Goal: Task Accomplishment & Management: Use online tool/utility

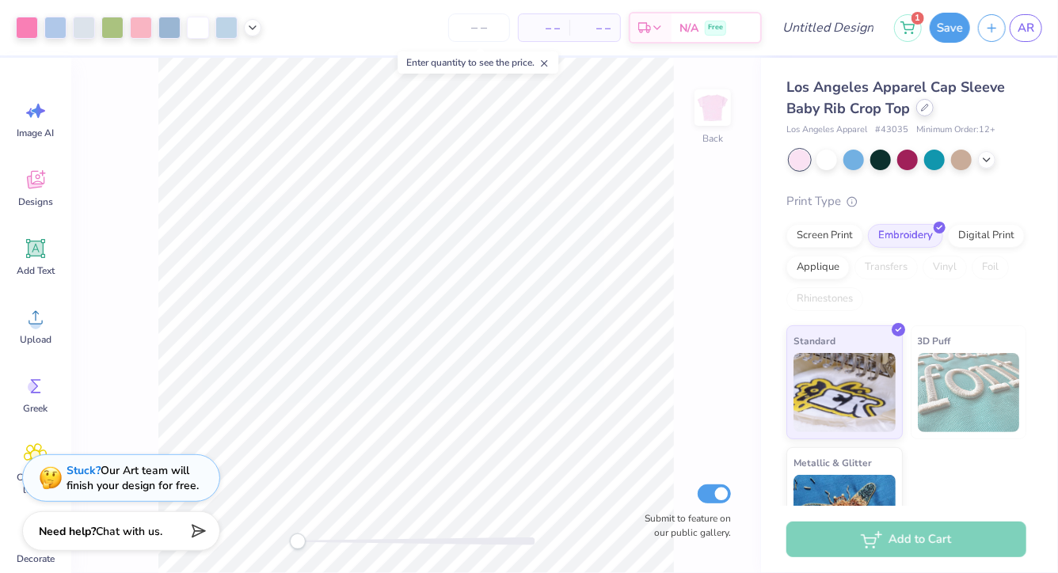
click at [921, 116] on div at bounding box center [924, 107] width 17 height 17
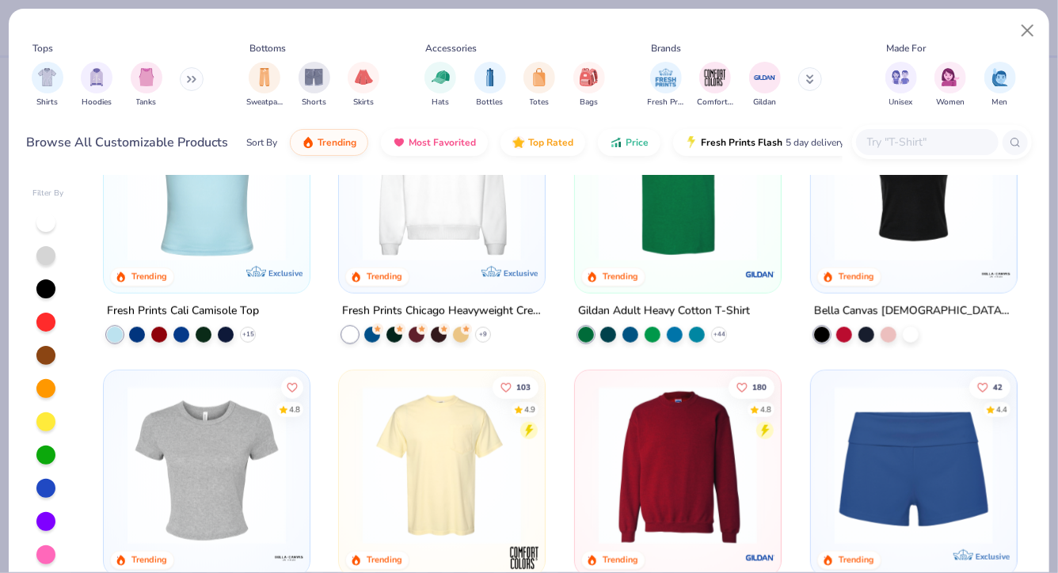
scroll to position [654, 0]
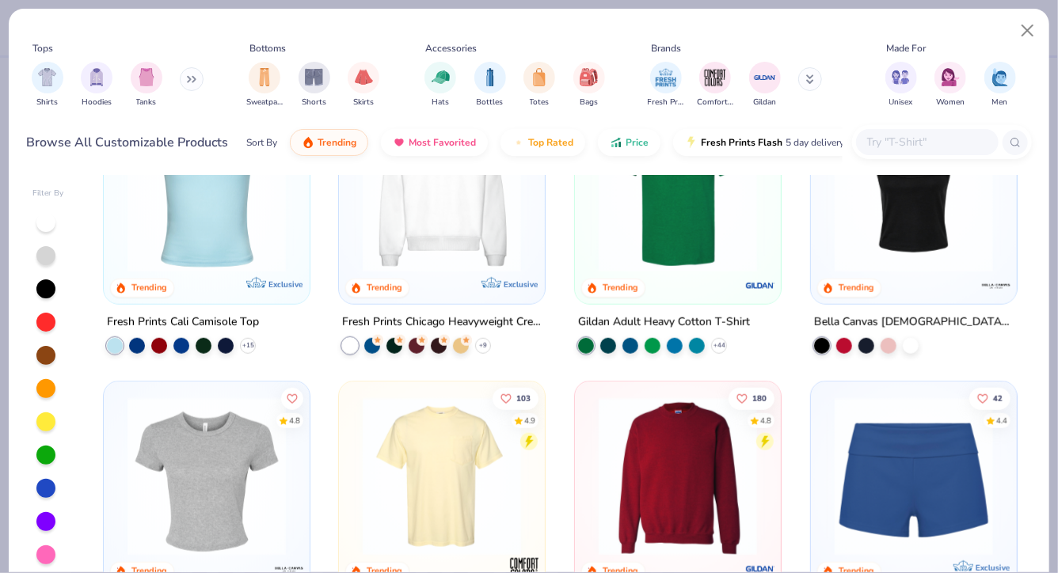
click at [458, 272] on div at bounding box center [442, 196] width 190 height 182
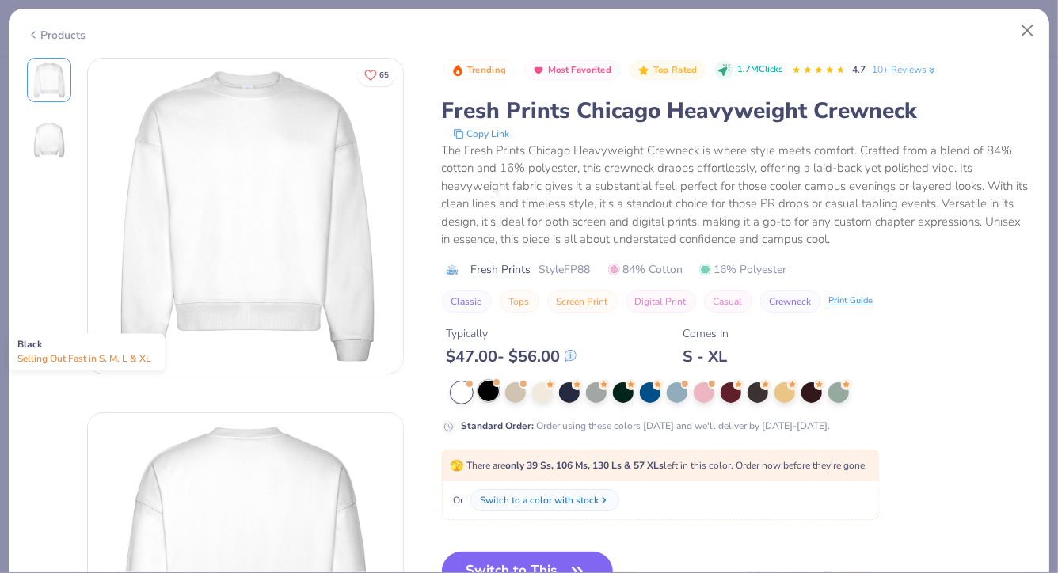
click at [490, 398] on div at bounding box center [488, 391] width 21 height 21
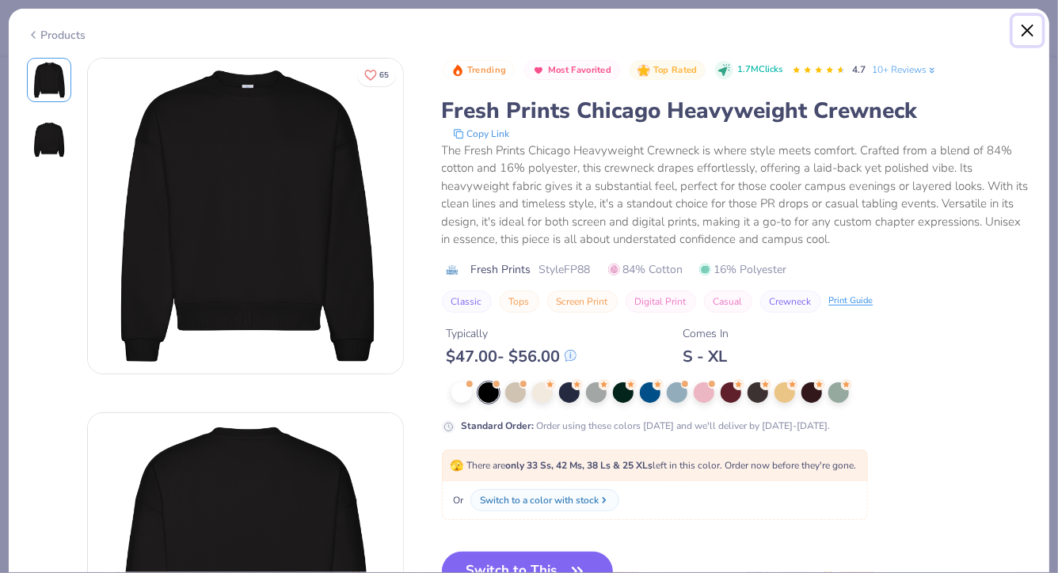
click at [1022, 35] on button "Close" at bounding box center [1028, 31] width 30 height 30
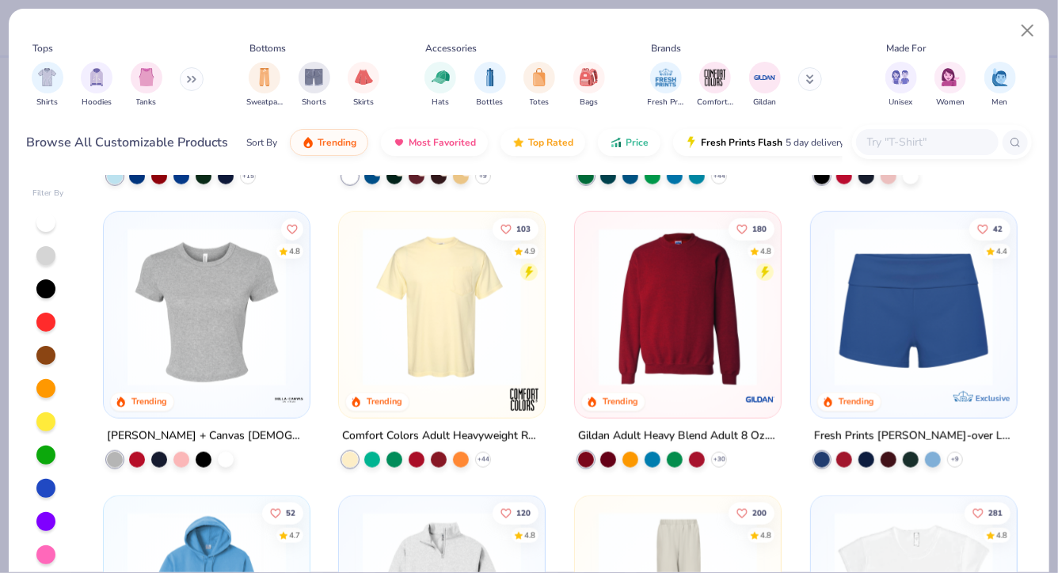
scroll to position [837, 0]
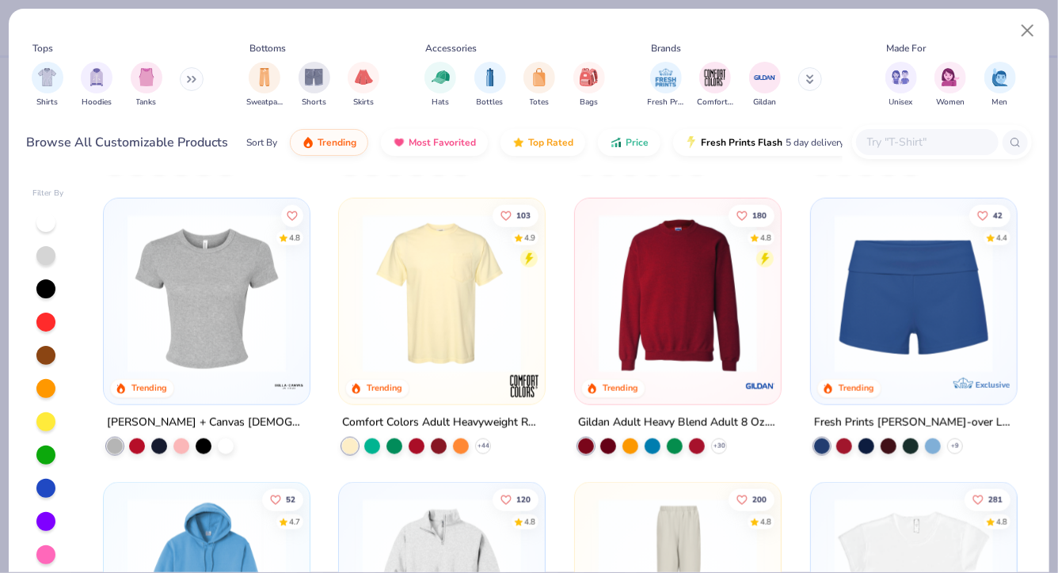
click at [656, 320] on img at bounding box center [678, 294] width 174 height 158
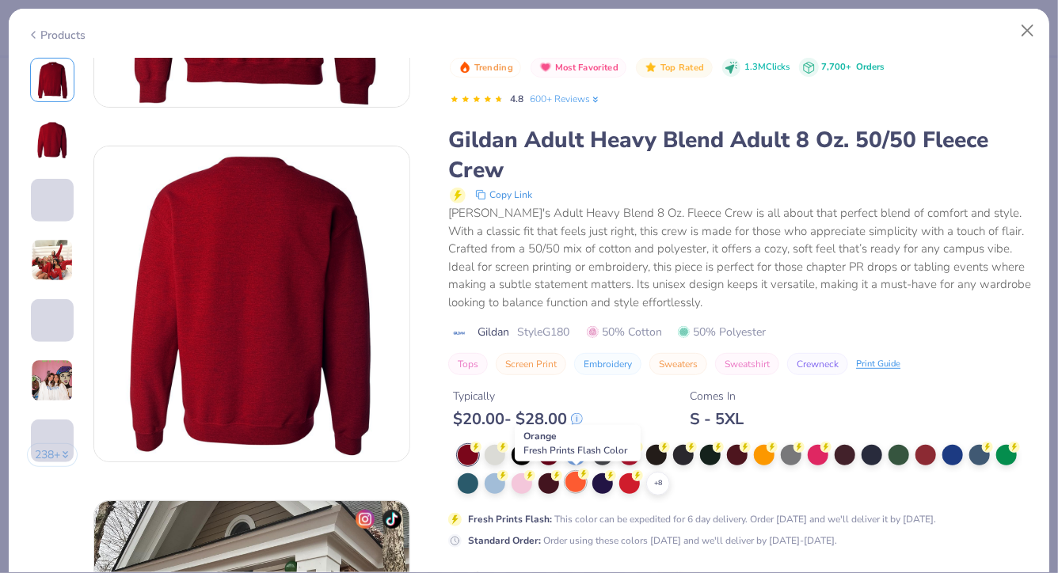
scroll to position [293, 0]
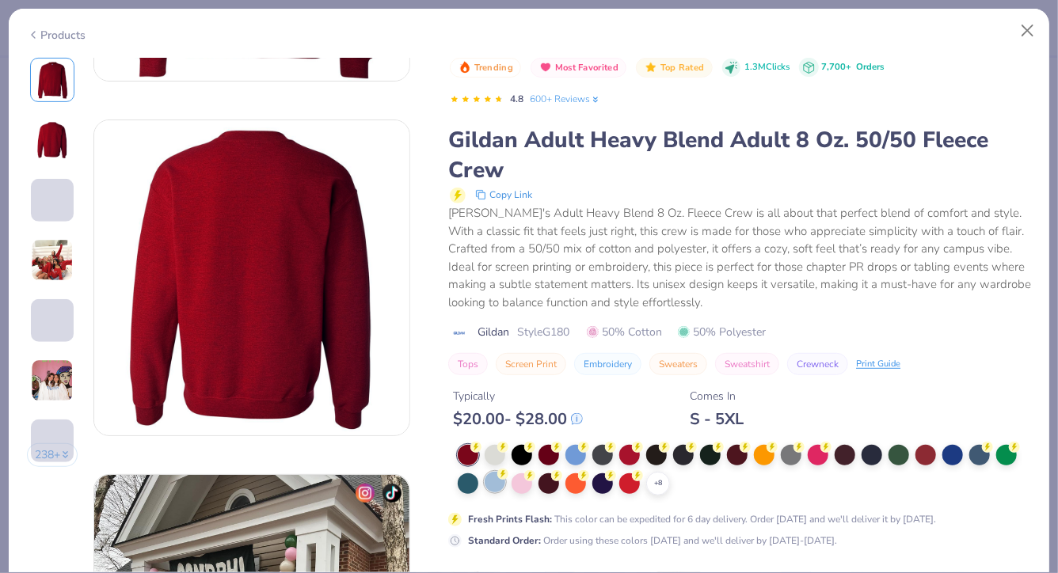
click at [494, 482] on div at bounding box center [495, 482] width 21 height 21
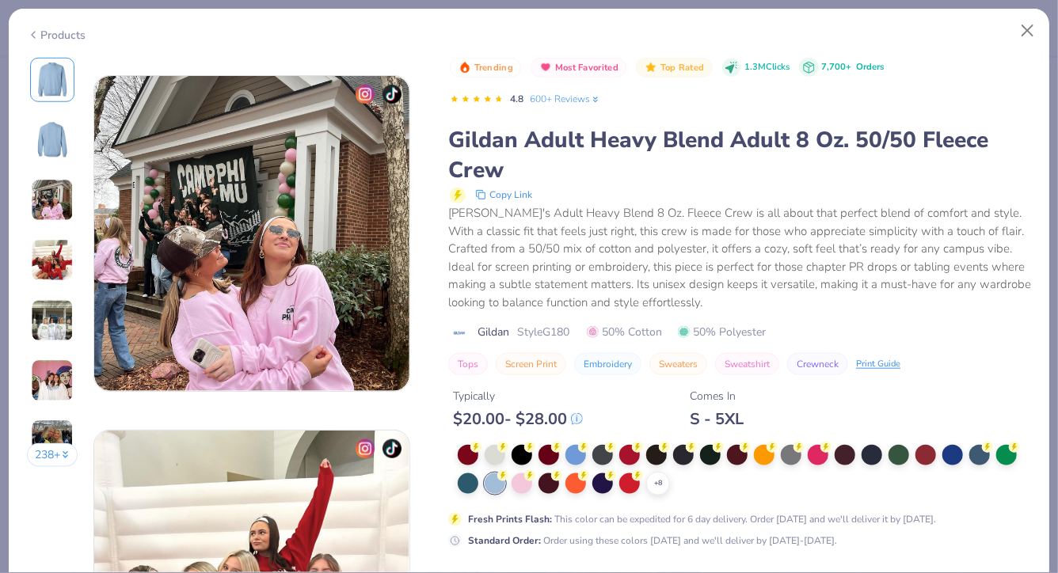
scroll to position [782, 0]
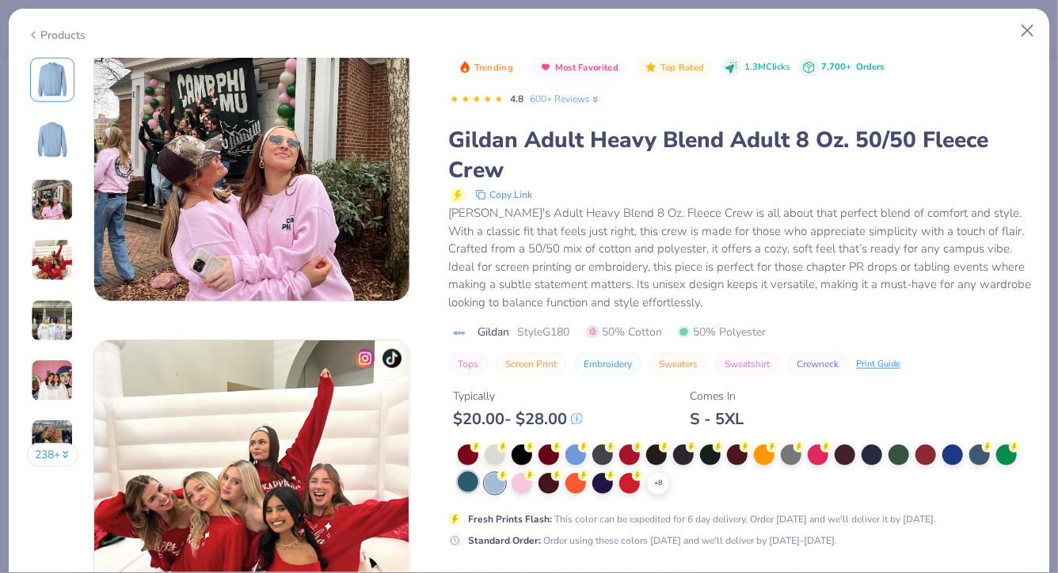
click at [476, 480] on div at bounding box center [468, 482] width 21 height 21
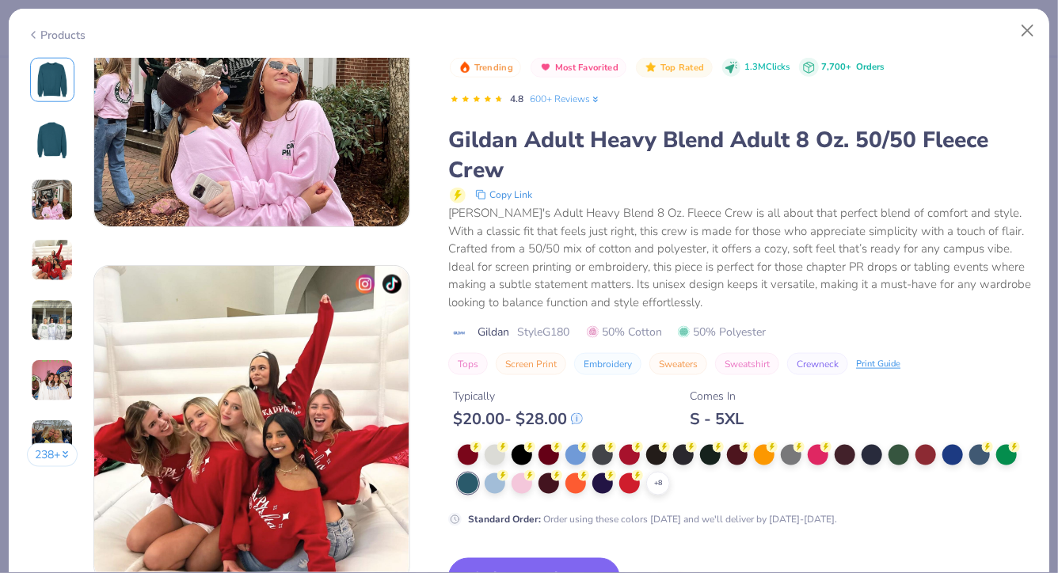
scroll to position [859, 0]
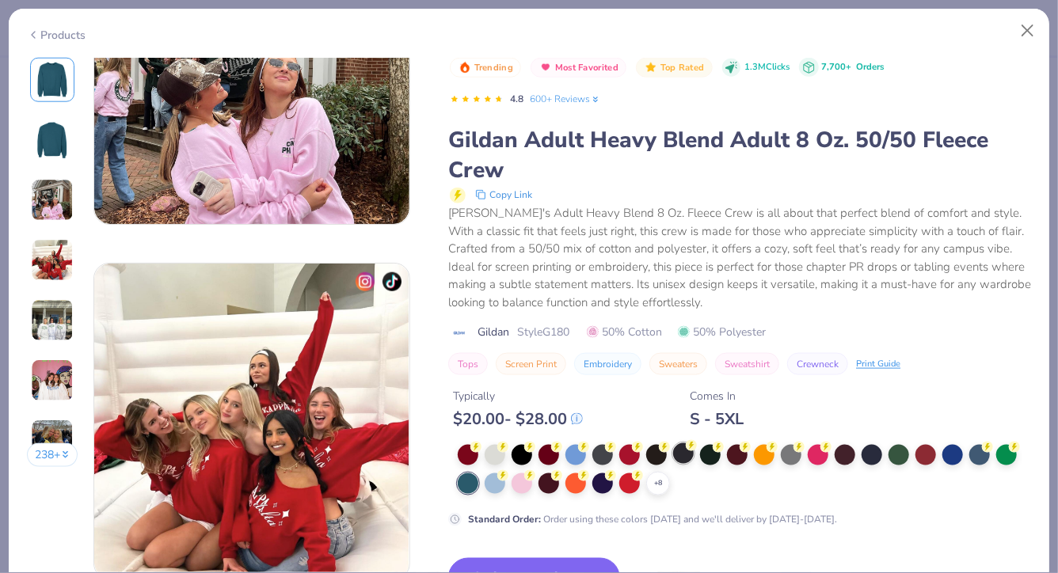
click at [687, 454] on div at bounding box center [683, 453] width 21 height 21
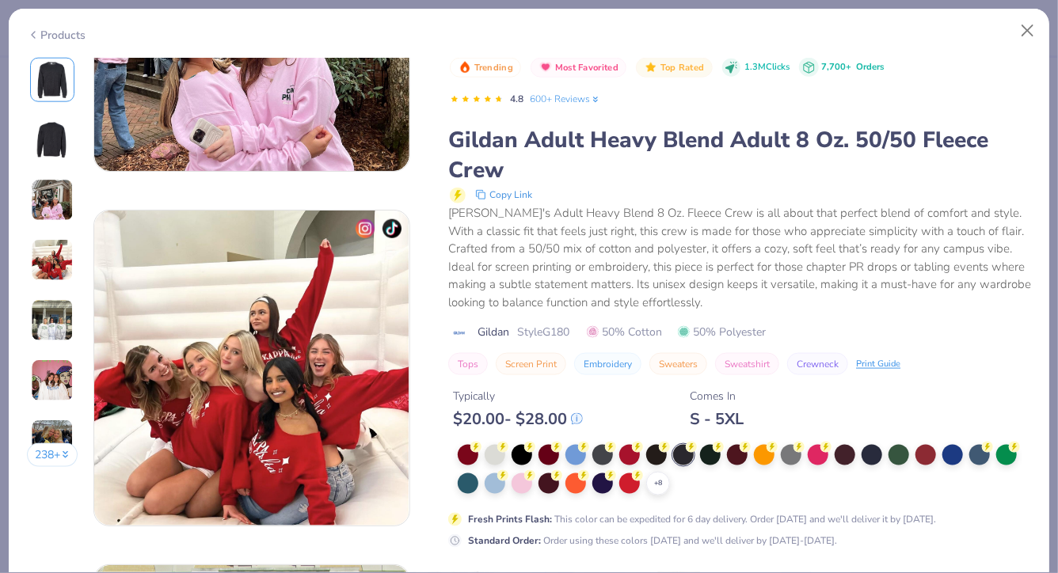
scroll to position [931, 0]
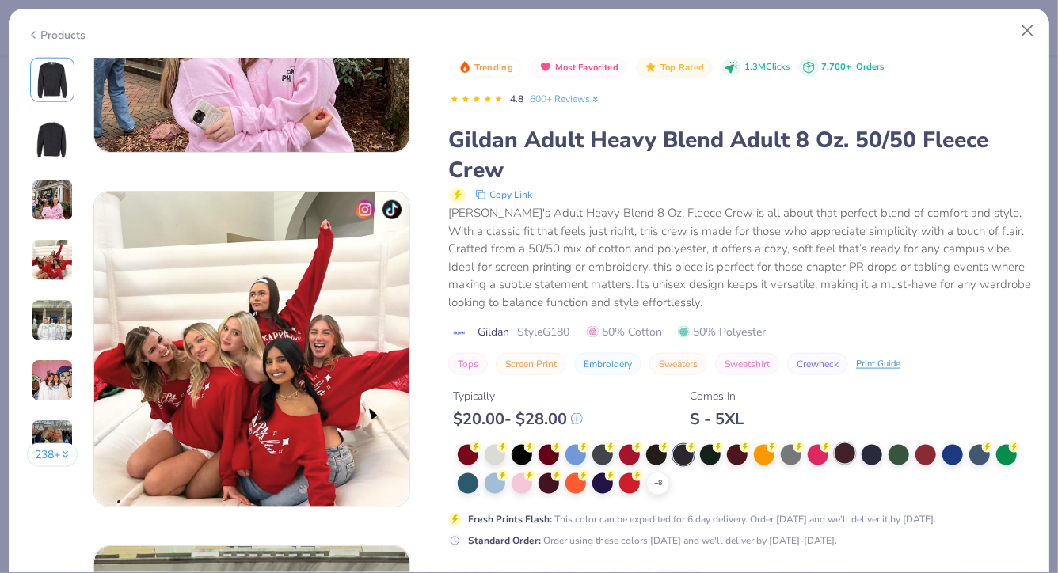
click at [843, 449] on div at bounding box center [845, 453] width 21 height 21
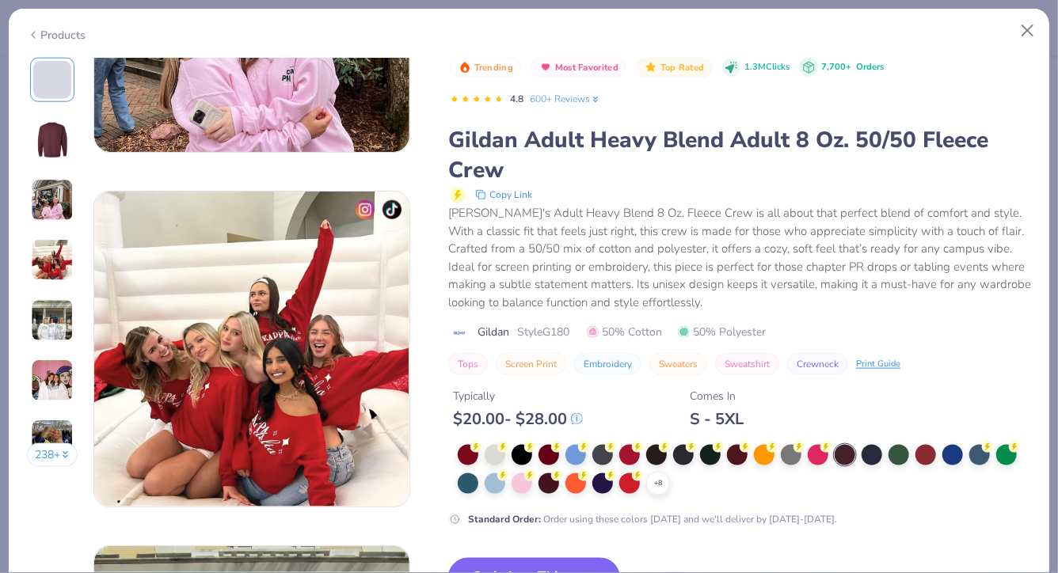
click at [581, 572] on icon "button" at bounding box center [584, 578] width 22 height 22
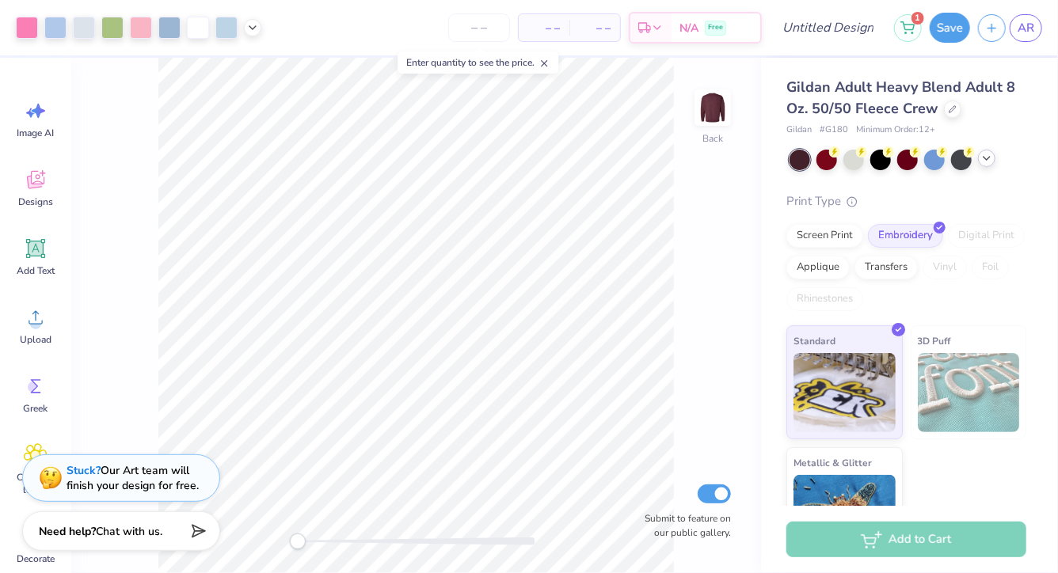
click at [982, 160] on icon at bounding box center [986, 158] width 13 height 13
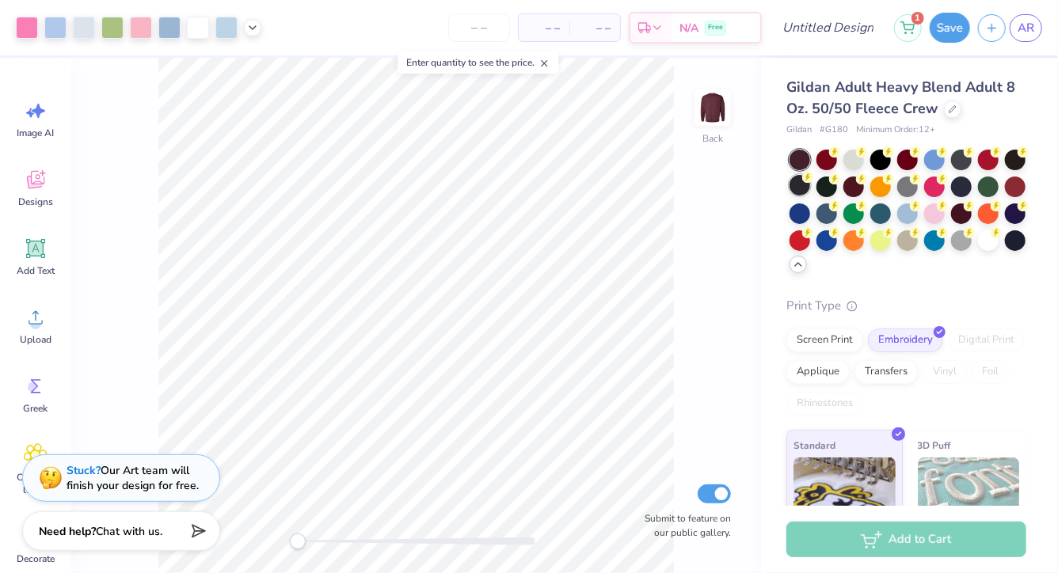
click at [801, 193] on div at bounding box center [800, 185] width 21 height 21
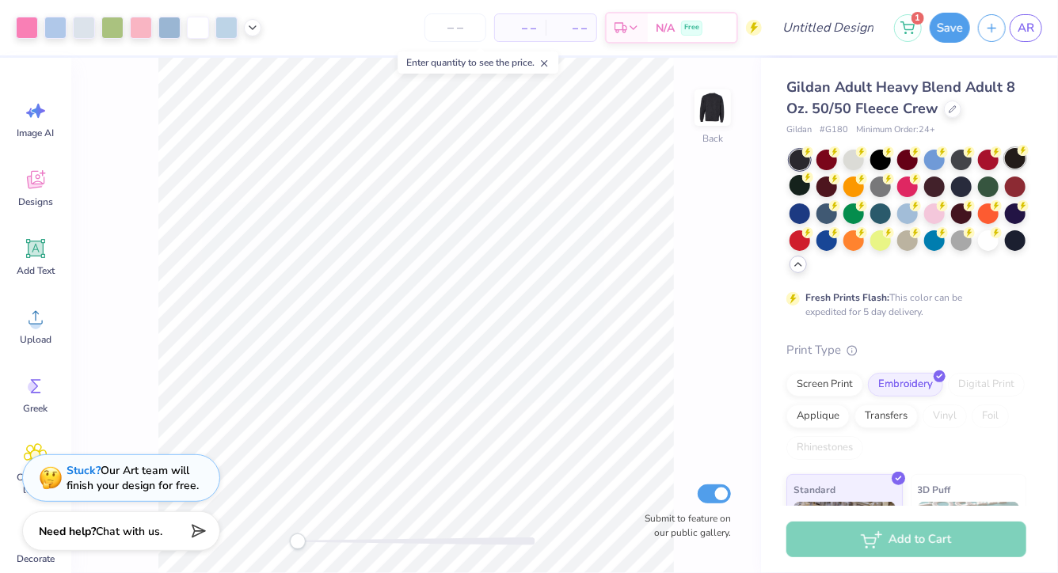
click at [1017, 162] on div at bounding box center [1015, 158] width 21 height 21
click at [897, 211] on div at bounding box center [907, 212] width 21 height 21
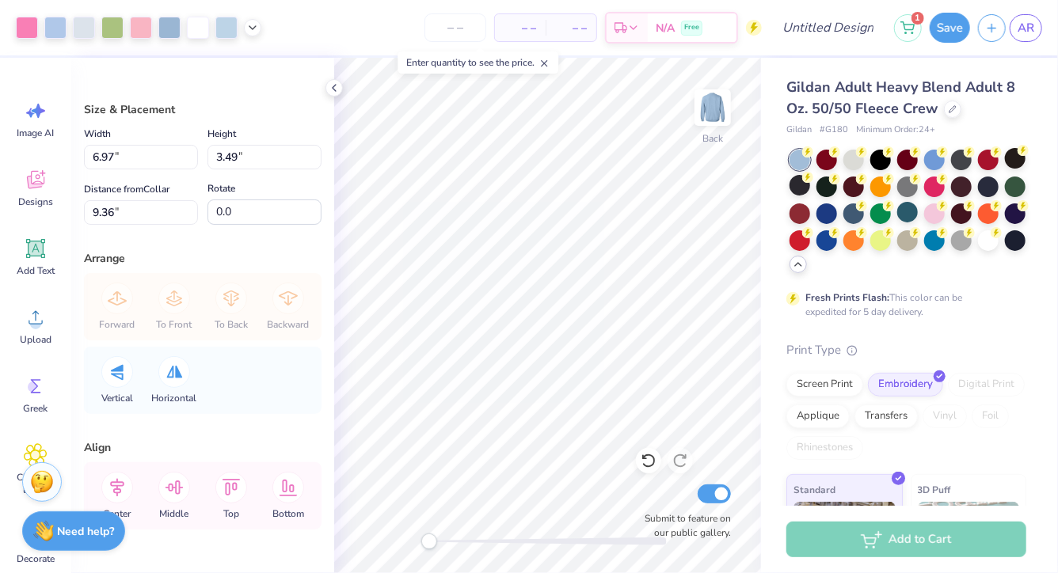
type input "9.51"
type input "4.76"
type input "3.00"
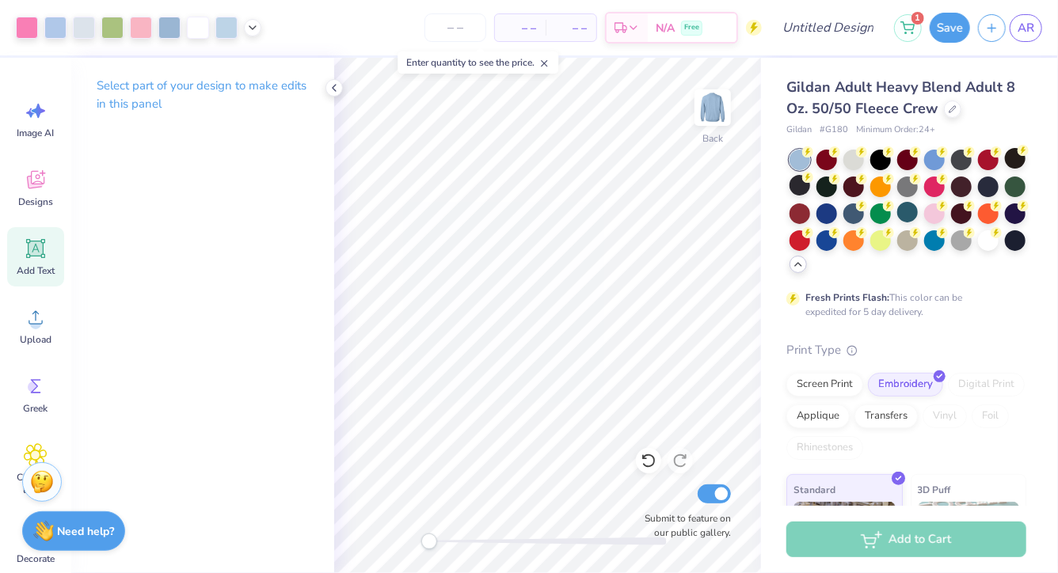
click at [36, 258] on icon at bounding box center [36, 249] width 24 height 24
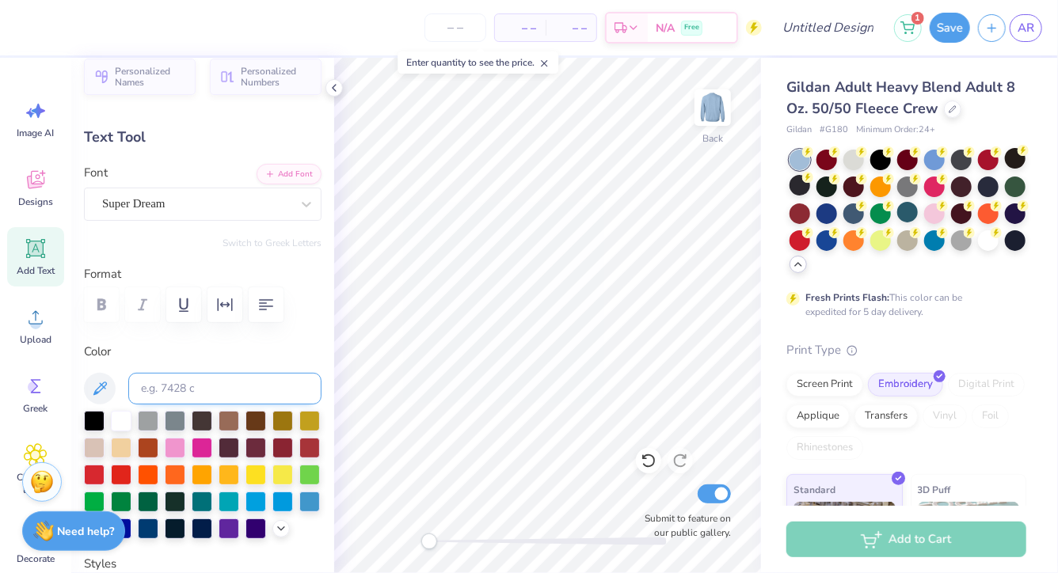
scroll to position [36, 0]
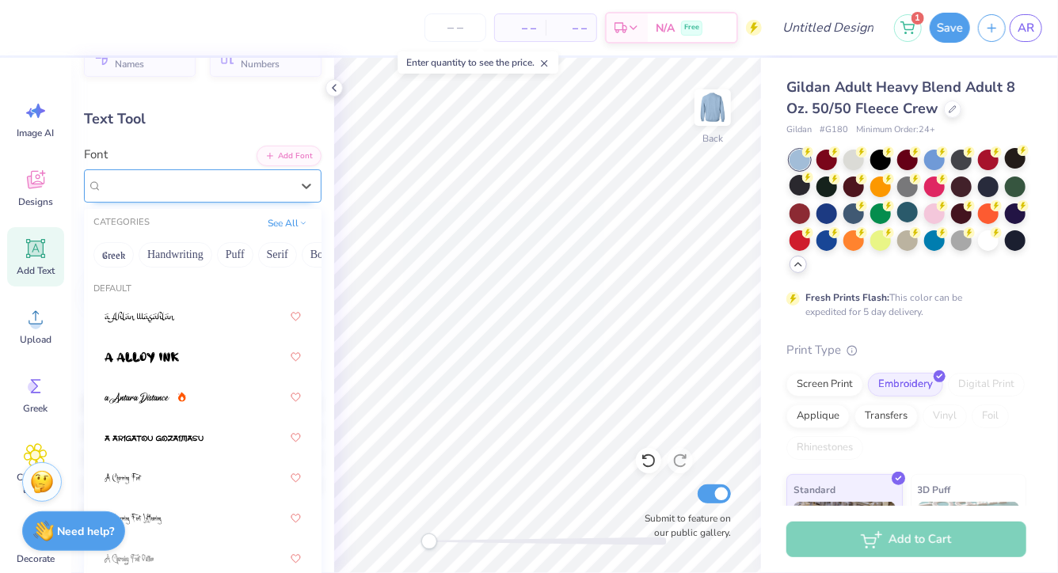
click at [257, 185] on div "Super Dream" at bounding box center [197, 185] width 192 height 25
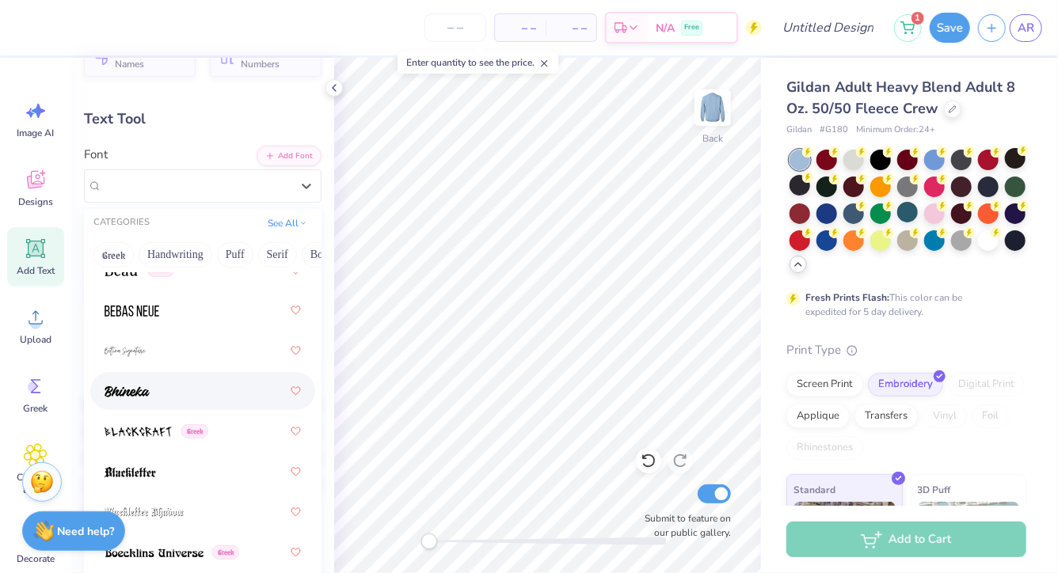
scroll to position [1066, 0]
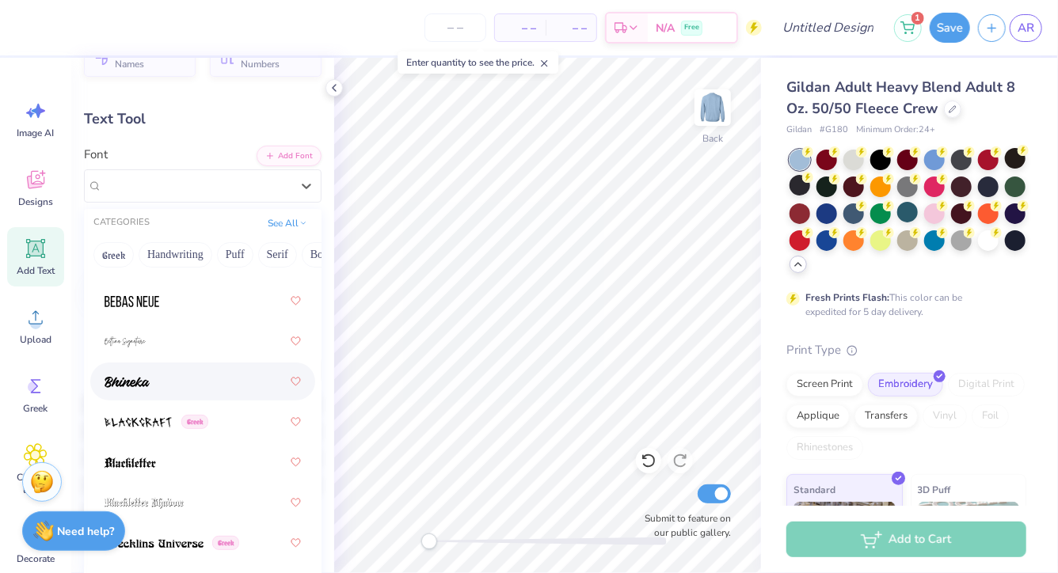
click at [196, 380] on div at bounding box center [203, 381] width 196 height 29
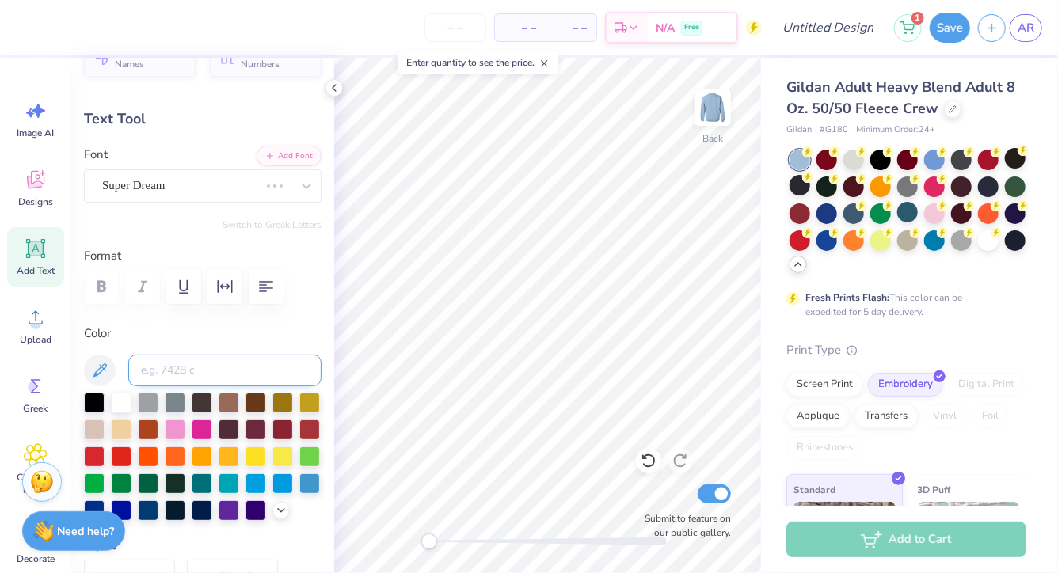
click at [193, 373] on input at bounding box center [224, 371] width 193 height 32
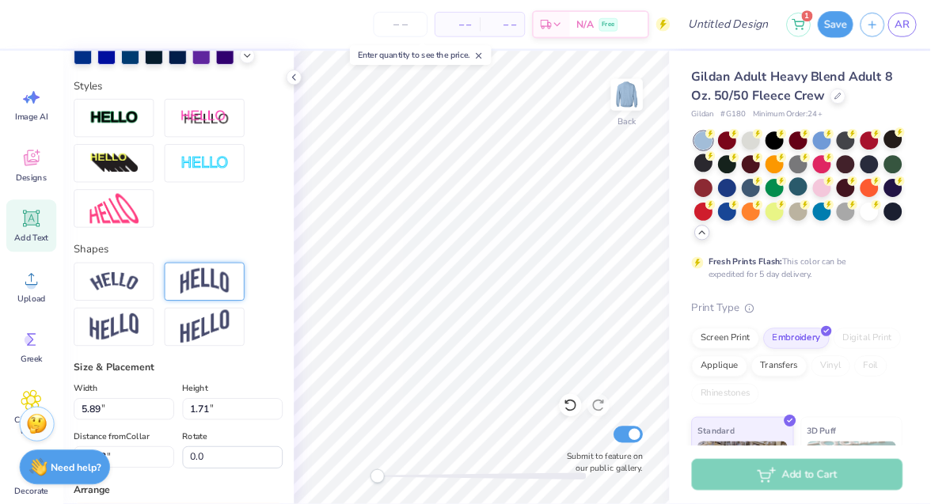
scroll to position [488, 0]
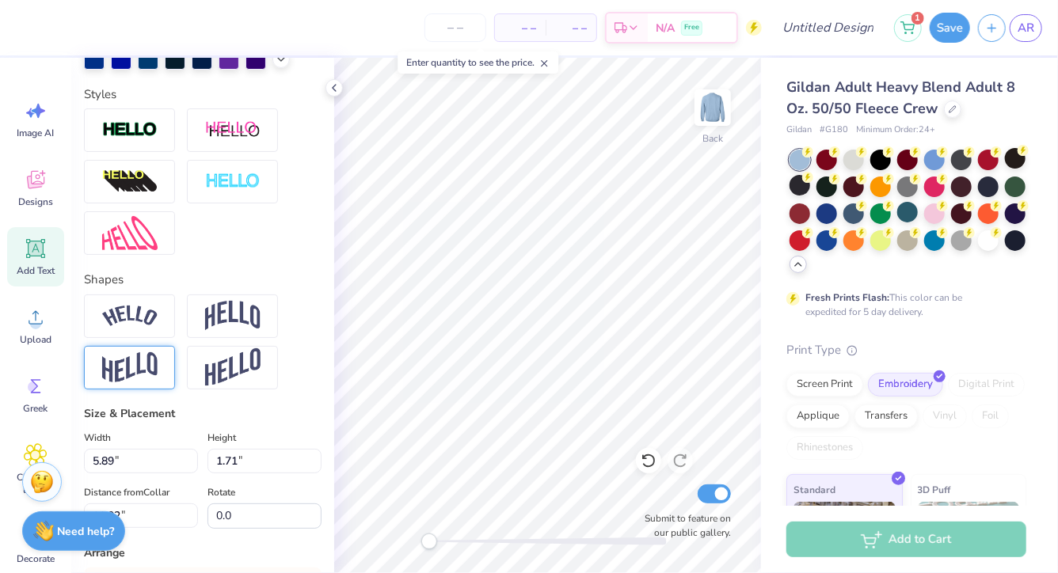
type textarea "Think Pink"
click at [169, 372] on div at bounding box center [129, 368] width 91 height 44
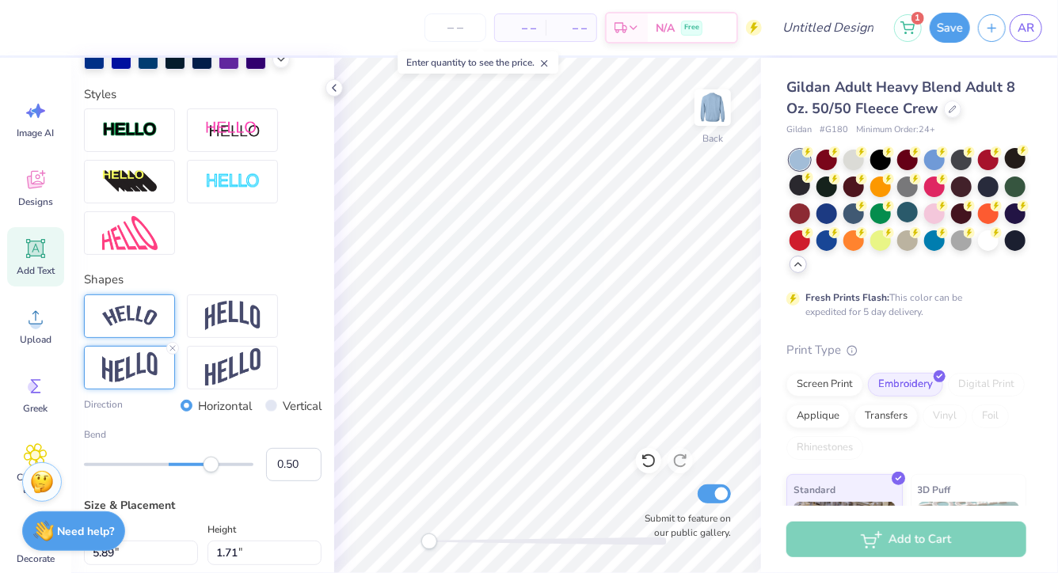
click at [158, 318] on div at bounding box center [129, 317] width 91 height 44
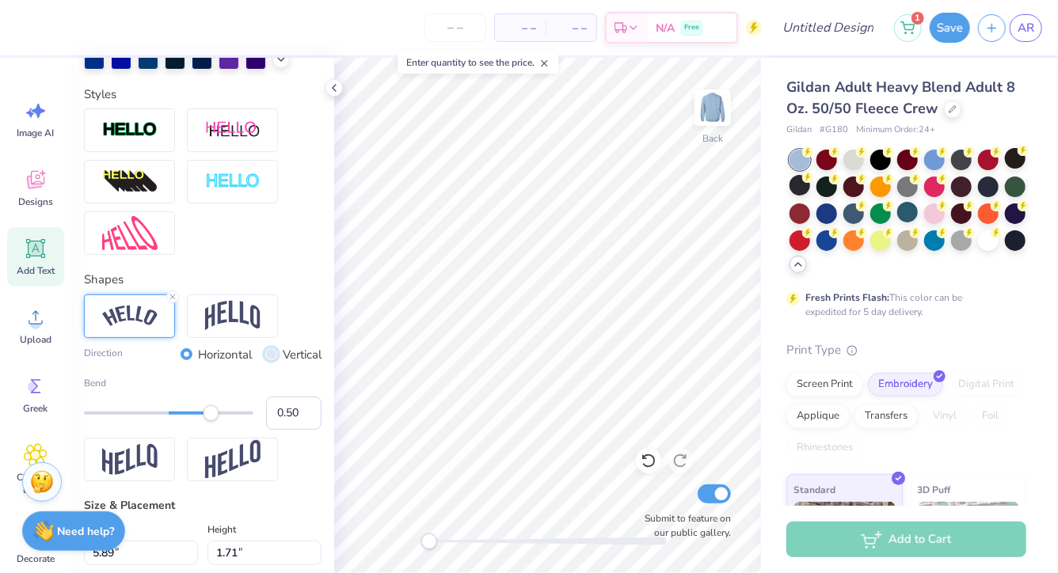
click at [273, 355] on input "Vertical" at bounding box center [271, 354] width 12 height 12
radio input "true"
click at [273, 355] on input "Vertical" at bounding box center [271, 354] width 12 height 12
click at [181, 354] on input "Horizontal" at bounding box center [187, 354] width 12 height 12
radio input "true"
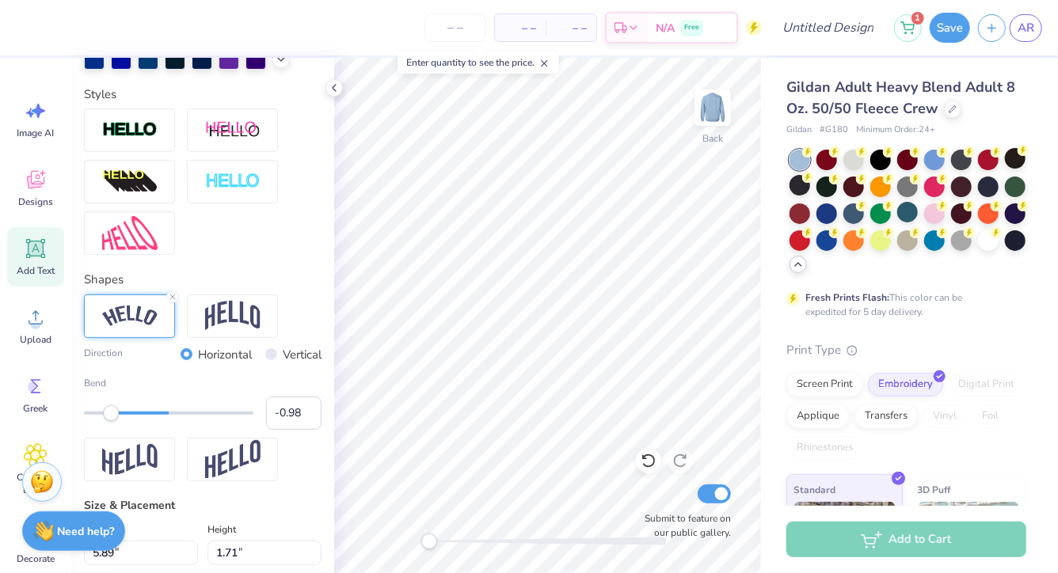
type input "-1.00"
drag, startPoint x: 215, startPoint y: 413, endPoint x: 82, endPoint y: 416, distance: 133.1
click at [82, 413] on div "Accessibility label" at bounding box center [84, 413] width 16 height 16
type input "-0.21"
drag, startPoint x: 81, startPoint y: 413, endPoint x: 150, endPoint y: 421, distance: 69.4
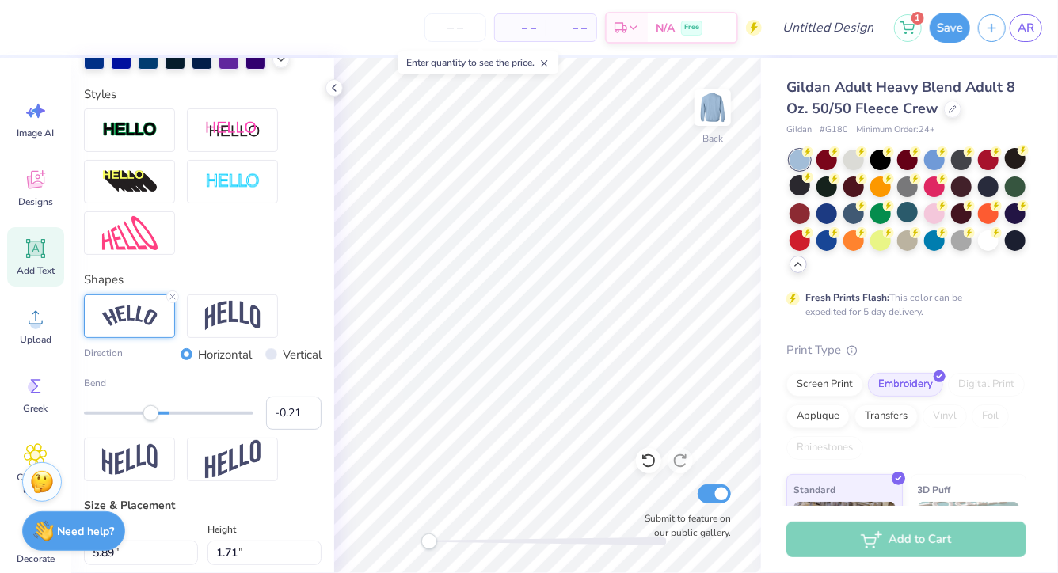
click at [150, 421] on div "Bend -0.21" at bounding box center [203, 403] width 238 height 54
click at [143, 421] on div "Bend -0.22" at bounding box center [203, 403] width 238 height 54
type input "-0.48"
drag, startPoint x: 150, startPoint y: 413, endPoint x: 129, endPoint y: 412, distance: 20.6
click at [129, 412] on div "Accessibility label" at bounding box center [128, 413] width 16 height 16
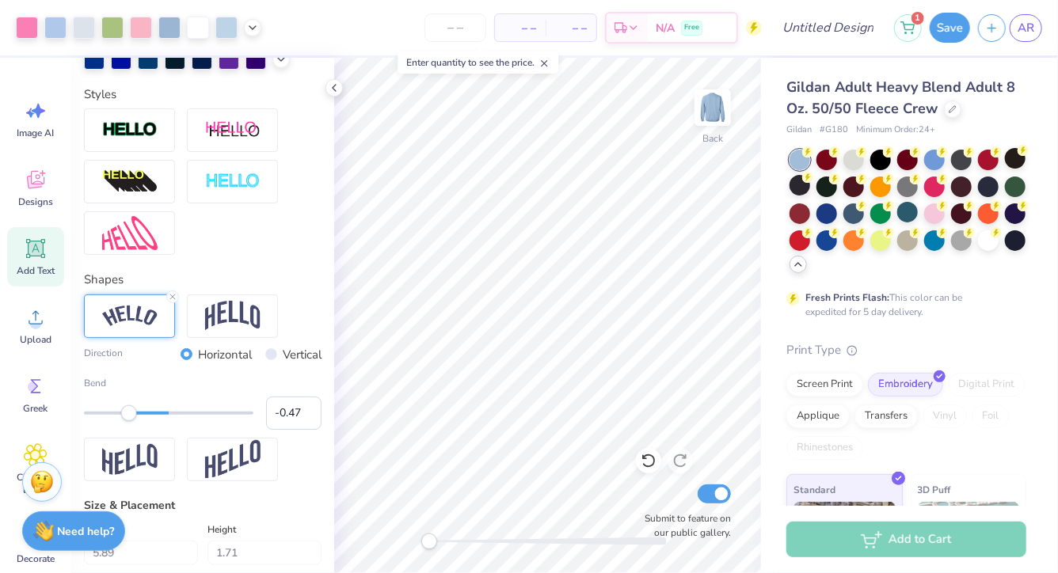
type input "10.67"
type input "2.65"
type input "10.55"
type input "4.73"
type input "1.18"
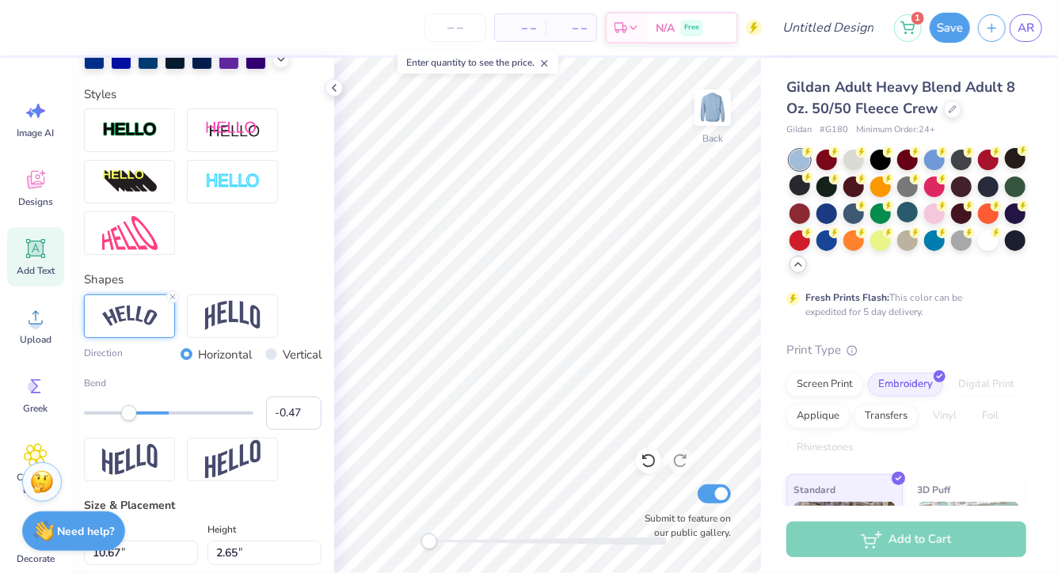
type input "18.00"
type input "0.0"
type input "3.92"
type input "2.89"
type input "17.00"
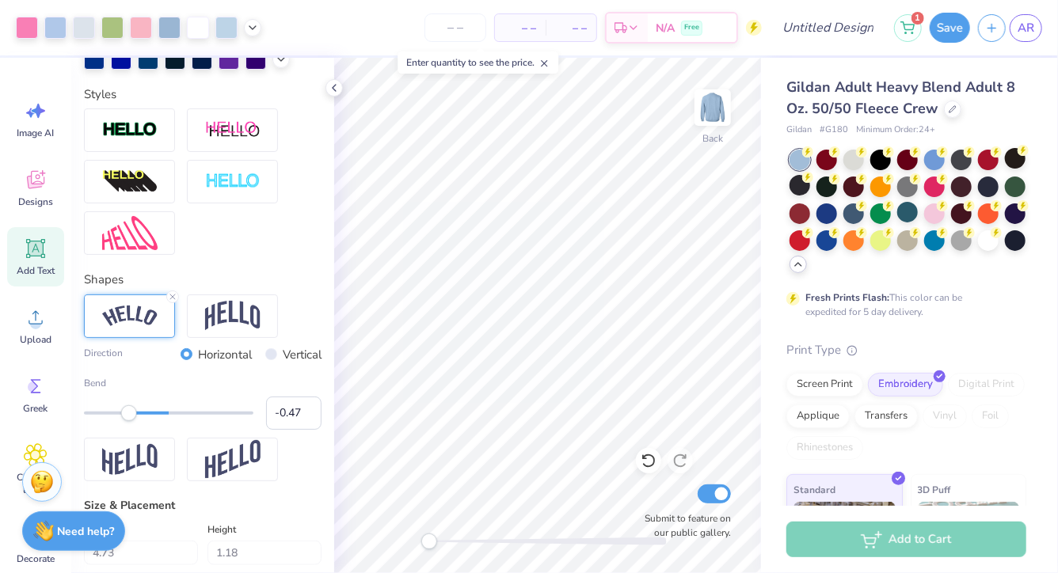
type input "-34.6"
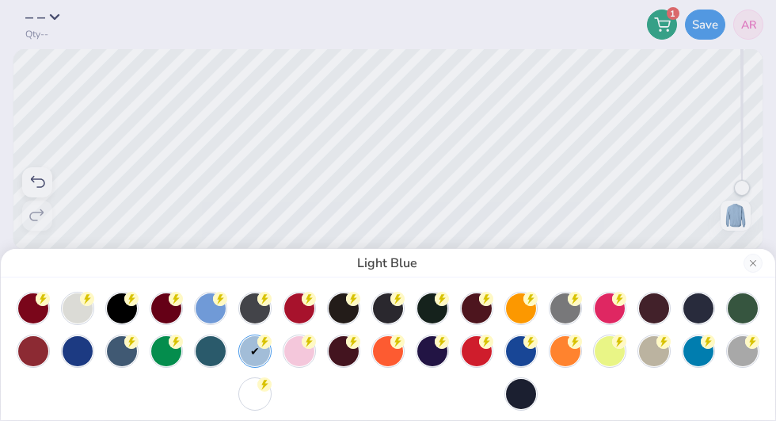
click at [34, 191] on div "Light Blue" at bounding box center [388, 210] width 776 height 421
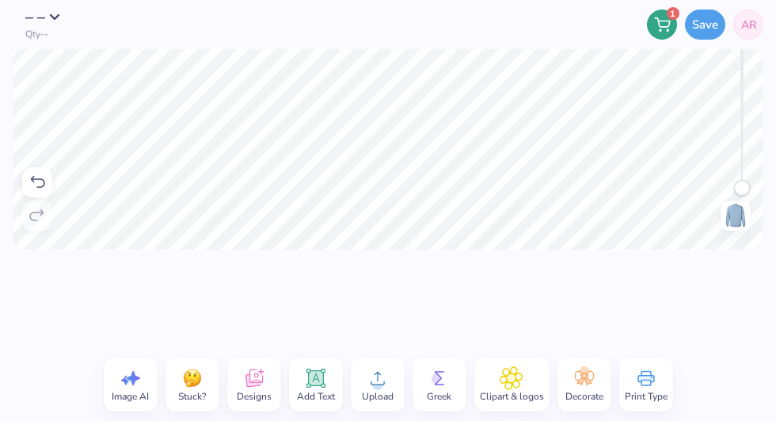
click at [36, 186] on icon at bounding box center [37, 182] width 19 height 19
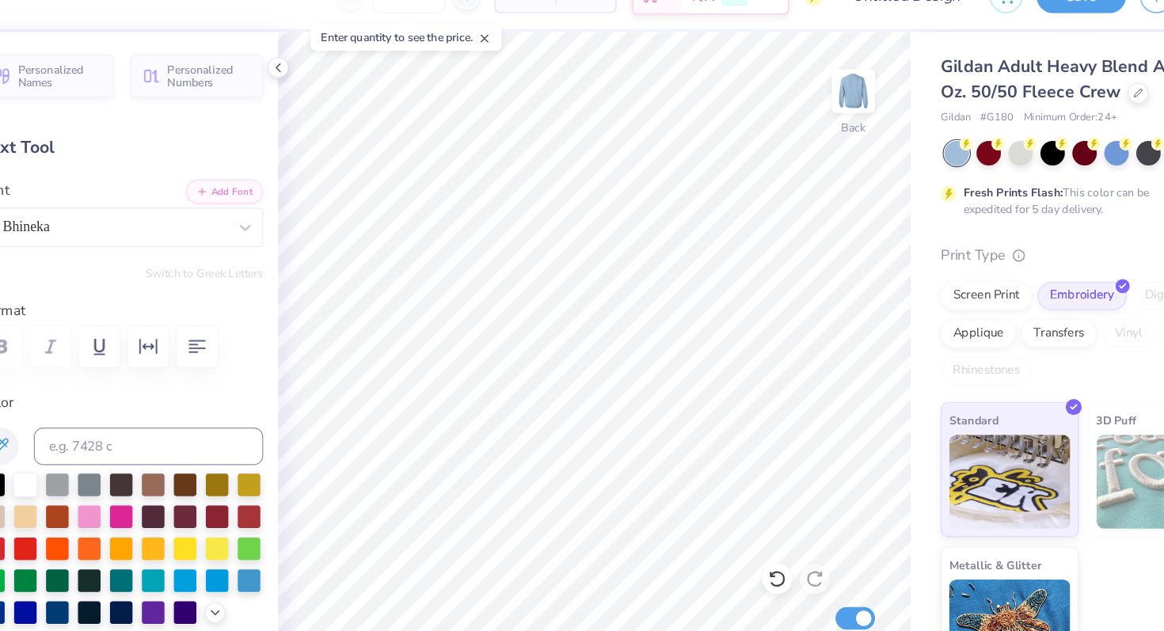
type input "0.0"
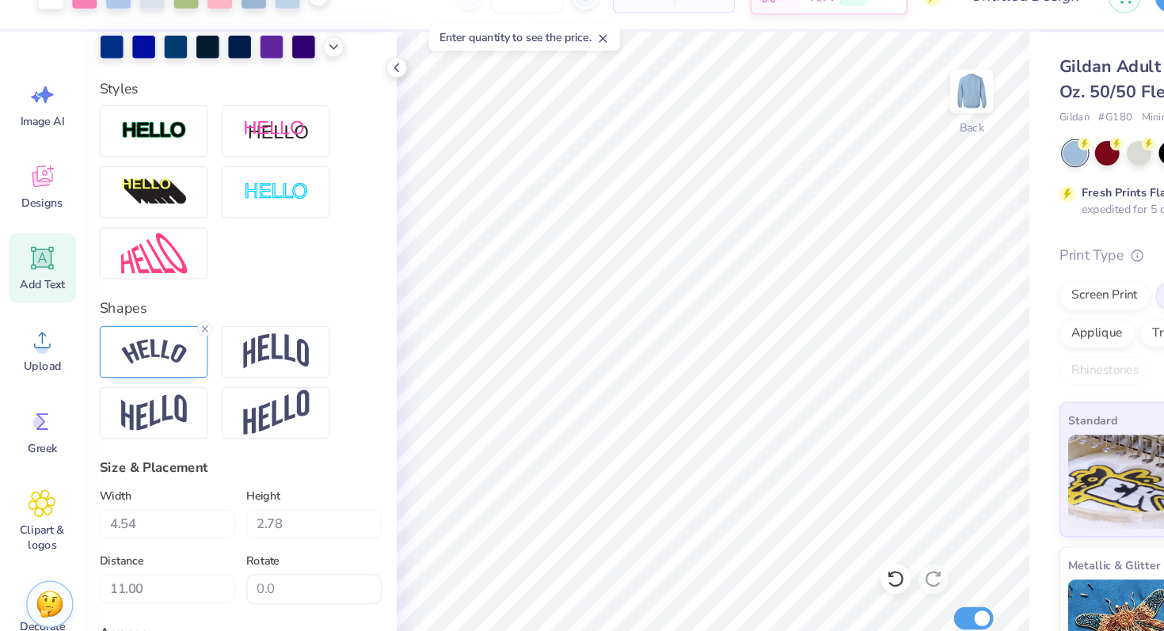
scroll to position [535, 0]
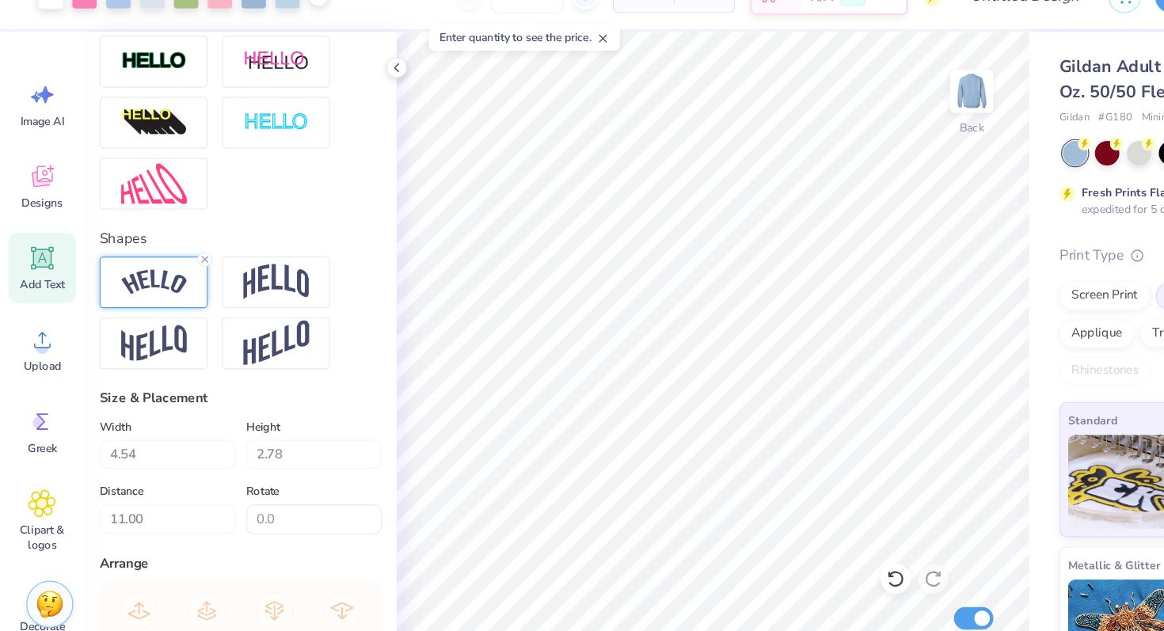
click at [148, 280] on div at bounding box center [129, 269] width 91 height 44
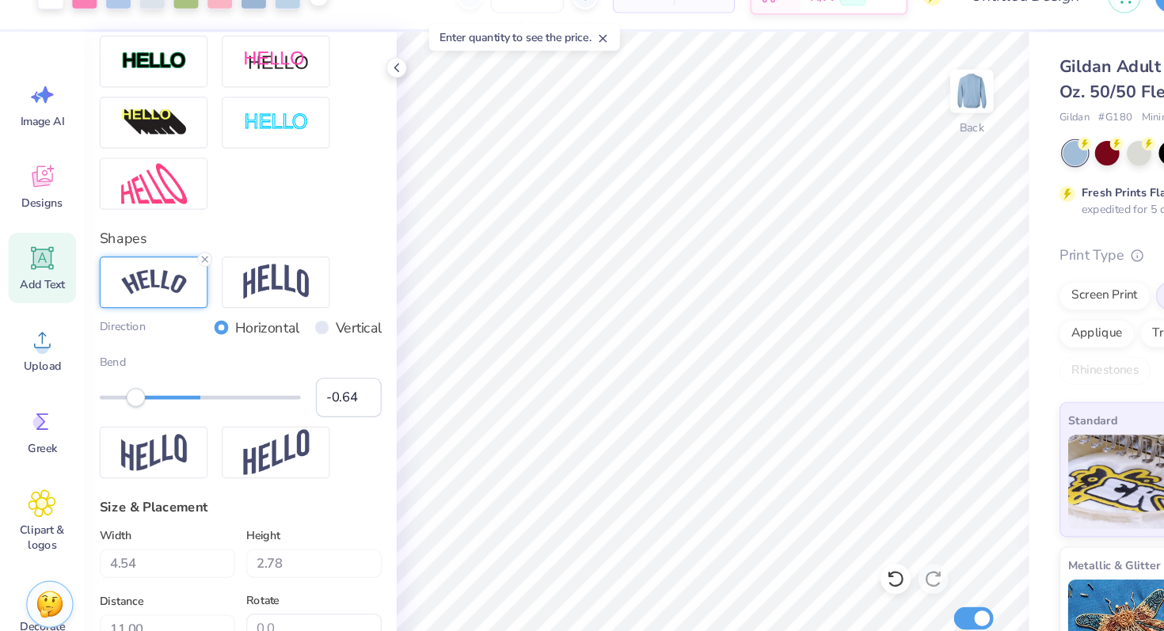
type input "-0.65"
drag, startPoint x: 129, startPoint y: 370, endPoint x: 114, endPoint y: 370, distance: 15.0
click at [113, 370] on div "Accessibility label" at bounding box center [113, 366] width 16 height 16
type input "4.82"
type input "3.07"
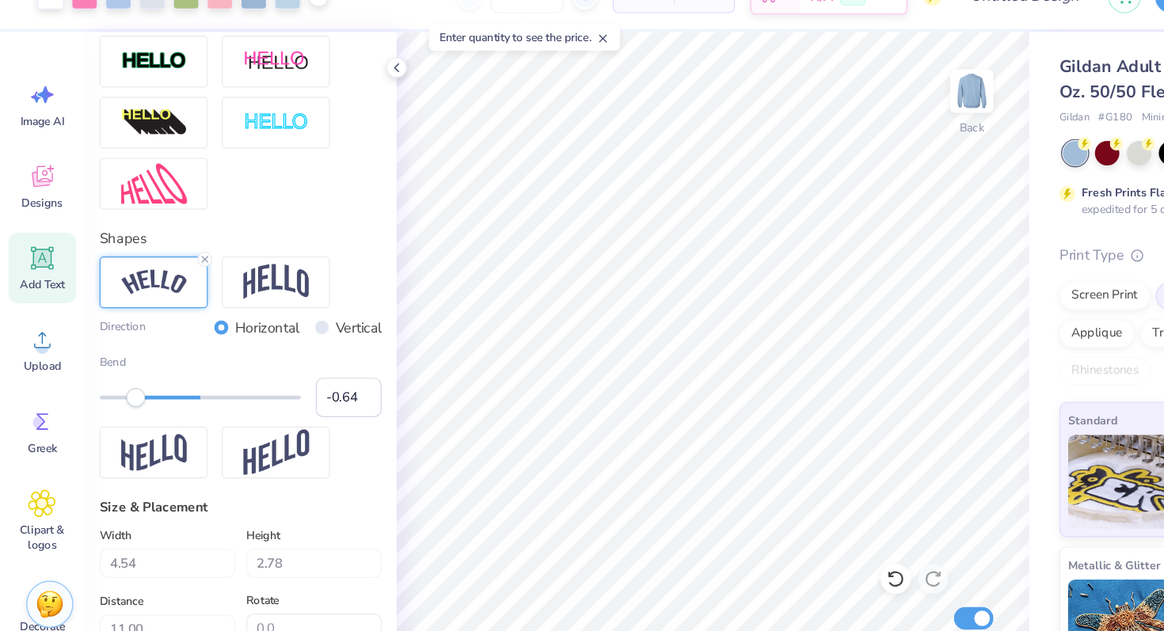
type input "0.53"
type input "-29.1"
type input "-0.49"
drag, startPoint x: 114, startPoint y: 371, endPoint x: 127, endPoint y: 370, distance: 12.7
click at [127, 370] on div "Accessibility label" at bounding box center [128, 366] width 16 height 16
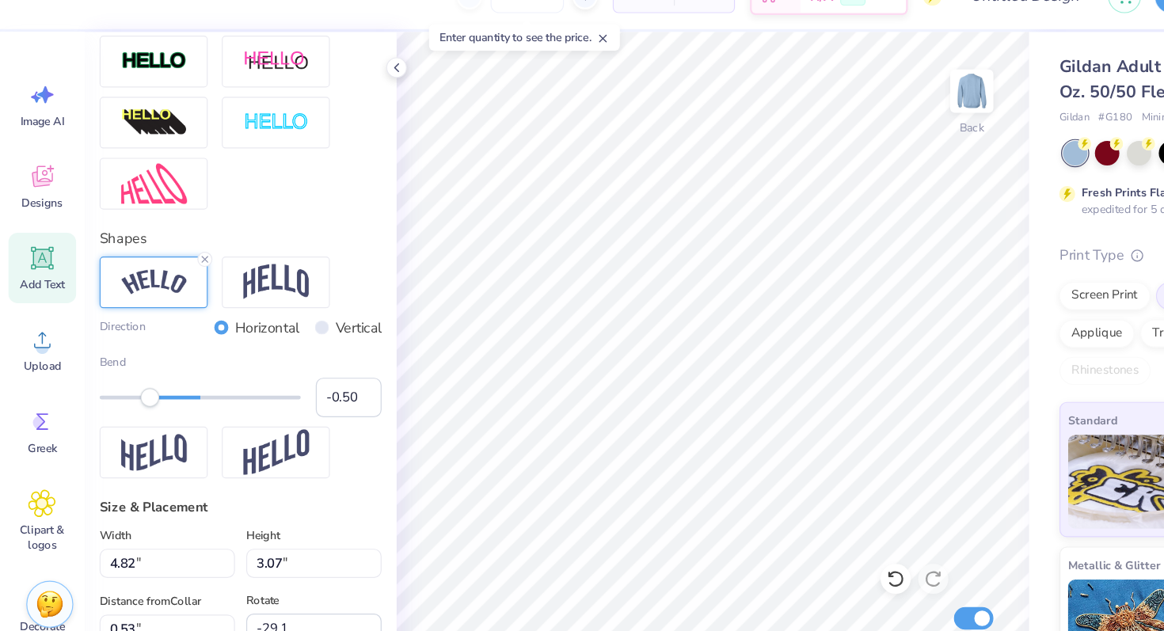
type input "0.0"
type input "4.59"
type input "2.80"
type input "0.78"
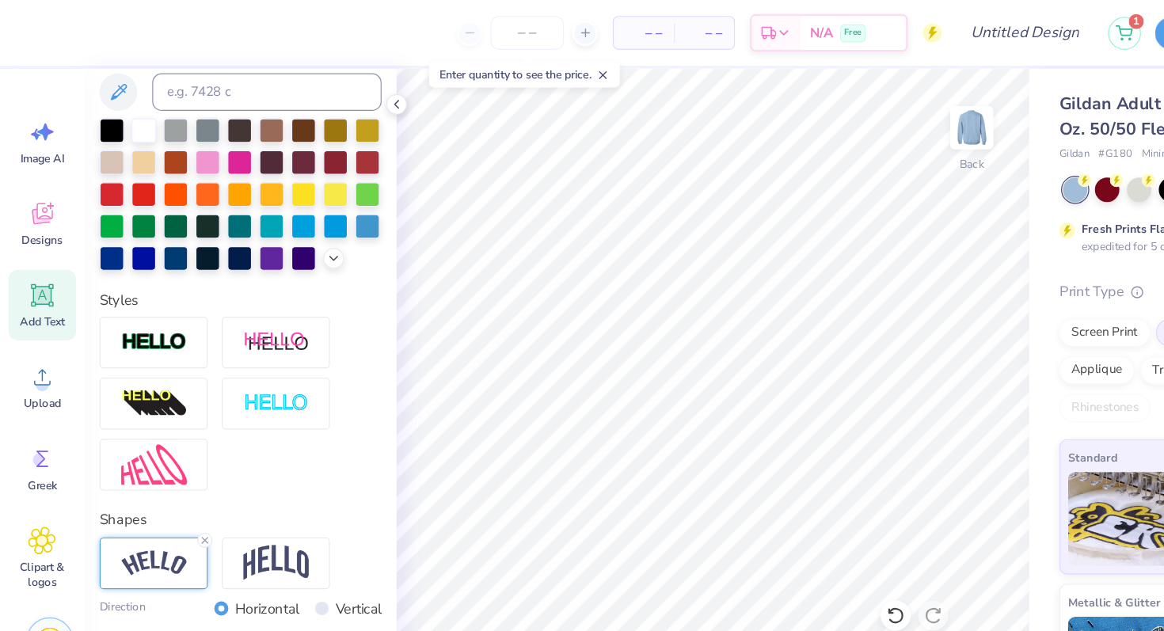
scroll to position [164, 0]
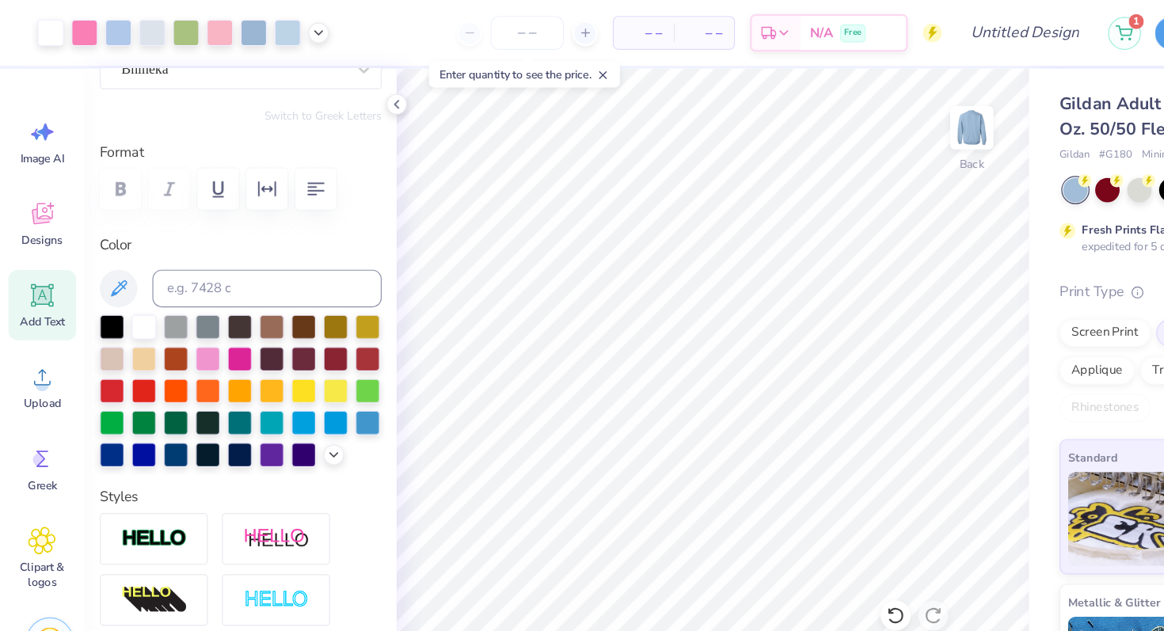
type input "-29.1"
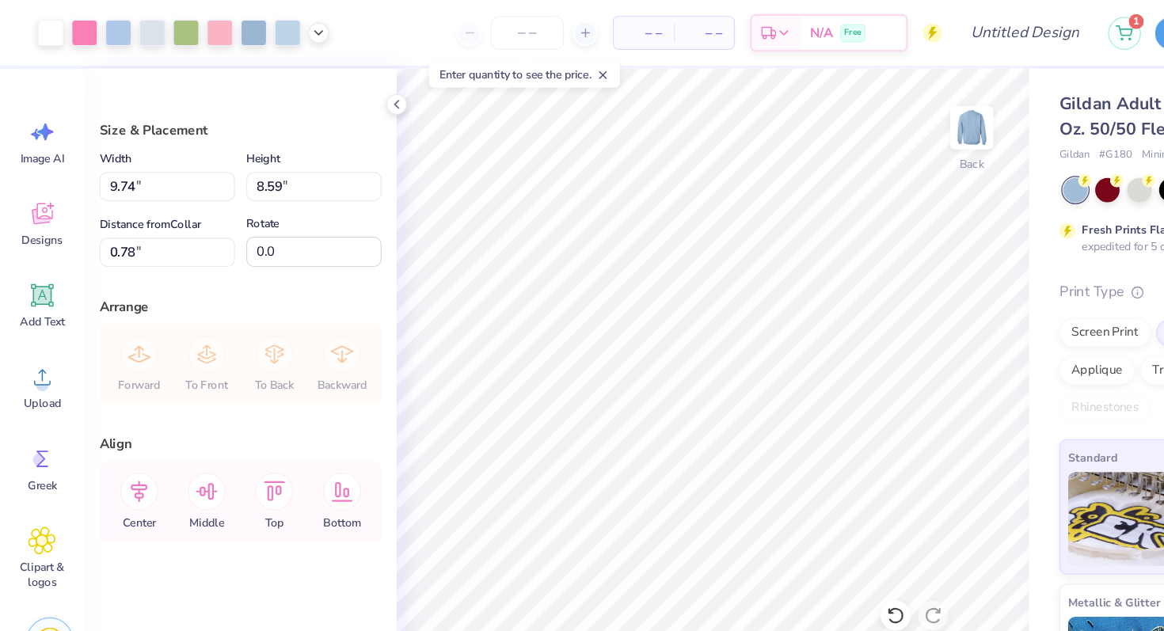
type input "0.81"
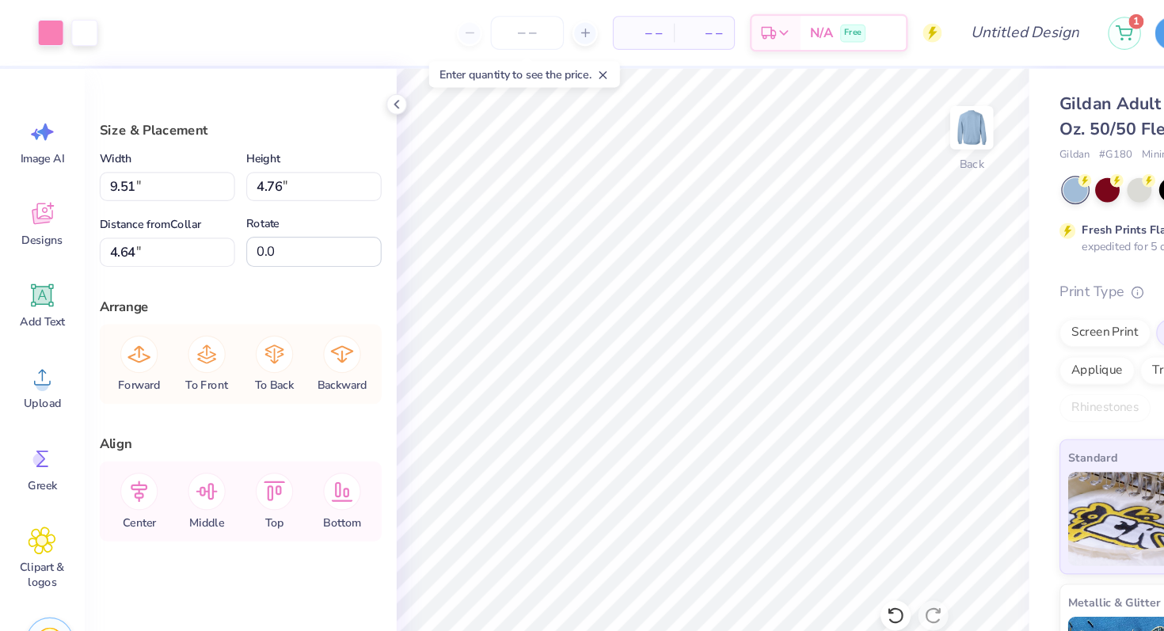
type input "11.41"
type input "5.71"
type input "3.70"
click at [752, 517] on icon at bounding box center [755, 519] width 16 height 16
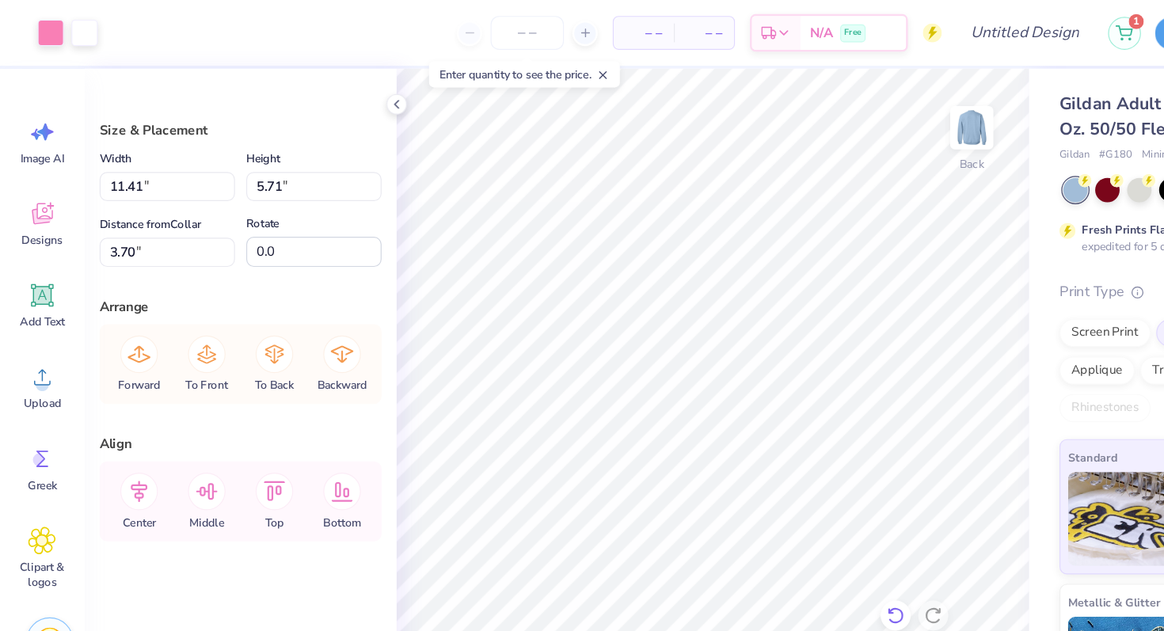
click at [752, 517] on icon at bounding box center [755, 519] width 16 height 16
type input "9.51"
type input "4.76"
click at [752, 517] on icon at bounding box center [755, 519] width 16 height 16
type input "4.61"
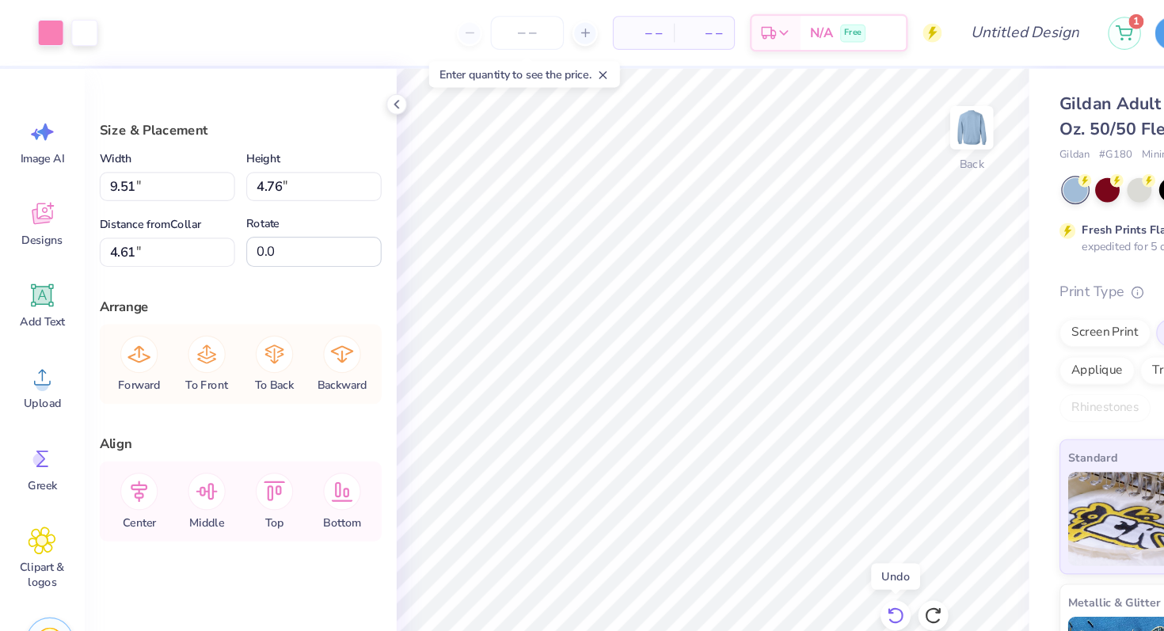
click at [752, 517] on icon at bounding box center [755, 519] width 16 height 16
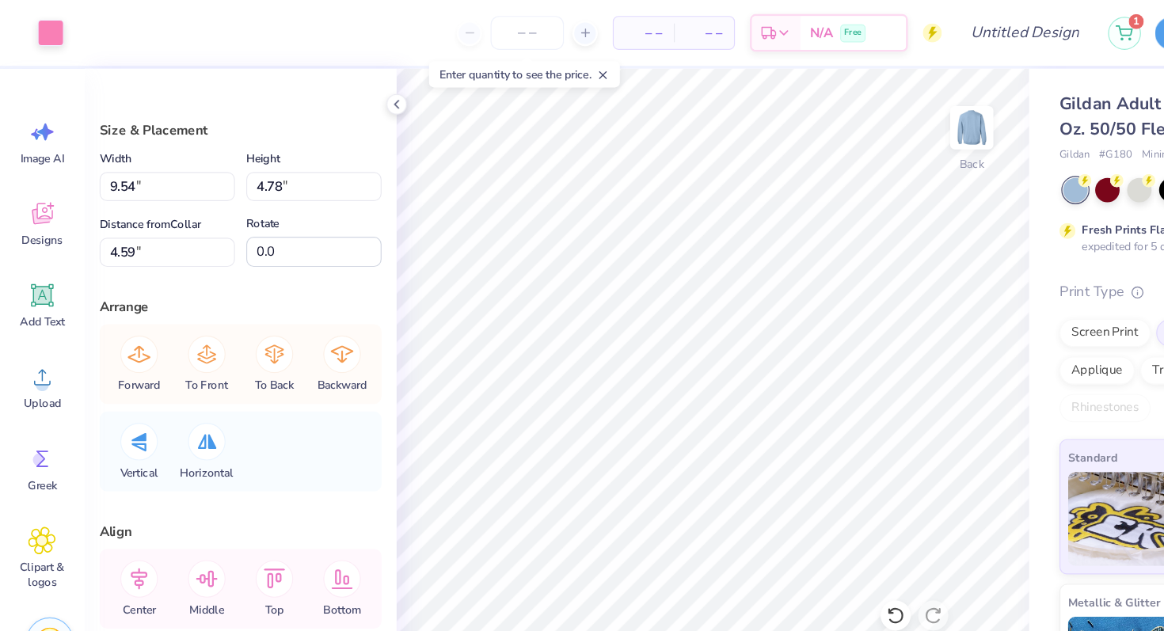
type input "9.54"
type input "4.78"
type input "4.59"
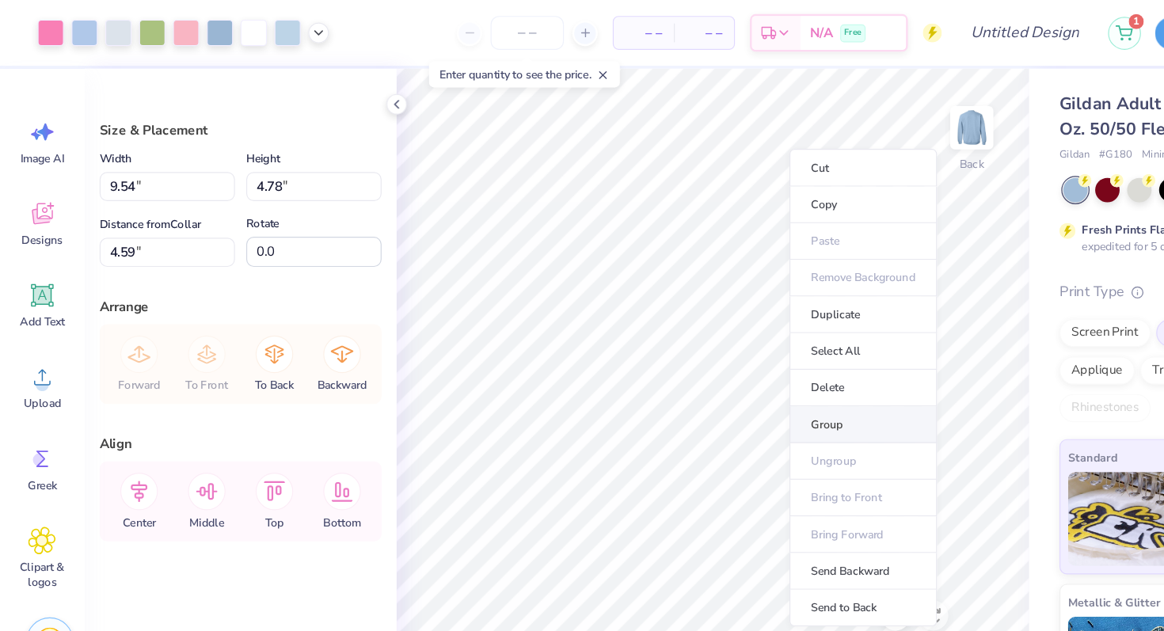
click at [695, 352] on li "Group" at bounding box center [727, 358] width 124 height 31
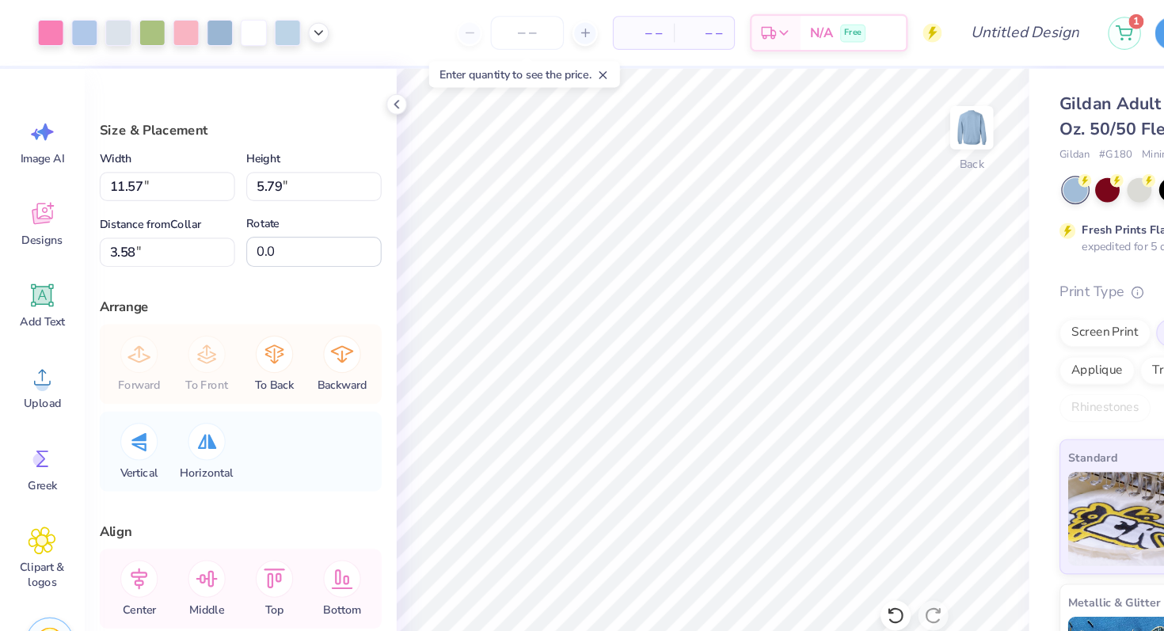
type input "11.57"
type input "5.79"
type input "3.58"
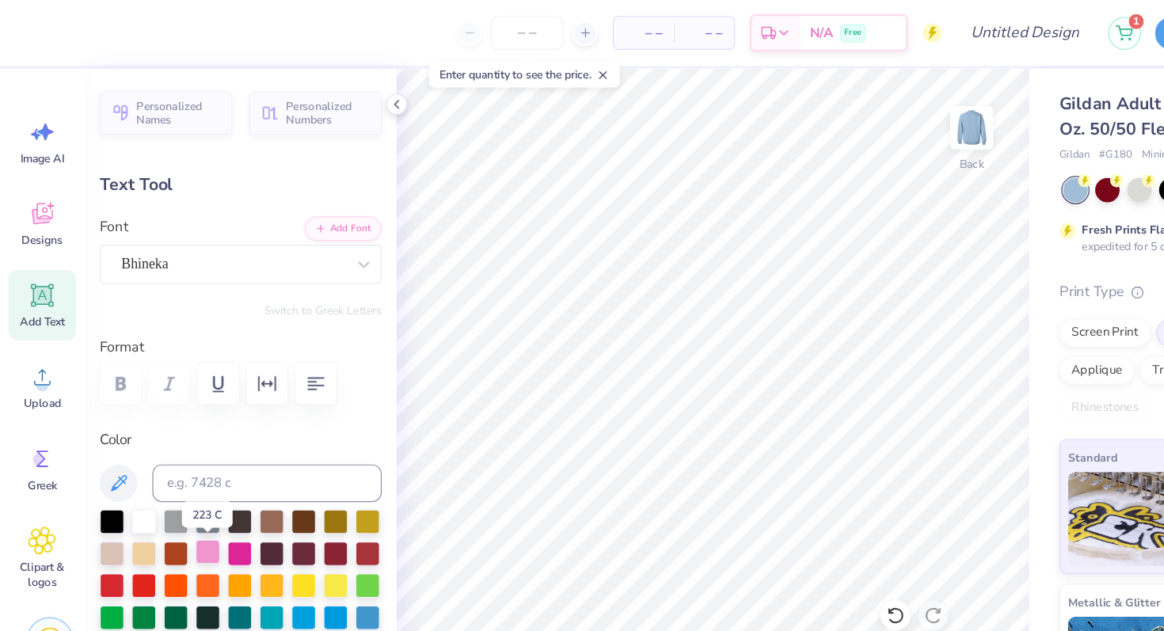
click at [177, 466] on div at bounding box center [175, 465] width 21 height 21
type input "0.0"
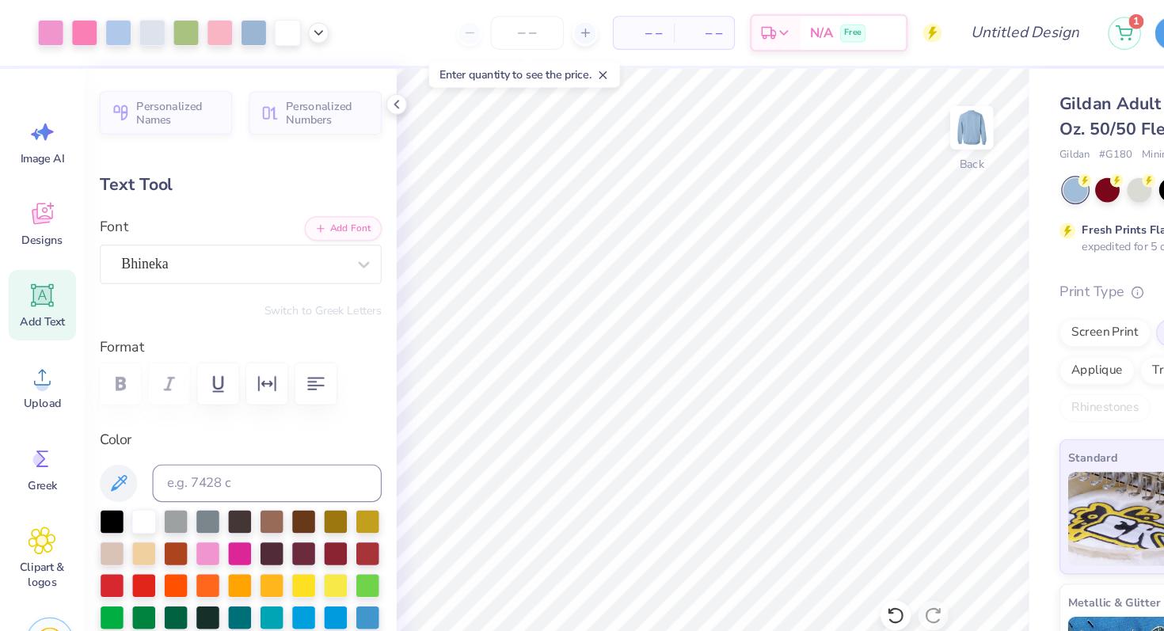
type input "12.20"
click at [119, 442] on div at bounding box center [121, 438] width 21 height 21
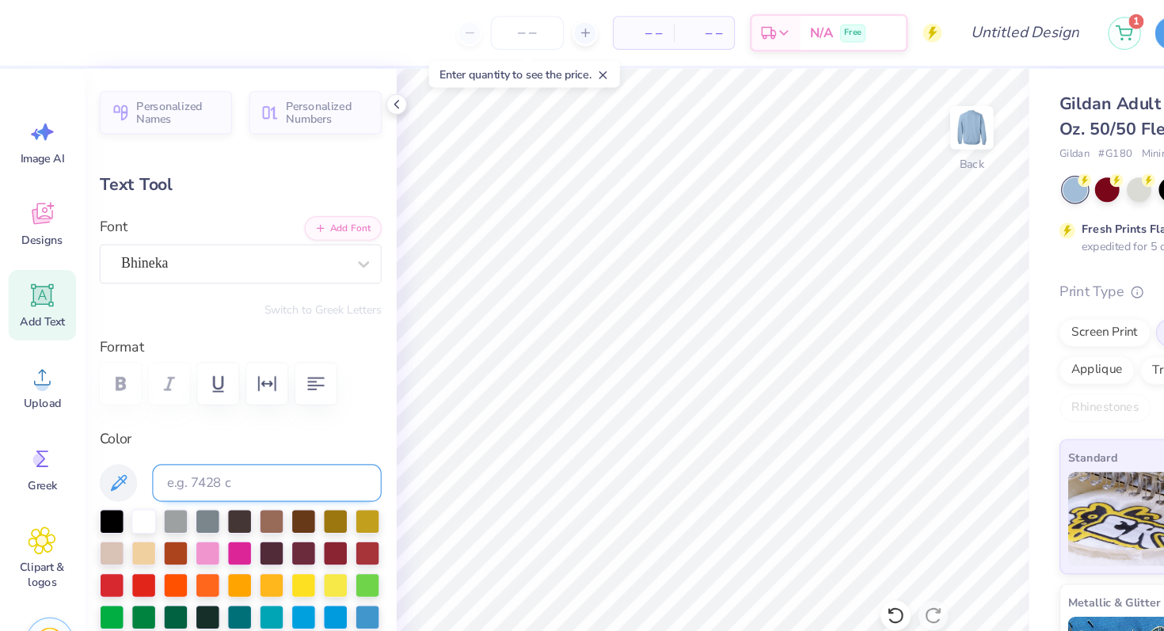
type input "0.0"
type input "12.63"
type input "-29.1"
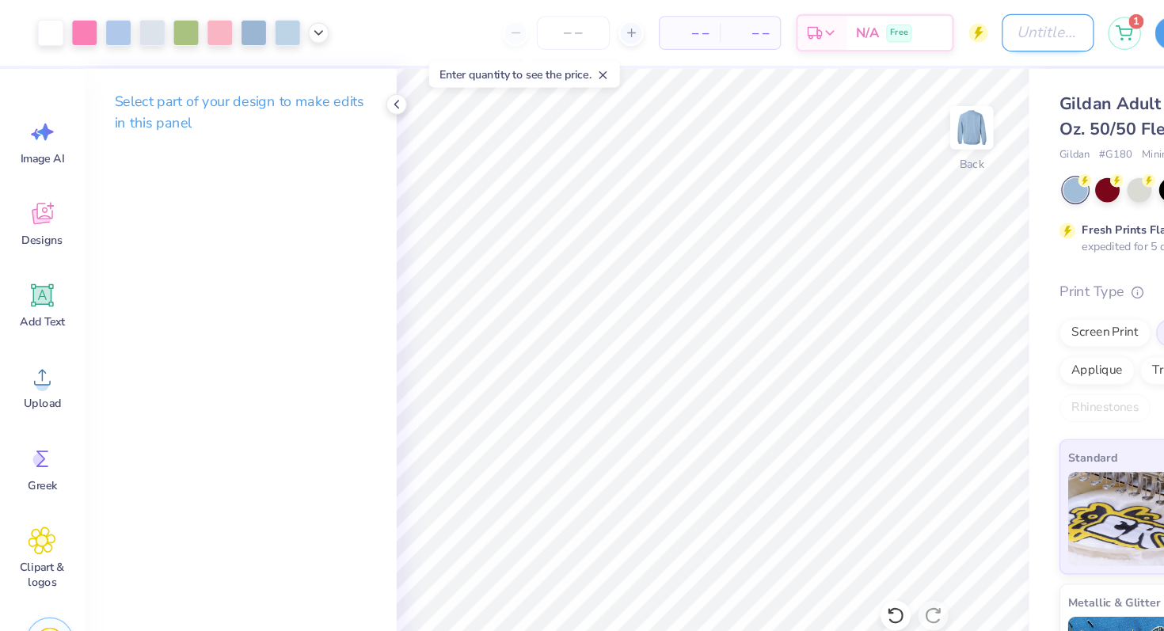
click at [846, 23] on input "Design Title" at bounding box center [883, 28] width 78 height 32
type input "think pink maybe"
click at [976, 25] on button "Save" at bounding box center [1010, 26] width 75 height 28
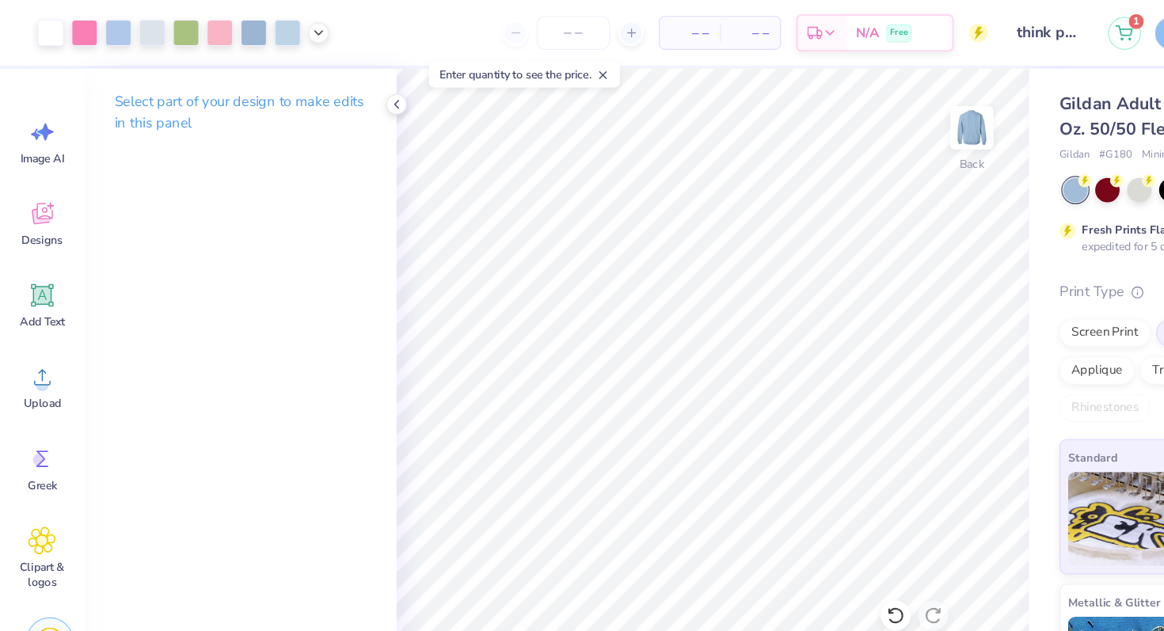
click at [980, 36] on div "Save" at bounding box center [1010, 28] width 75 height 28
click at [980, 31] on div "Save" at bounding box center [1010, 28] width 75 height 28
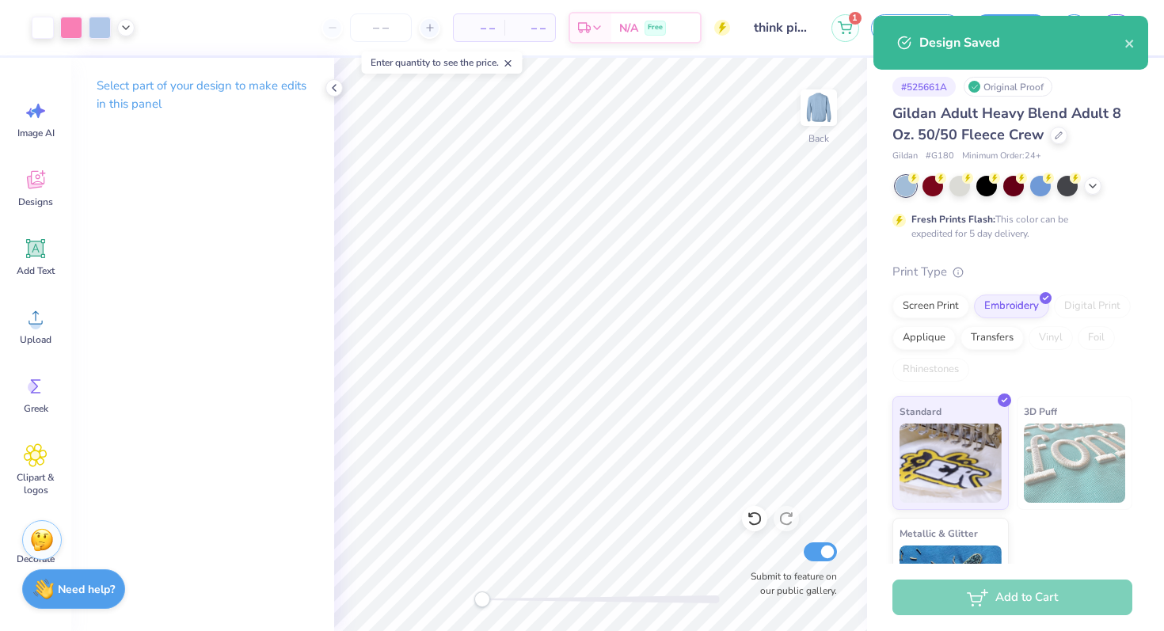
click at [1057, 46] on div "Design Saved" at bounding box center [1010, 43] width 275 height 54
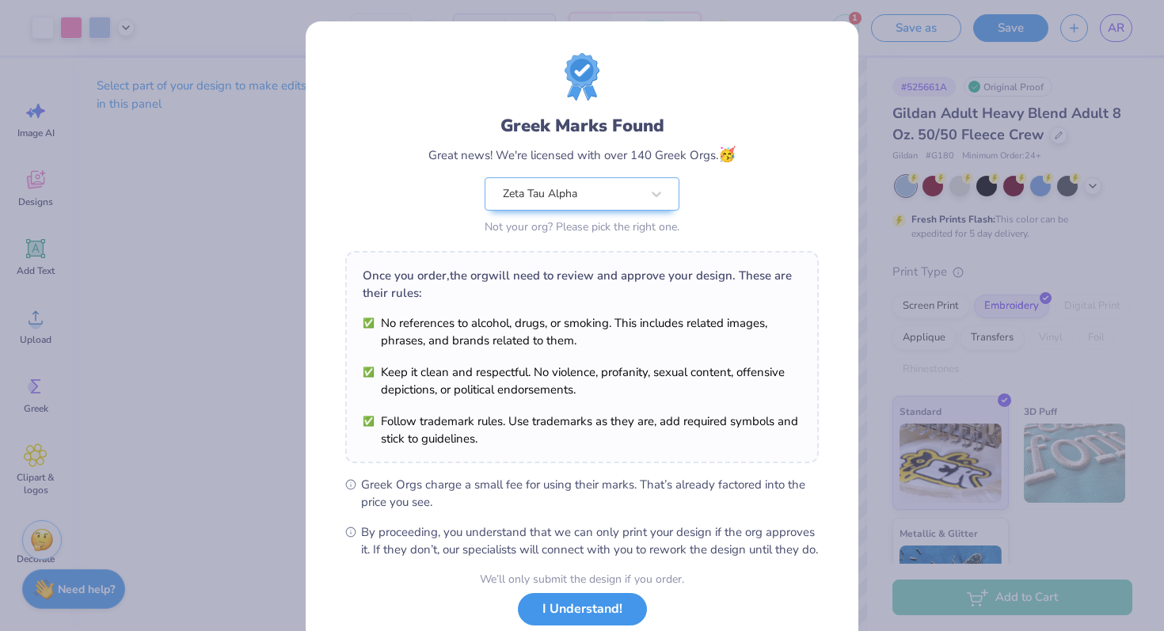
click at [598, 573] on button "I Understand!" at bounding box center [582, 609] width 129 height 32
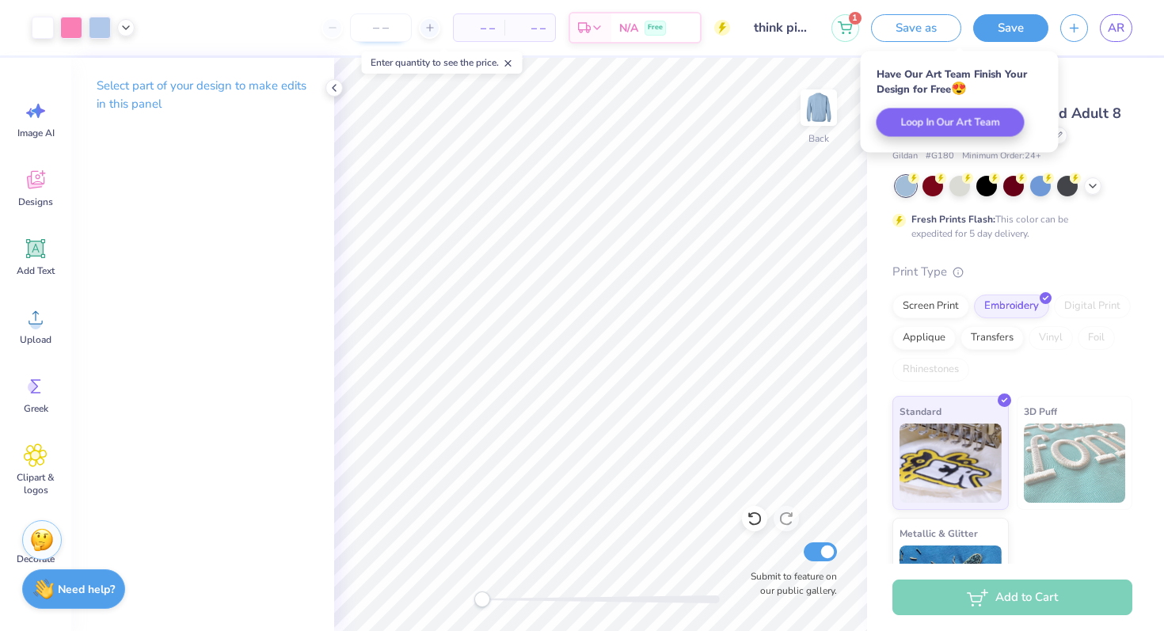
click at [384, 33] on input "number" at bounding box center [381, 27] width 62 height 29
type input "4"
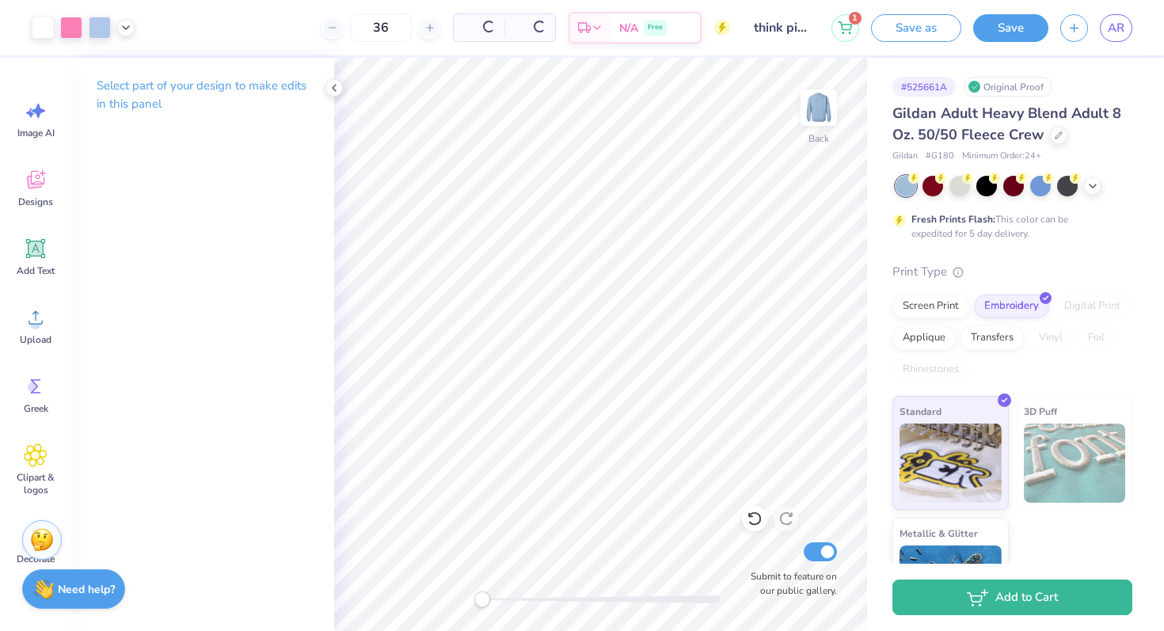
type input "36"
click at [332, 86] on icon at bounding box center [334, 88] width 13 height 13
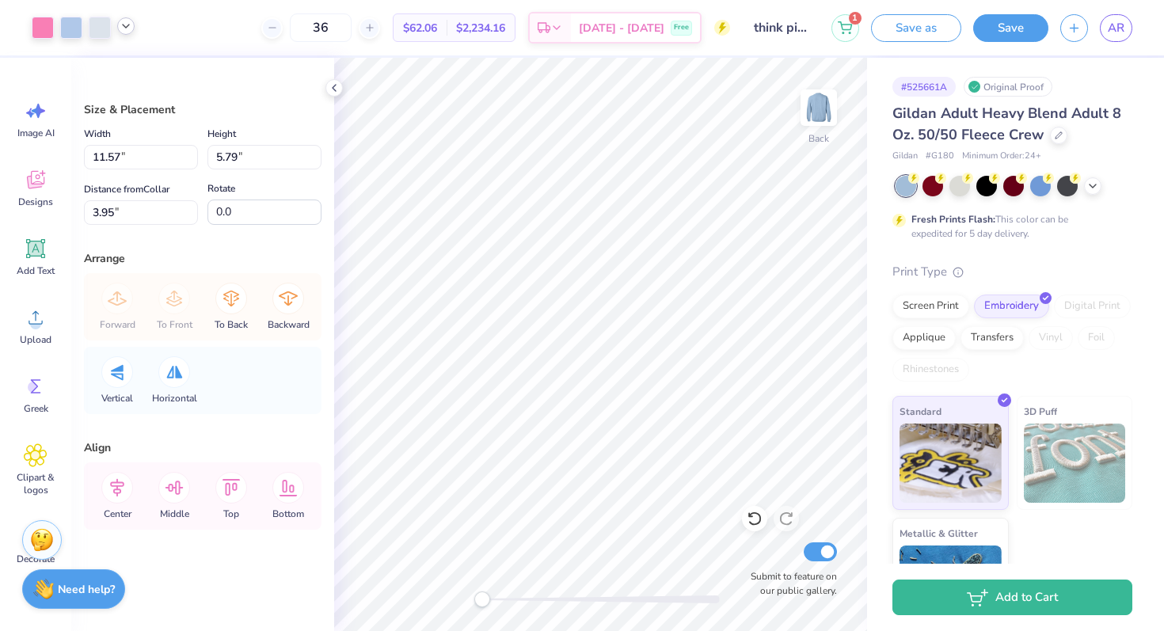
click at [127, 32] on div at bounding box center [125, 25] width 17 height 17
click at [108, 68] on div at bounding box center [111, 66] width 22 height 22
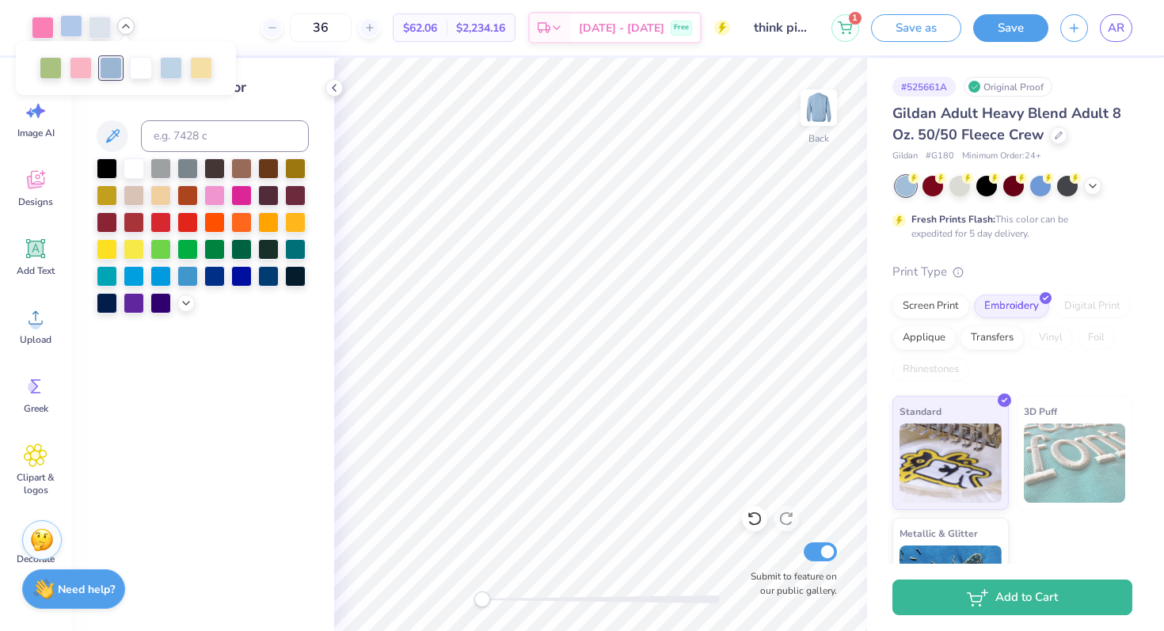
click at [70, 32] on div at bounding box center [71, 26] width 22 height 22
click at [67, 33] on div at bounding box center [71, 28] width 22 height 22
click at [65, 31] on div at bounding box center [71, 28] width 22 height 22
click at [113, 72] on div at bounding box center [111, 66] width 22 height 22
click at [189, 145] on input at bounding box center [225, 136] width 168 height 32
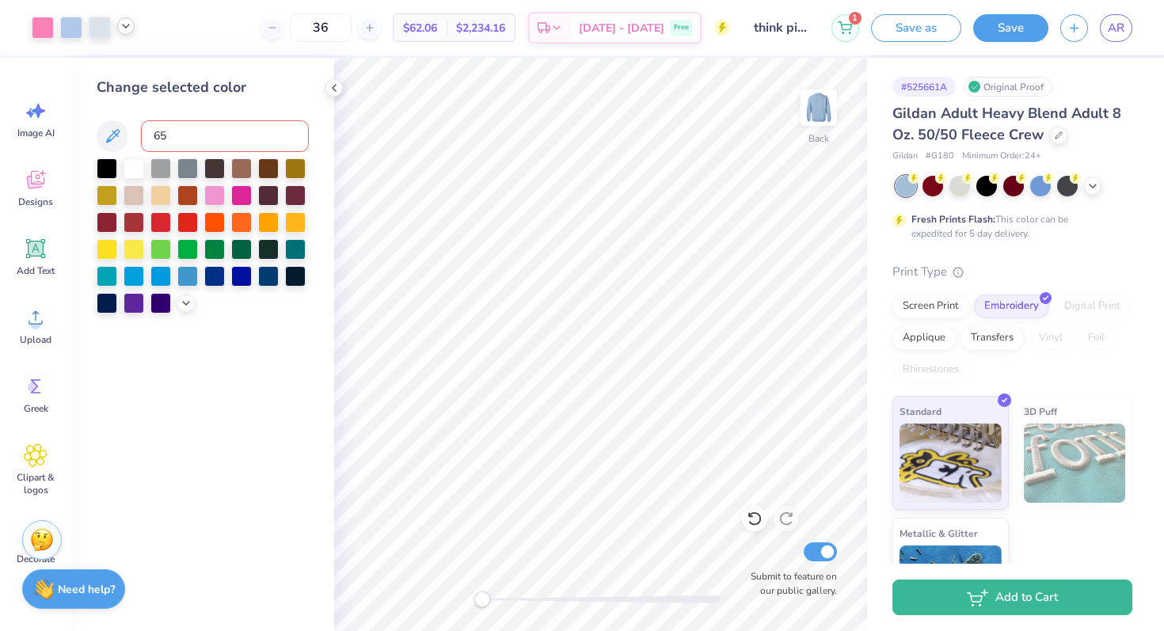
type input "658"
click at [127, 34] on div at bounding box center [83, 28] width 103 height 22
click at [126, 28] on icon at bounding box center [126, 26] width 13 height 13
click at [156, 74] on div at bounding box center [156, 66] width 22 height 22
click at [196, 70] on div at bounding box center [186, 66] width 22 height 22
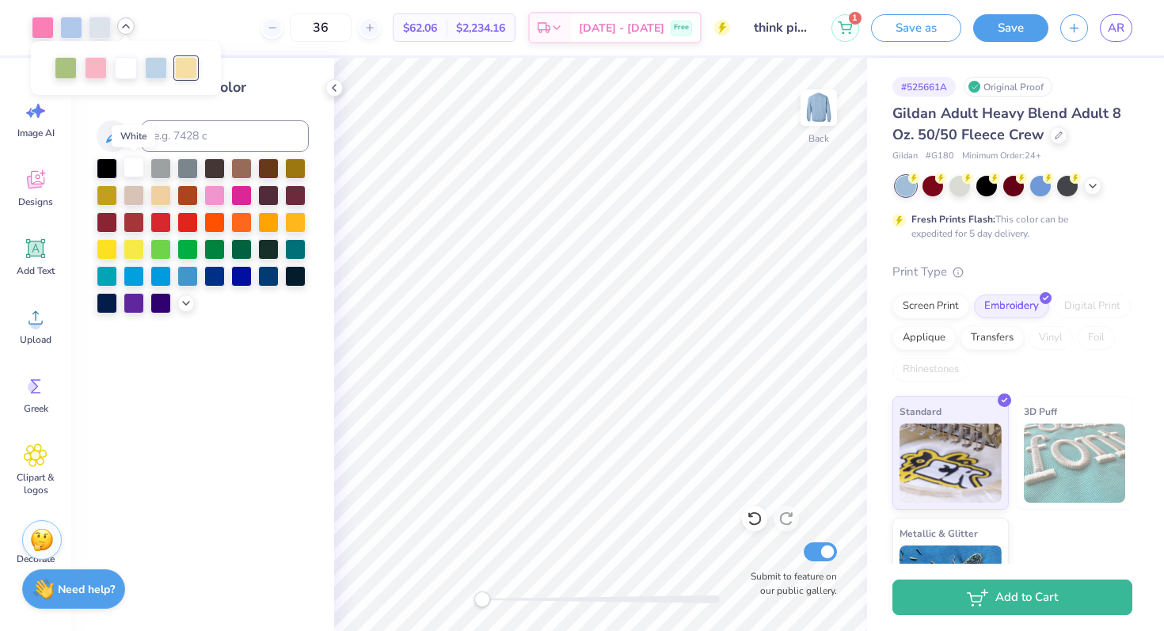
click at [136, 169] on div at bounding box center [134, 167] width 21 height 21
click at [1013, 39] on button "Save" at bounding box center [1010, 26] width 75 height 28
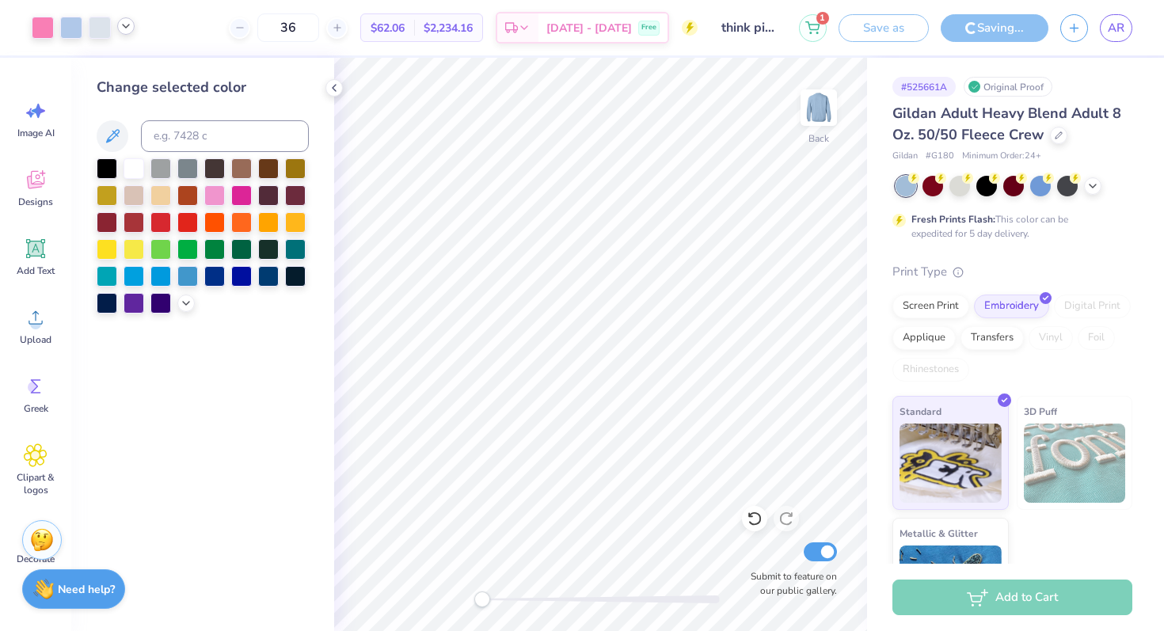
click at [129, 29] on icon at bounding box center [126, 26] width 13 height 13
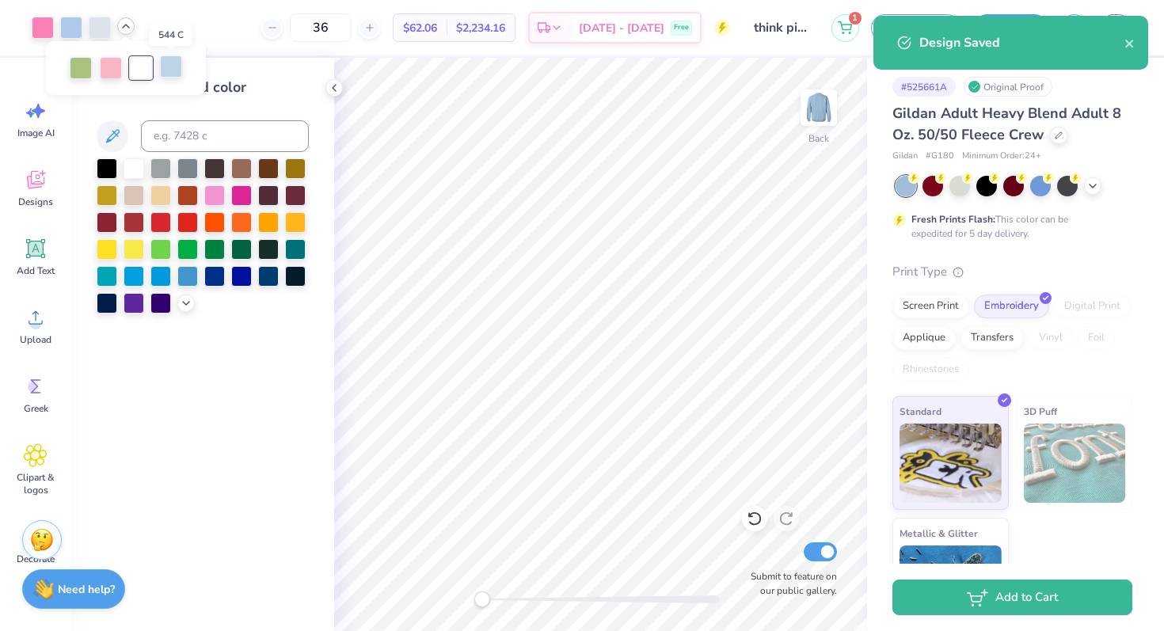
click at [171, 67] on div at bounding box center [171, 66] width 22 height 22
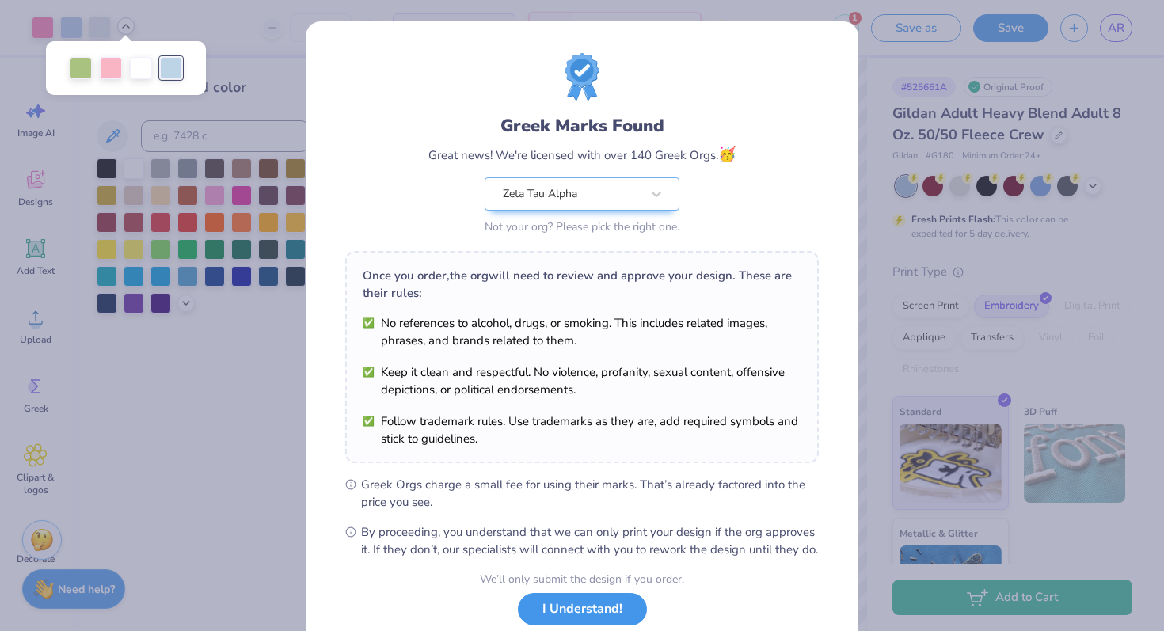
click at [554, 573] on button "I Understand!" at bounding box center [582, 609] width 129 height 32
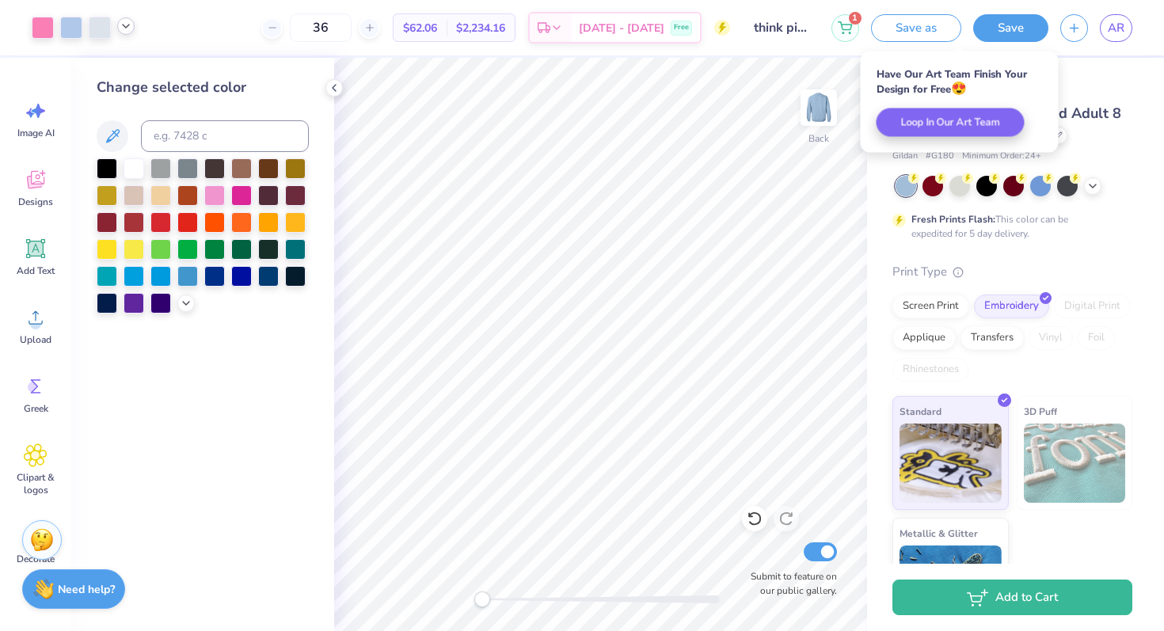
click at [130, 29] on icon at bounding box center [126, 26] width 13 height 13
click at [71, 36] on div at bounding box center [71, 26] width 22 height 22
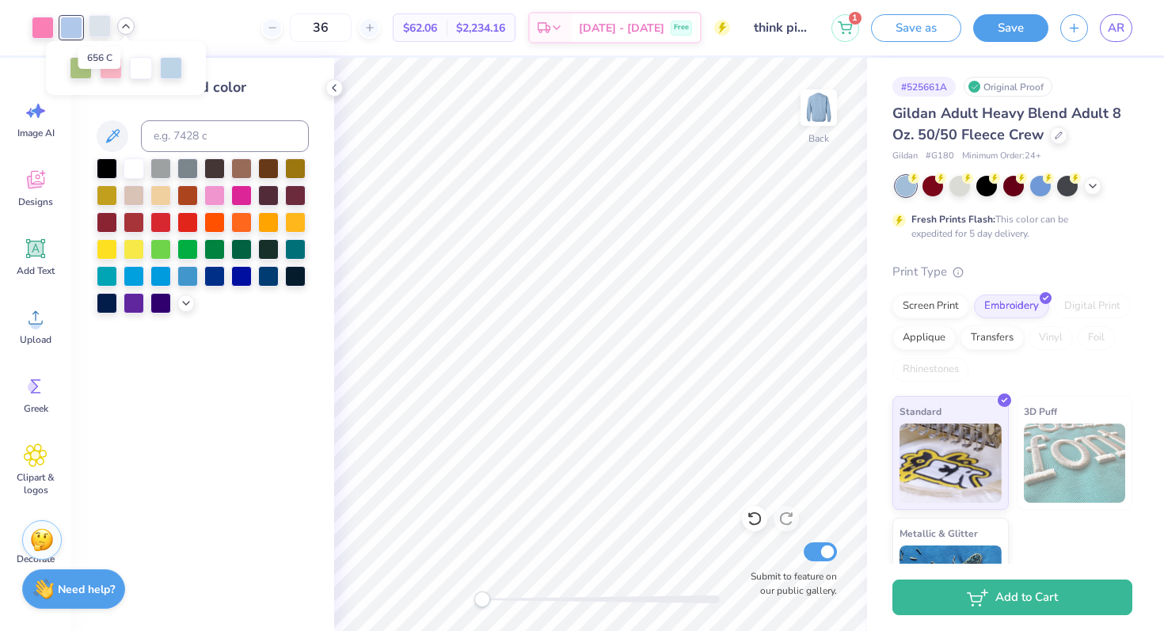
click at [99, 30] on div at bounding box center [100, 26] width 22 height 22
click at [170, 69] on div at bounding box center [171, 66] width 22 height 22
click at [103, 35] on div at bounding box center [100, 26] width 22 height 22
click at [75, 32] on div at bounding box center [71, 26] width 22 height 22
click at [166, 64] on div at bounding box center [171, 66] width 22 height 22
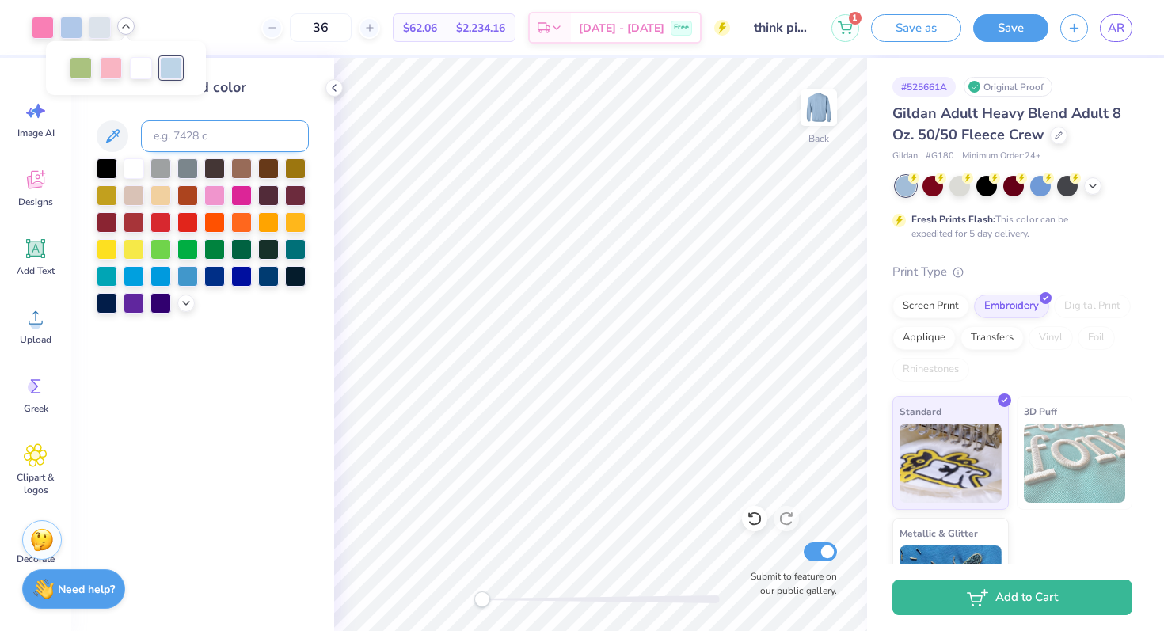
click at [175, 135] on input at bounding box center [225, 136] width 168 height 32
type input "658"
click at [128, 29] on icon at bounding box center [126, 26] width 13 height 13
click at [125, 67] on div at bounding box center [126, 66] width 22 height 22
click at [44, 29] on div at bounding box center [43, 26] width 22 height 22
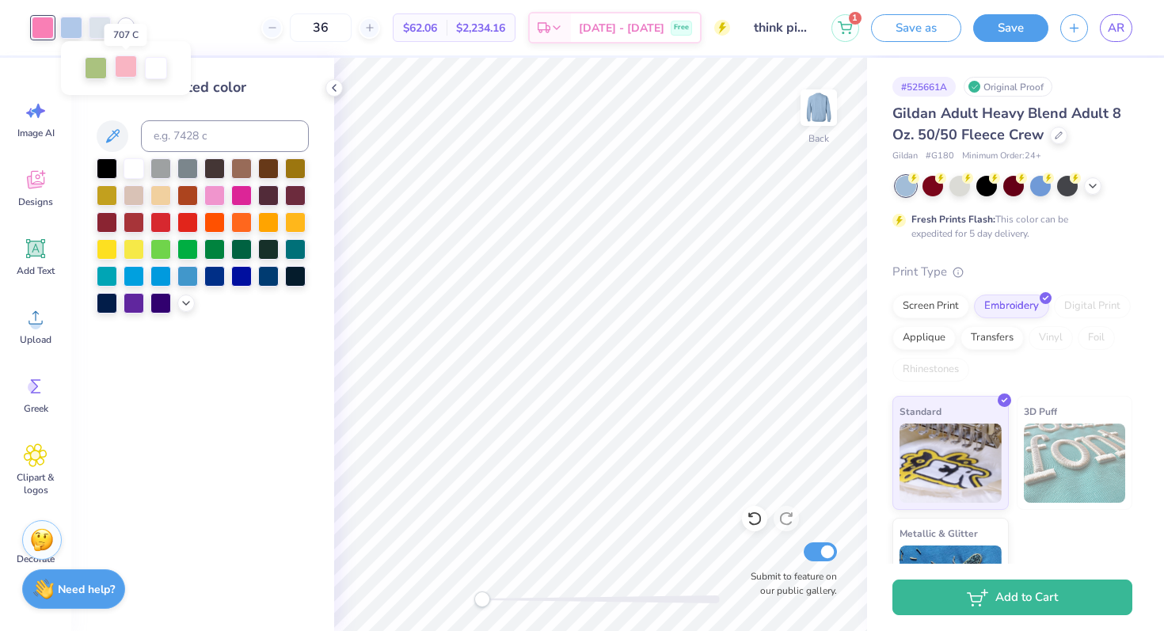
click at [124, 70] on div at bounding box center [126, 66] width 22 height 22
click at [171, 134] on input at bounding box center [225, 136] width 168 height 32
type input "211"
click at [123, 27] on icon at bounding box center [126, 26] width 13 height 13
click at [352, 24] on input "36" at bounding box center [321, 27] width 62 height 29
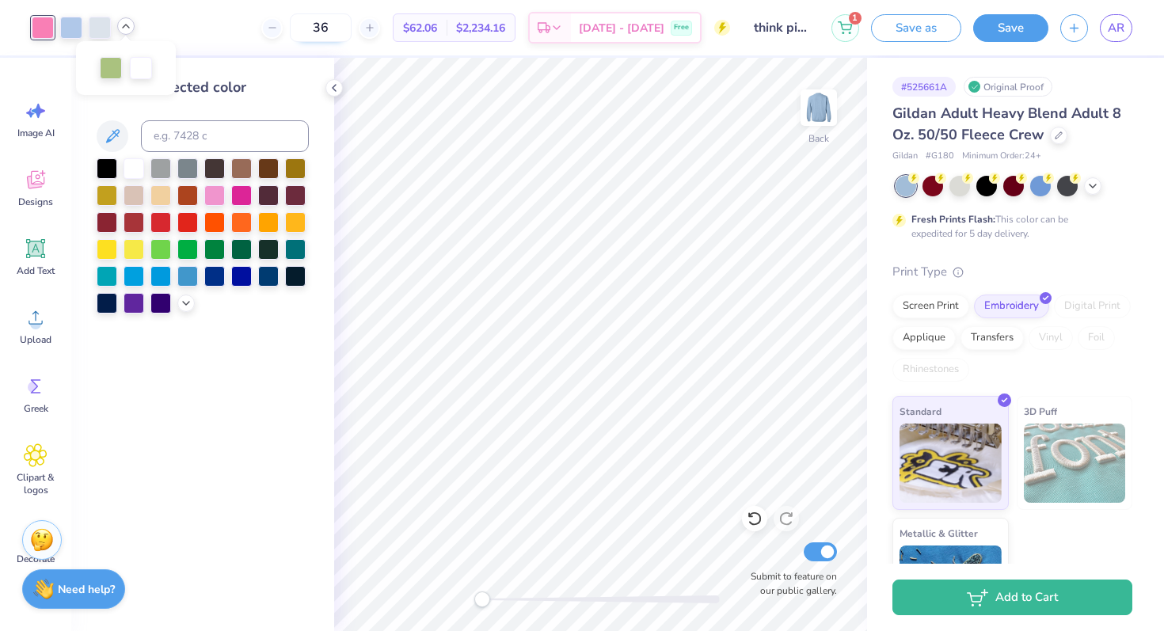
type input "3"
click at [375, 28] on icon at bounding box center [369, 27] width 11 height 11
type input "37"
click at [1057, 39] on link "AR" at bounding box center [1116, 28] width 32 height 28
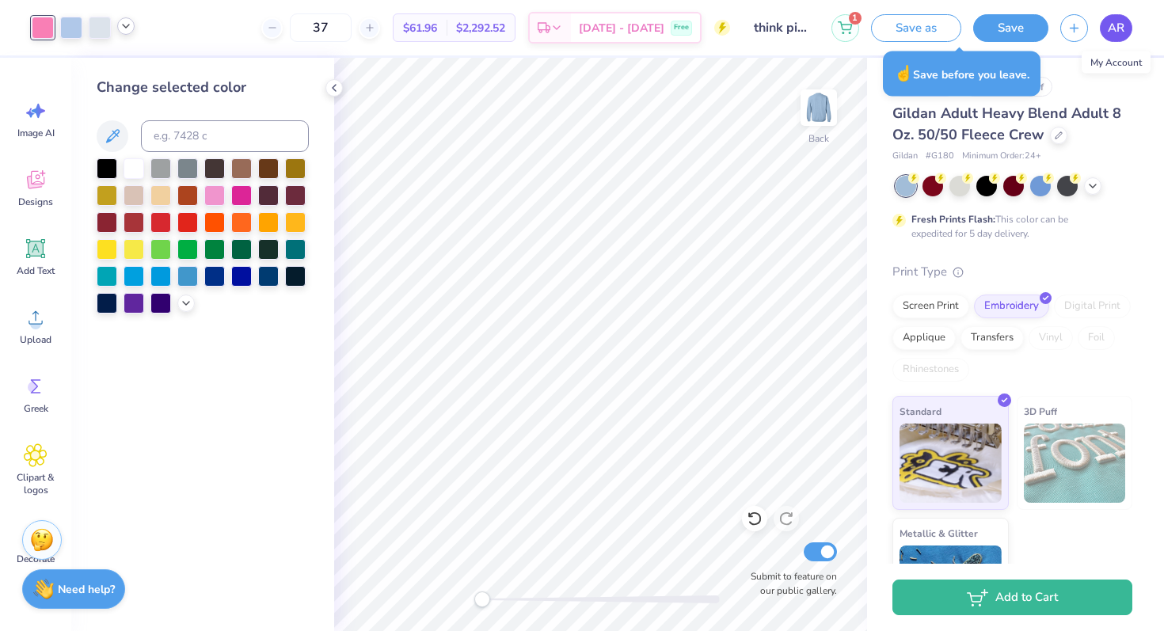
click at [1057, 20] on span "AR" at bounding box center [1116, 28] width 17 height 18
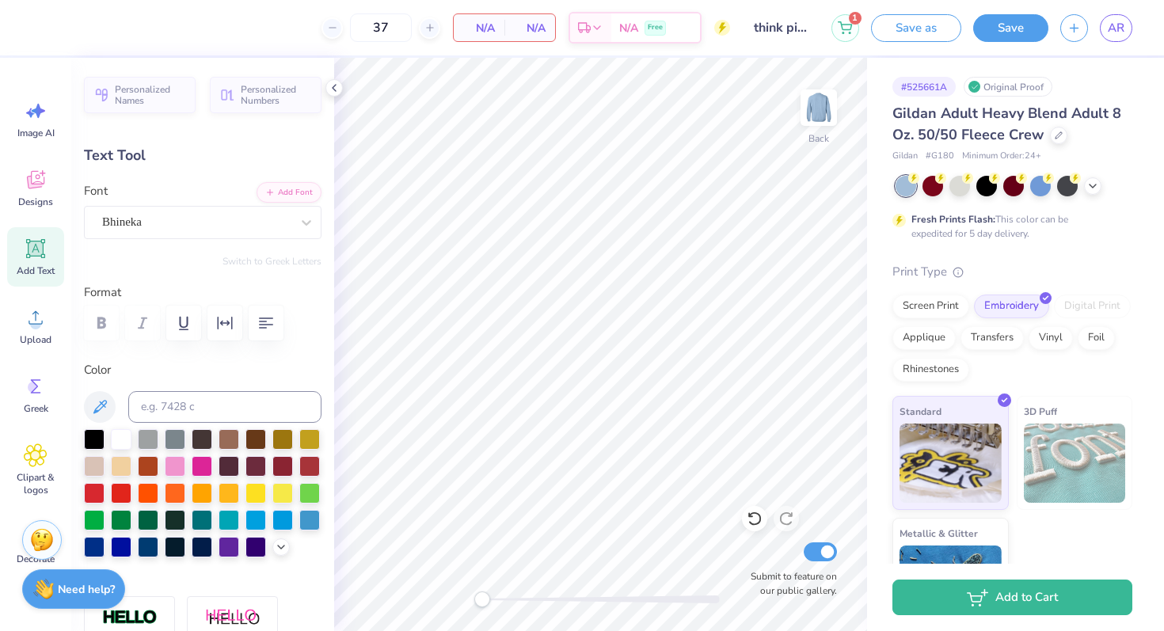
type input "0.0"
click at [1057, 29] on span "AR" at bounding box center [1116, 28] width 17 height 18
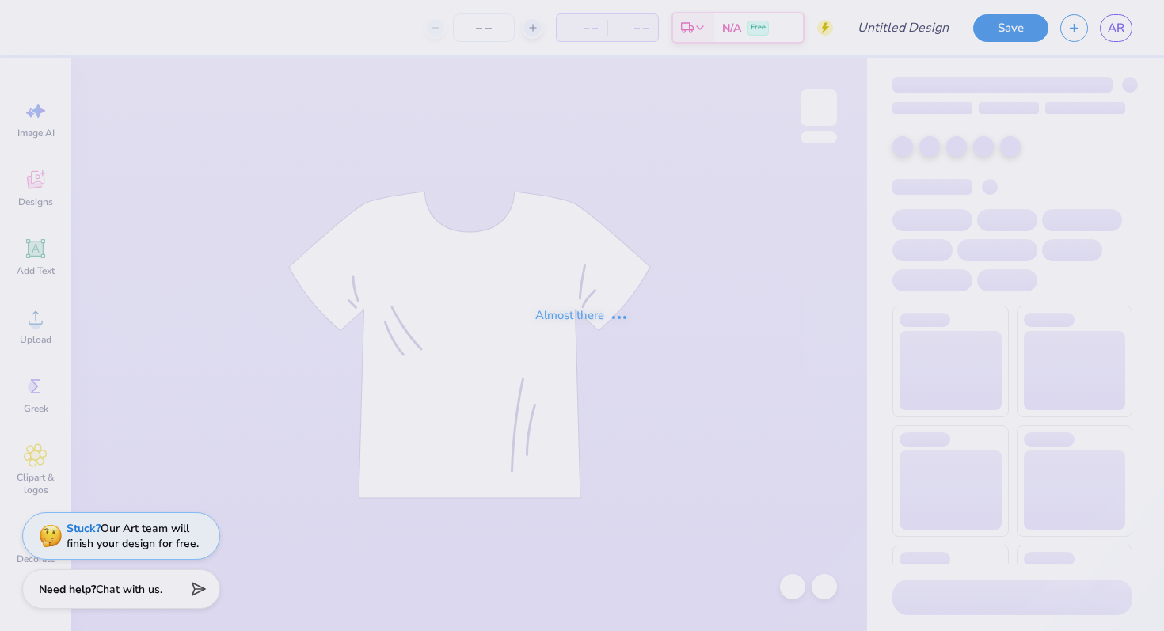
type input "fall merch maybe"
type input "50"
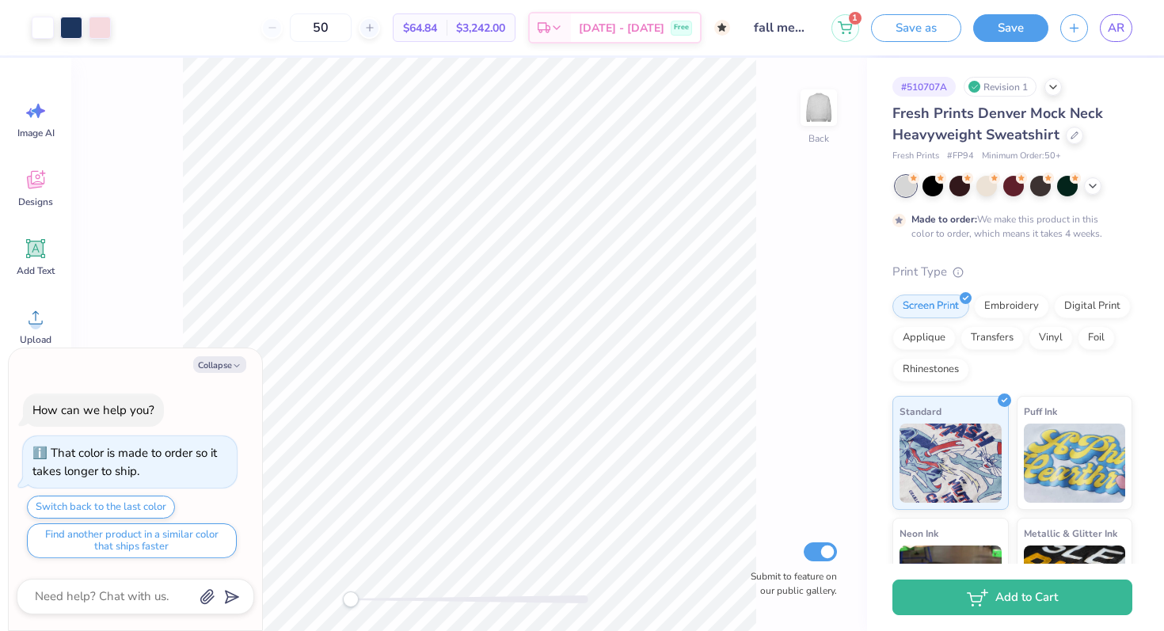
click at [1074, 144] on div "Fresh Prints Denver Mock Neck Heavyweight Sweatshirt" at bounding box center [1012, 124] width 240 height 43
click at [1071, 137] on icon at bounding box center [1075, 134] width 8 height 8
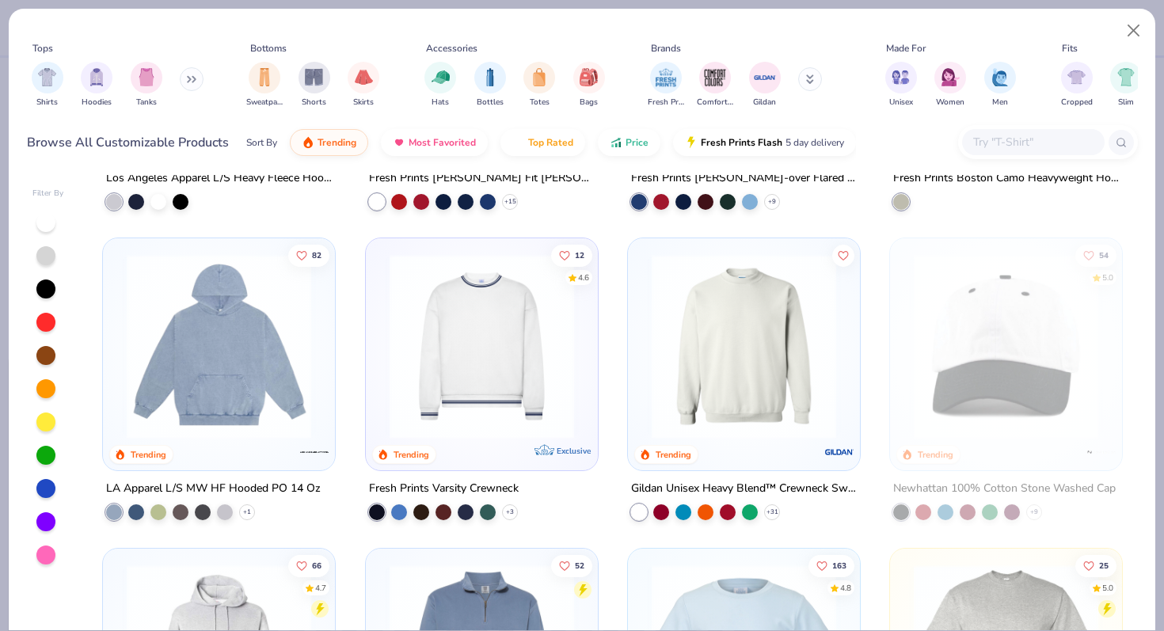
scroll to position [2123, 0]
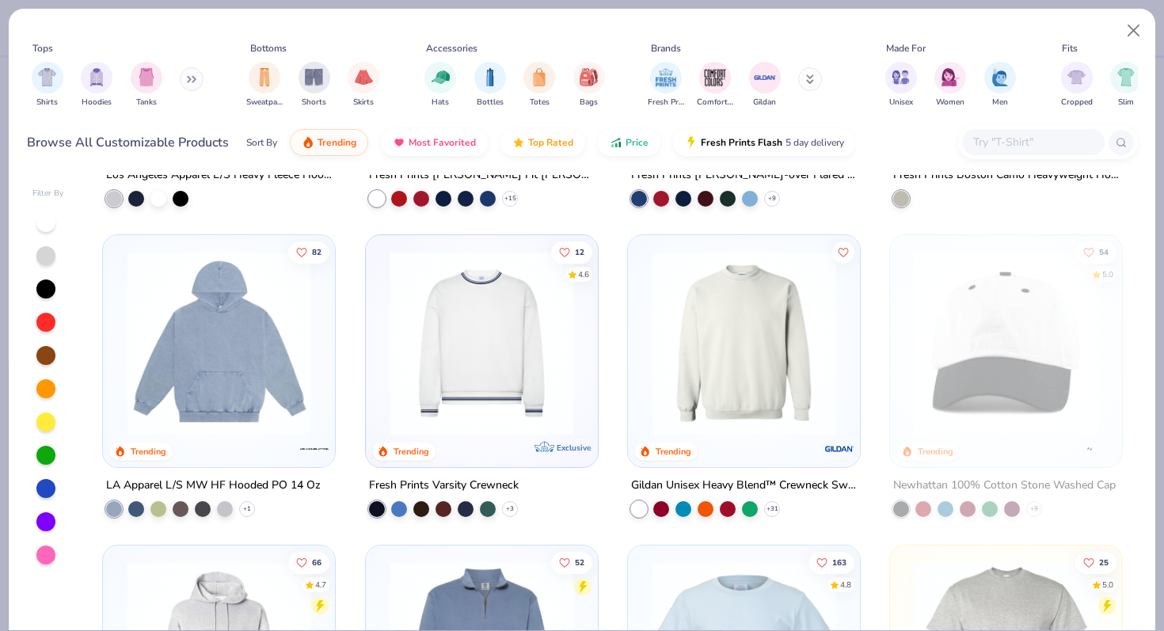
click at [755, 311] on img at bounding box center [744, 343] width 200 height 185
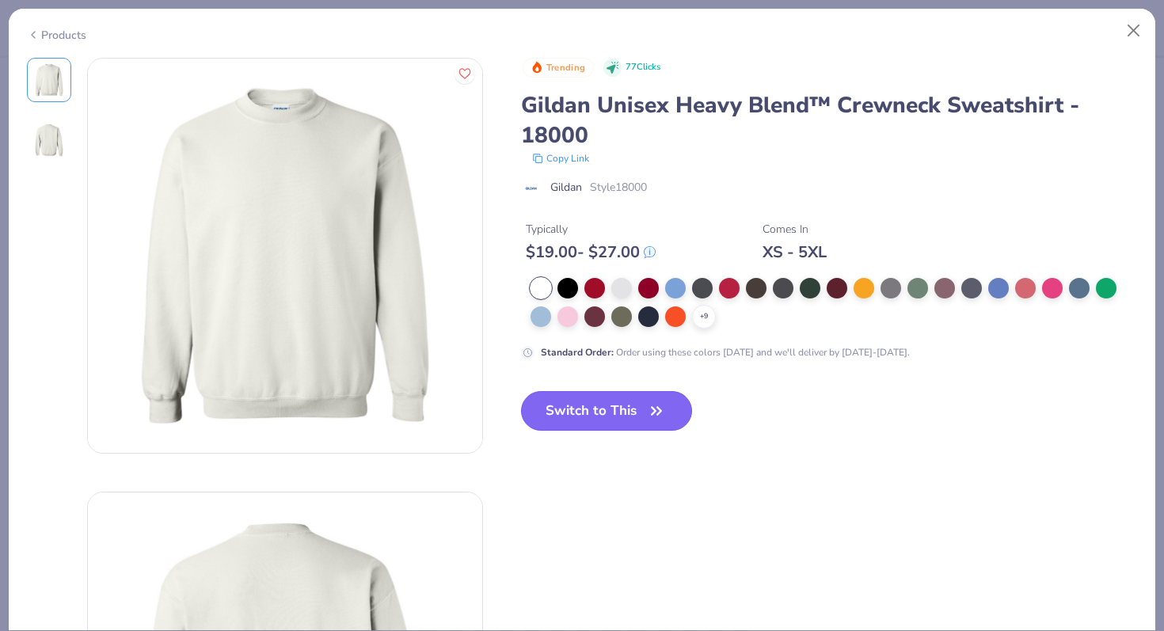
click at [623, 424] on button "Switch to This" at bounding box center [607, 411] width 172 height 40
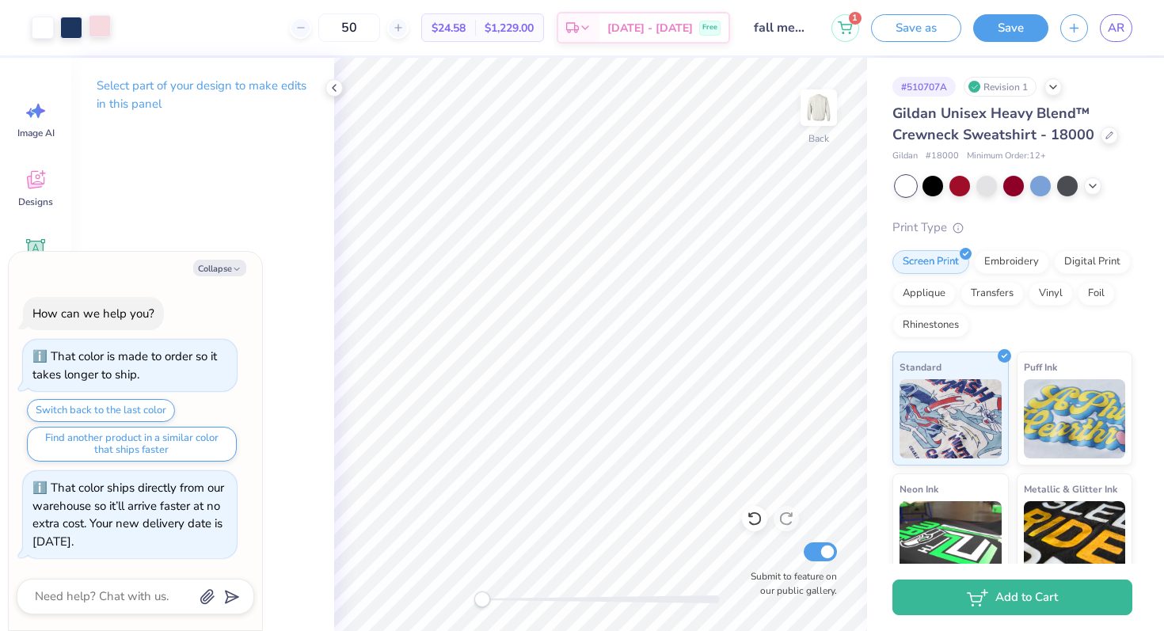
click at [99, 31] on div at bounding box center [100, 26] width 22 height 22
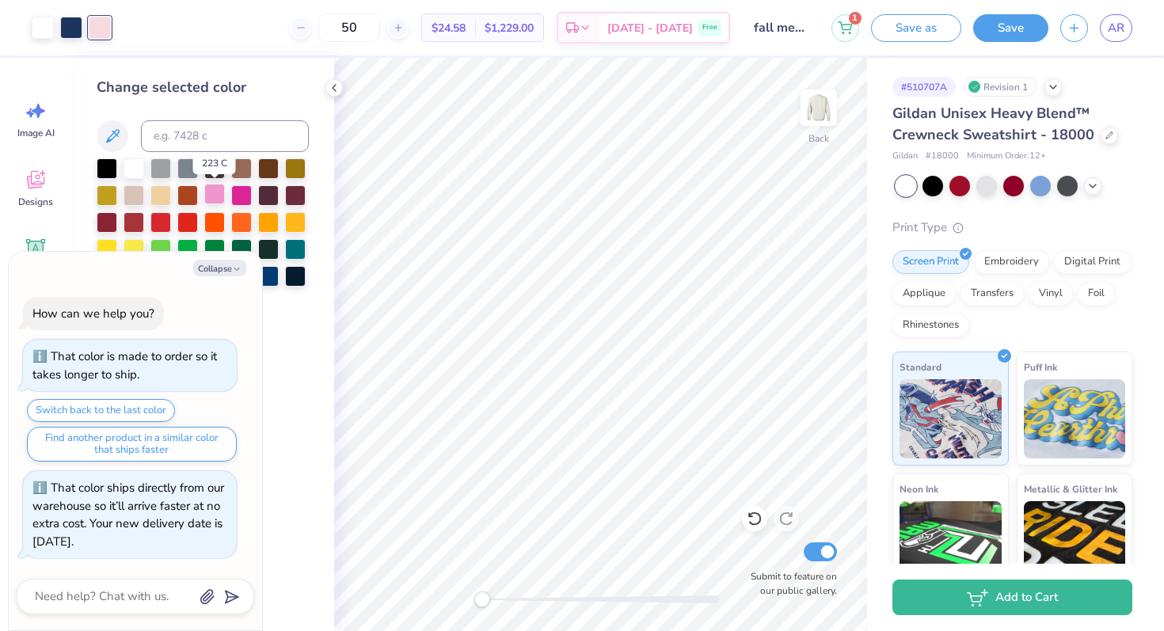
click at [223, 192] on div at bounding box center [214, 194] width 21 height 21
click at [223, 267] on button "Collapse" at bounding box center [219, 268] width 53 height 17
type textarea "x"
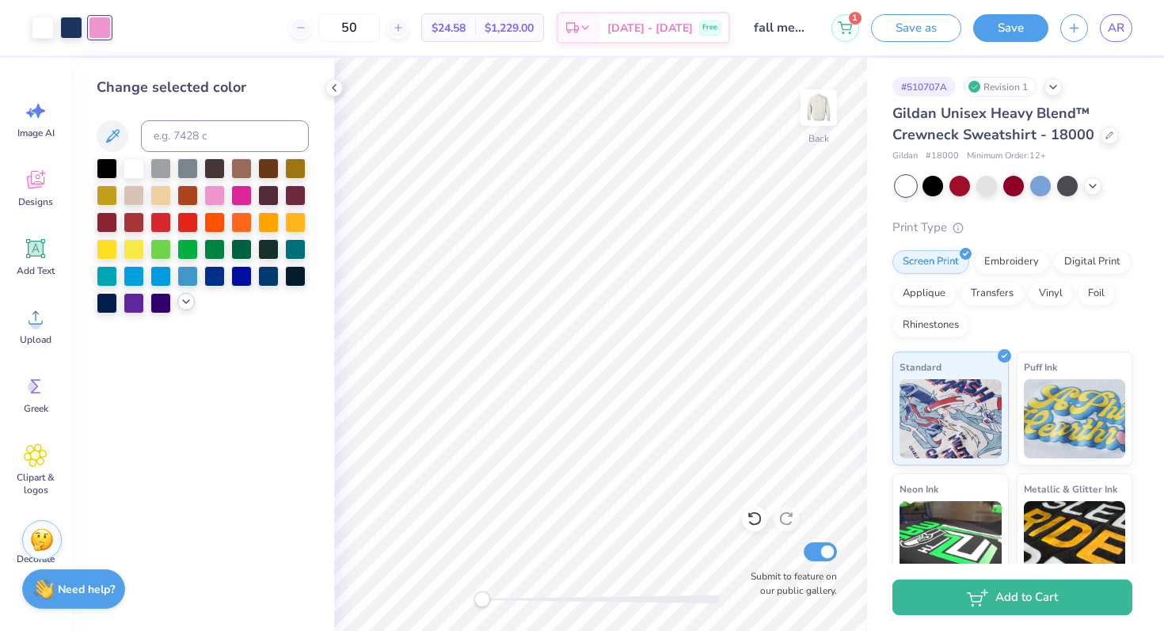
click at [189, 304] on icon at bounding box center [186, 301] width 13 height 13
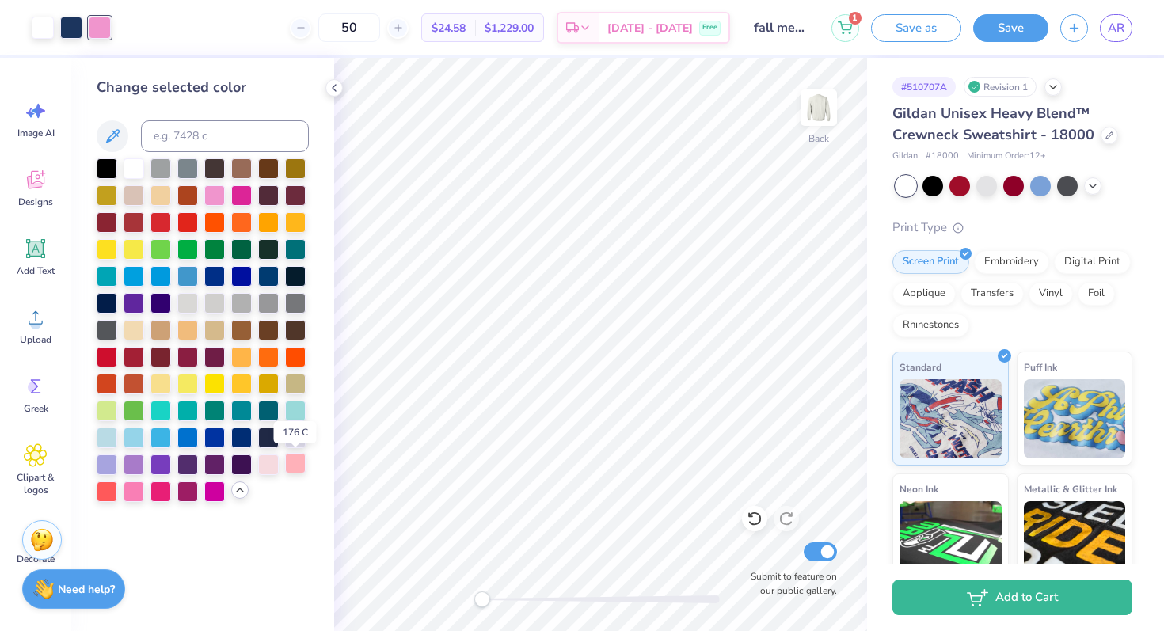
click at [298, 464] on div at bounding box center [295, 463] width 21 height 21
click at [69, 31] on div at bounding box center [71, 26] width 22 height 22
click at [249, 439] on div at bounding box center [241, 436] width 21 height 21
click at [757, 520] on icon at bounding box center [755, 519] width 16 height 16
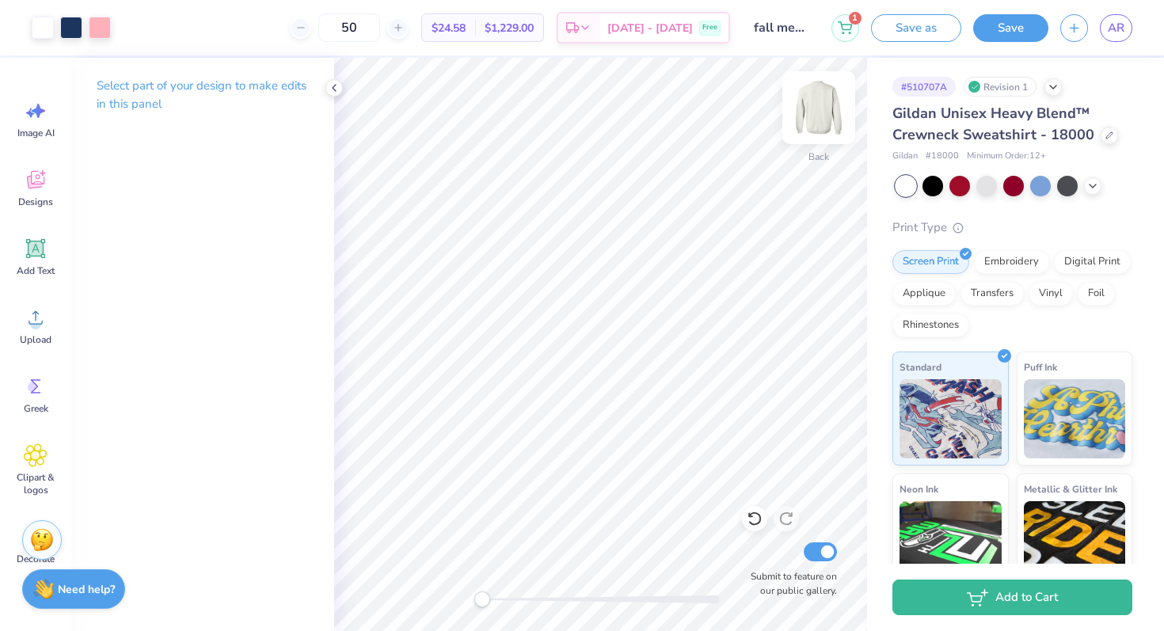
click at [818, 120] on img at bounding box center [818, 107] width 63 height 63
click at [32, 200] on span "Designs" at bounding box center [35, 202] width 35 height 13
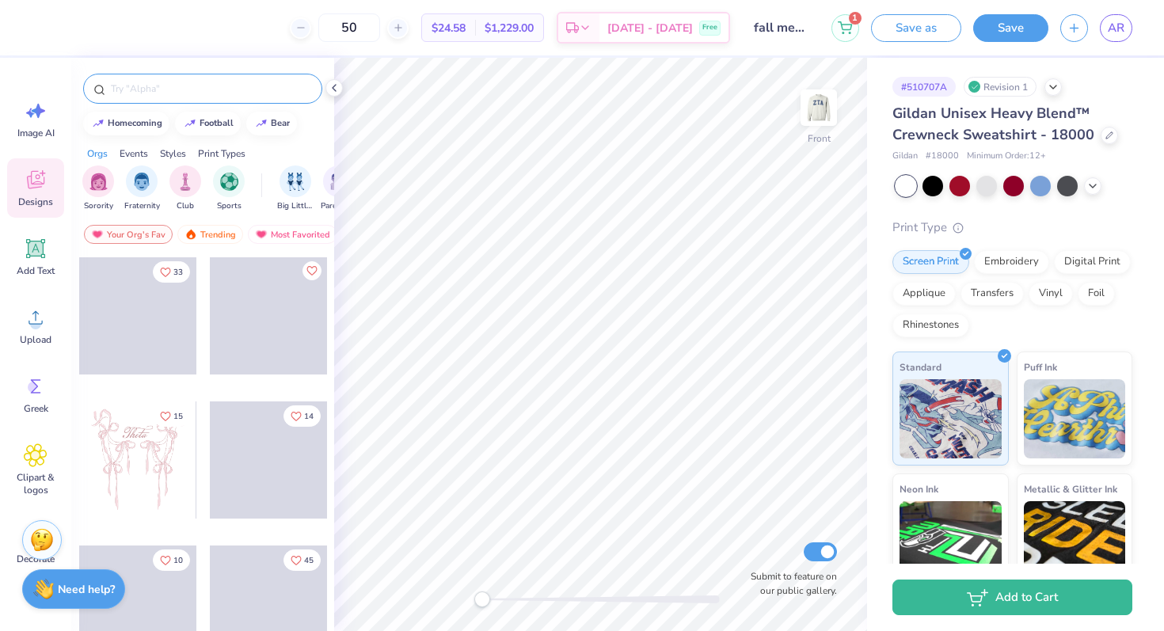
click at [171, 84] on input "text" at bounding box center [210, 89] width 203 height 16
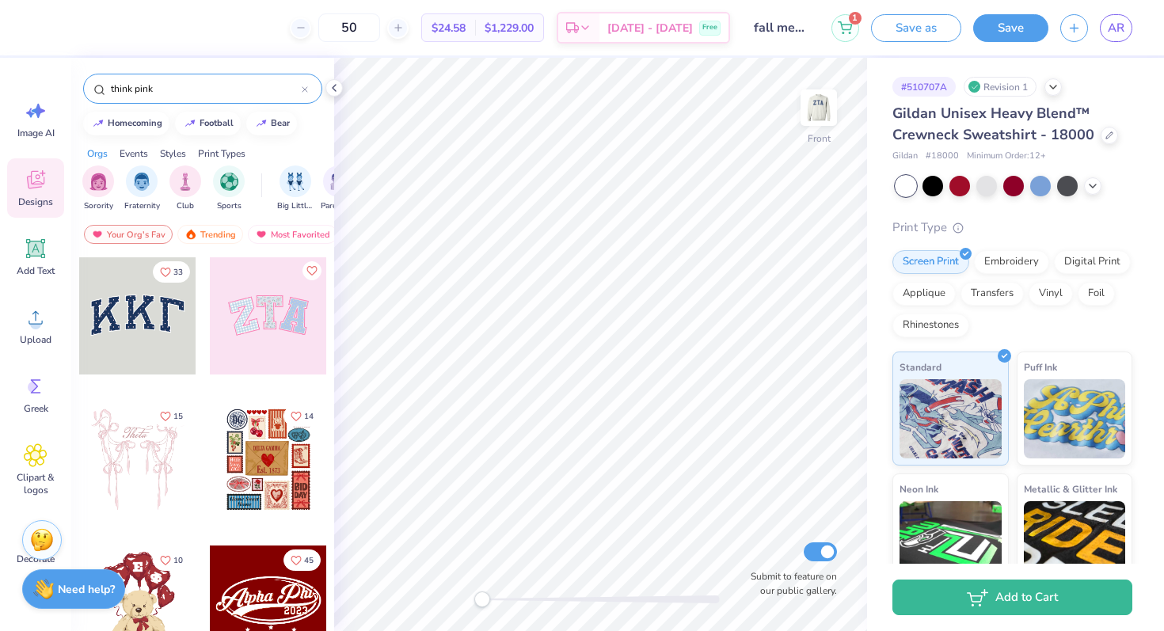
type input "think pink"
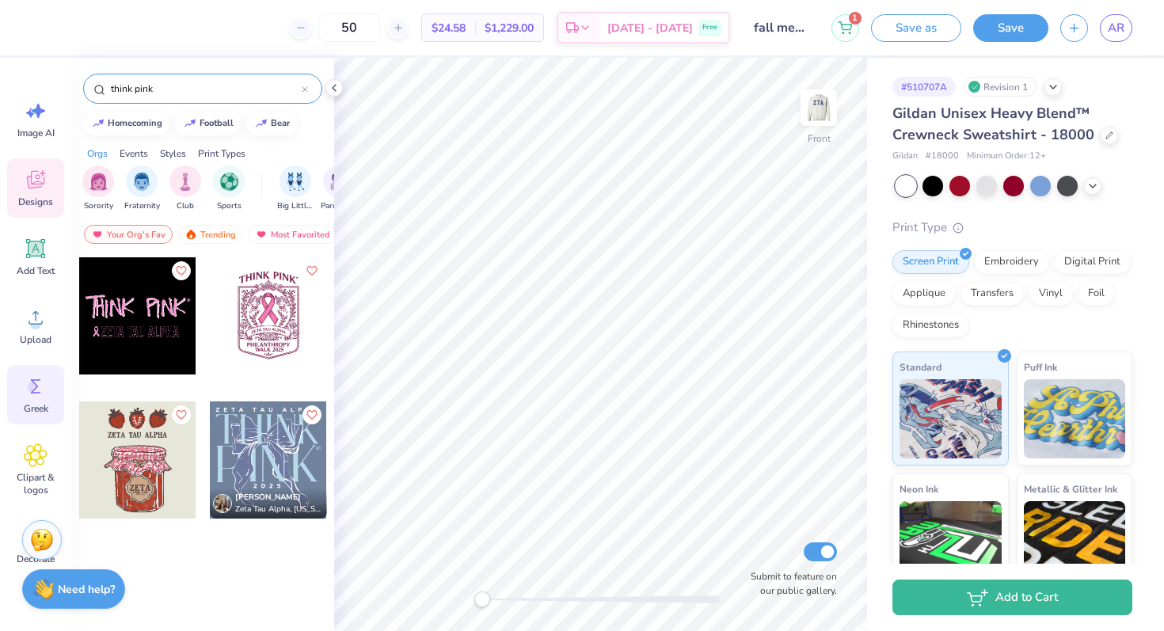
click at [41, 392] on icon at bounding box center [36, 387] width 24 height 24
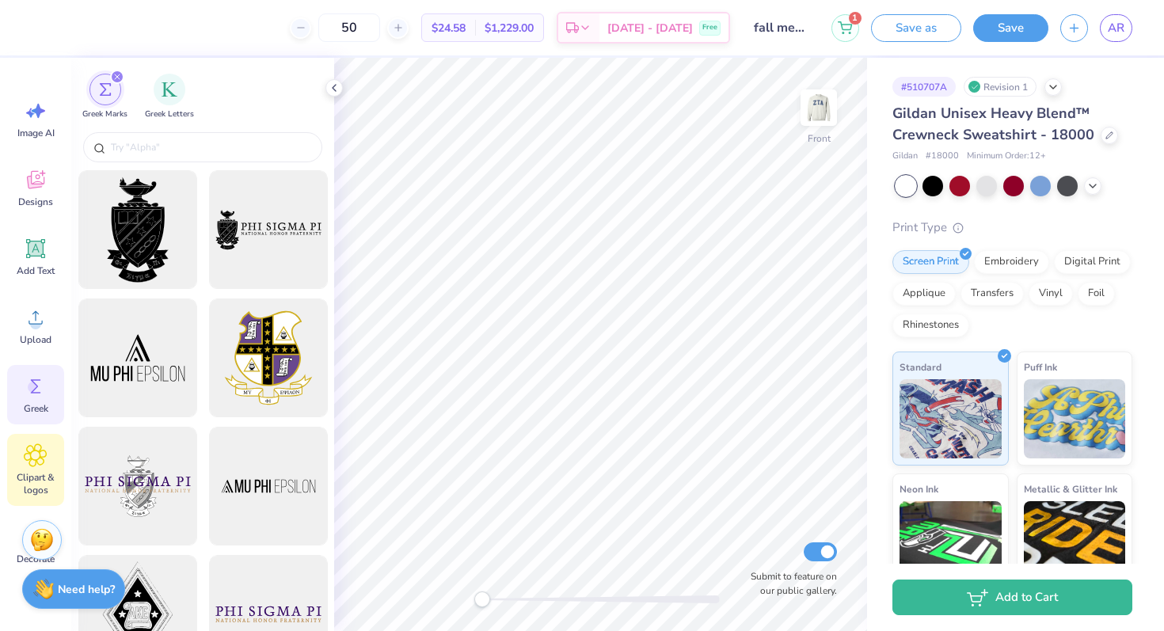
click at [42, 461] on icon at bounding box center [35, 455] width 23 height 24
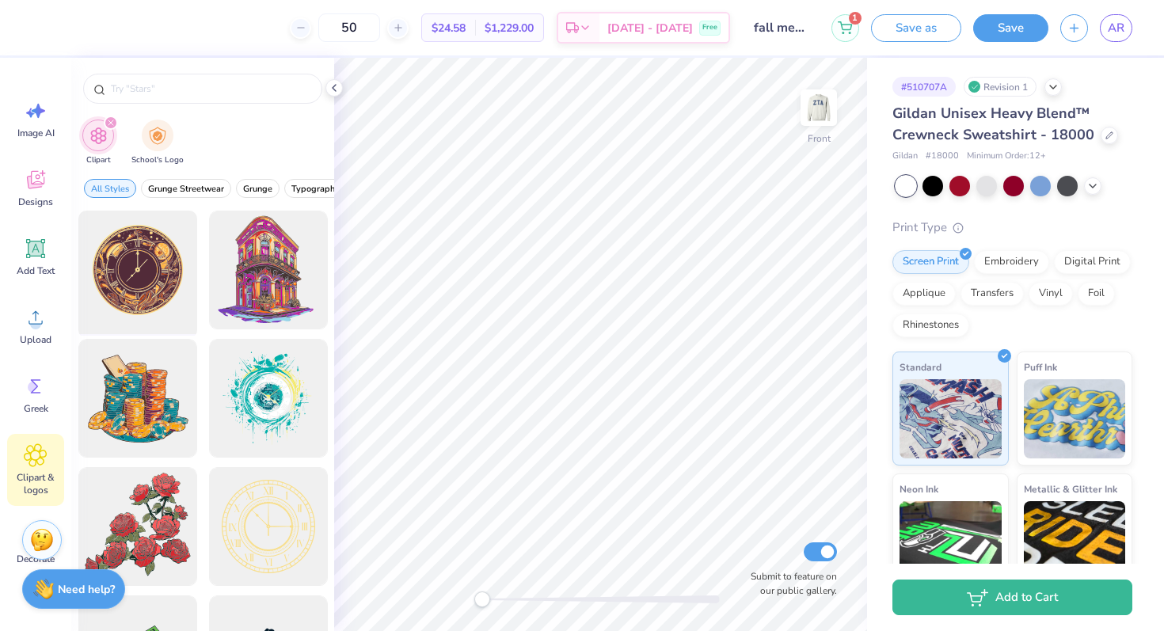
scroll to position [97, 0]
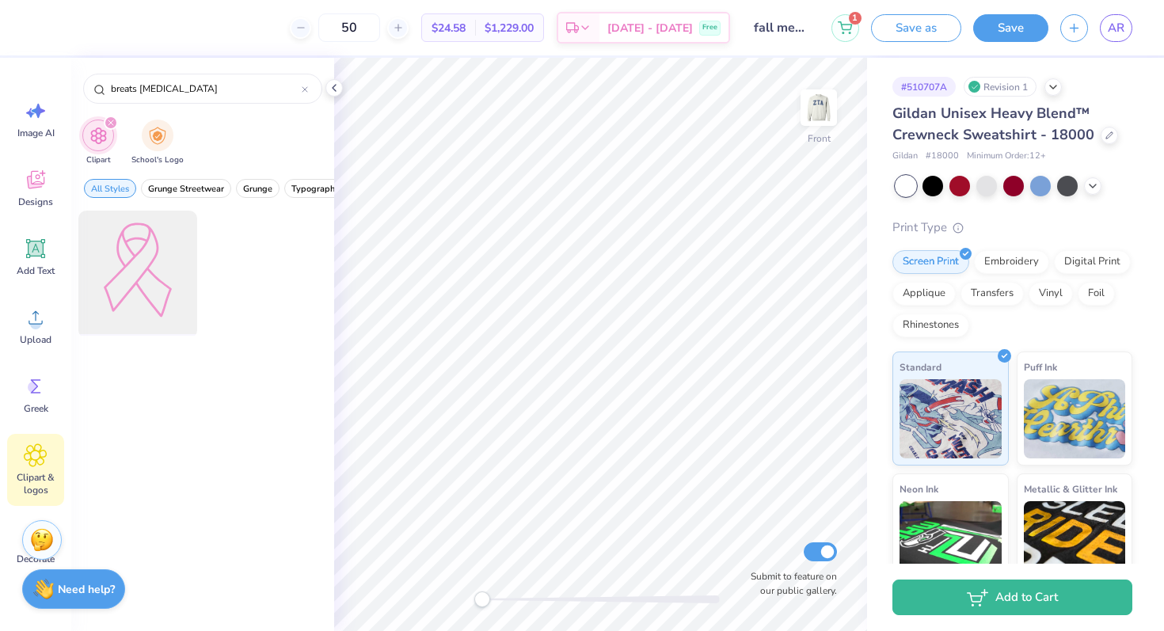
type input "breats [MEDICAL_DATA]"
click at [148, 258] on div at bounding box center [137, 270] width 131 height 131
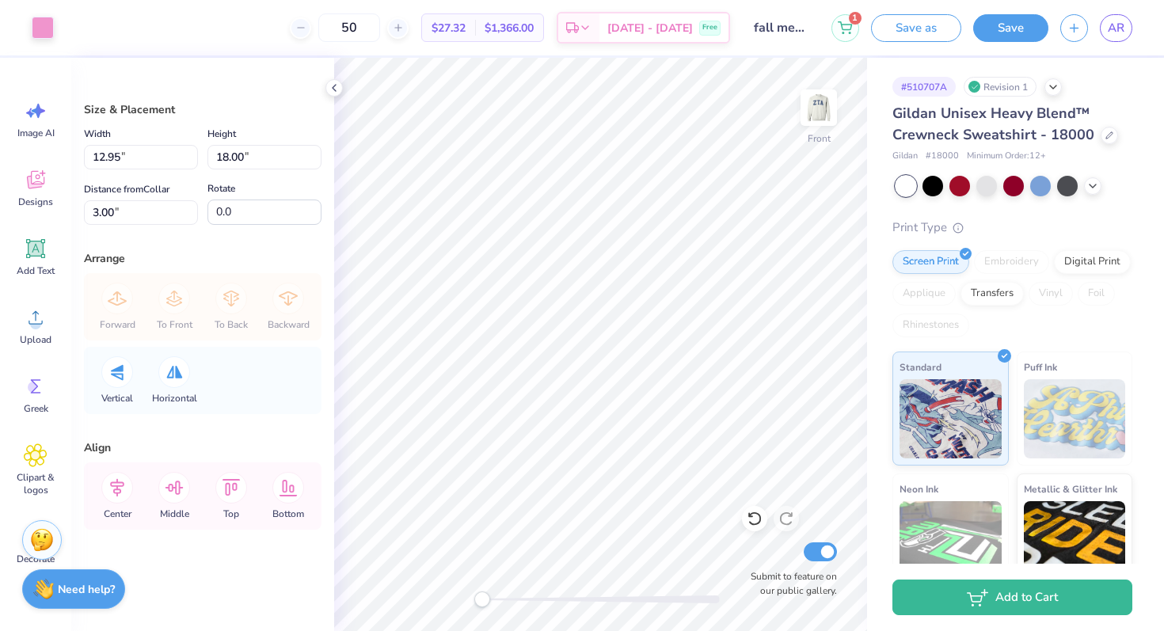
type input "2.75"
type input "3.82"
type input "1.54"
type input "2.14"
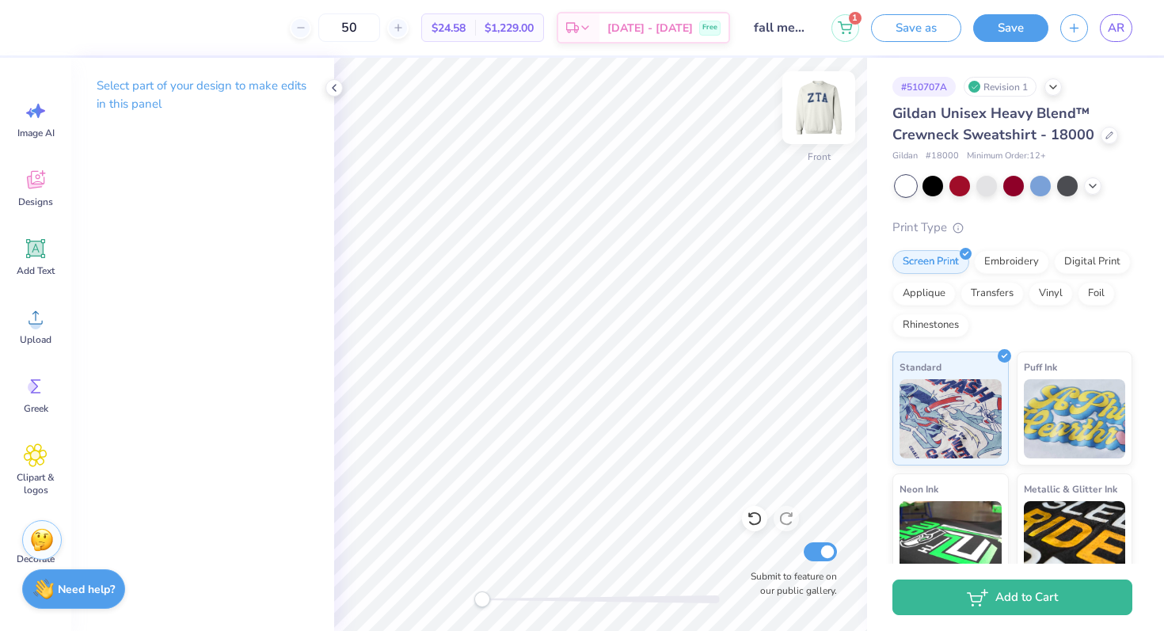
click at [823, 104] on img at bounding box center [818, 107] width 63 height 63
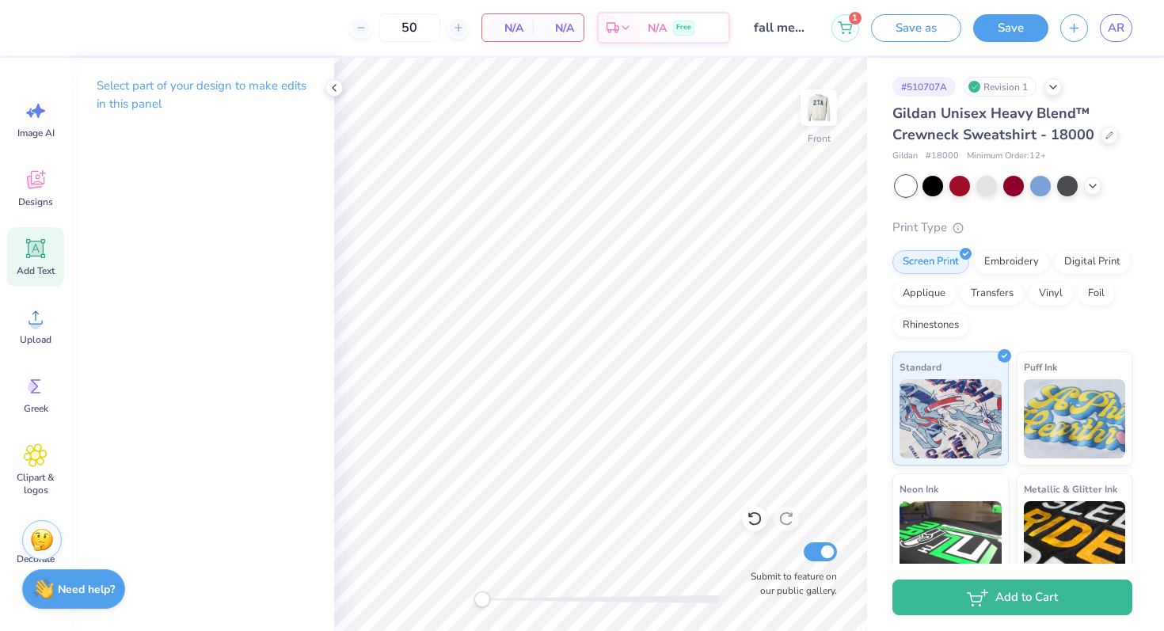
click at [36, 256] on icon at bounding box center [35, 248] width 19 height 19
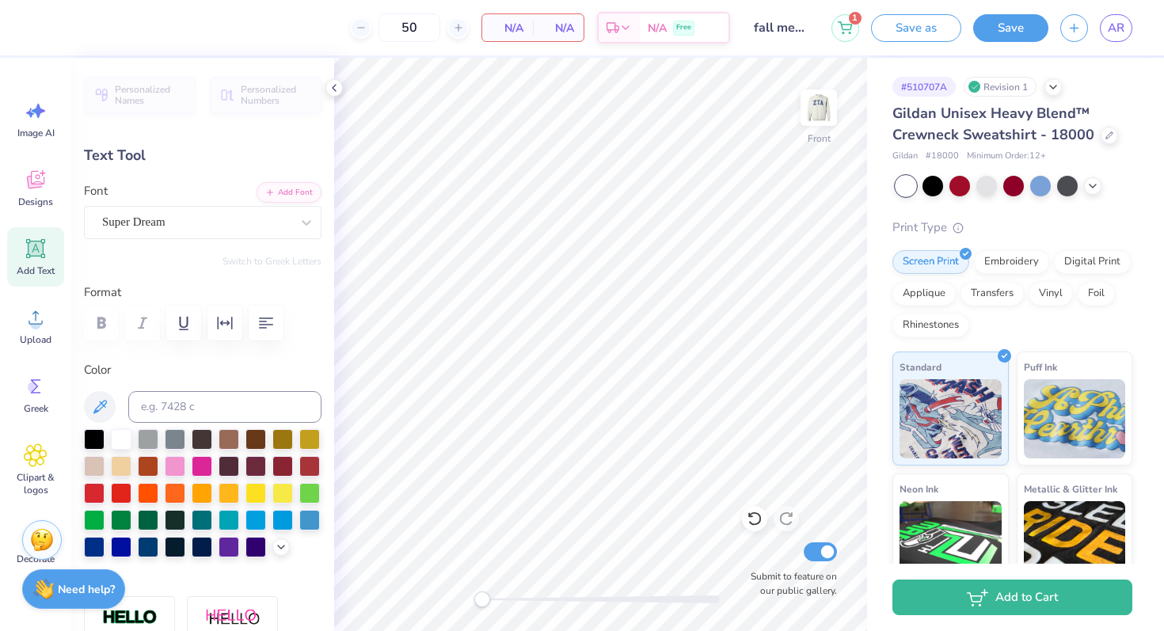
scroll to position [0, 2]
type textarea "think pink"
click at [279, 547] on icon at bounding box center [281, 545] width 13 height 13
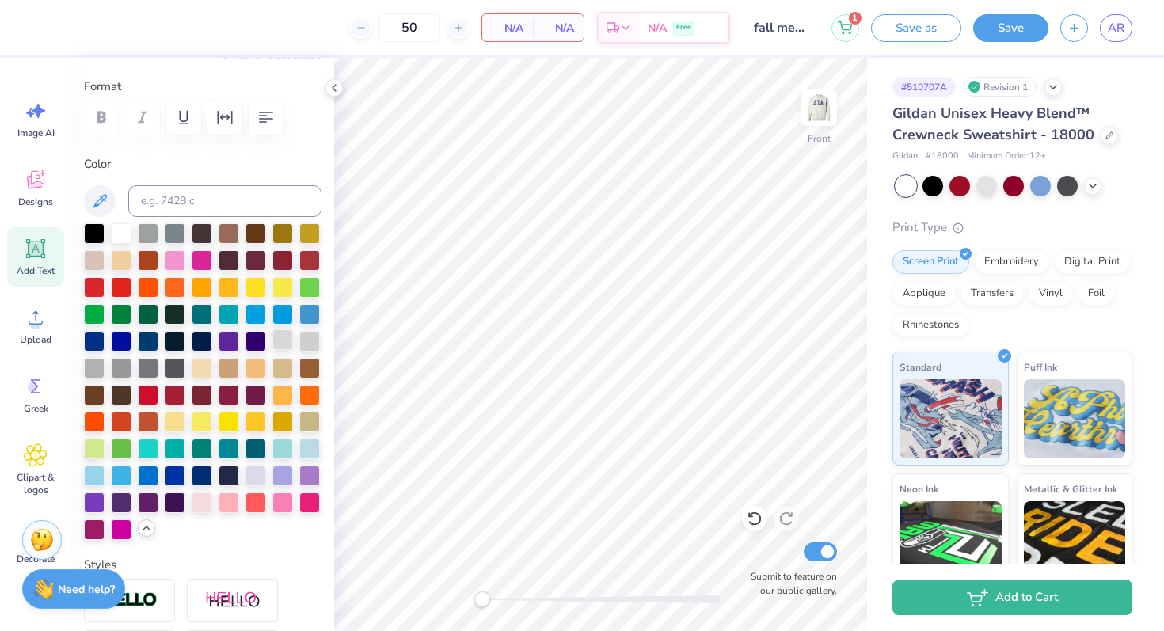
scroll to position [215, 0]
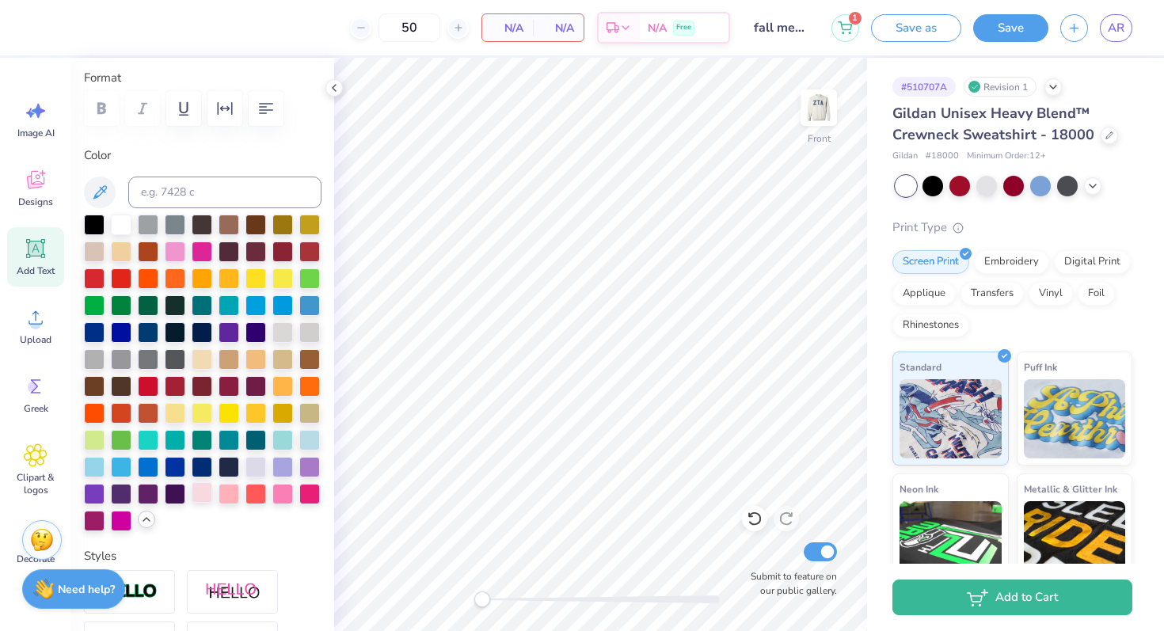
click at [202, 495] on div at bounding box center [202, 492] width 21 height 21
click at [224, 493] on div at bounding box center [229, 492] width 21 height 21
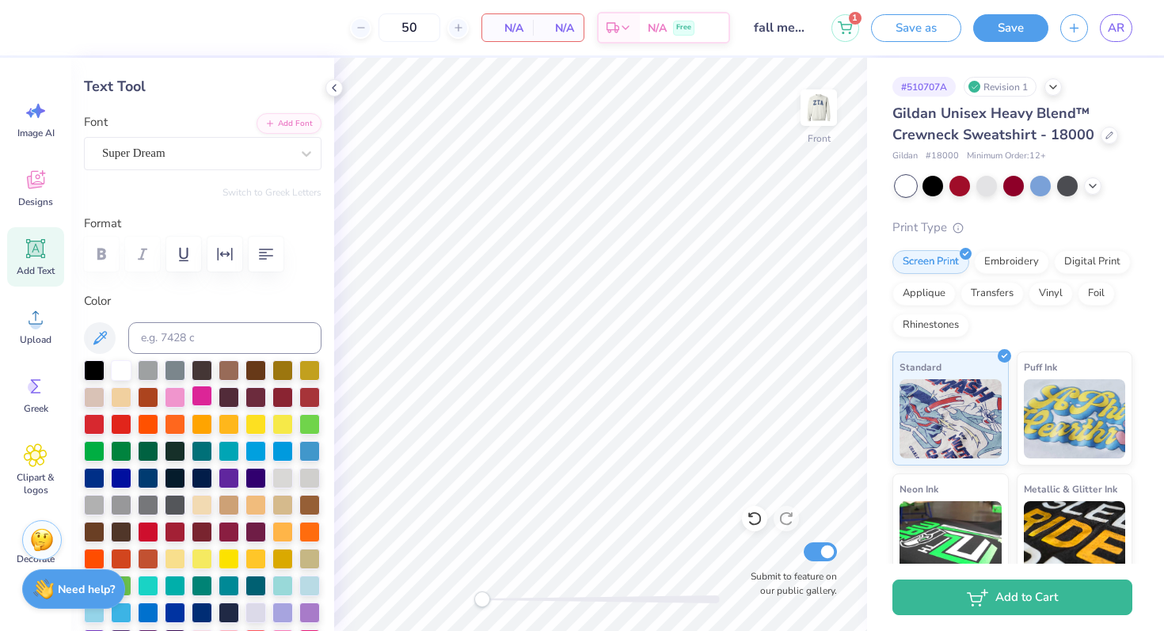
scroll to position [0, 0]
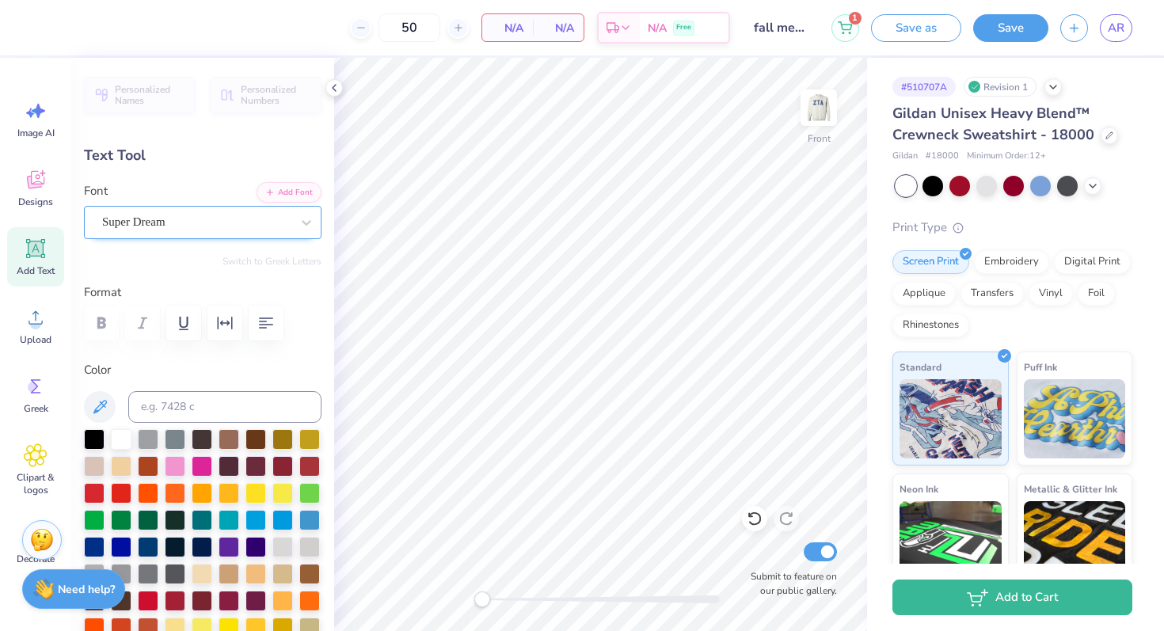
click at [225, 224] on div "Super Dream" at bounding box center [197, 222] width 192 height 25
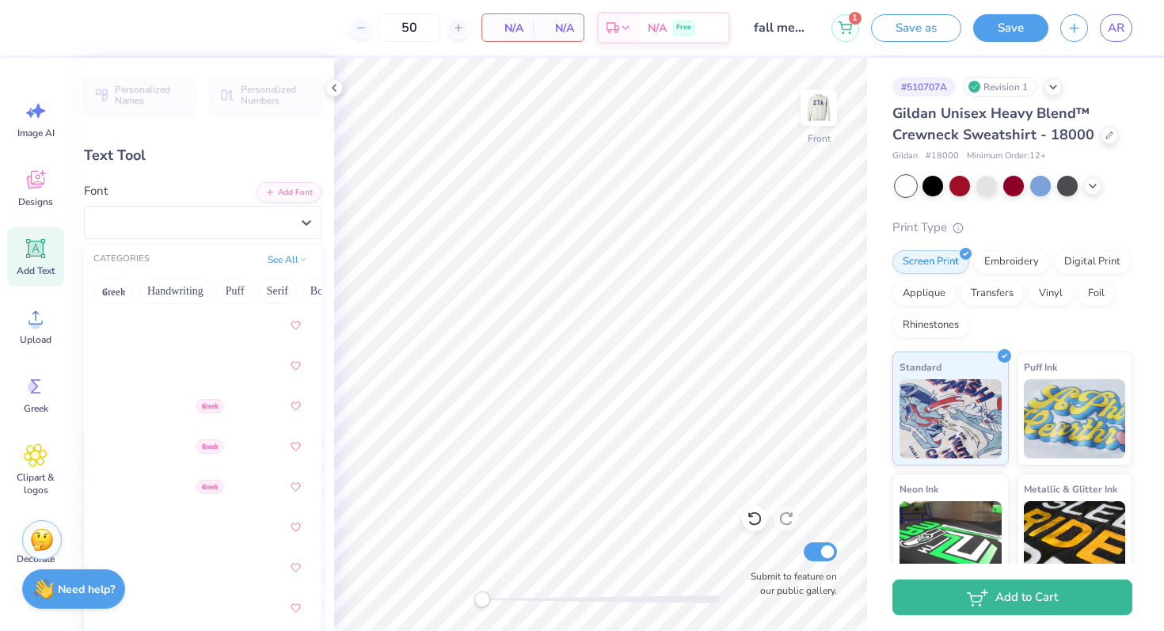
scroll to position [878, 0]
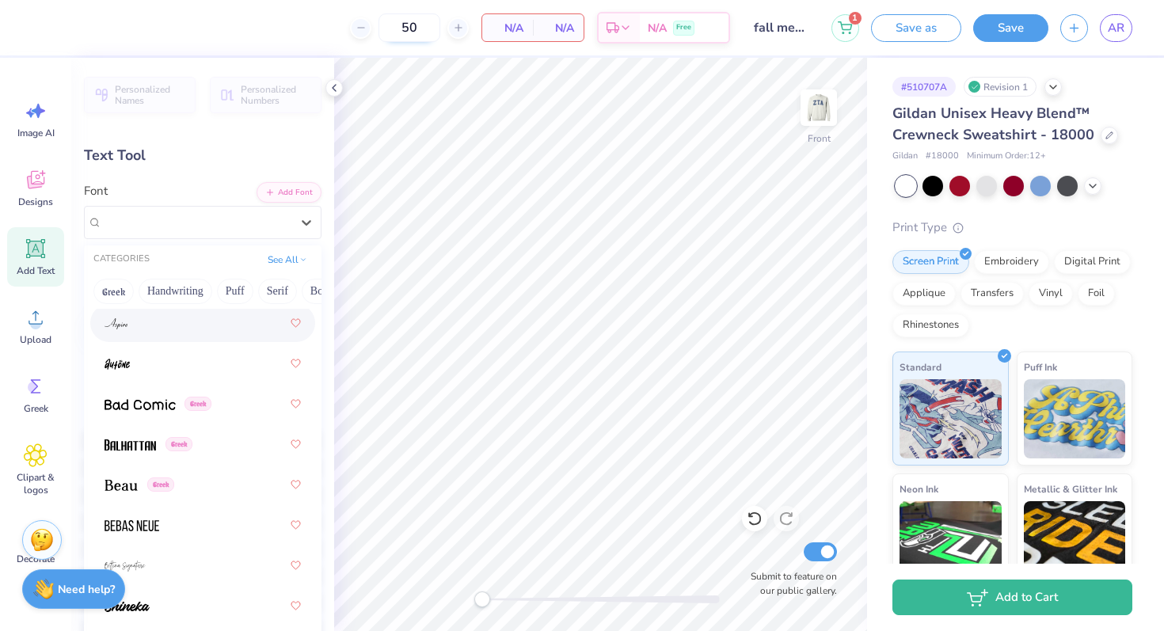
click at [427, 32] on input "50" at bounding box center [410, 27] width 62 height 29
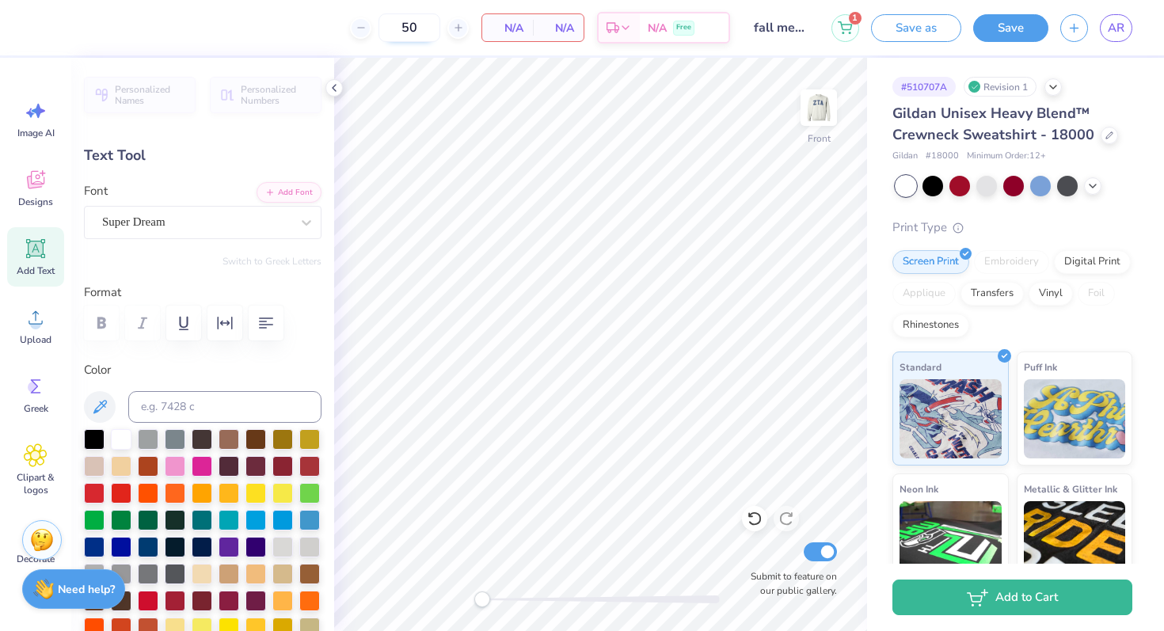
type input "5"
type input "35"
click at [507, 27] on span "N/A" at bounding box center [508, 28] width 32 height 17
click at [513, 31] on span "N/A" at bounding box center [508, 28] width 32 height 17
click at [1097, 188] on icon at bounding box center [1093, 184] width 13 height 13
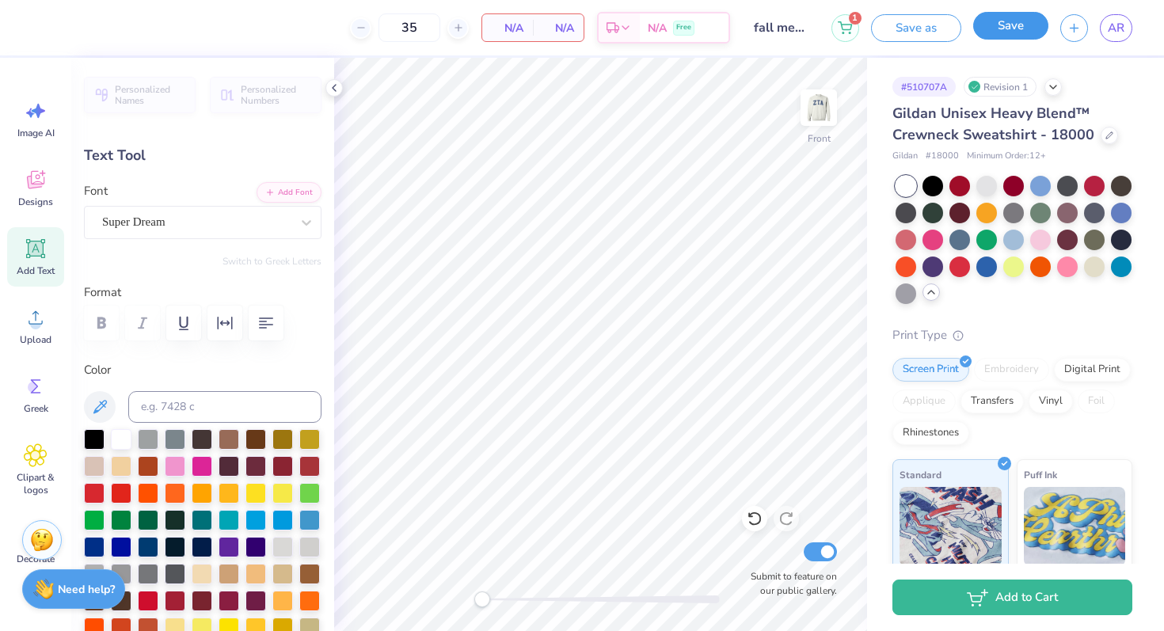
click at [1004, 25] on button "Save" at bounding box center [1010, 26] width 75 height 28
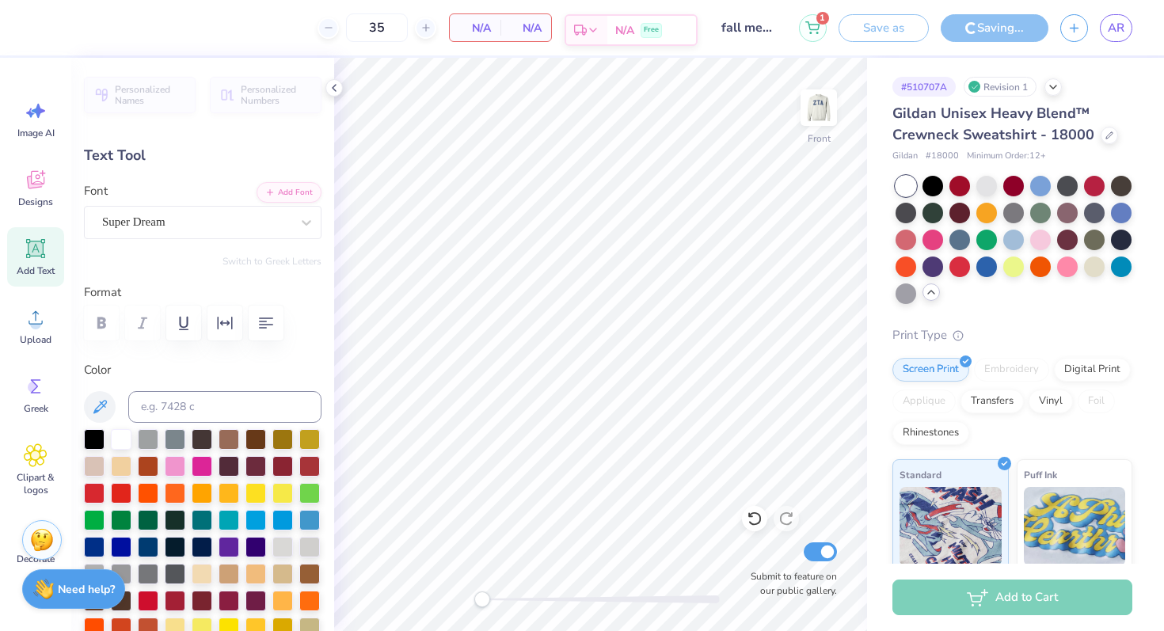
click at [596, 29] on polyline at bounding box center [593, 30] width 6 height 3
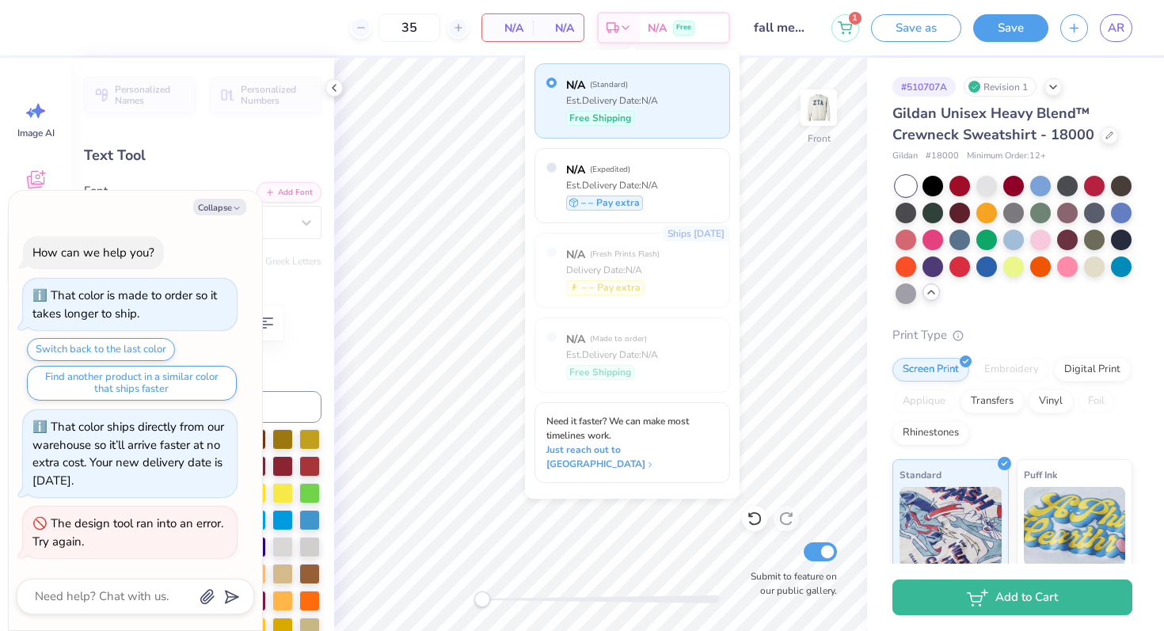
click at [493, 27] on span "N/A" at bounding box center [508, 28] width 32 height 17
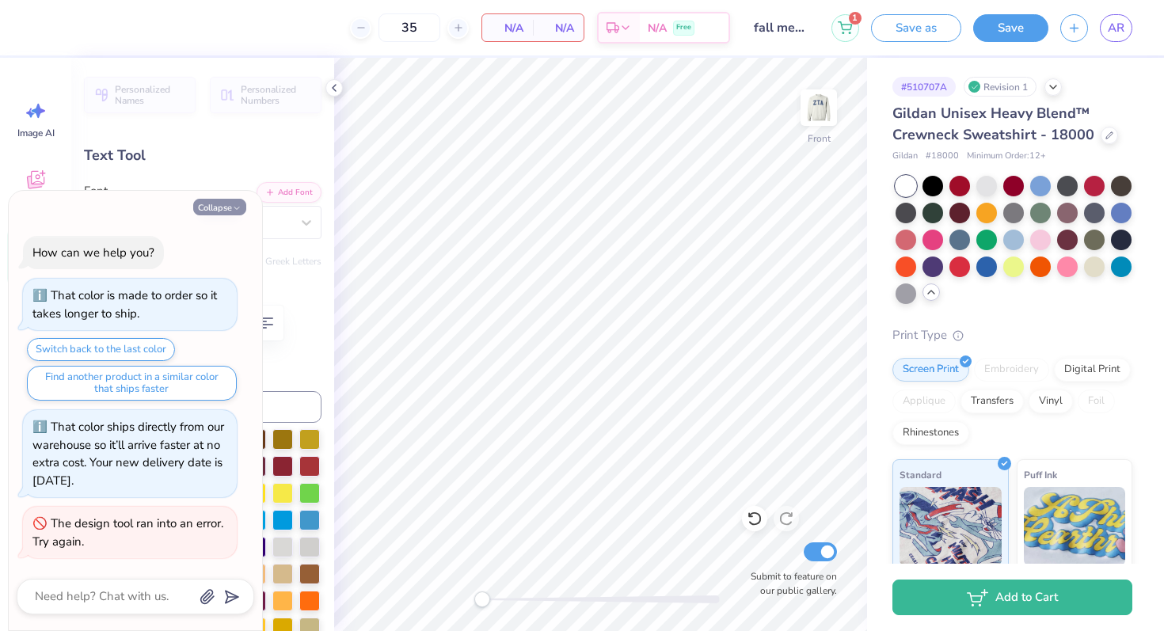
click at [228, 201] on button "Collapse" at bounding box center [219, 207] width 53 height 17
type textarea "x"
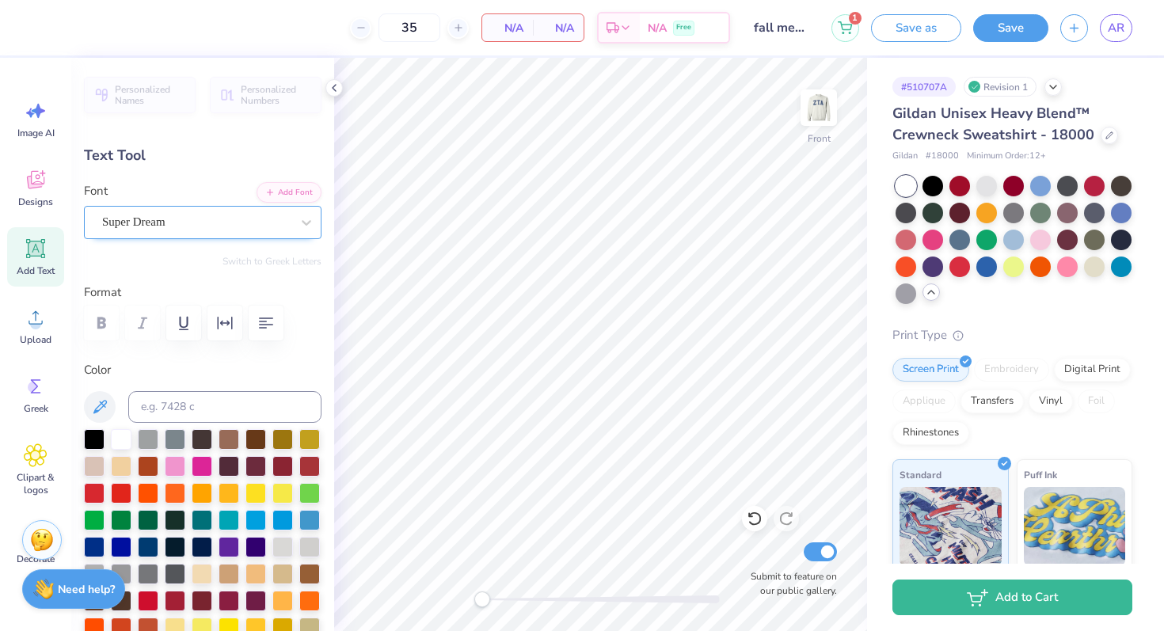
click at [257, 237] on div "Super Dream" at bounding box center [203, 222] width 238 height 33
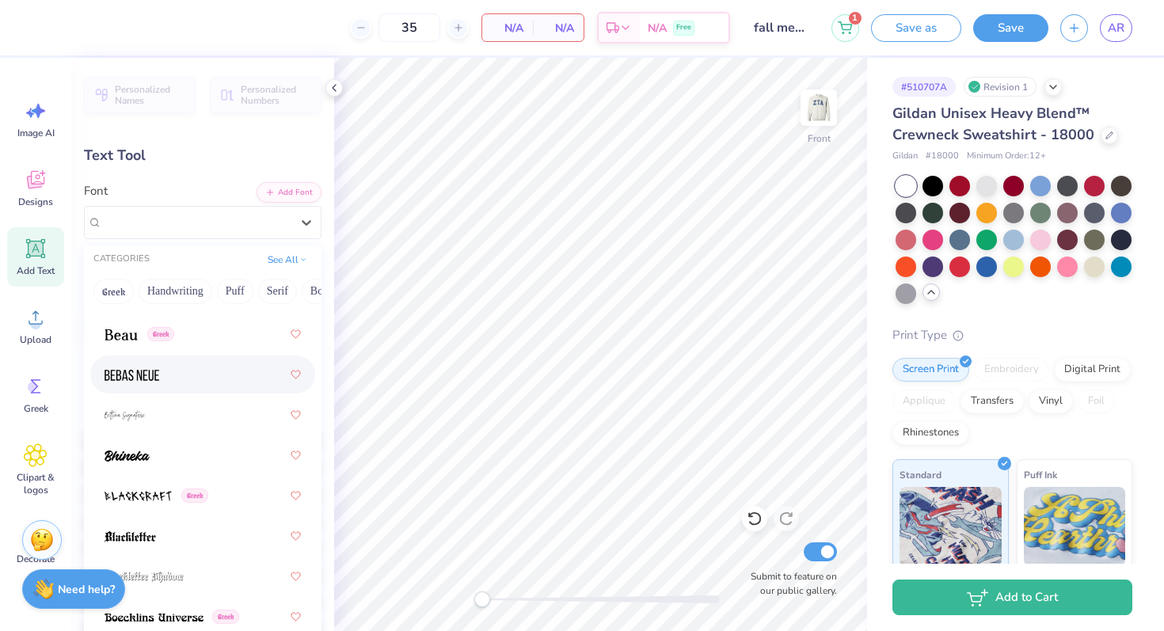
scroll to position [1052, 0]
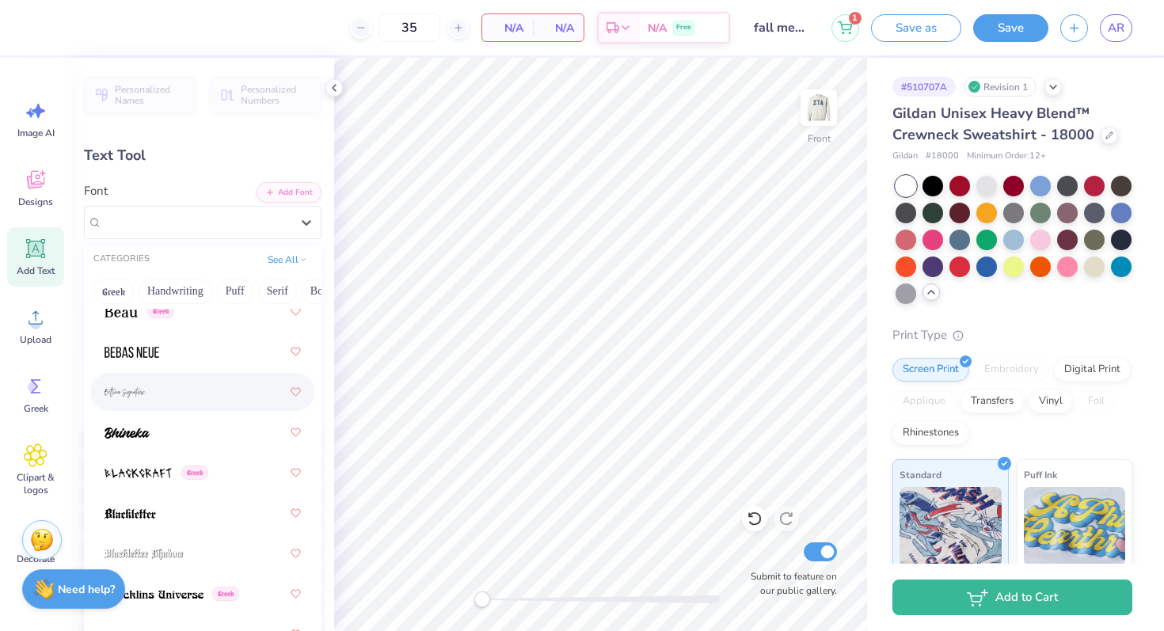
click at [238, 392] on div at bounding box center [203, 392] width 196 height 29
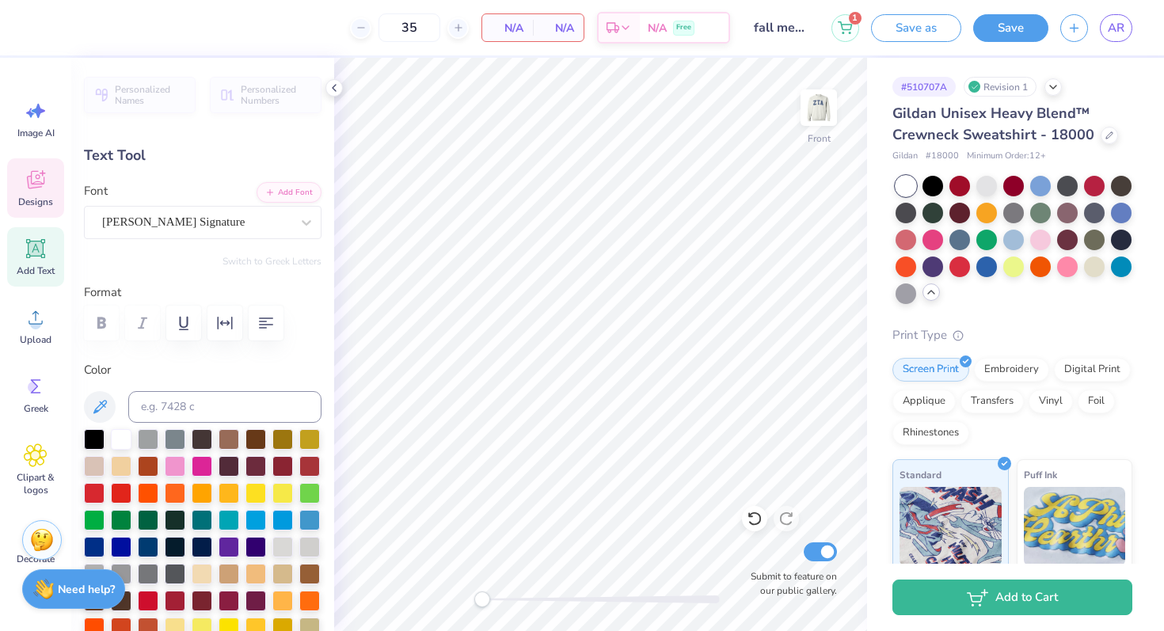
click at [44, 204] on span "Designs" at bounding box center [35, 202] width 35 height 13
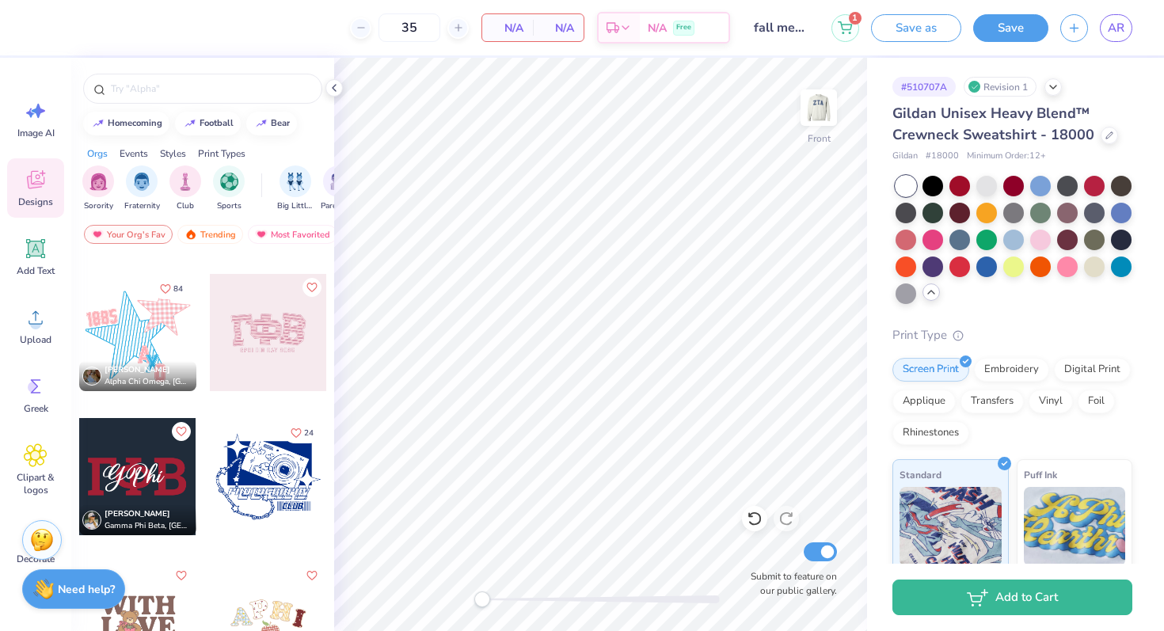
scroll to position [2723, 0]
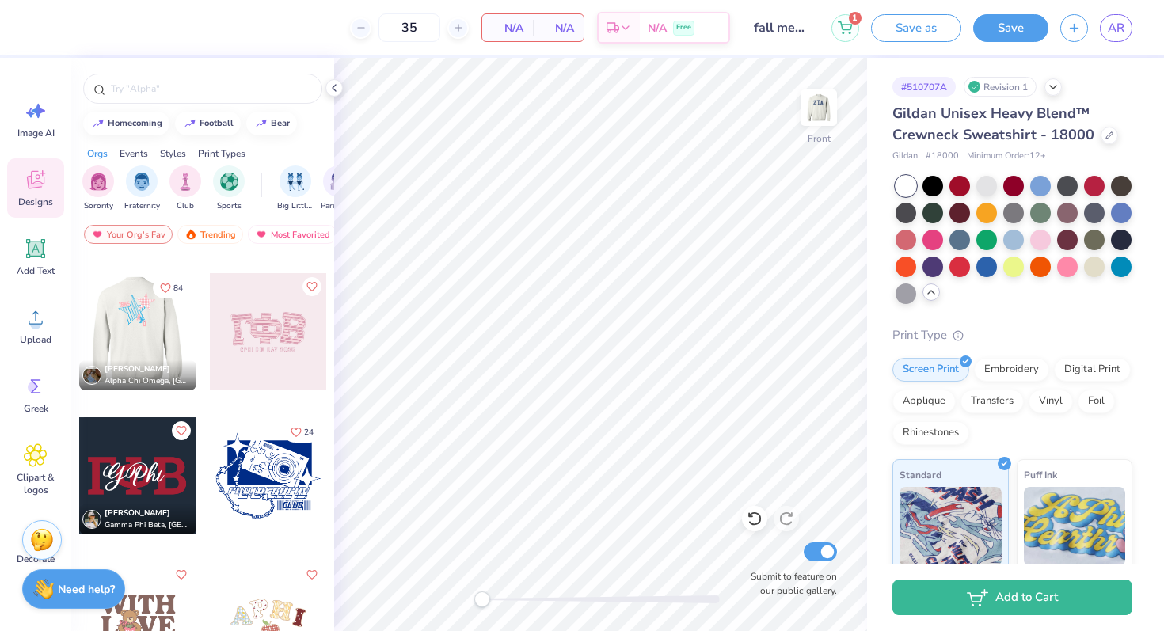
click at [147, 340] on div at bounding box center [136, 331] width 117 height 117
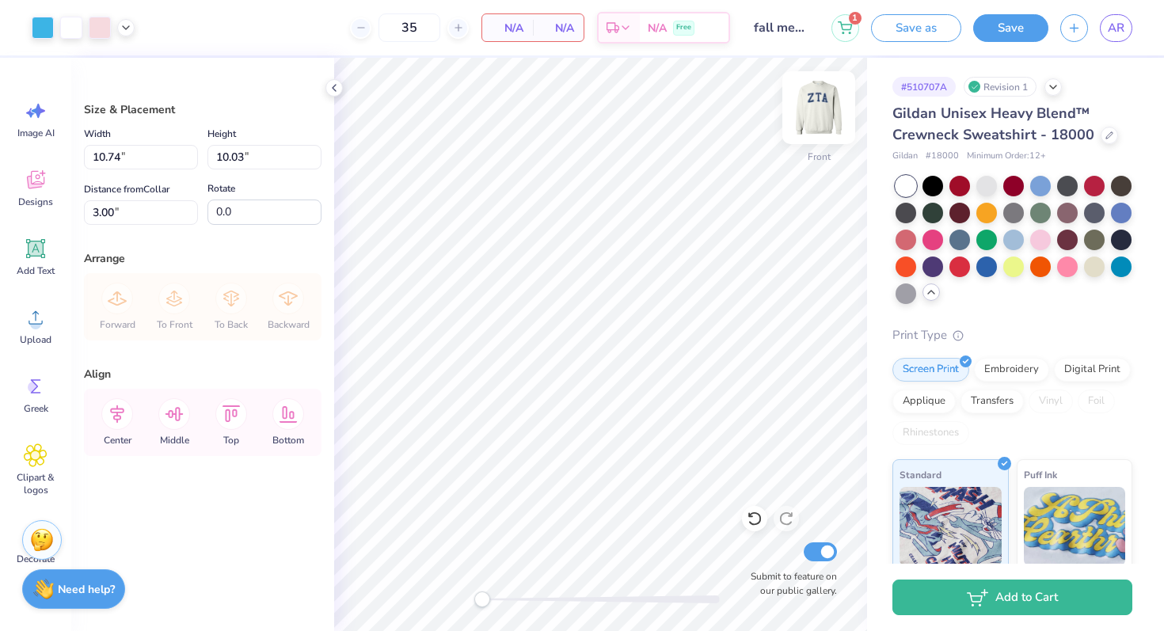
click at [817, 112] on img at bounding box center [818, 107] width 63 height 63
click at [817, 112] on img at bounding box center [819, 108] width 32 height 32
click at [128, 40] on div "Art colors" at bounding box center [67, 27] width 135 height 55
click at [127, 33] on div at bounding box center [125, 25] width 17 height 17
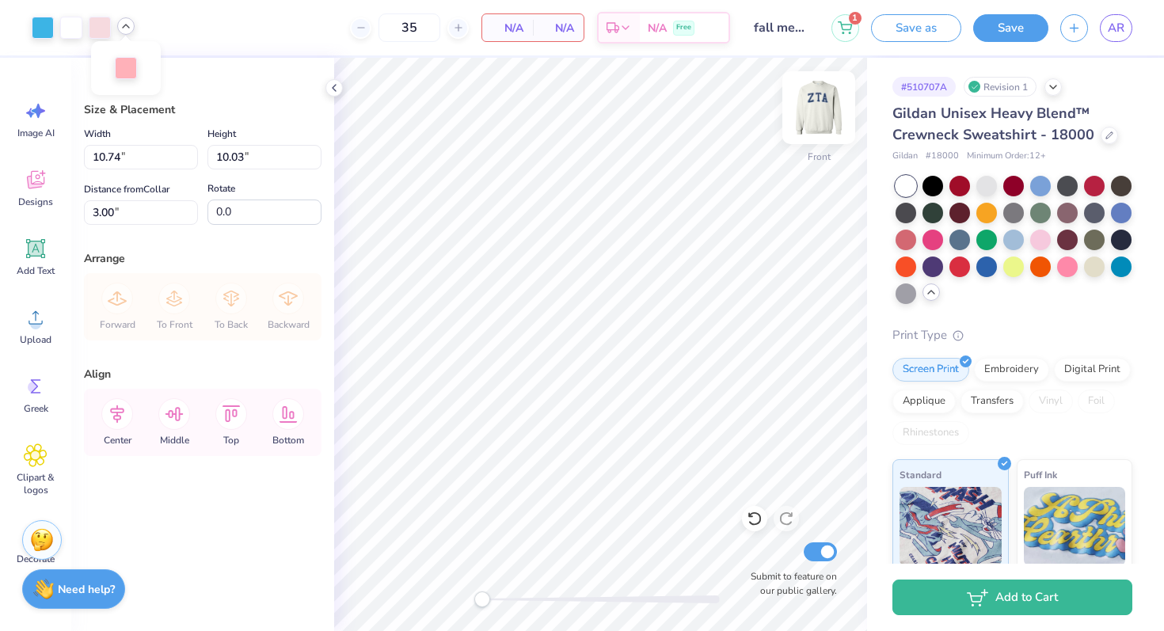
click at [827, 118] on img at bounding box center [818, 107] width 63 height 63
type input "11.00"
type input "5.73"
type input "3.29"
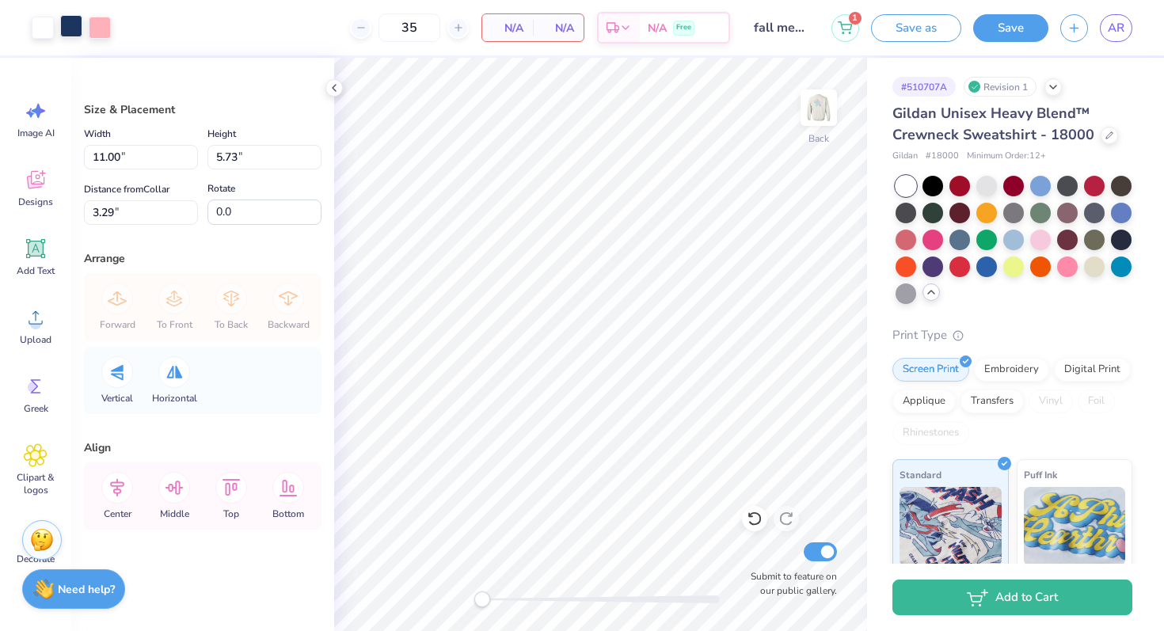
click at [67, 28] on div at bounding box center [71, 26] width 22 height 22
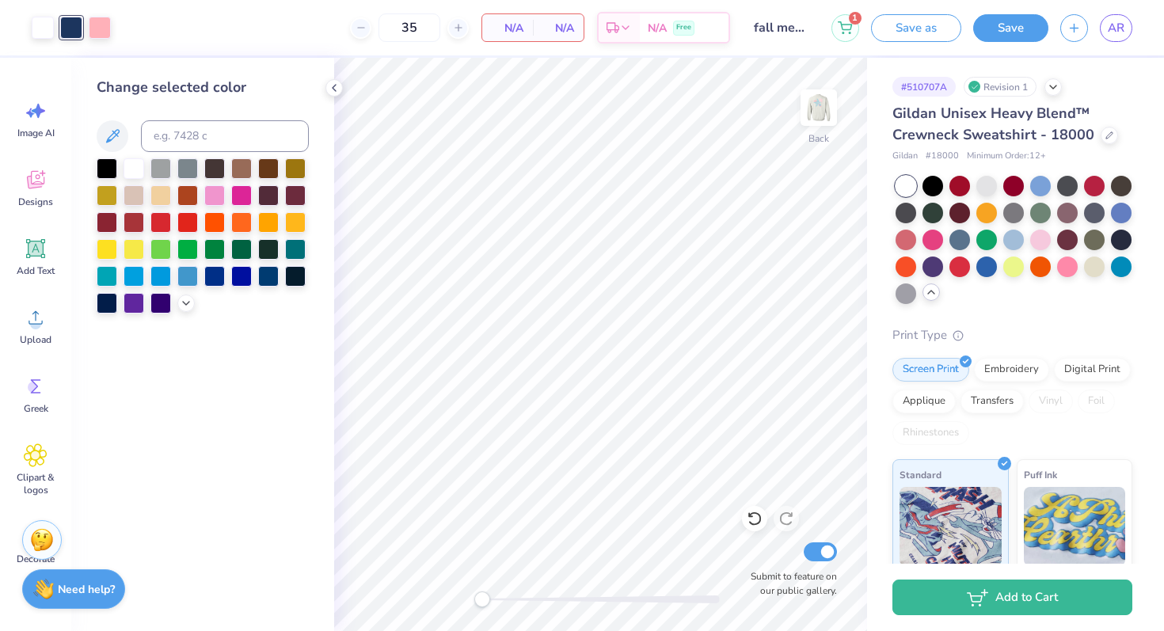
click at [67, 30] on div at bounding box center [71, 28] width 22 height 22
click at [827, 133] on div "Back" at bounding box center [819, 117] width 36 height 56
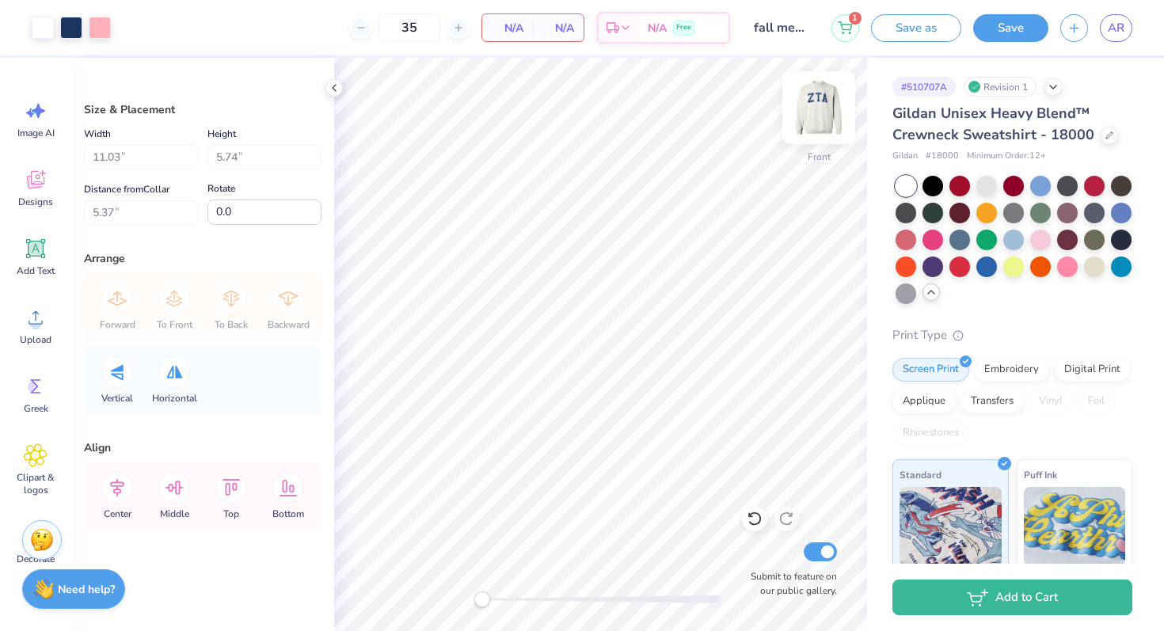
type input "10.74"
type input "10.03"
type input "3.00"
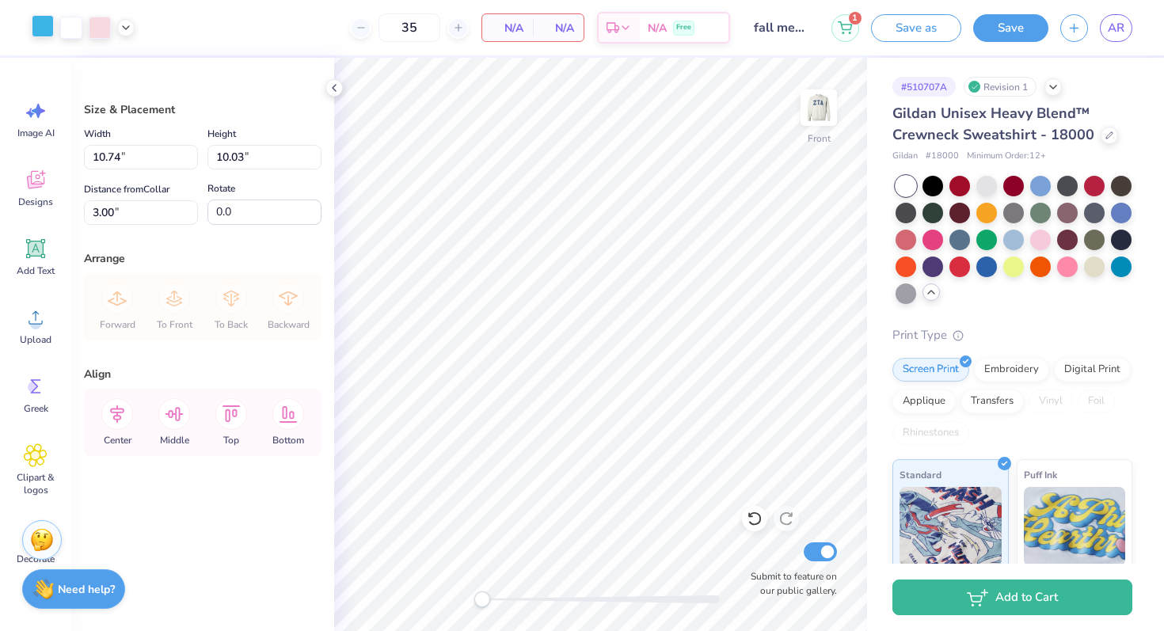
click at [48, 32] on div at bounding box center [43, 26] width 22 height 22
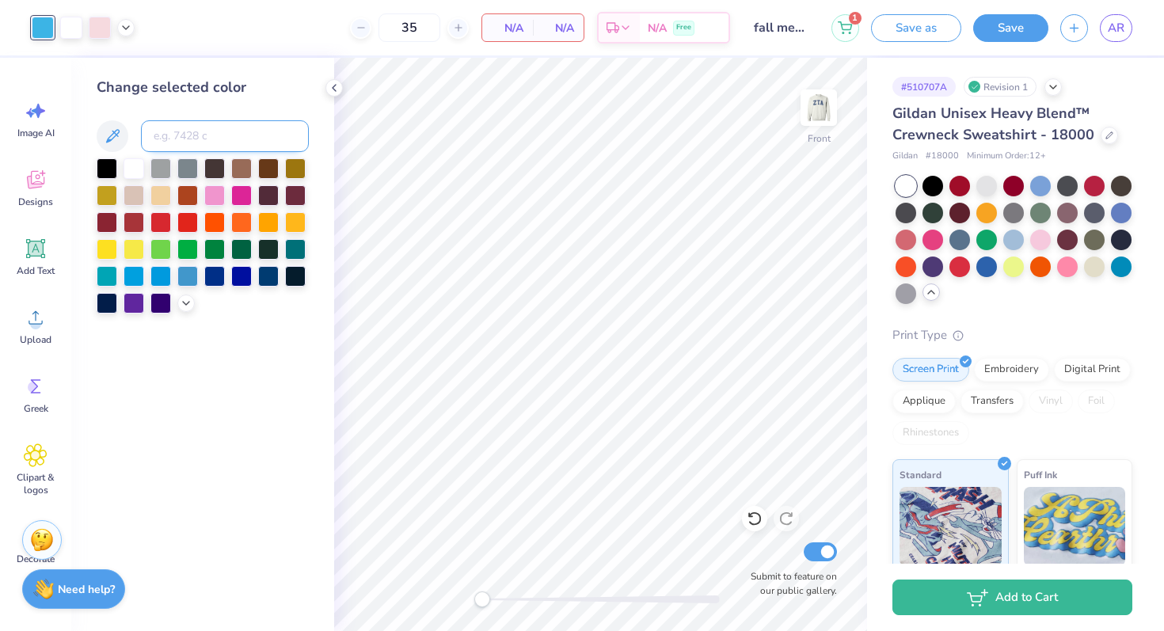
click at [175, 132] on input at bounding box center [225, 136] width 168 height 32
type input "534"
click at [813, 114] on img at bounding box center [818, 107] width 63 height 63
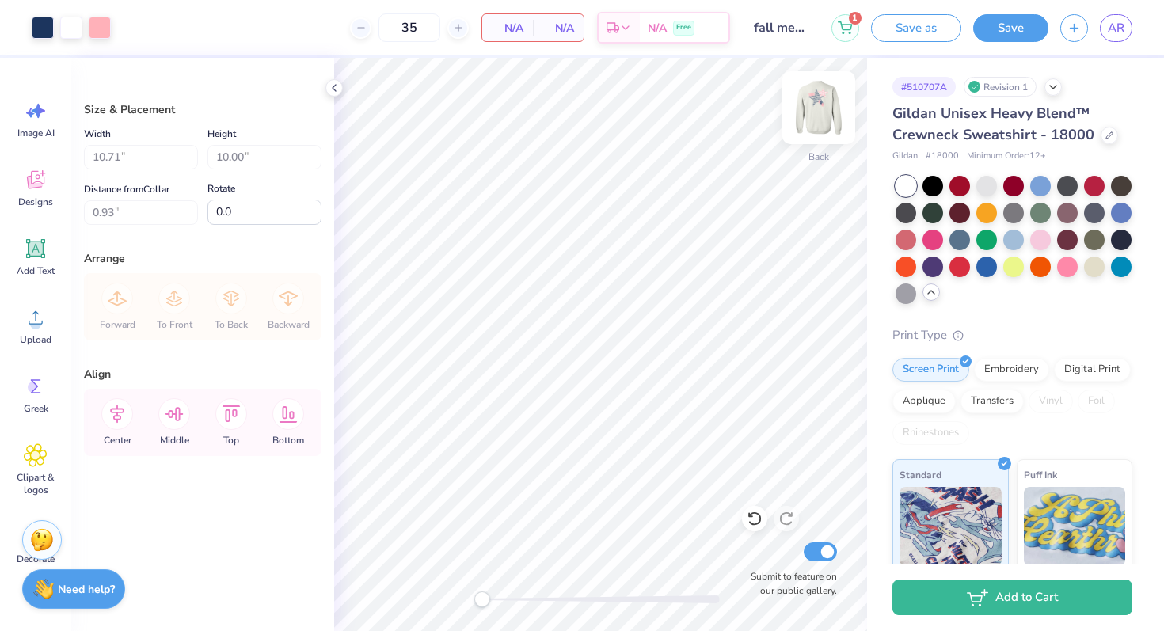
type input "11.00"
type input "5.73"
type input "3.29"
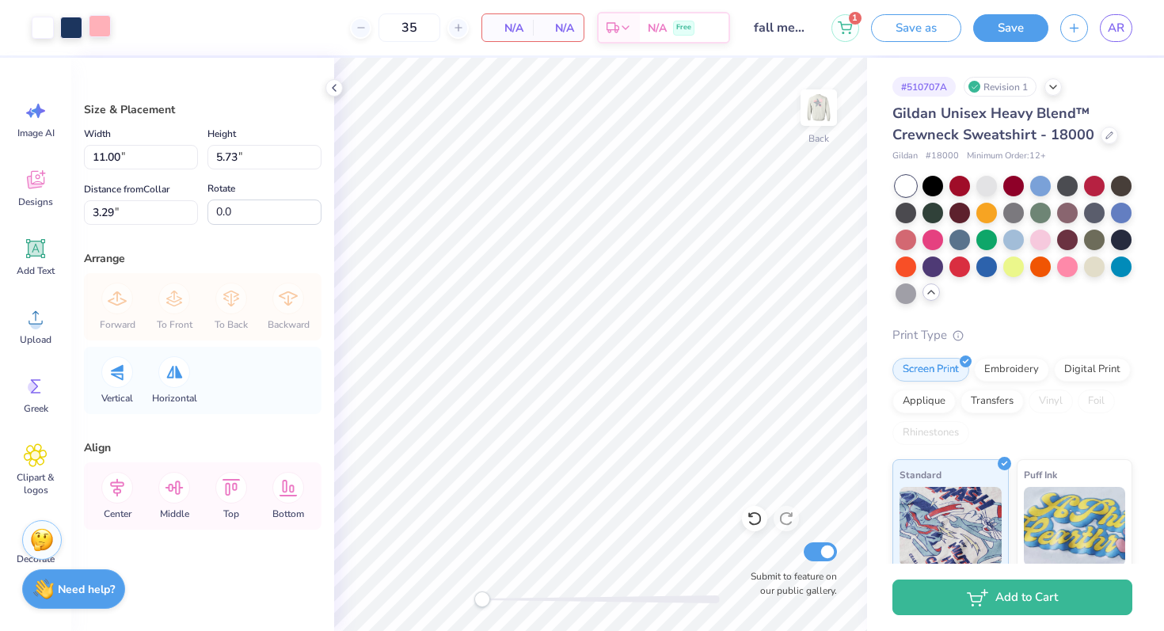
click at [103, 23] on div at bounding box center [100, 26] width 22 height 22
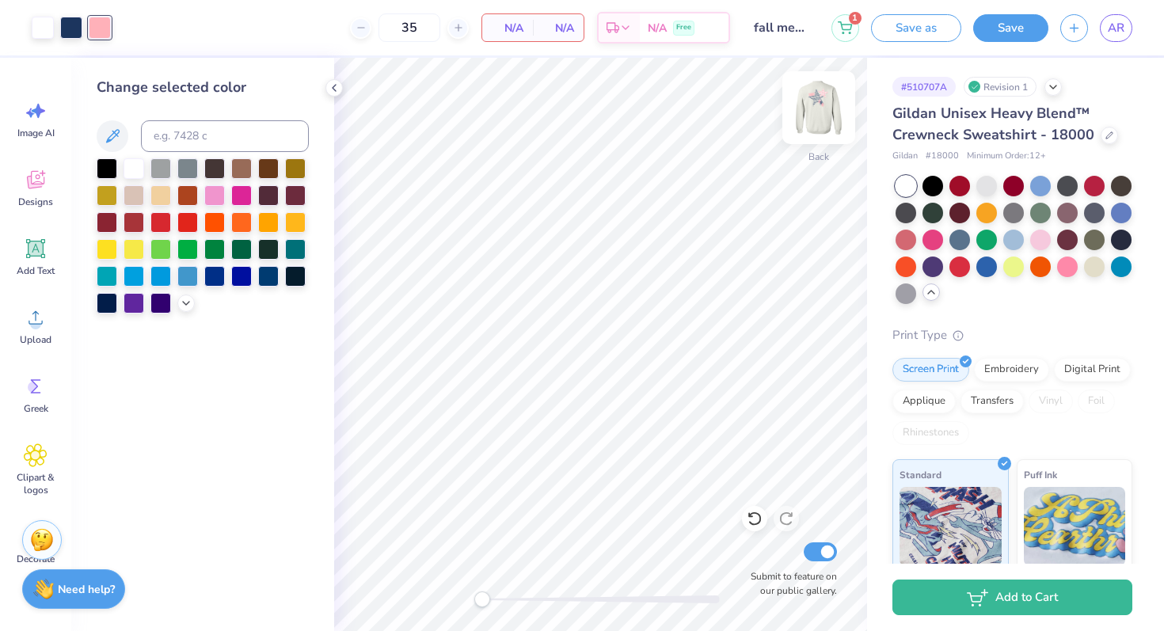
click at [818, 111] on img at bounding box center [818, 107] width 63 height 63
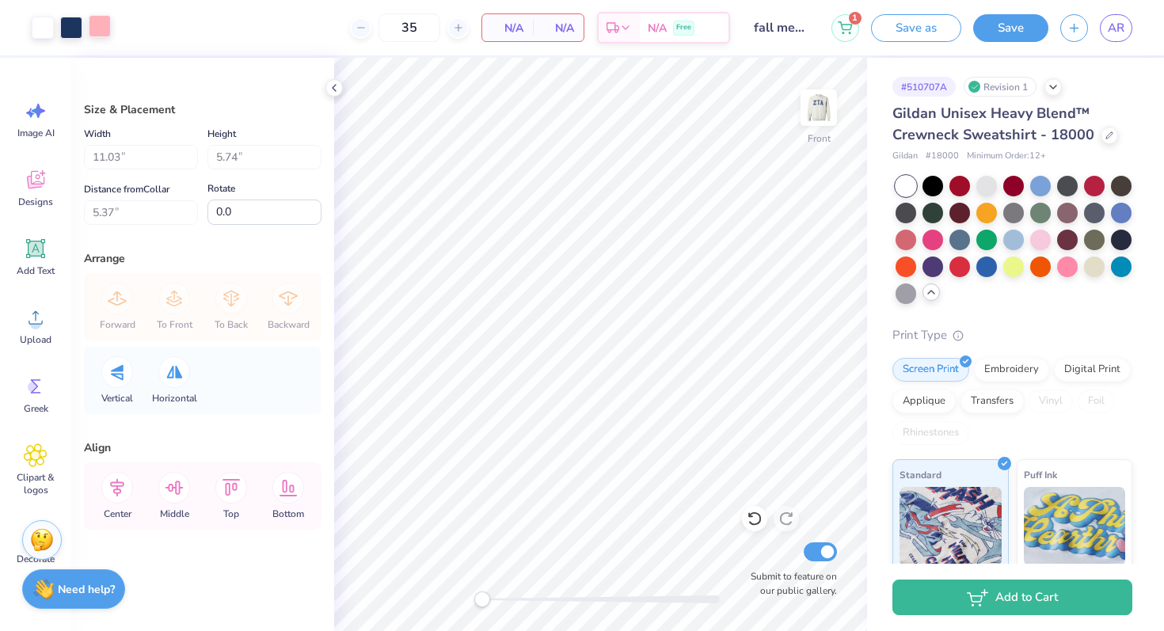
click at [101, 28] on div at bounding box center [100, 26] width 22 height 22
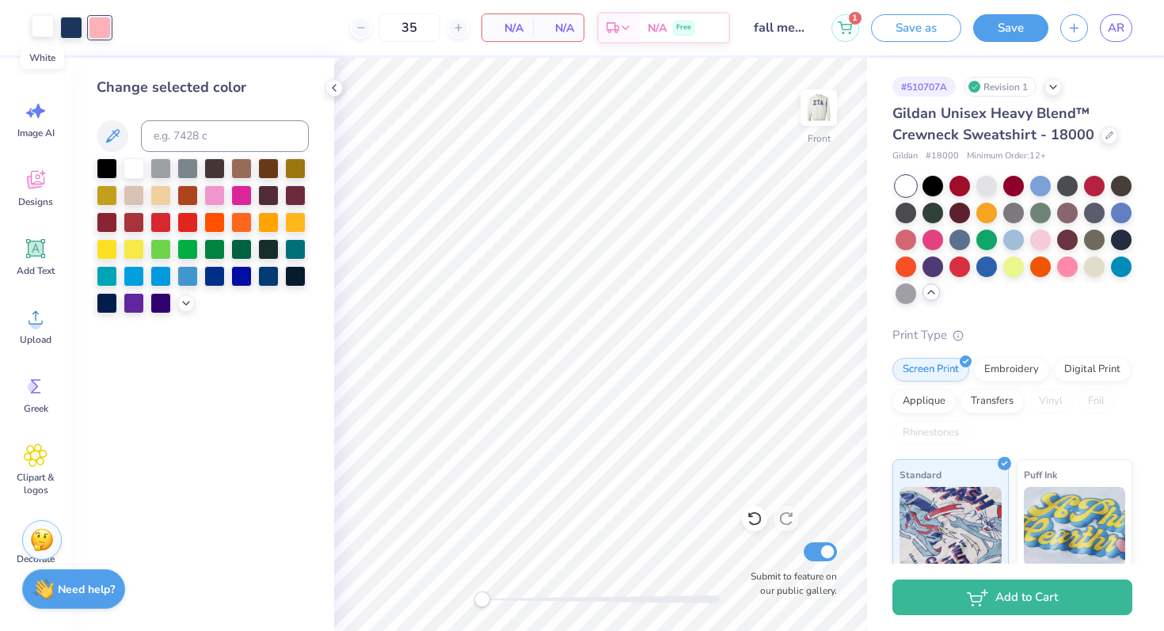
click at [46, 29] on div at bounding box center [43, 26] width 22 height 22
click at [419, 29] on input "35" at bounding box center [410, 27] width 62 height 29
click at [512, 30] on span "N/A" at bounding box center [508, 28] width 32 height 17
click at [1121, 245] on div at bounding box center [1121, 238] width 21 height 21
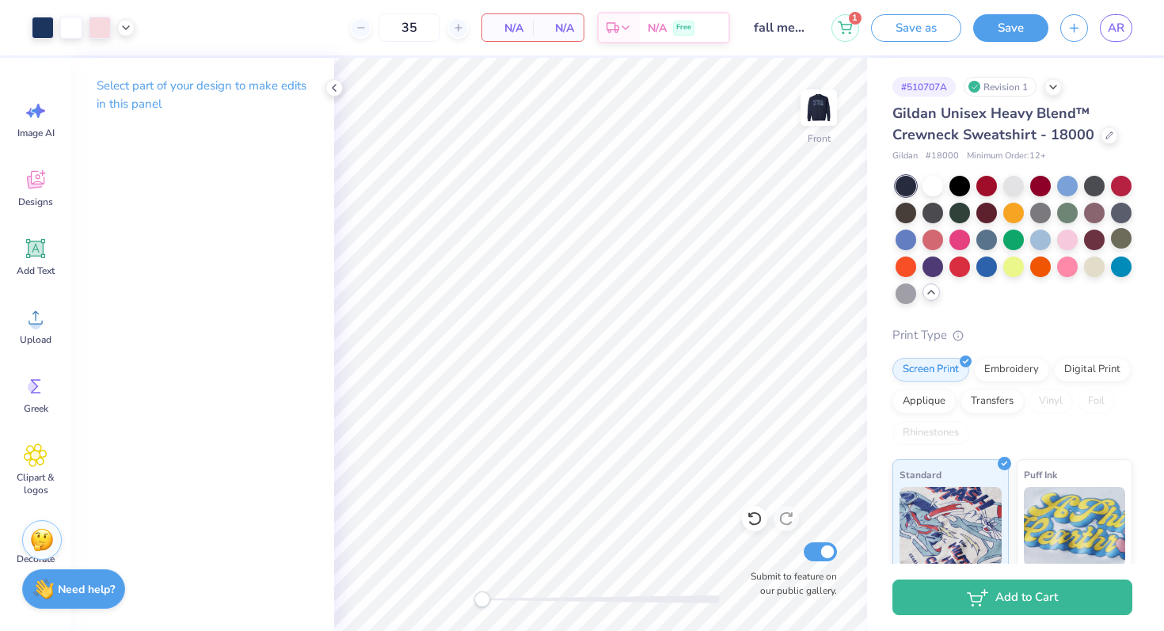
click at [931, 291] on polyline at bounding box center [931, 292] width 6 height 3
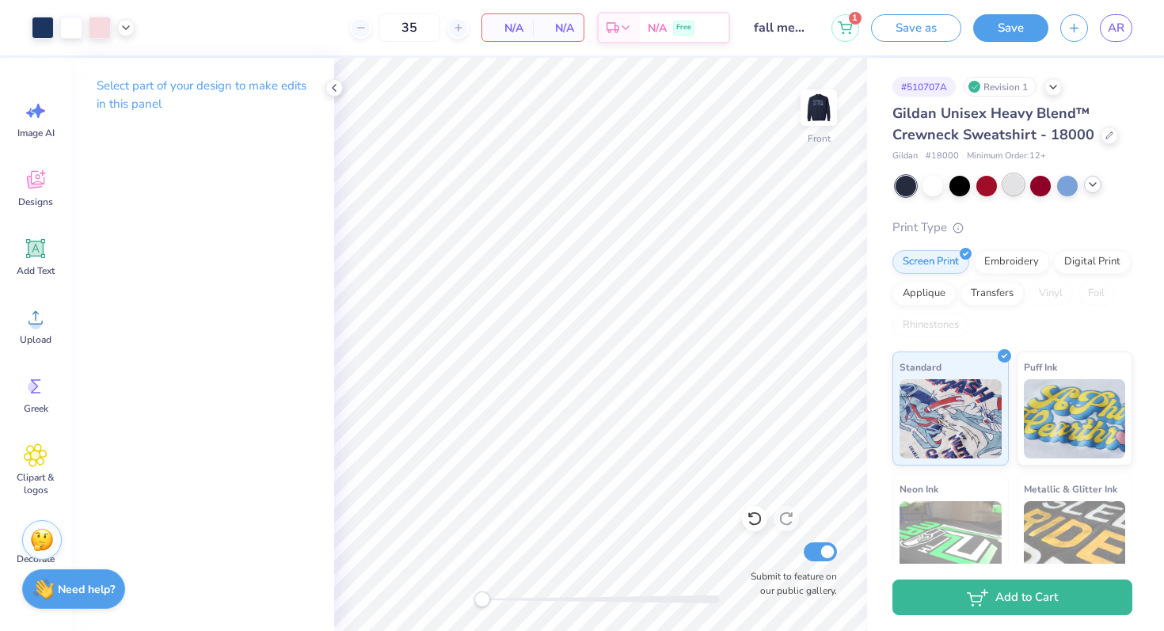
click at [1014, 186] on div at bounding box center [1013, 184] width 21 height 21
click at [833, 116] on img at bounding box center [818, 107] width 63 height 63
click at [816, 122] on img at bounding box center [818, 107] width 63 height 63
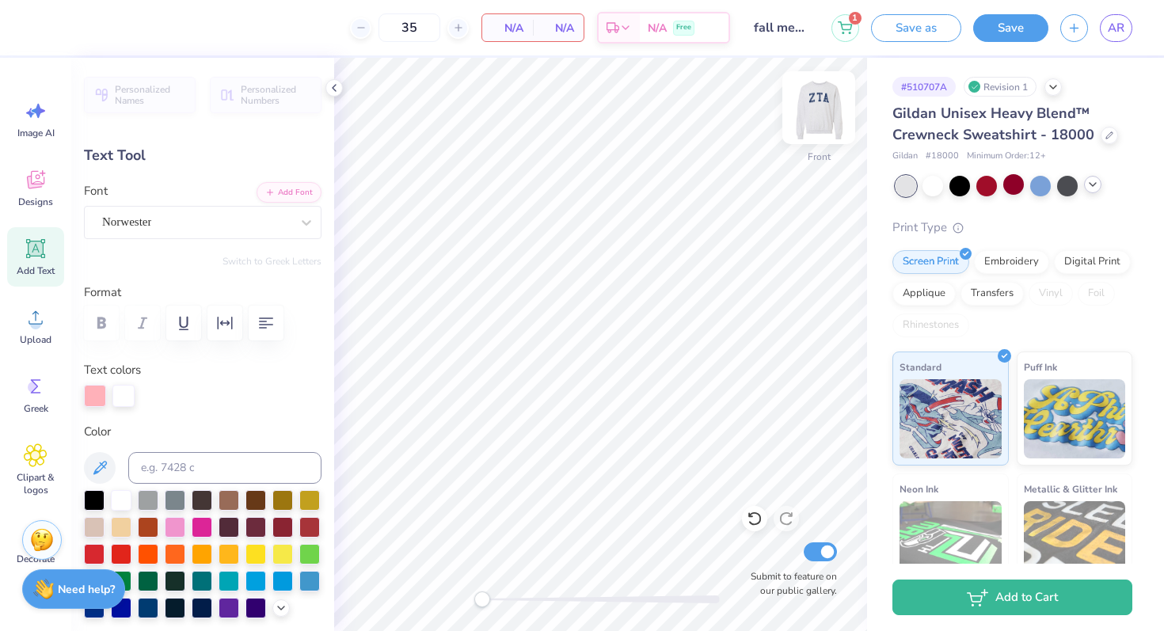
type textarea "think pink"
type input "0.0"
type input "4.26"
type input "1.27"
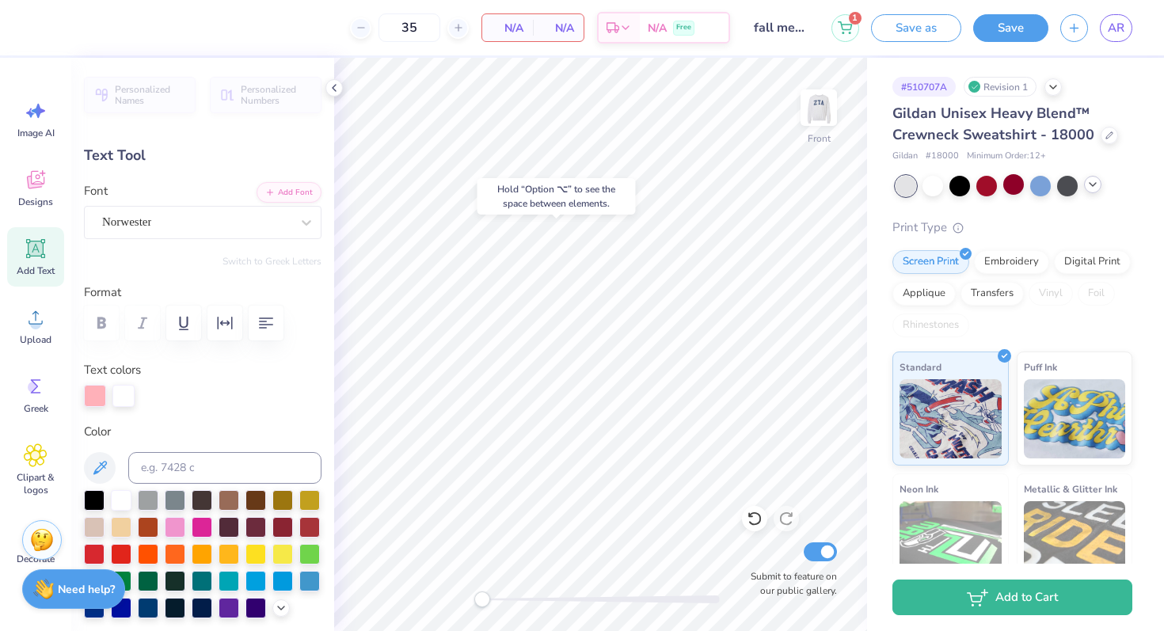
click at [596, 187] on div "Hold “Option ⌥” to see the space between elements." at bounding box center [557, 196] width 158 height 36
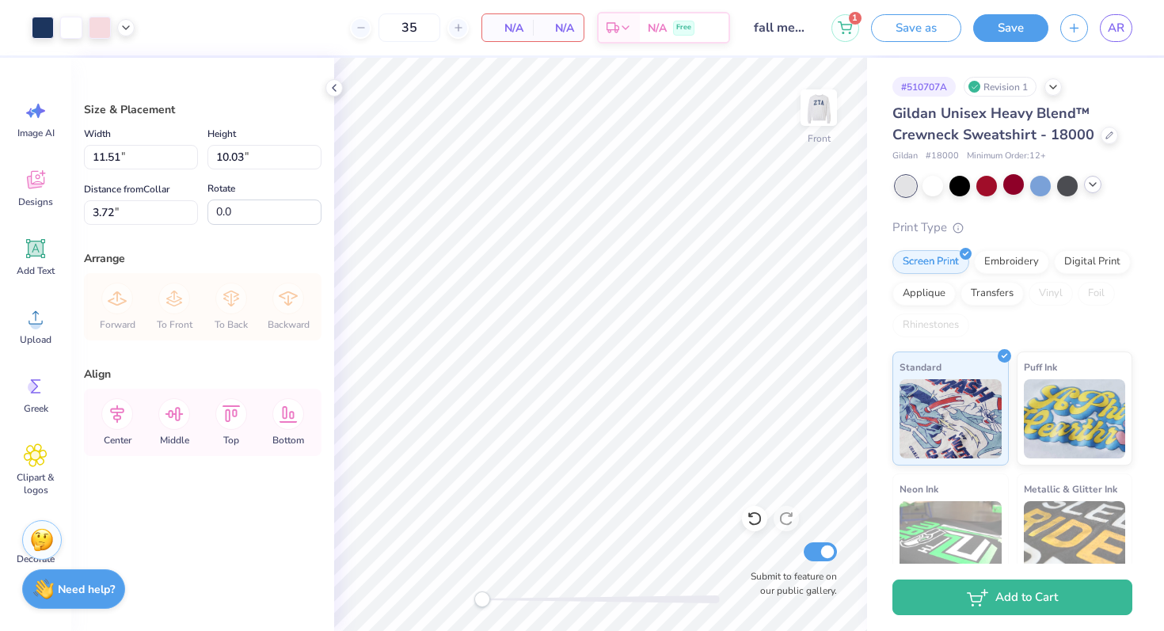
type input "12.37"
type input "10.77"
type input "3.00"
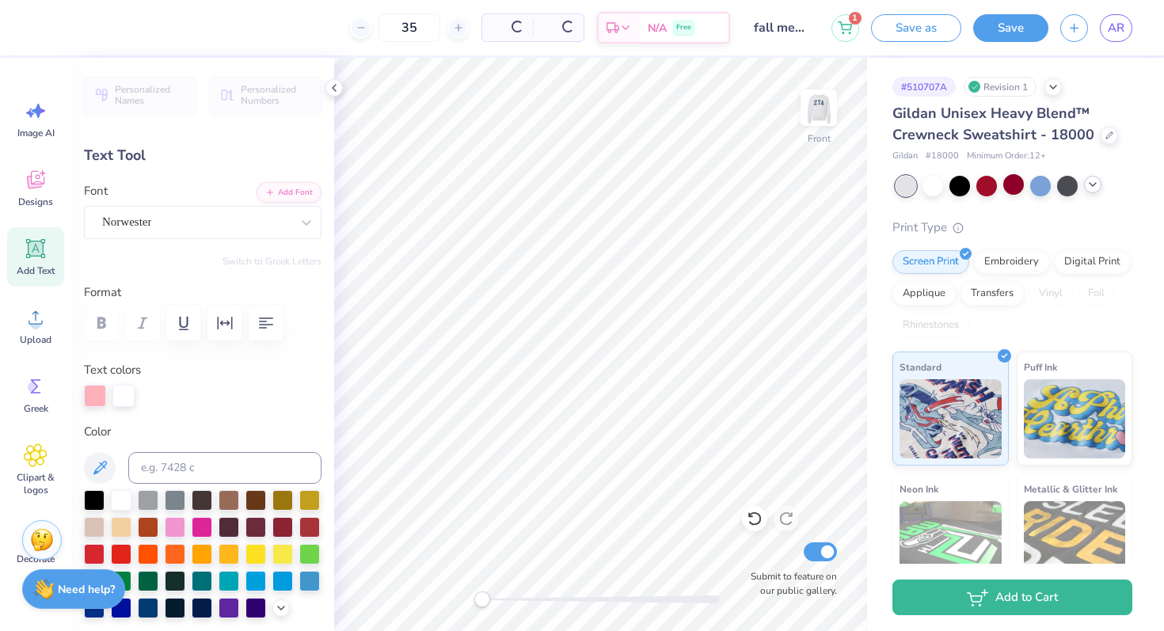
type input "3.65"
type input "1.09"
type input "6.45"
type input "0.0"
type input "1.20"
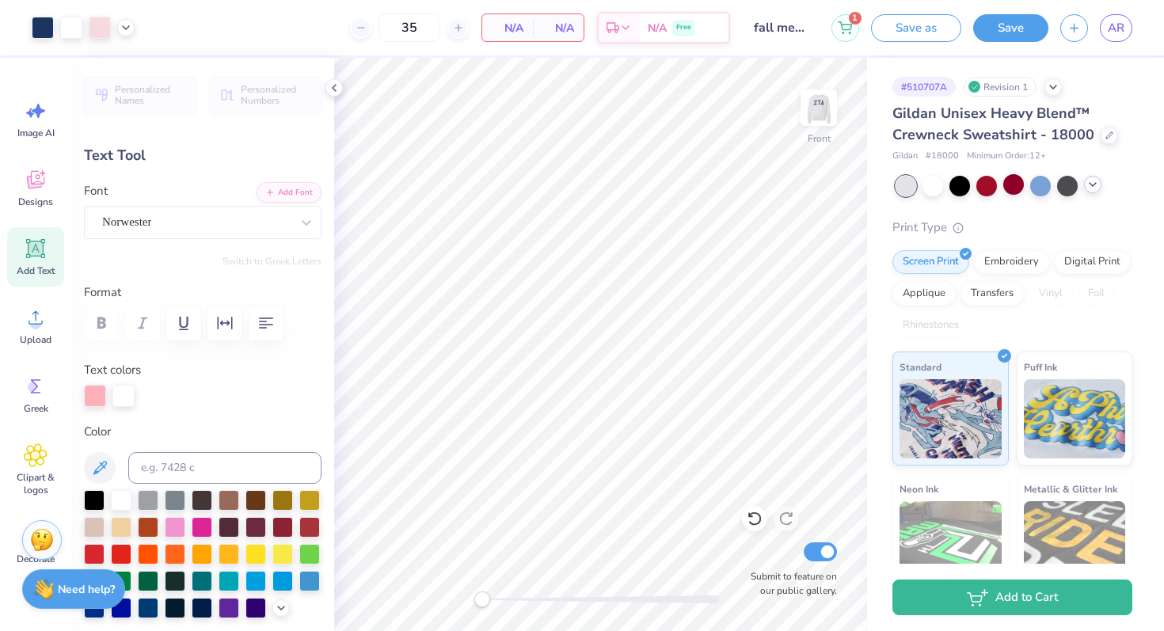
type input "6.57"
type input "-9.6"
type input "1.47"
type input "1.97"
type input "9.83"
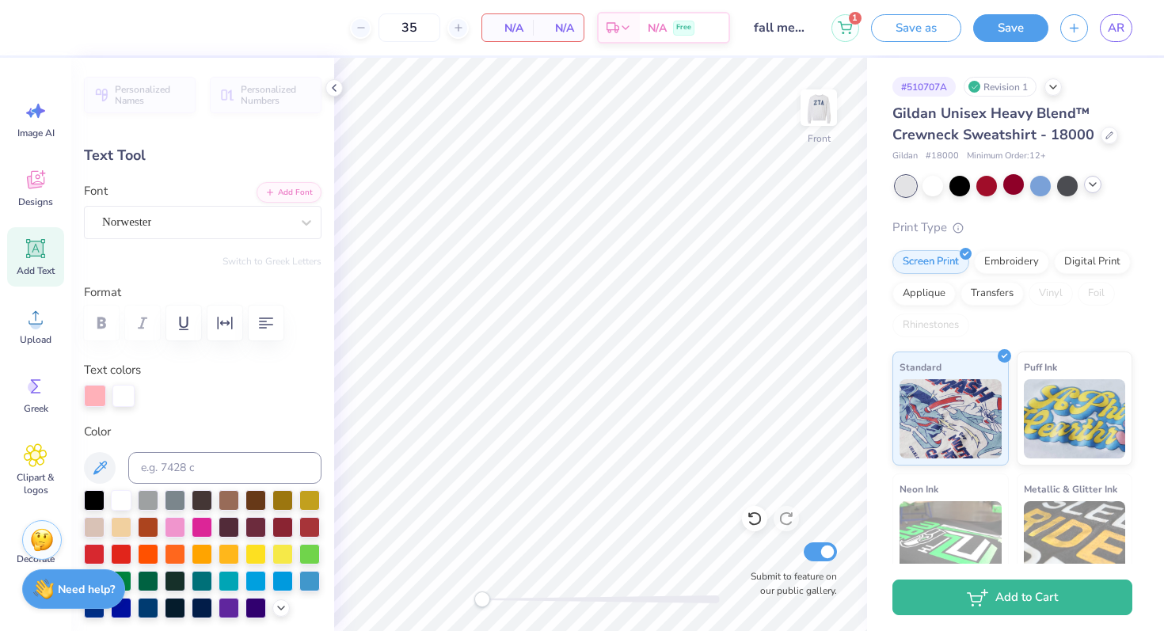
type input "0.0"
type input "1.20"
type input "11.80"
type input "1.46"
type input "10.82"
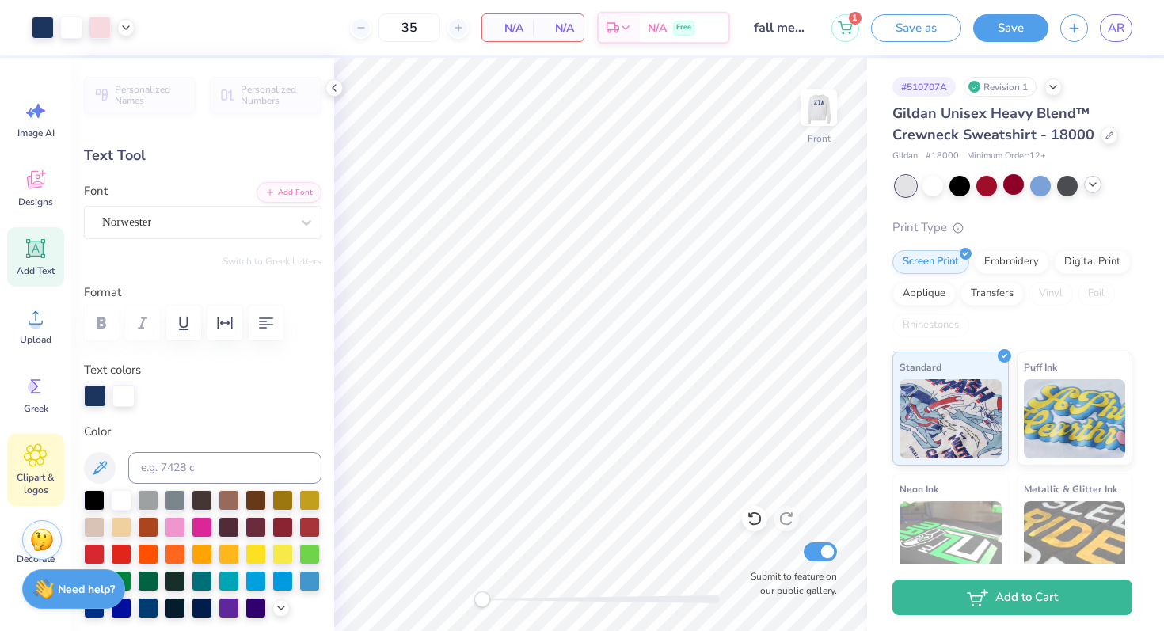
click at [29, 459] on icon at bounding box center [36, 455] width 22 height 22
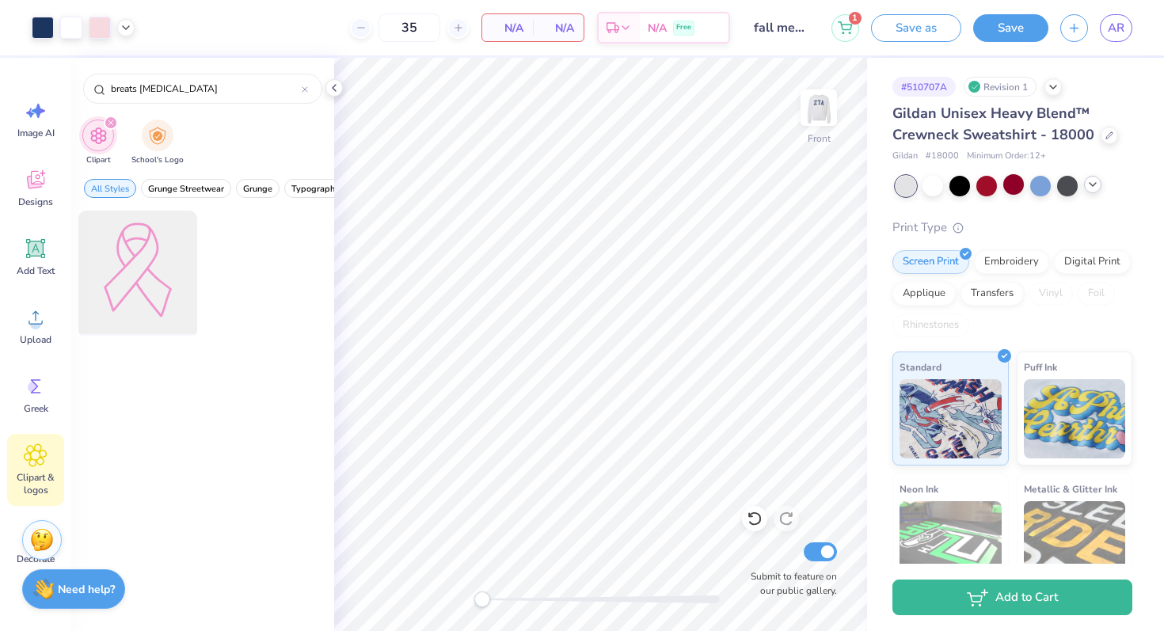
click at [127, 255] on div at bounding box center [137, 270] width 131 height 131
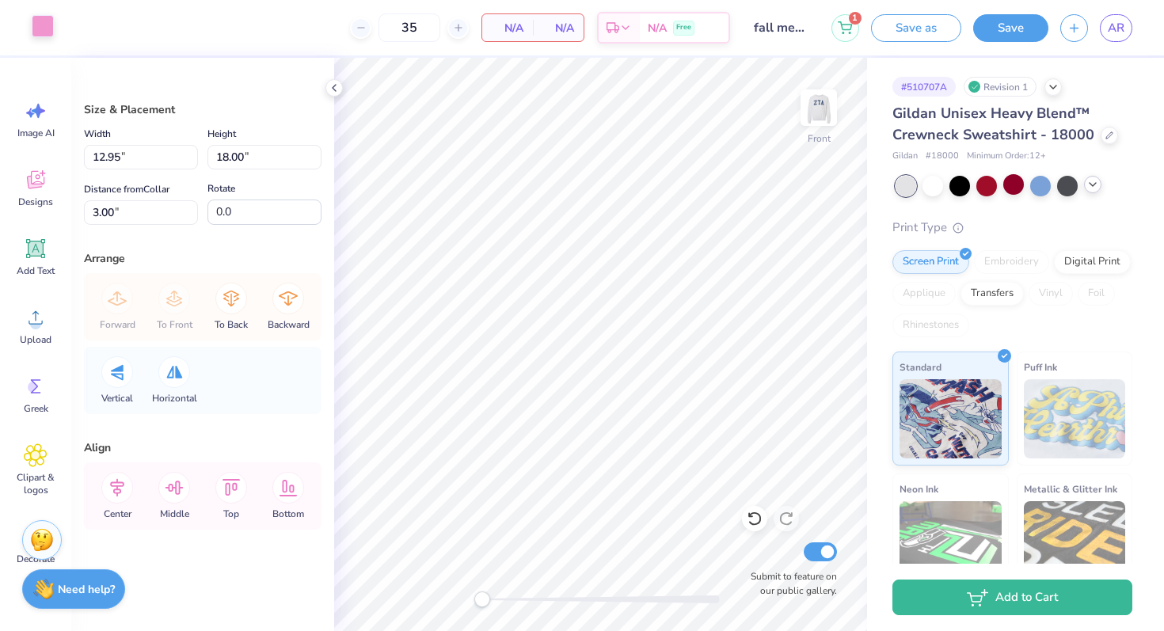
click at [39, 36] on div at bounding box center [43, 26] width 22 height 22
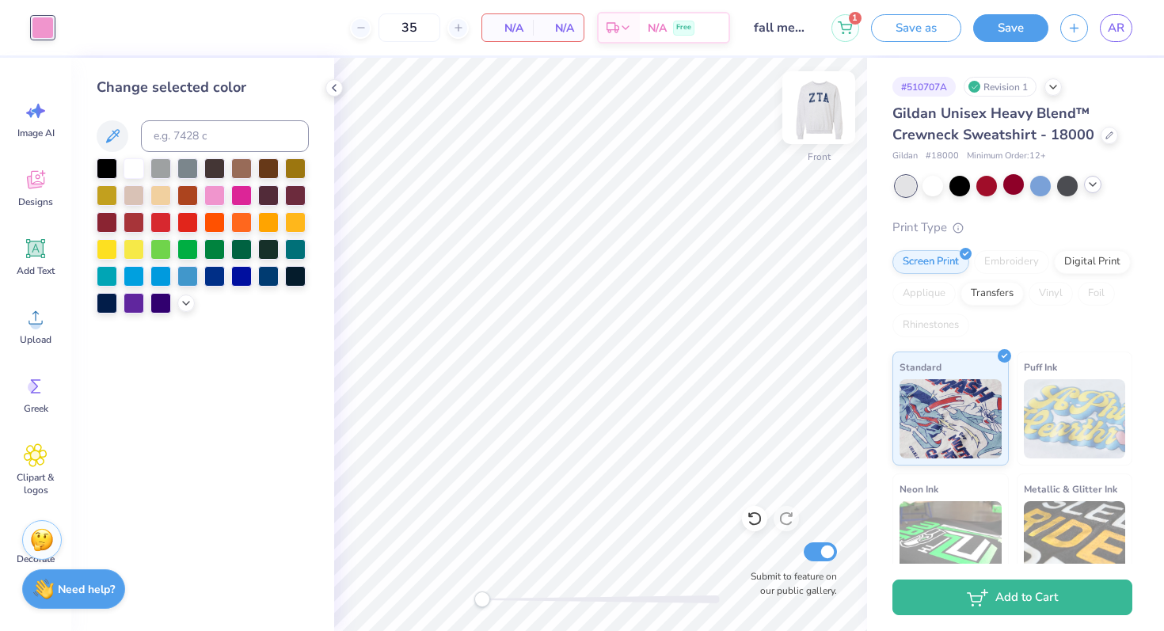
click at [824, 125] on img at bounding box center [818, 107] width 63 height 63
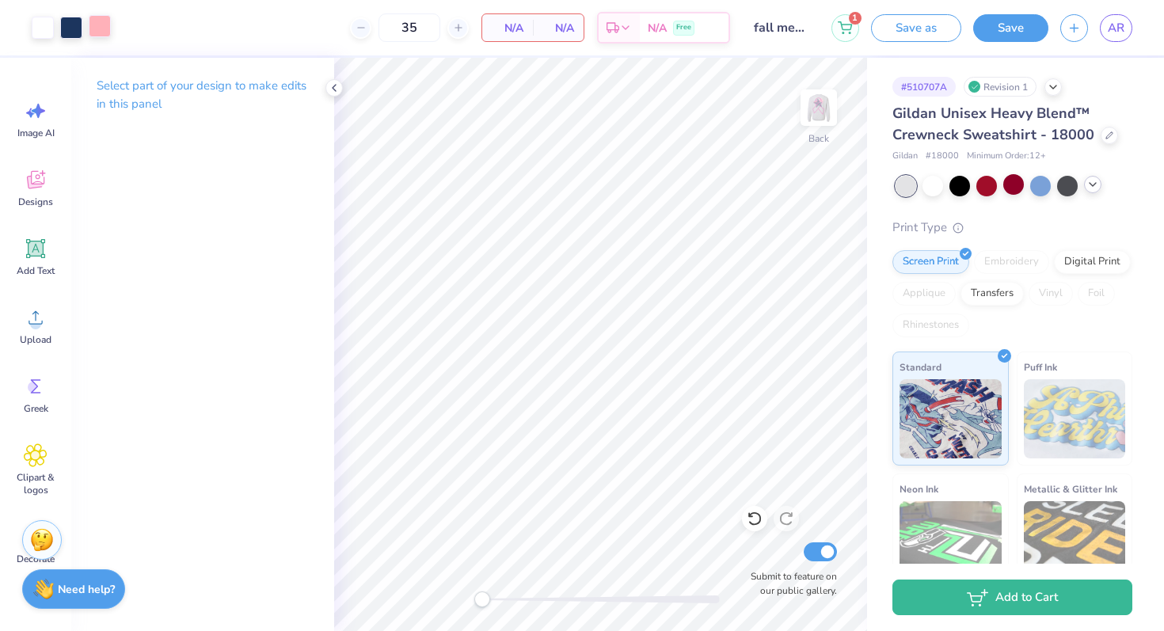
click at [98, 30] on div at bounding box center [100, 26] width 22 height 22
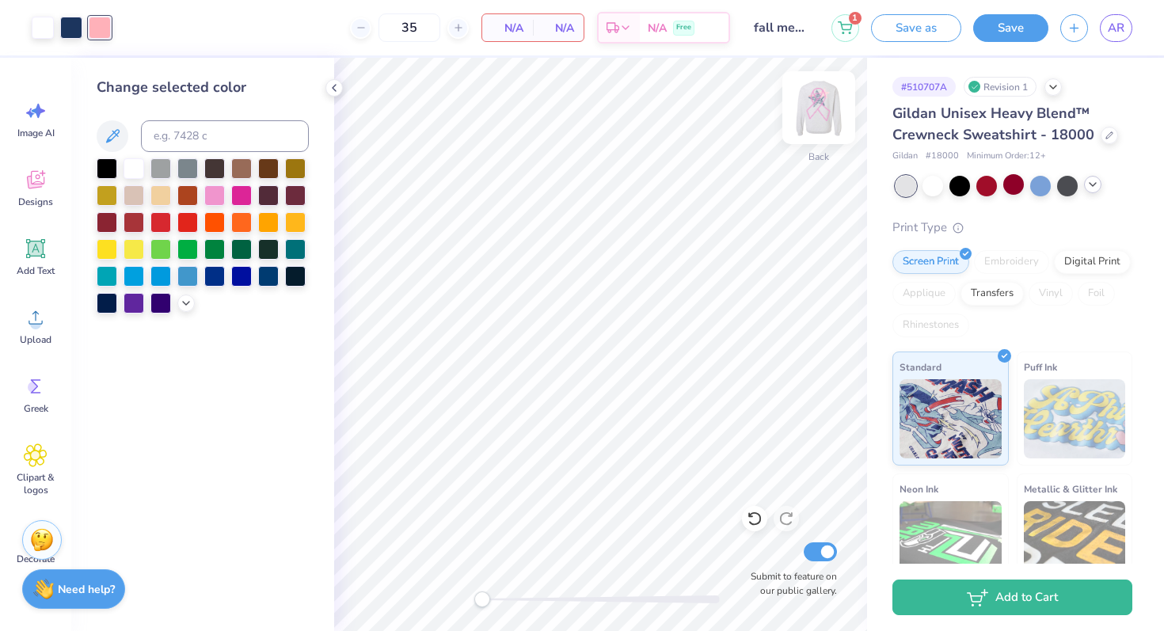
click at [818, 92] on img at bounding box center [818, 107] width 63 height 63
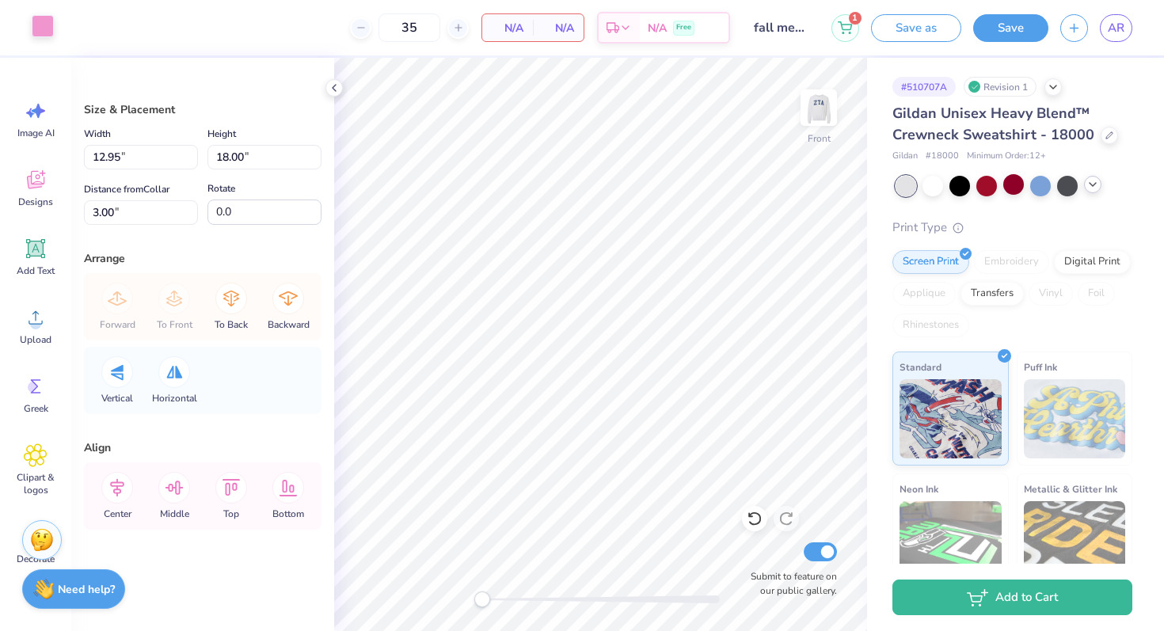
click at [44, 30] on div at bounding box center [43, 26] width 22 height 22
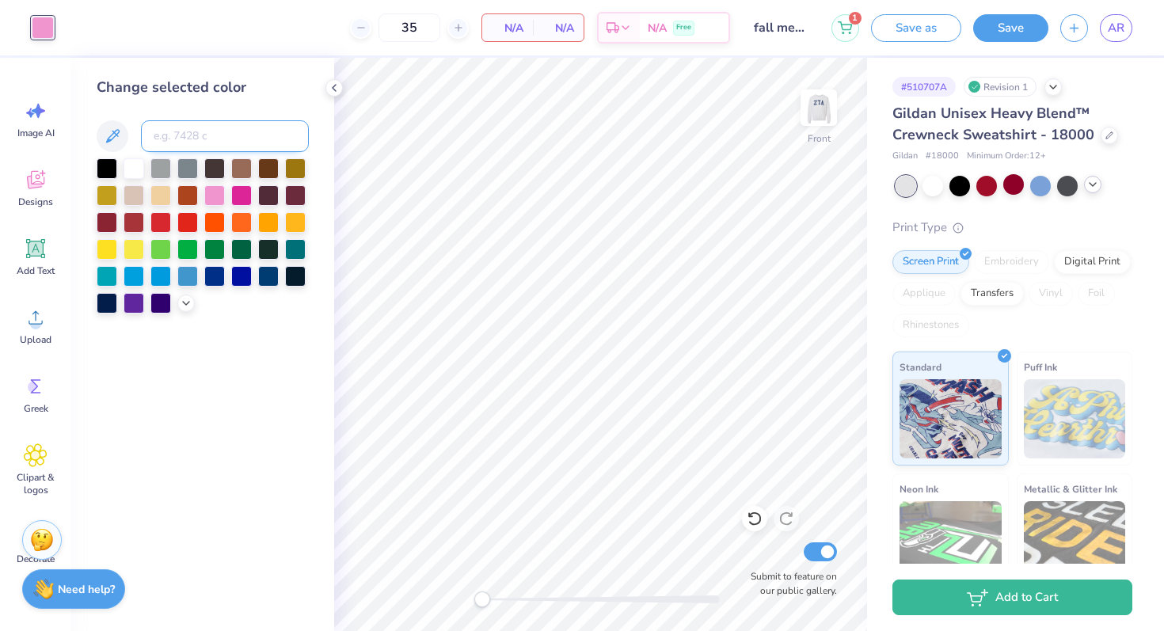
click at [196, 137] on input at bounding box center [225, 136] width 168 height 32
type input "176"
click at [48, 470] on div "Clipart & logos" at bounding box center [35, 470] width 57 height 72
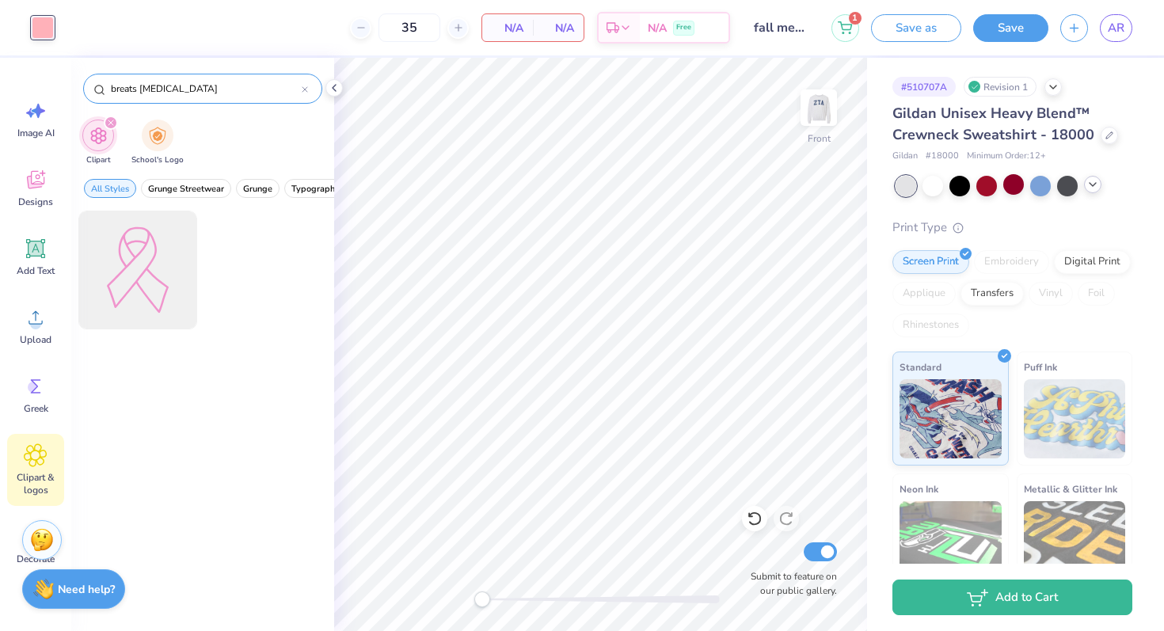
click at [142, 93] on input "breats [MEDICAL_DATA]" at bounding box center [205, 89] width 192 height 16
type input "brest [MEDICAL_DATA]"
click at [161, 131] on img "filter for School's Logo" at bounding box center [157, 134] width 17 height 18
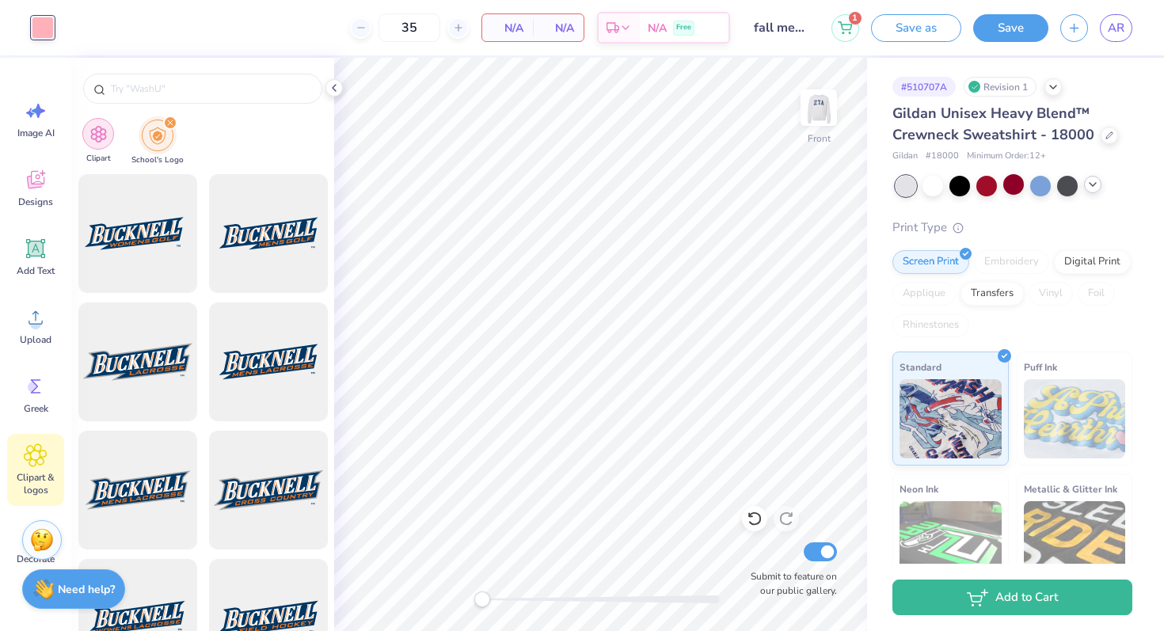
click at [98, 142] on img "filter for Clipart" at bounding box center [98, 134] width 18 height 18
type input "brest [MEDICAL_DATA]"
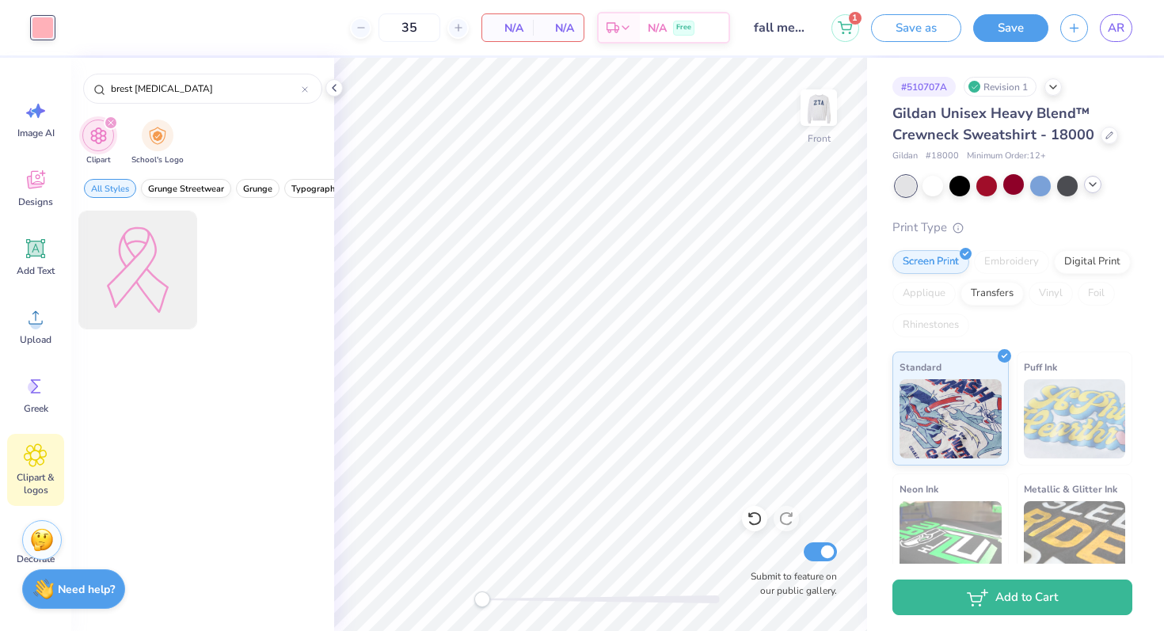
click at [156, 188] on span "Grunge Streetwear" at bounding box center [186, 189] width 76 height 12
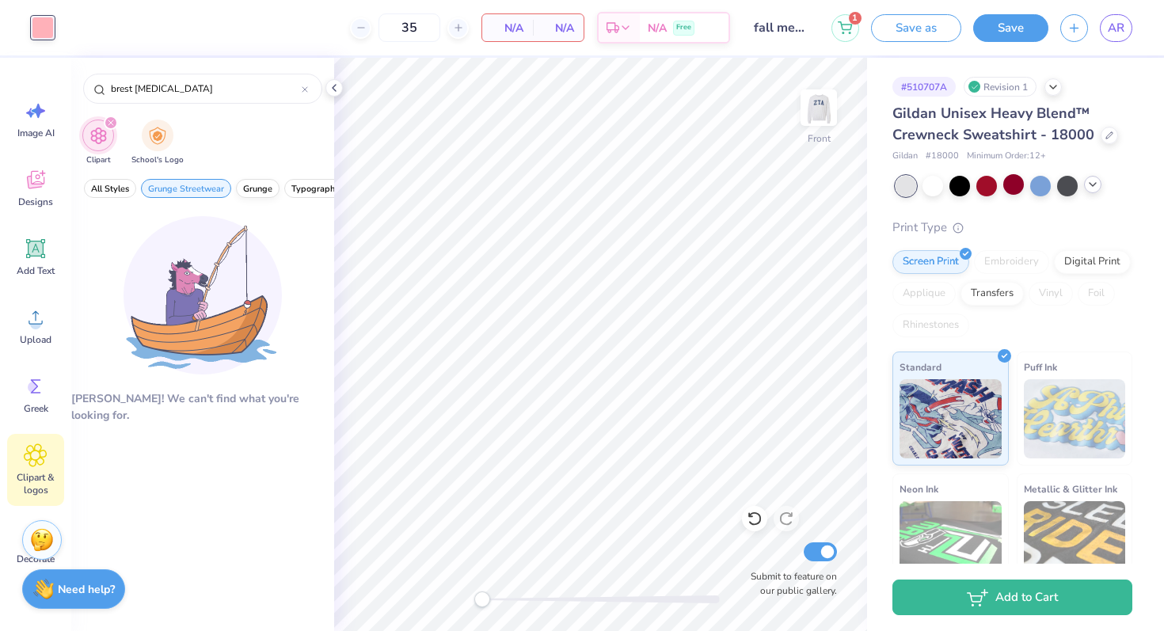
click at [247, 187] on span "Grunge" at bounding box center [257, 189] width 29 height 12
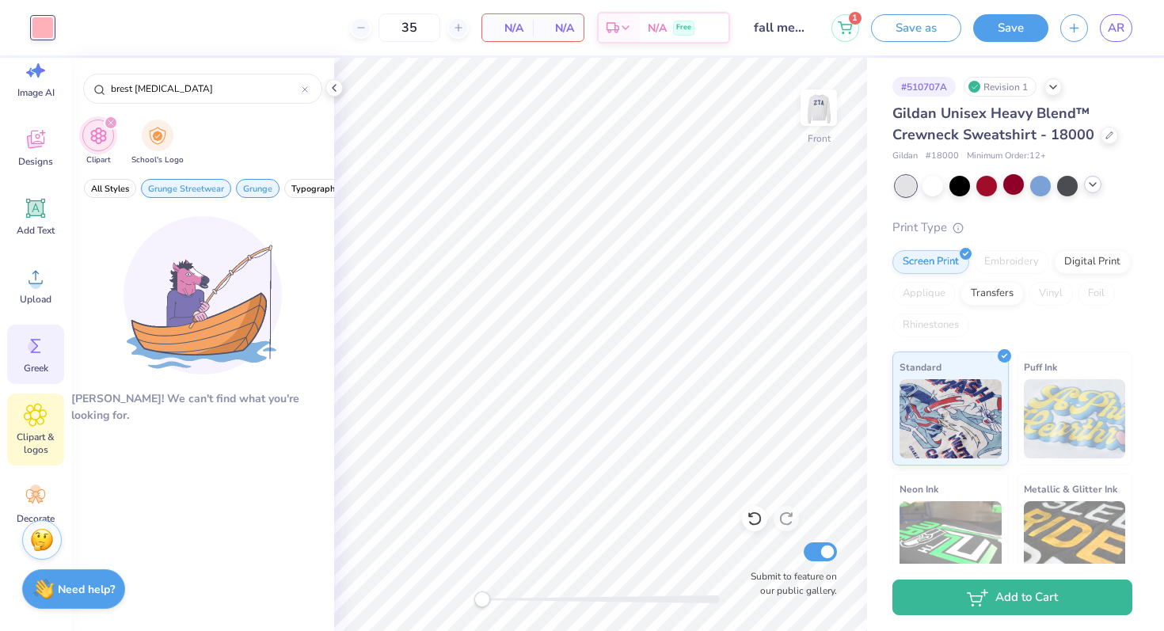
scroll to position [63, 0]
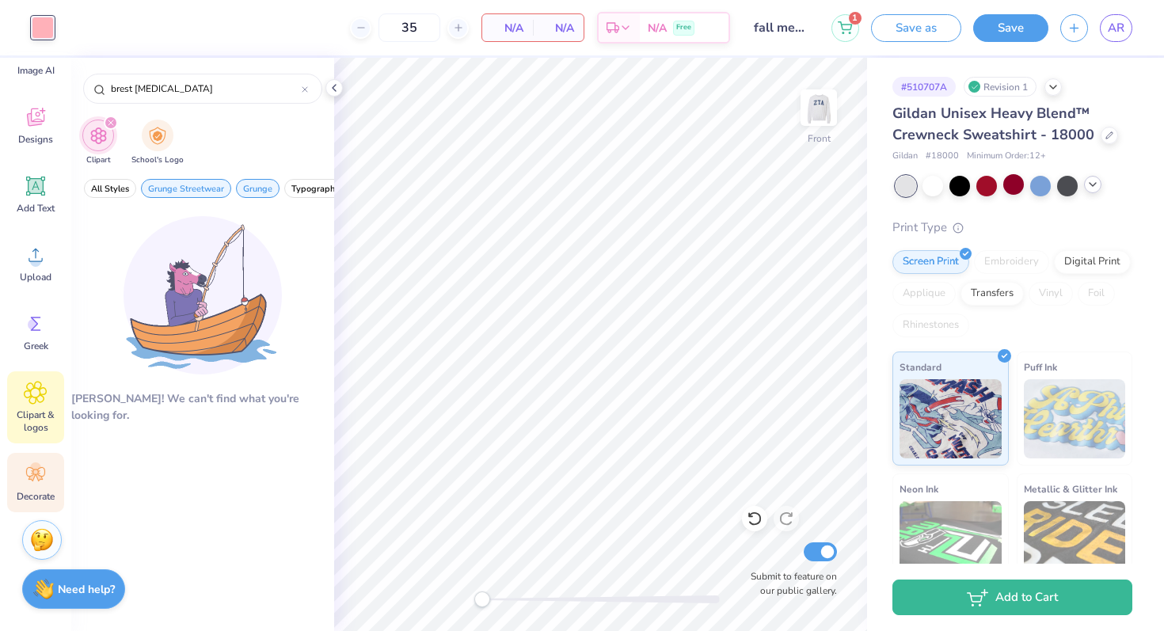
click at [29, 478] on icon at bounding box center [35, 474] width 19 height 14
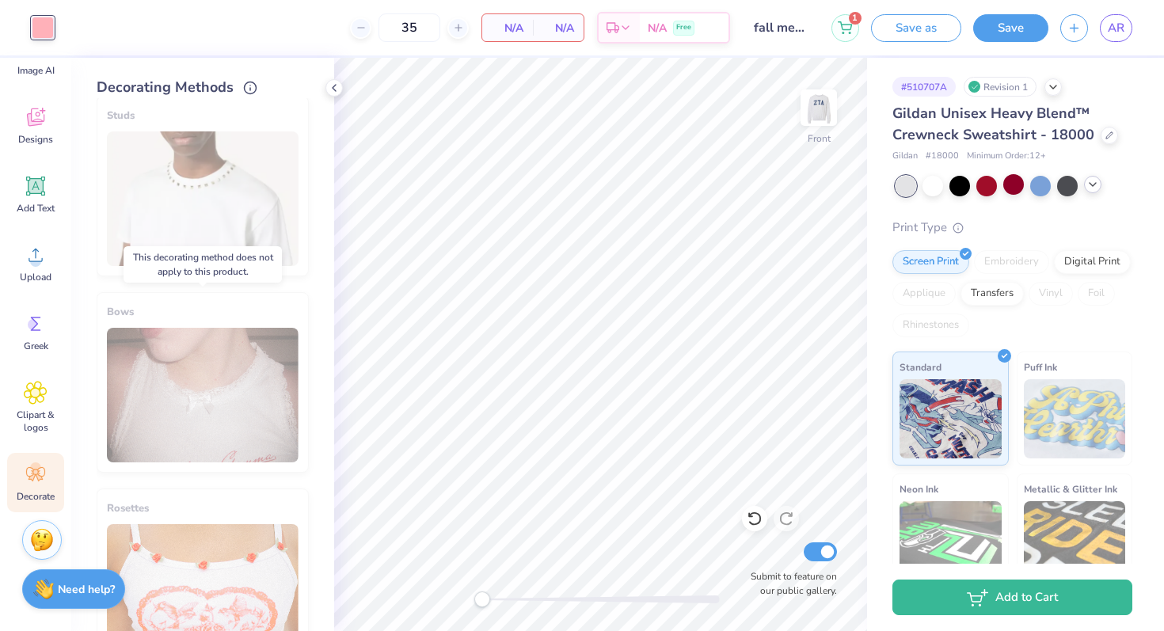
scroll to position [854, 0]
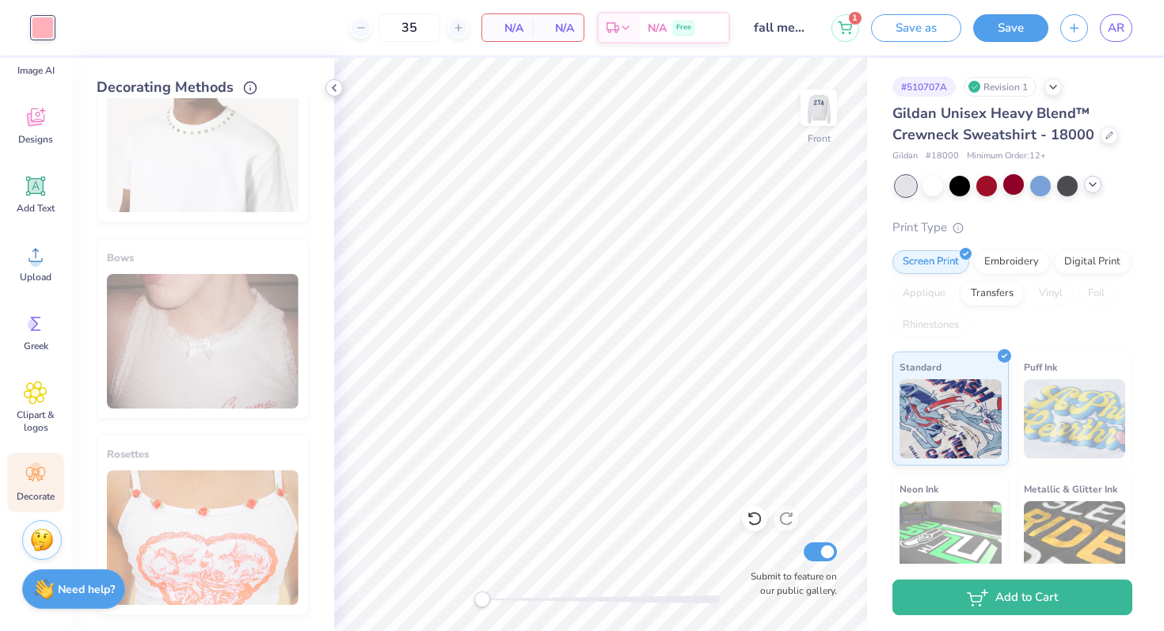
click at [331, 84] on icon at bounding box center [334, 88] width 13 height 13
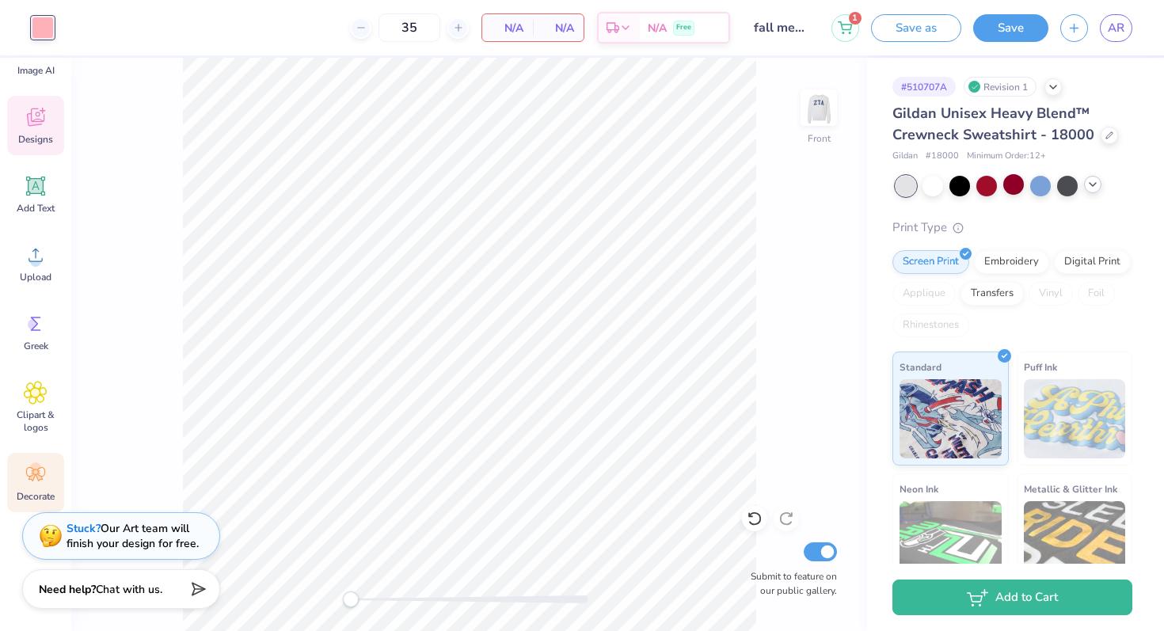
click at [29, 139] on span "Designs" at bounding box center [35, 139] width 35 height 13
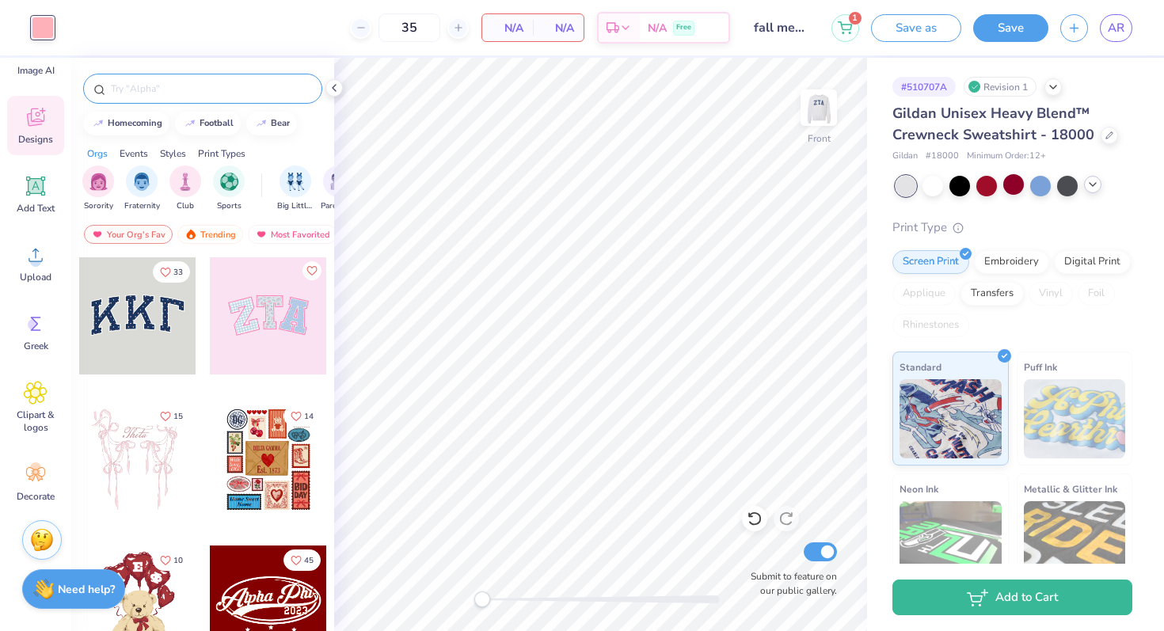
click at [157, 84] on input "text" at bounding box center [210, 89] width 203 height 16
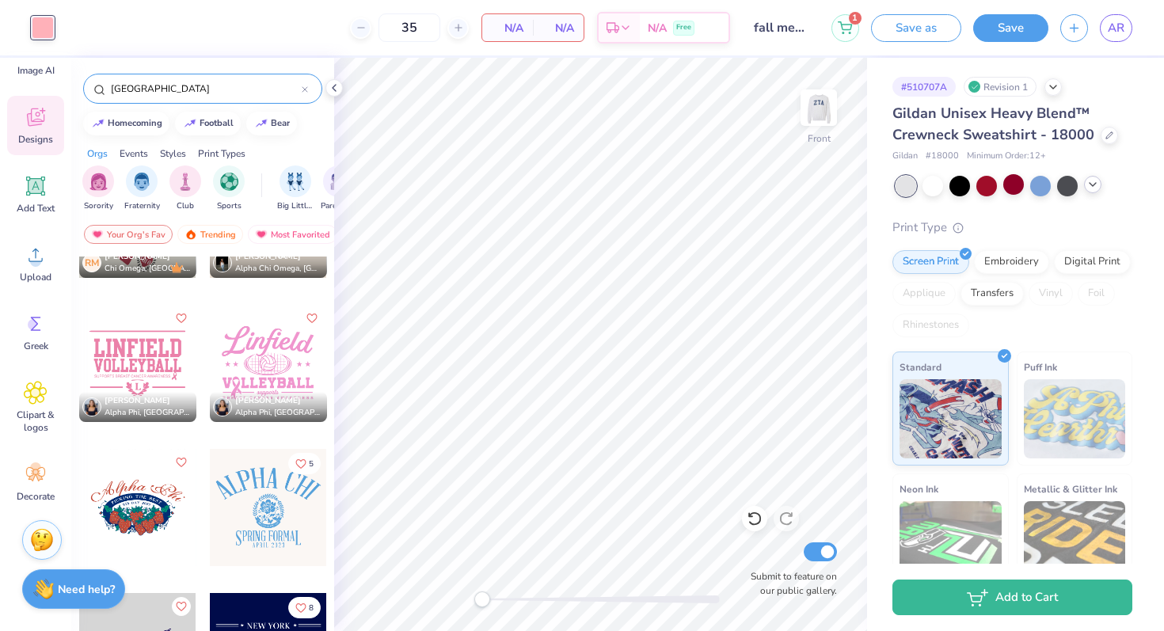
scroll to position [0, 0]
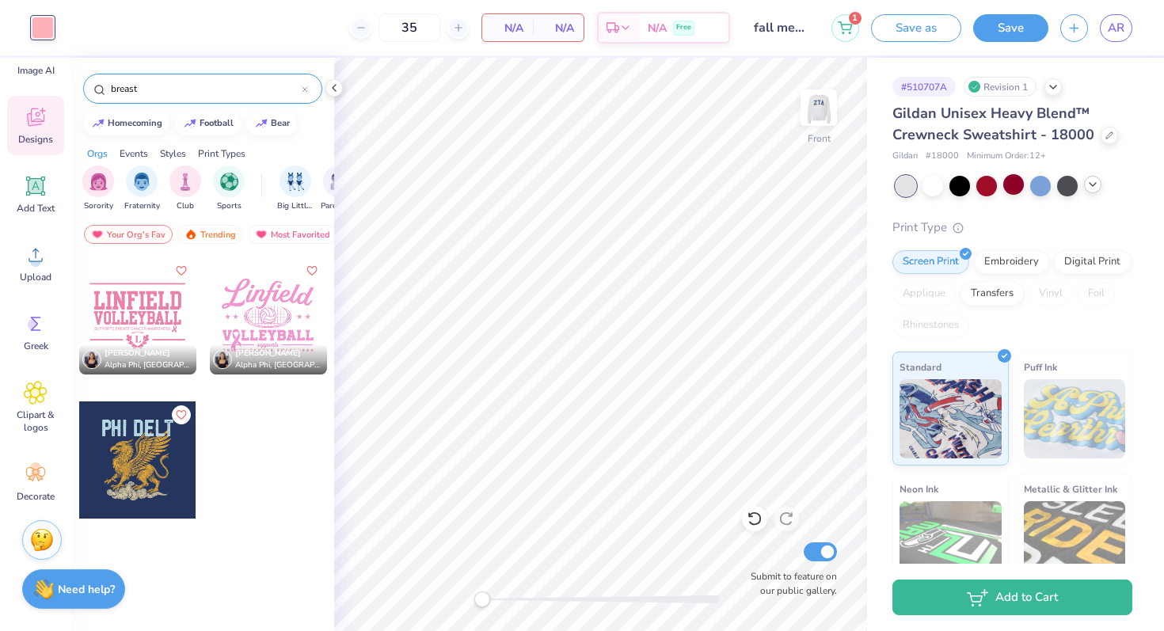
type input "breast"
click at [146, 340] on div at bounding box center [137, 315] width 117 height 117
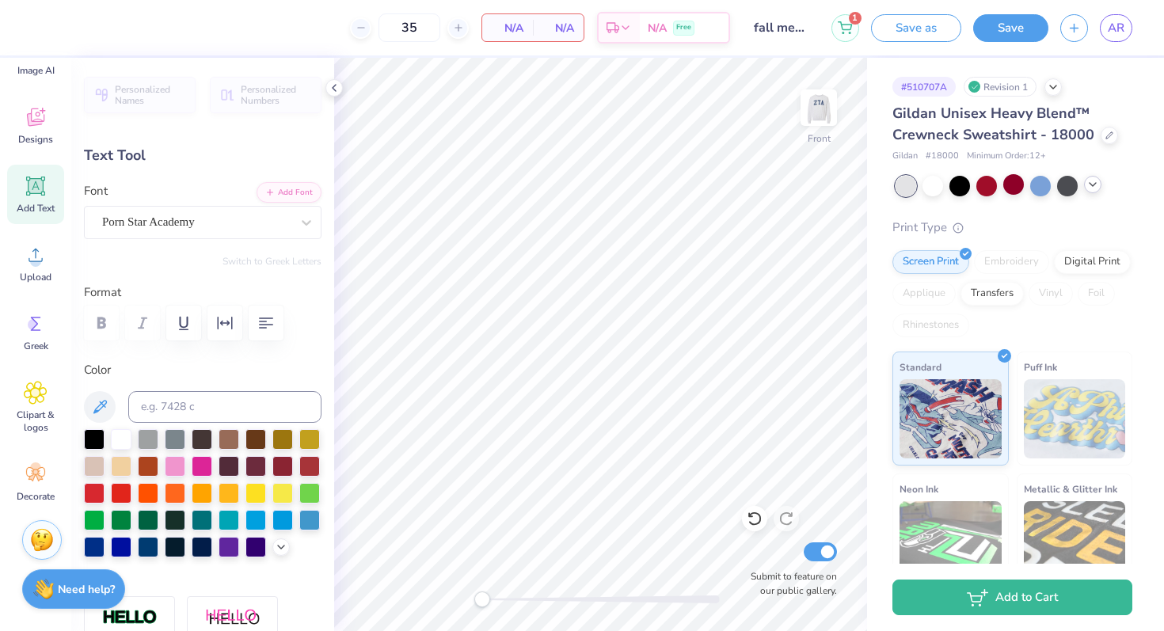
type input "2.40"
type input "4.02"
type input "1.73"
type input "6.59"
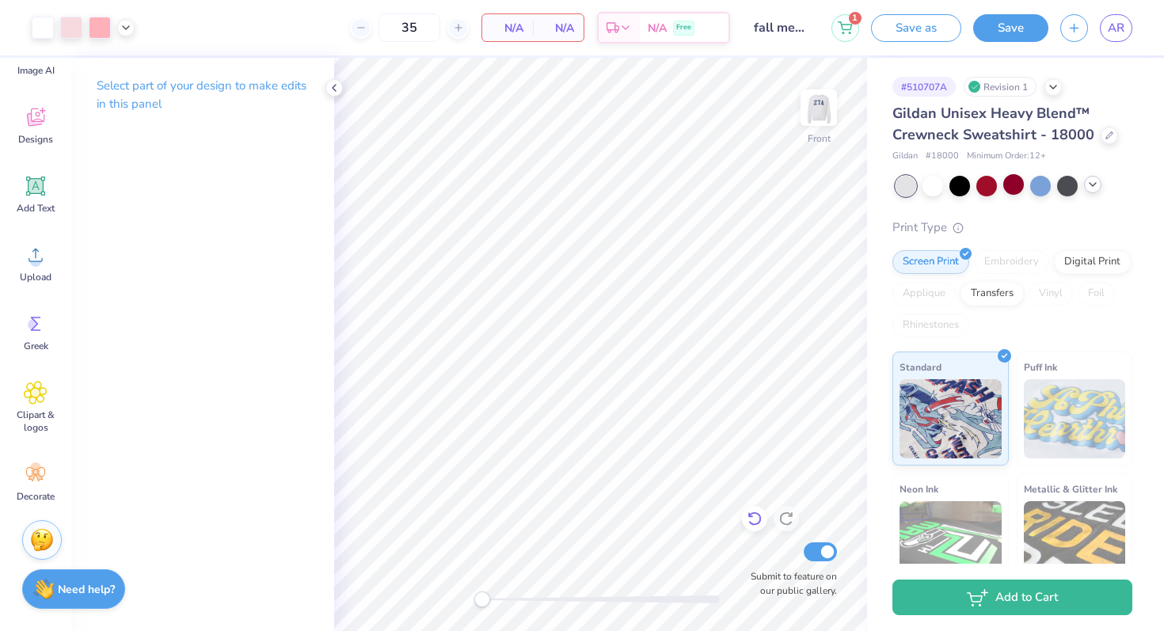
click at [752, 515] on icon at bounding box center [755, 519] width 16 height 16
click at [758, 513] on icon at bounding box center [755, 519] width 16 height 16
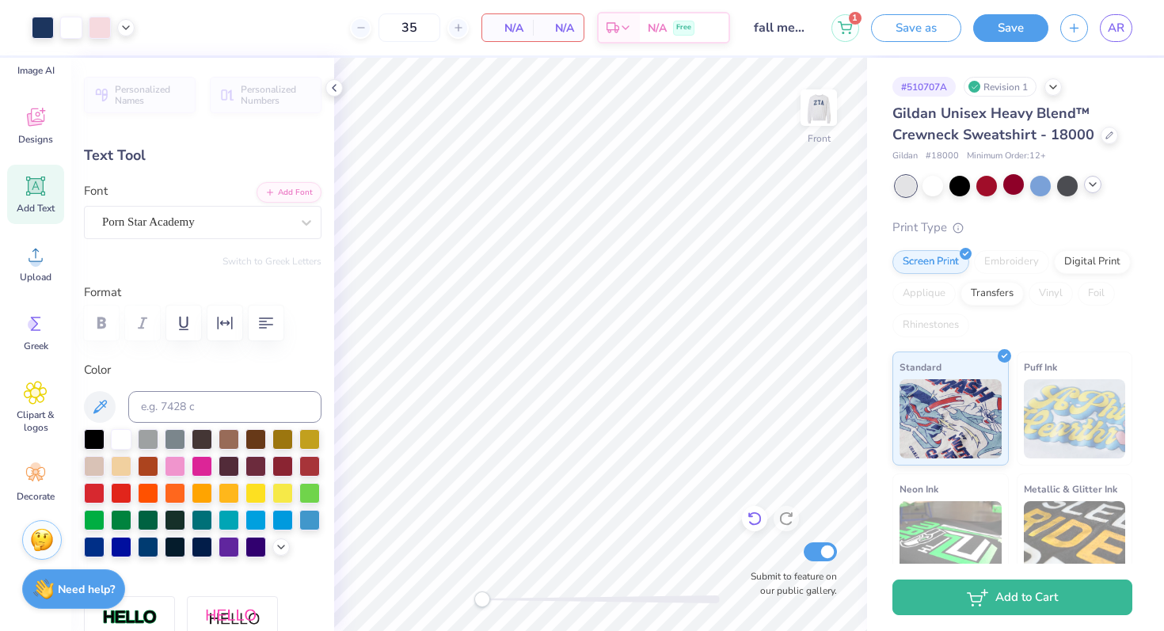
type input "9.78"
type input "0.33"
type input "8.71"
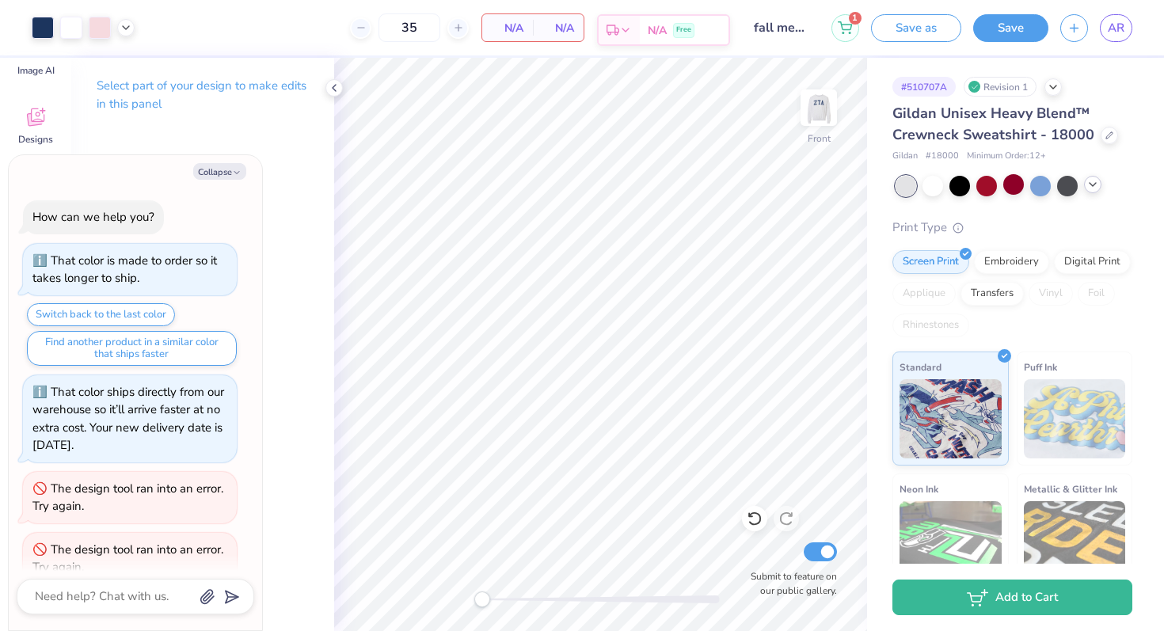
scroll to position [50, 0]
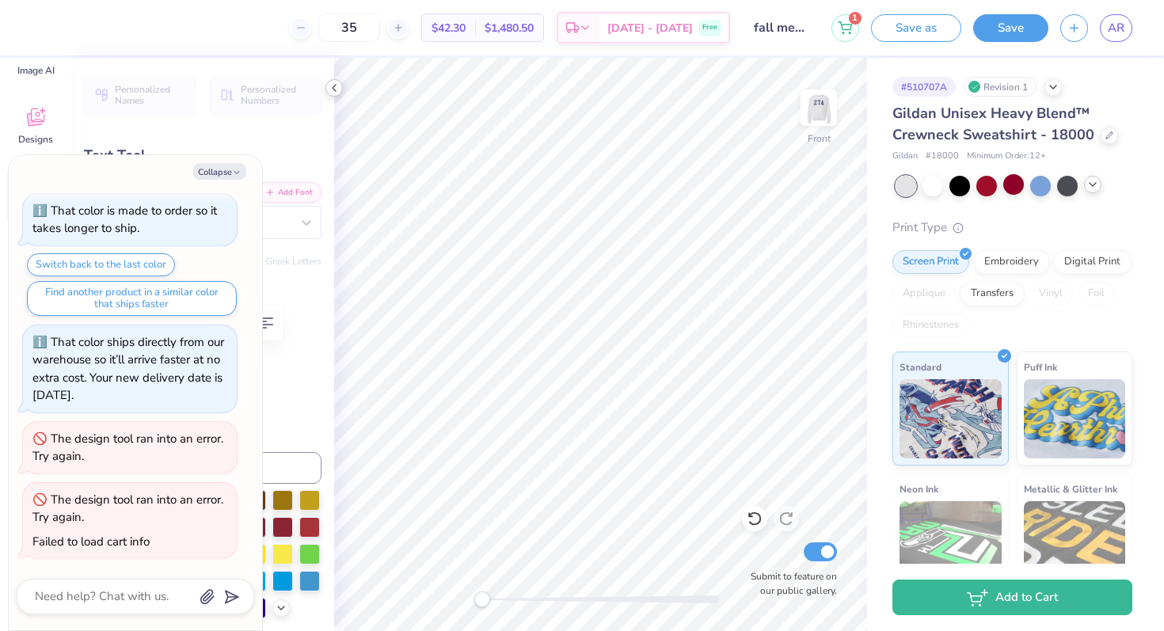
type textarea "x"
type input "0.0"
click at [233, 169] on icon "button" at bounding box center [237, 173] width 10 height 10
type textarea "x"
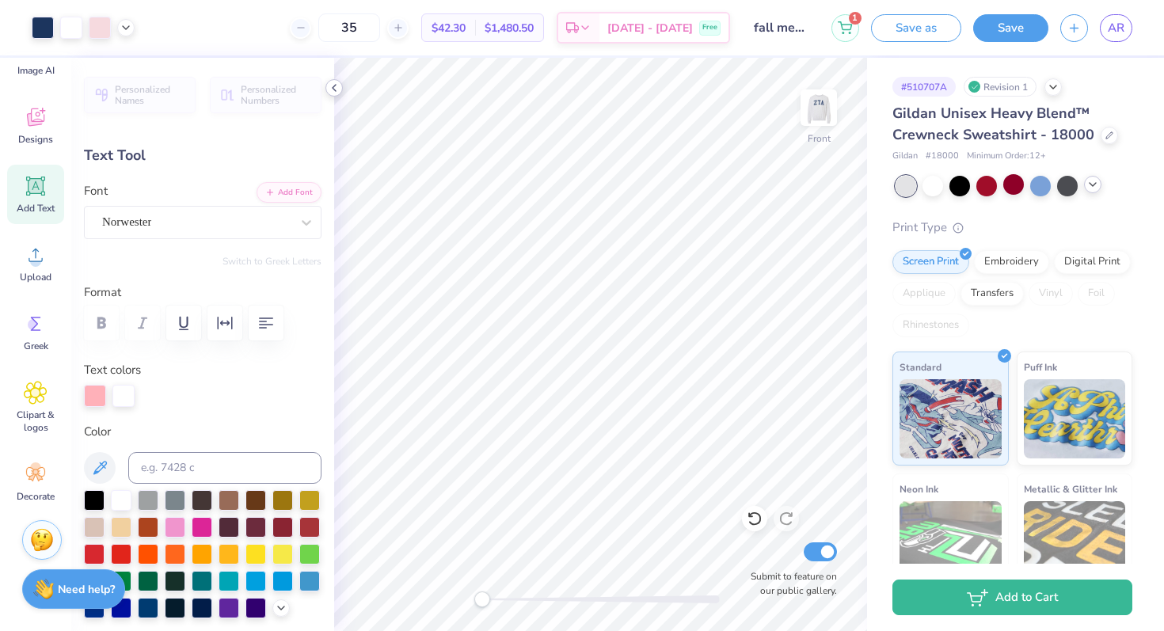
click at [336, 86] on icon at bounding box center [334, 88] width 13 height 13
click at [339, 87] on icon at bounding box center [334, 88] width 13 height 13
click at [808, 124] on img at bounding box center [818, 107] width 63 height 63
type input "0.0"
click at [103, 29] on div at bounding box center [100, 26] width 22 height 22
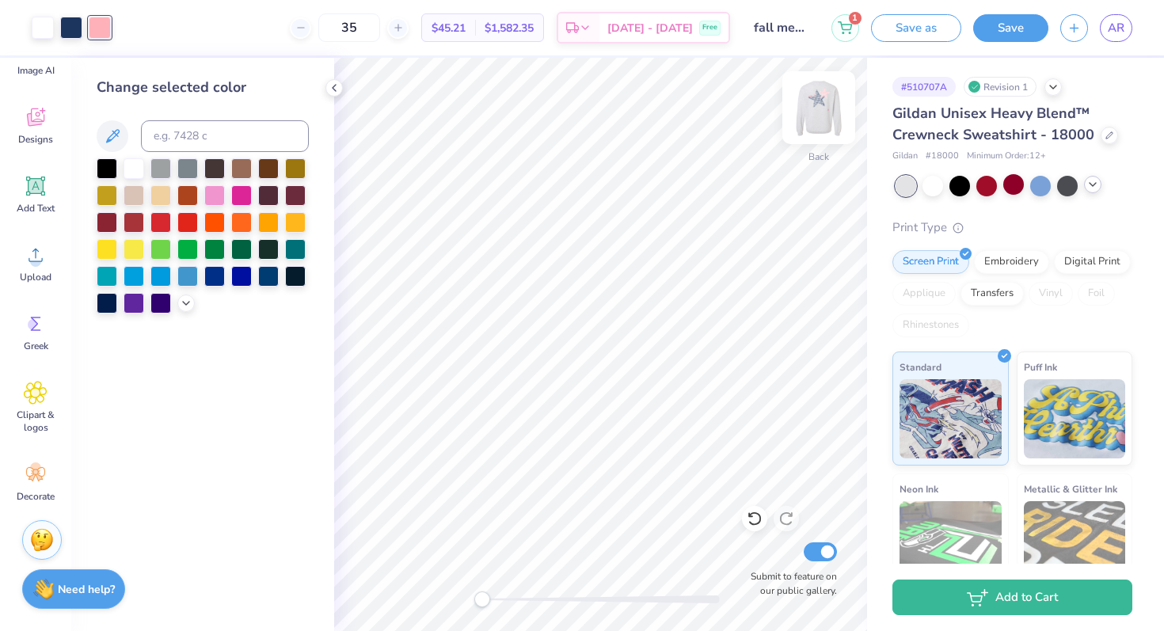
click at [823, 115] on img at bounding box center [818, 107] width 63 height 63
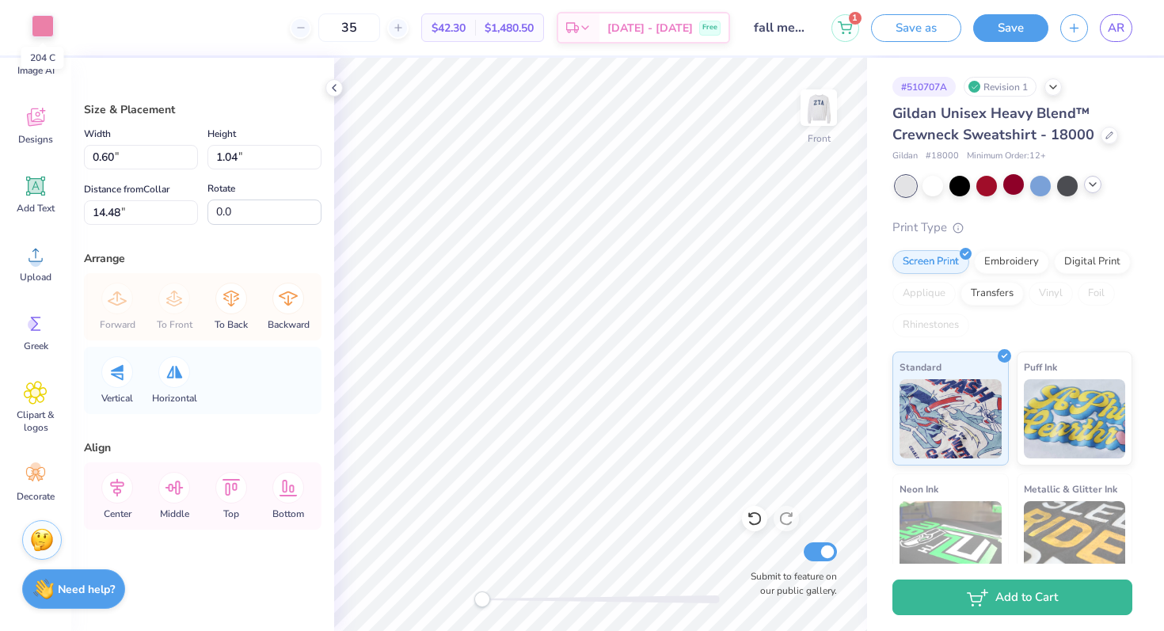
click at [40, 28] on div at bounding box center [43, 26] width 22 height 22
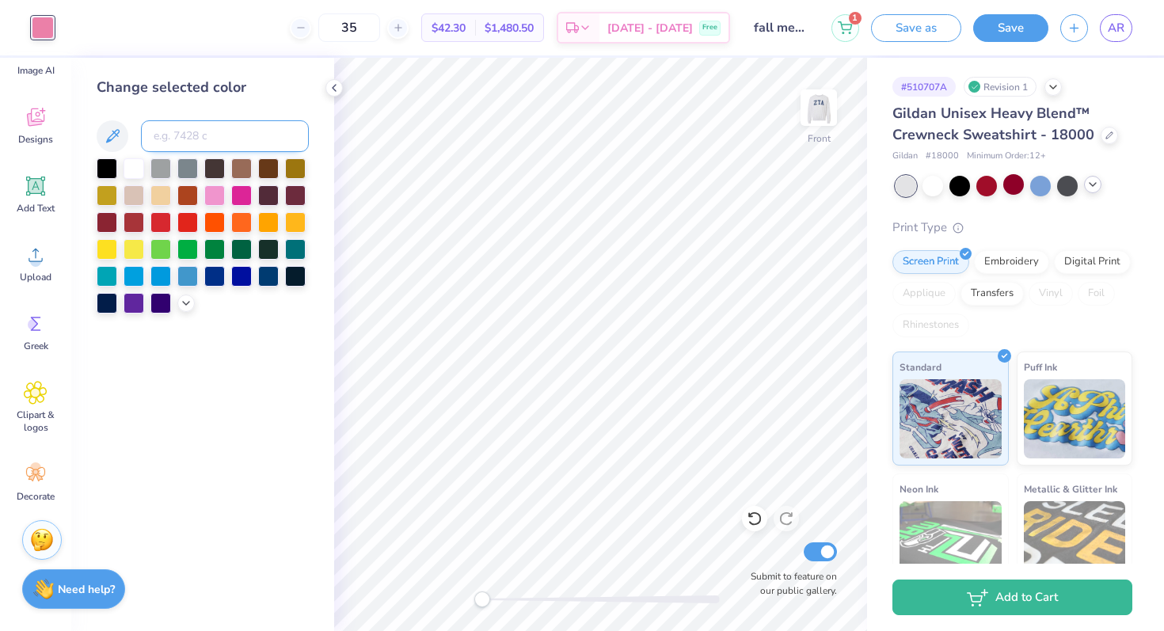
click at [168, 128] on input at bounding box center [225, 136] width 168 height 32
type input "176"
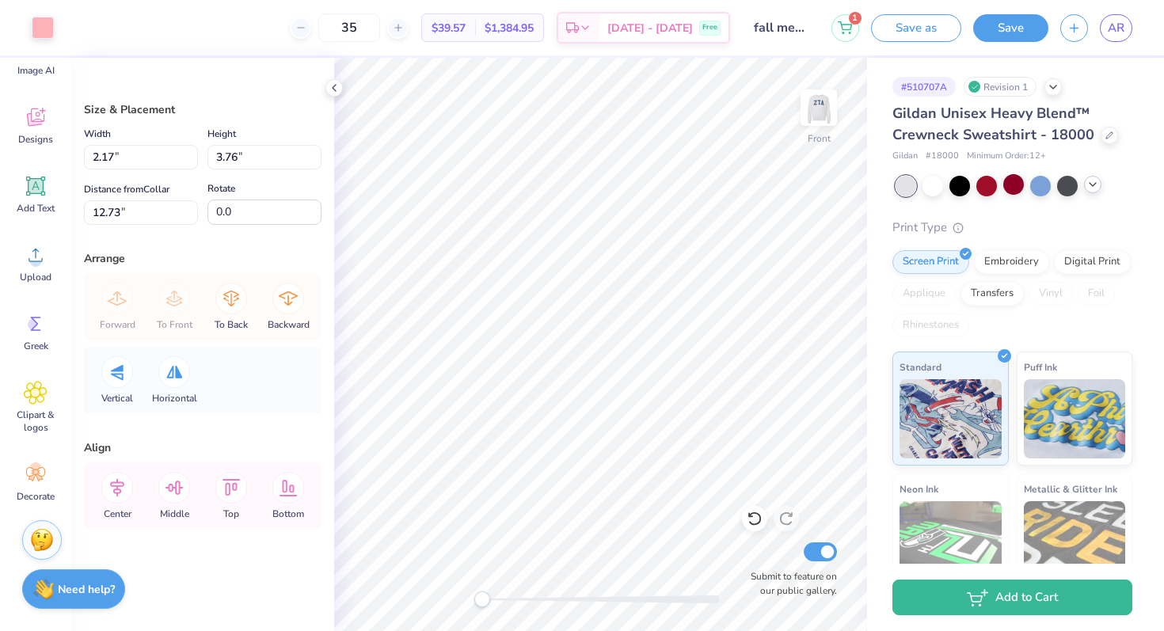
type input "2.17"
type input "3.76"
type input "12.73"
type input "-28.9"
type input "2.11"
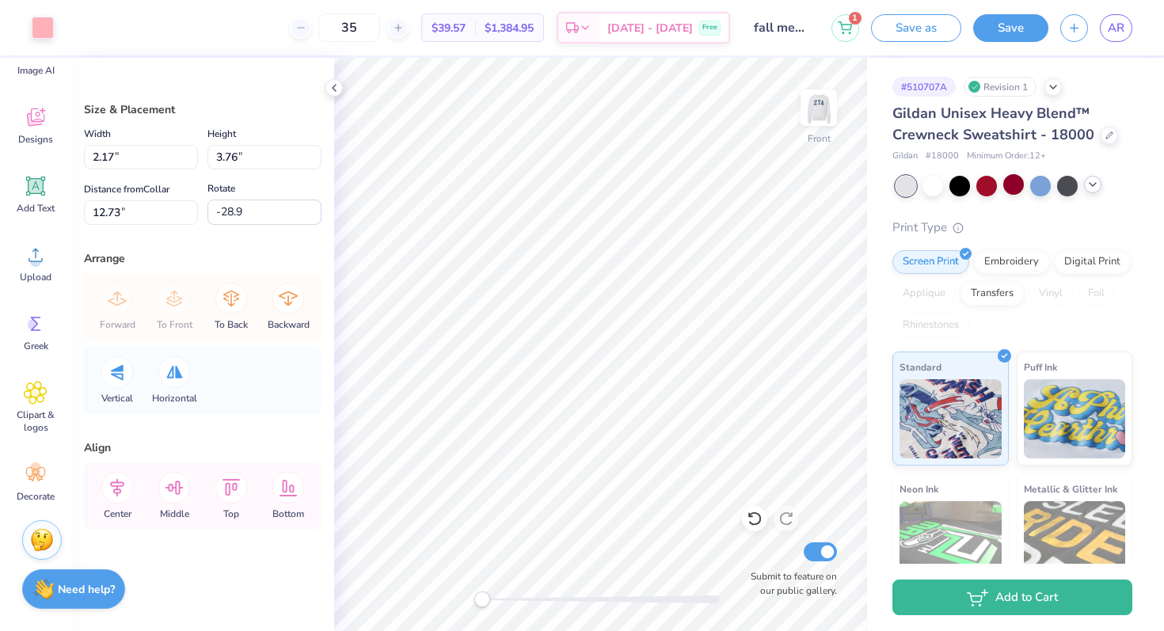
type input "3.27"
type input "10.94"
type input "-22.8"
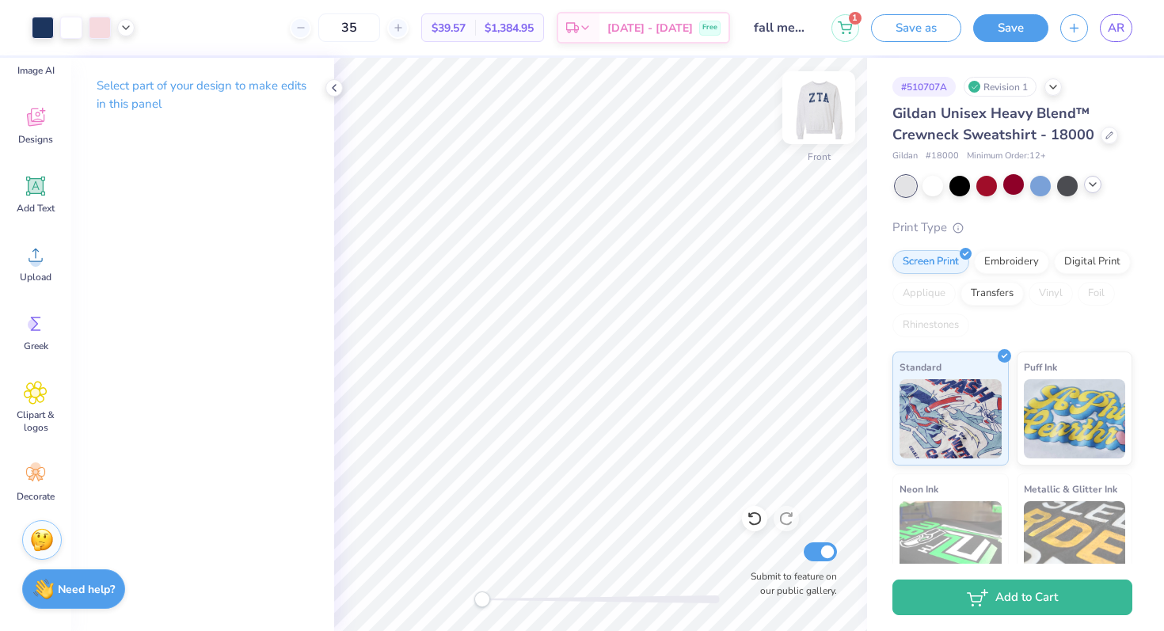
click at [804, 123] on img at bounding box center [818, 107] width 63 height 63
click at [804, 123] on img at bounding box center [819, 108] width 32 height 32
click at [827, 112] on img at bounding box center [818, 107] width 63 height 63
click at [827, 112] on img at bounding box center [819, 108] width 32 height 32
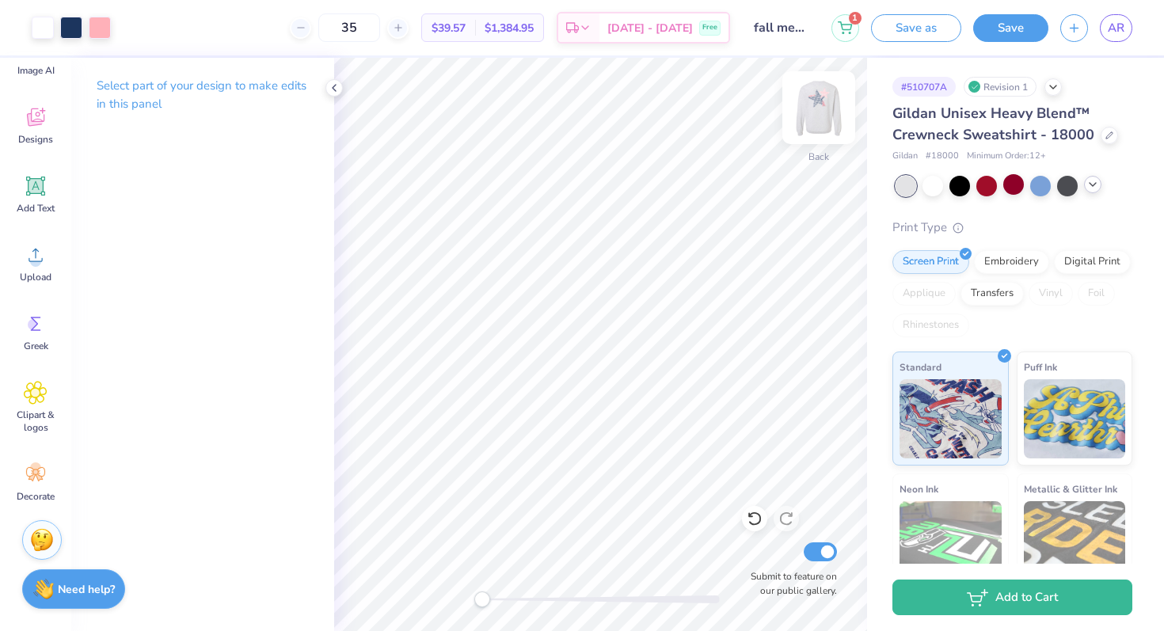
click at [821, 102] on img at bounding box center [818, 107] width 63 height 63
click at [329, 89] on icon at bounding box center [334, 88] width 13 height 13
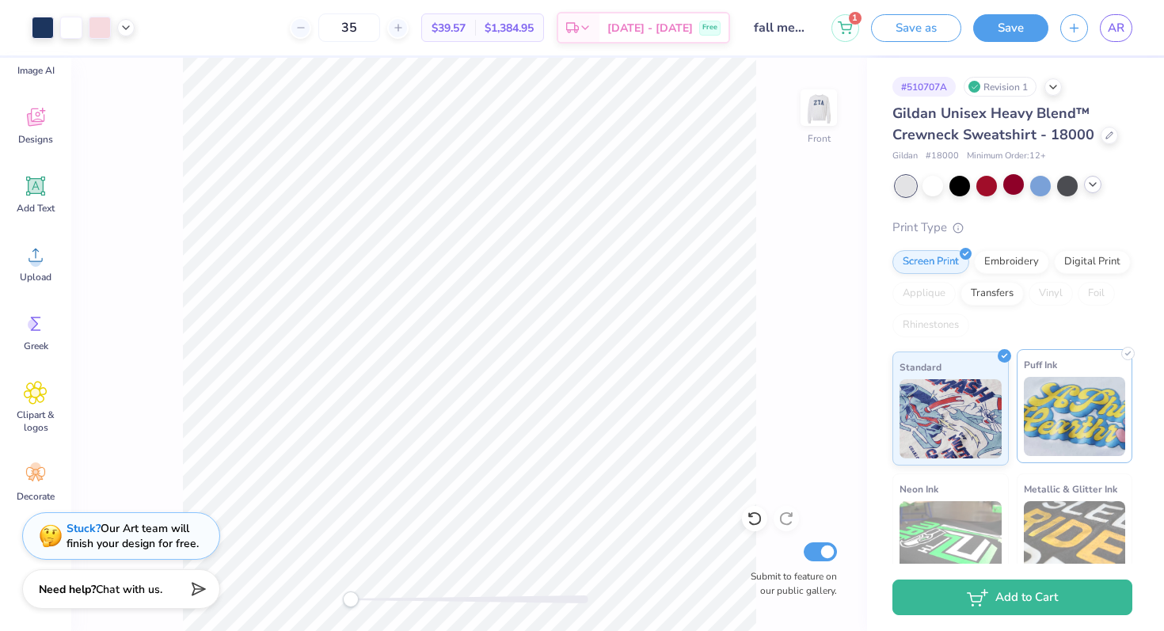
click at [1071, 436] on img at bounding box center [1075, 416] width 102 height 79
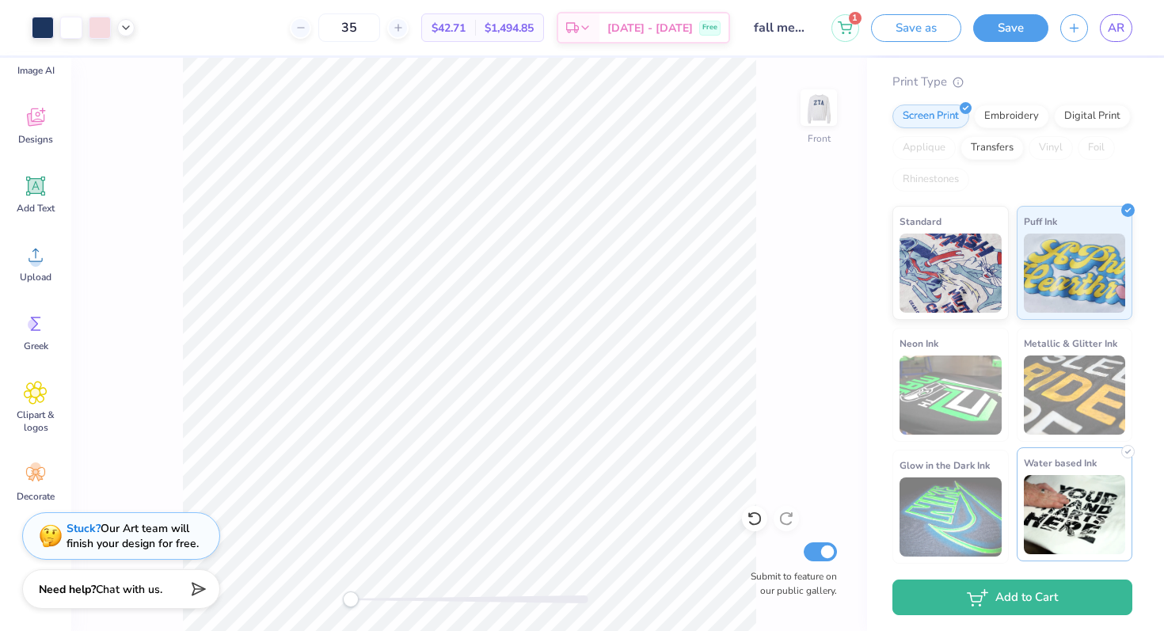
click at [1063, 534] on img at bounding box center [1075, 514] width 102 height 79
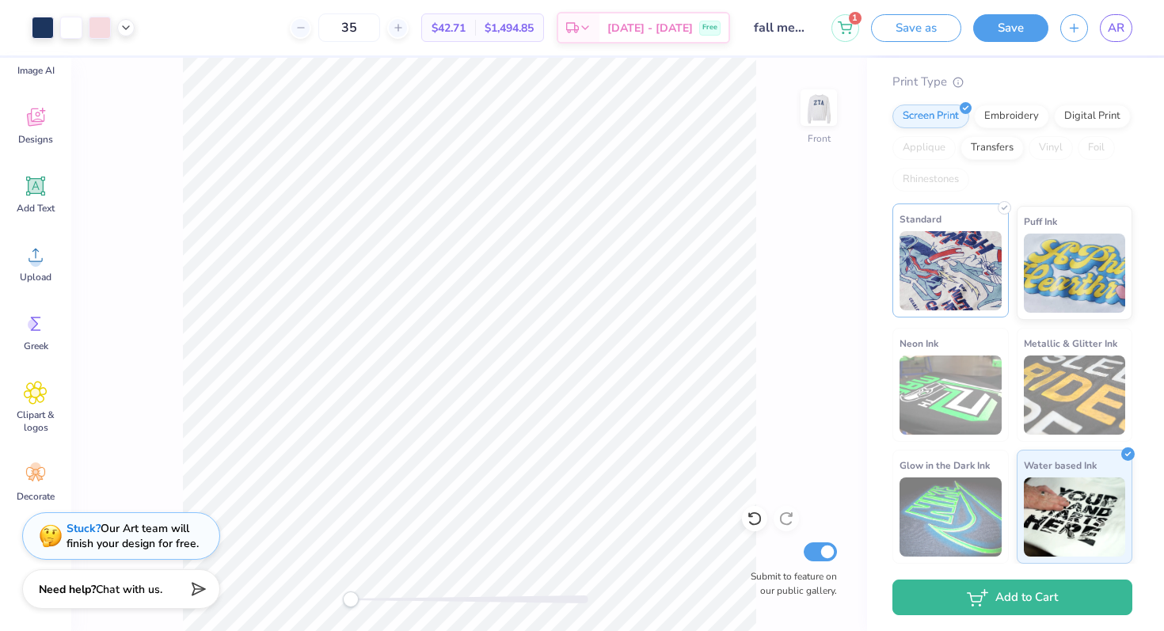
click at [984, 296] on img at bounding box center [951, 270] width 102 height 79
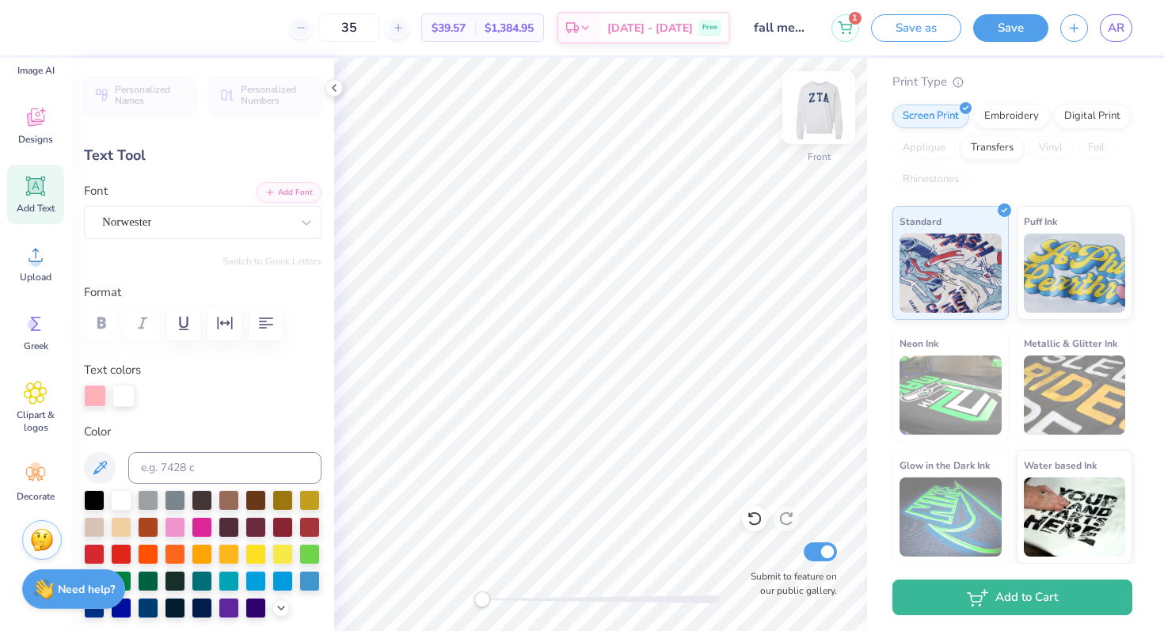
type input "3.28"
type input "1.08"
type input "6.67"
type input "0.0"
click at [816, 124] on img at bounding box center [818, 107] width 63 height 63
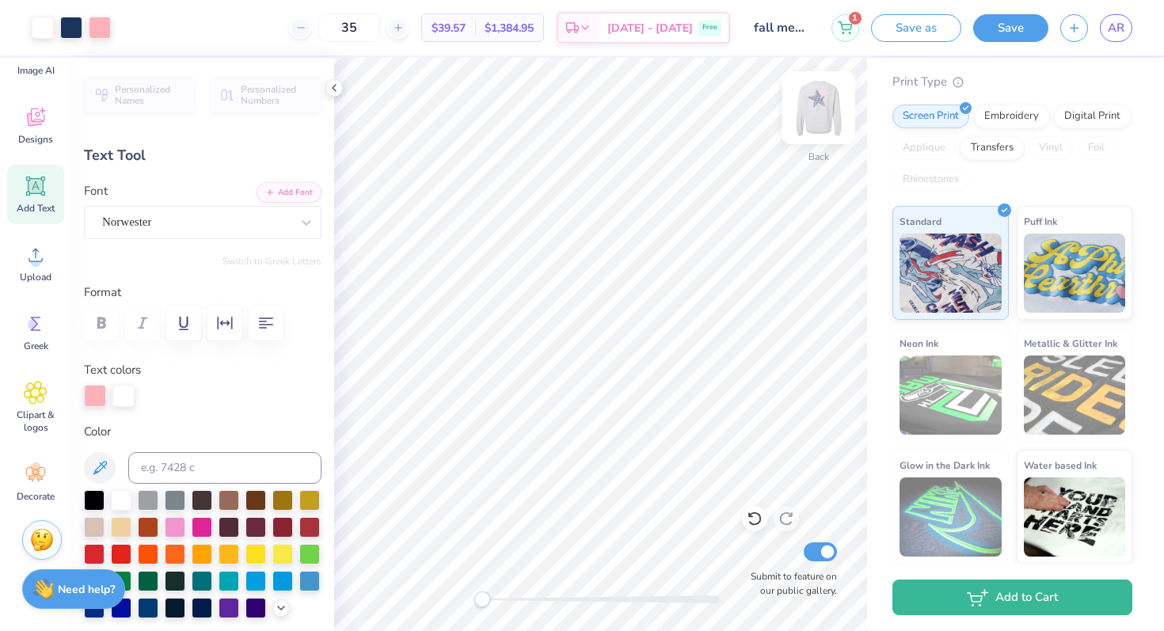
click at [816, 124] on img at bounding box center [818, 107] width 63 height 63
click at [824, 74] on div at bounding box center [818, 107] width 73 height 73
click at [820, 108] on img at bounding box center [819, 108] width 32 height 32
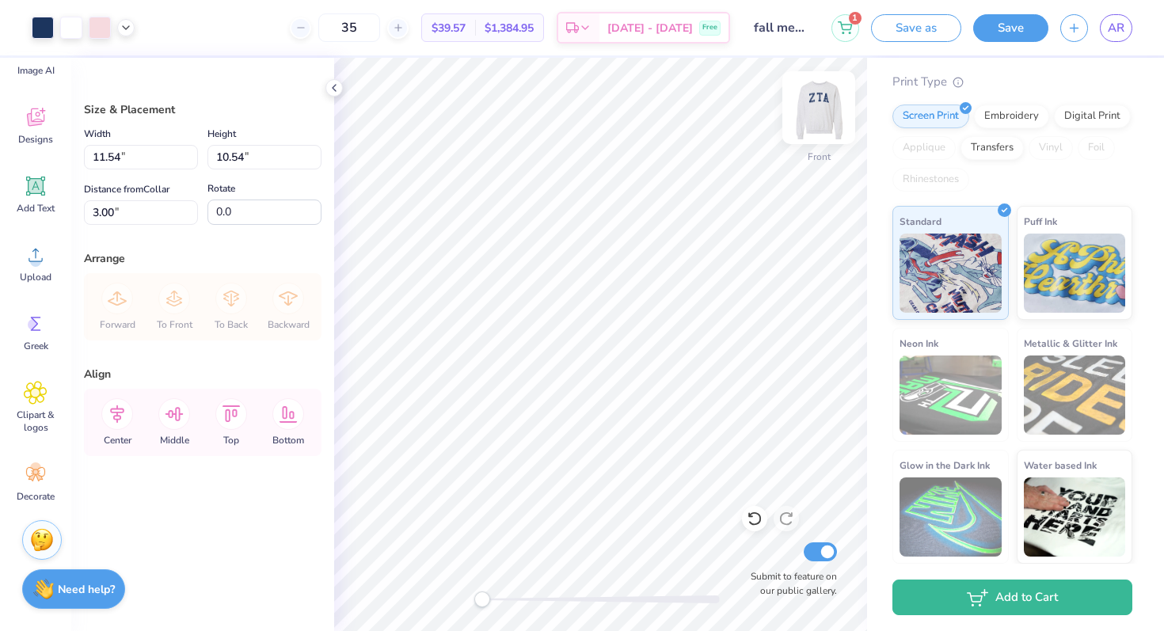
type input "3.70"
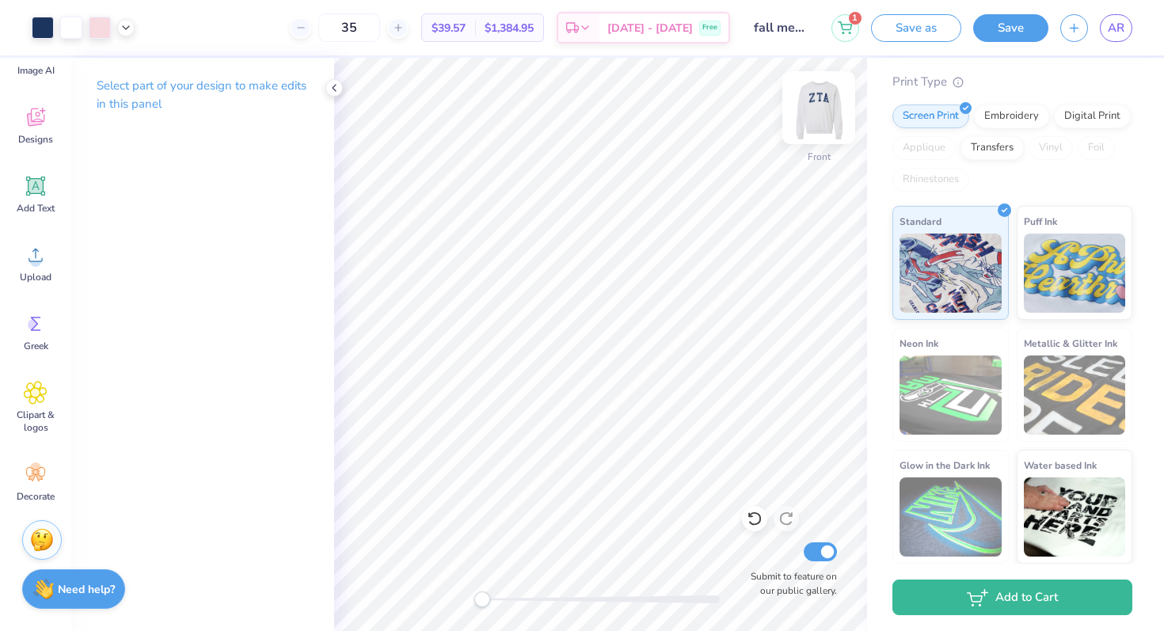
click at [832, 115] on img at bounding box center [818, 107] width 63 height 63
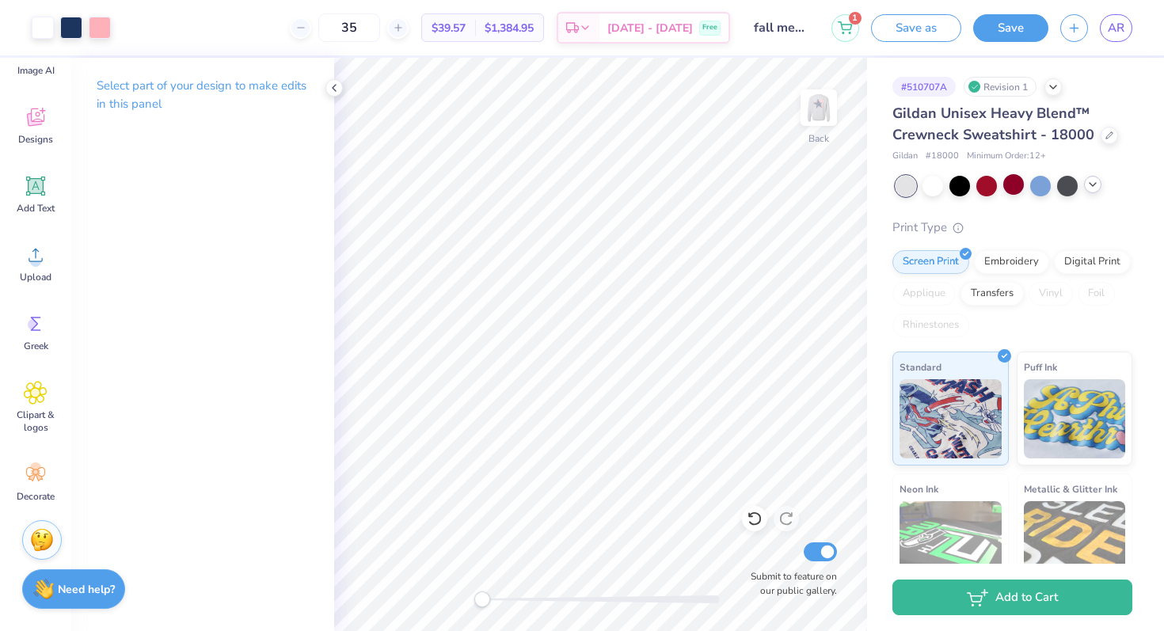
click at [1102, 179] on div at bounding box center [1014, 186] width 237 height 21
click at [1099, 185] on div at bounding box center [1092, 184] width 17 height 17
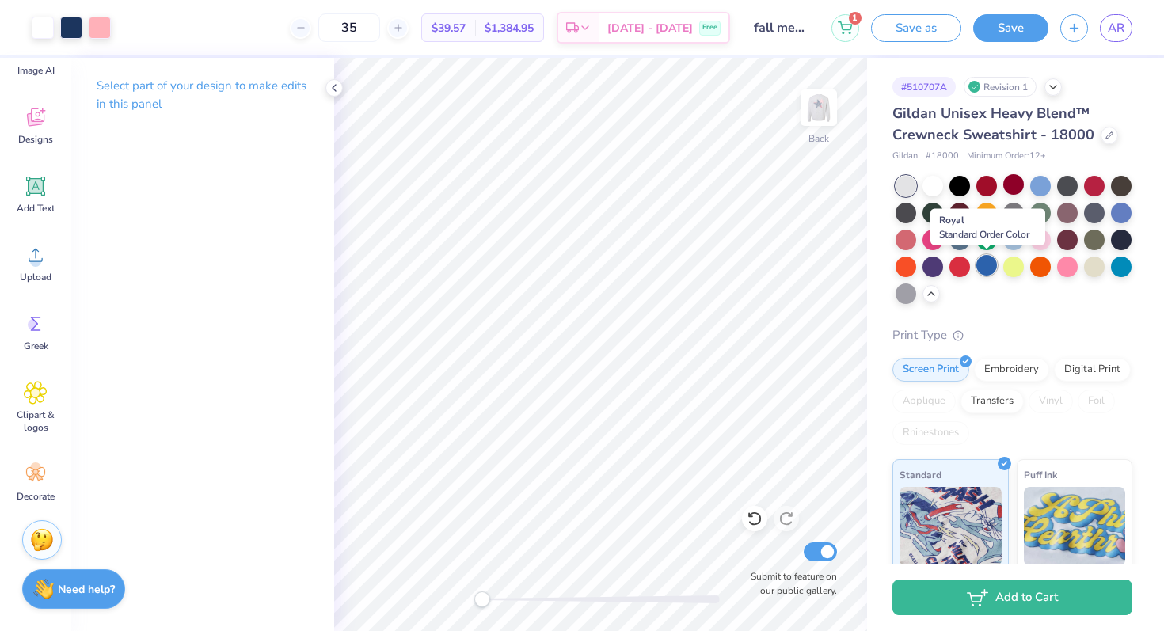
click at [986, 273] on div at bounding box center [986, 265] width 21 height 21
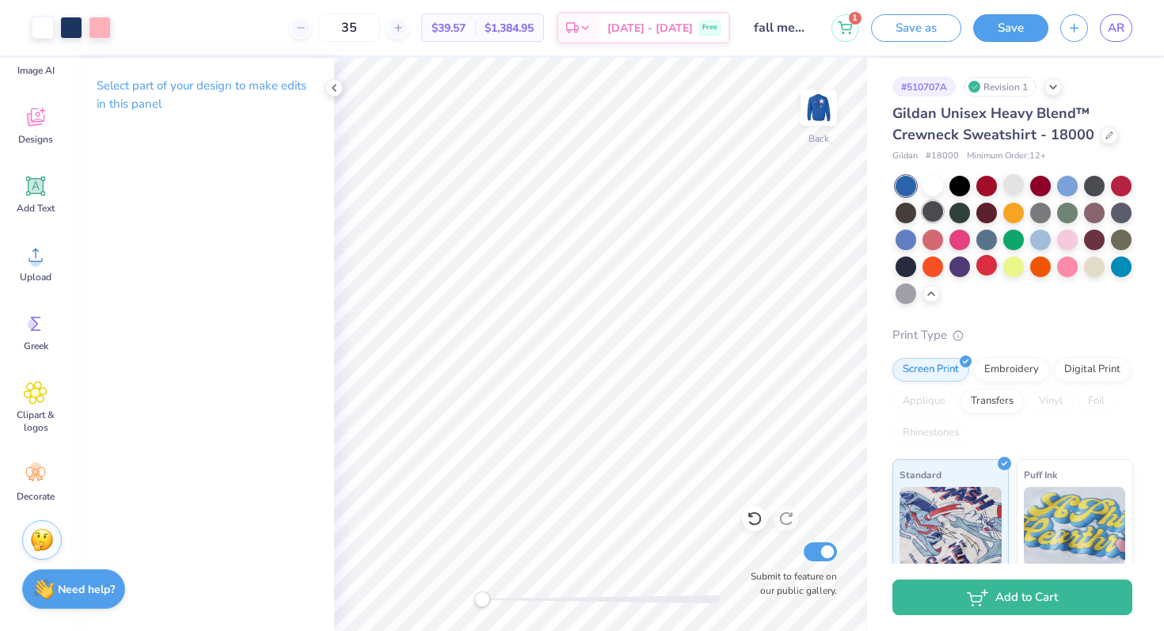
click at [938, 214] on div at bounding box center [933, 211] width 21 height 21
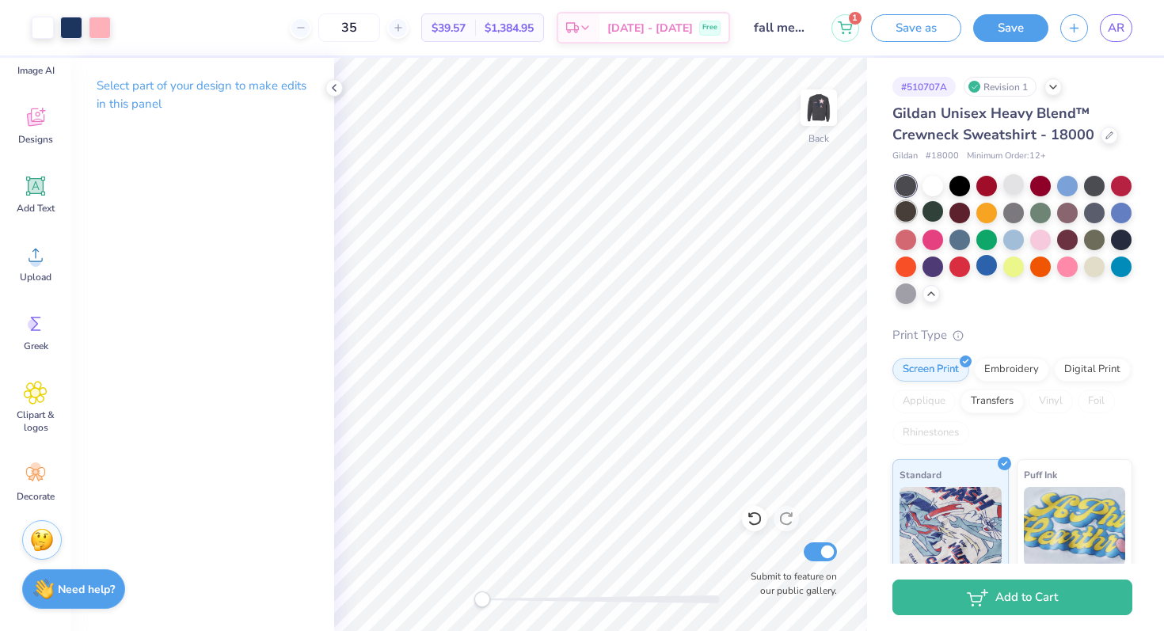
click at [915, 214] on div at bounding box center [906, 211] width 21 height 21
click at [1099, 185] on div at bounding box center [1094, 184] width 21 height 21
click at [1094, 236] on div at bounding box center [1094, 238] width 21 height 21
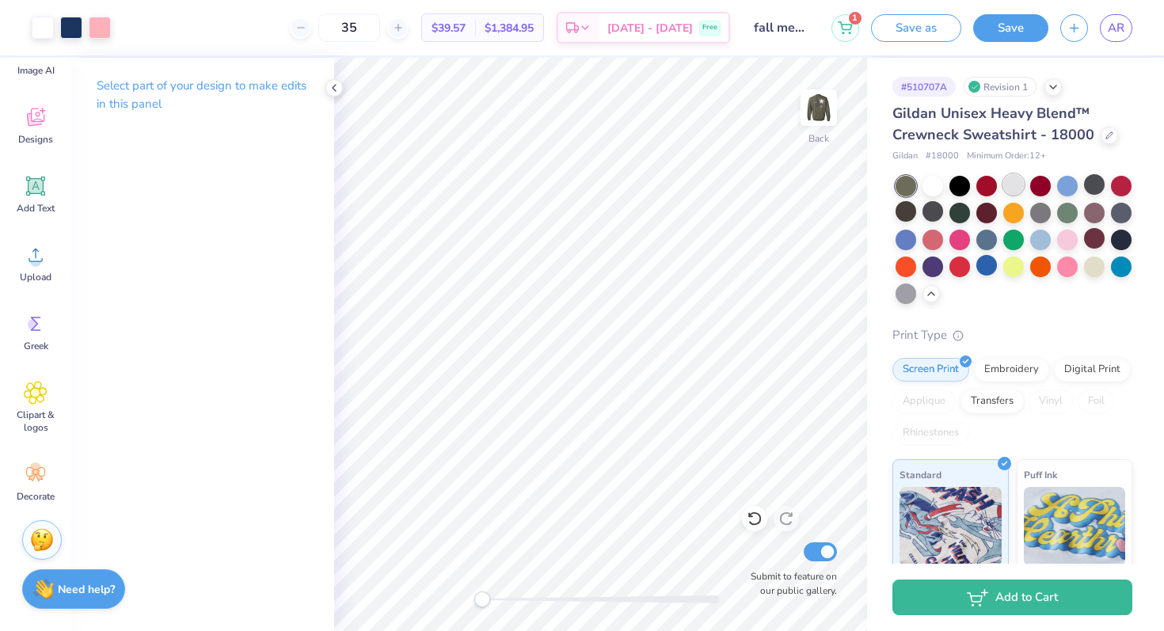
click at [1015, 187] on div at bounding box center [1013, 184] width 21 height 21
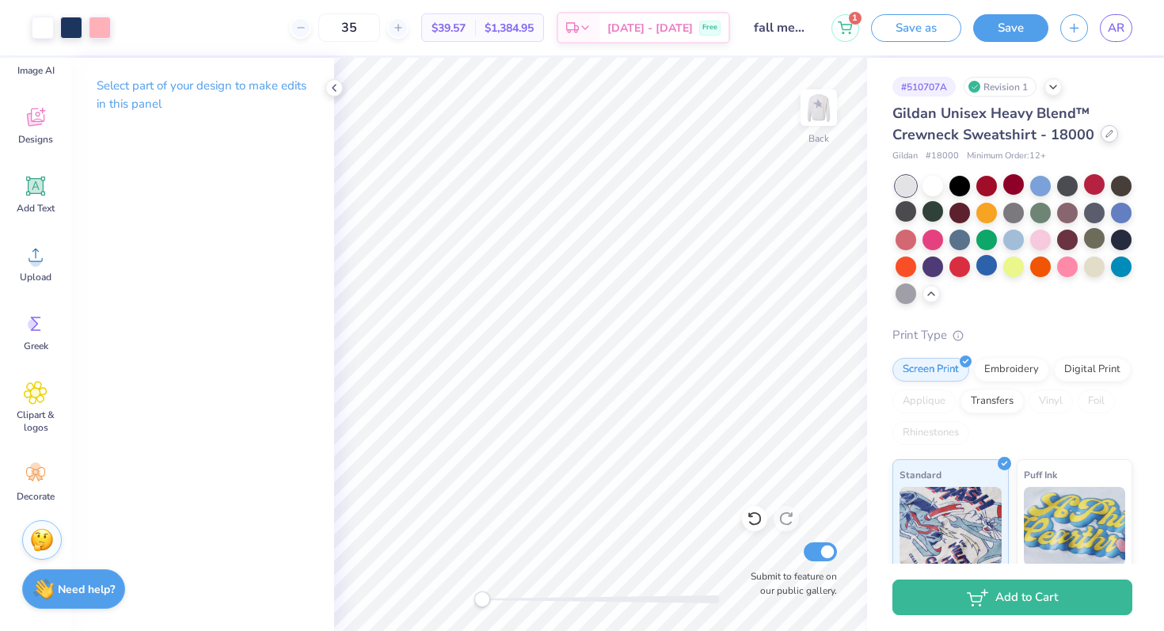
click at [1110, 141] on div "Gildan Unisex Heavy Blend™ Crewneck Sweatshirt - 18000" at bounding box center [1012, 124] width 240 height 43
click at [1106, 137] on icon at bounding box center [1110, 134] width 8 height 8
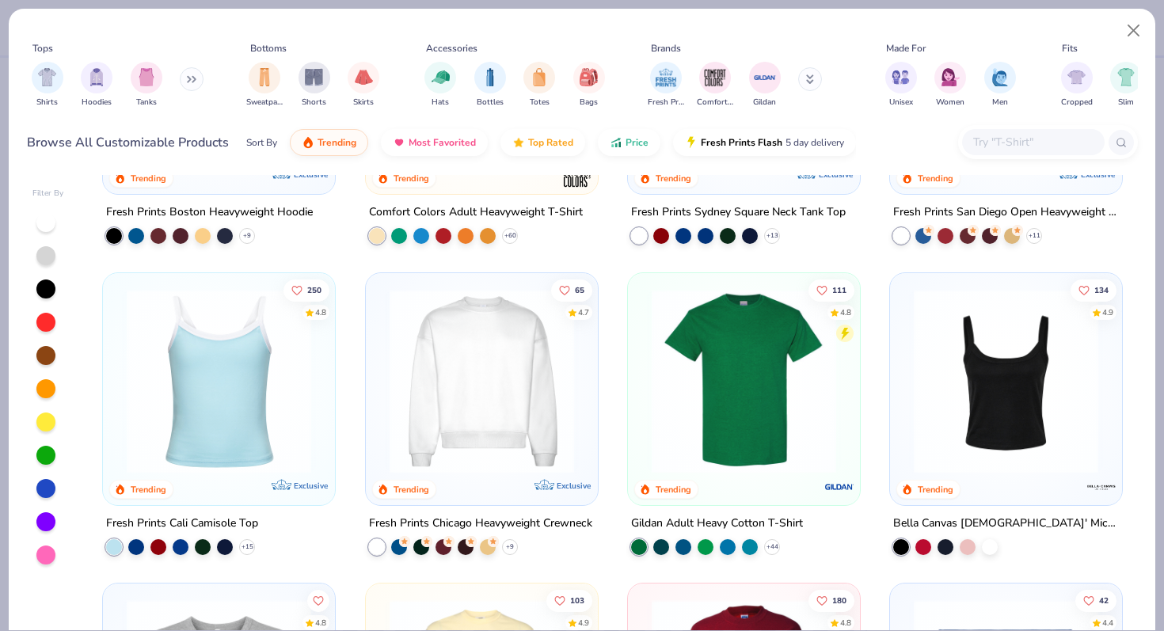
scroll to position [549, 0]
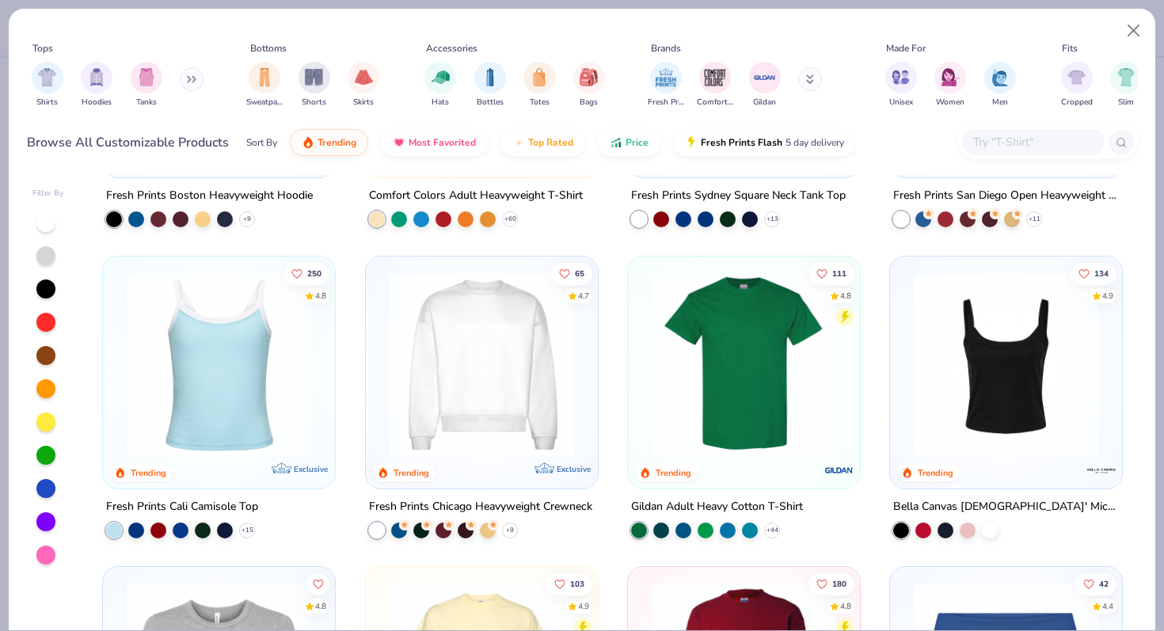
click at [478, 432] on img at bounding box center [482, 364] width 200 height 185
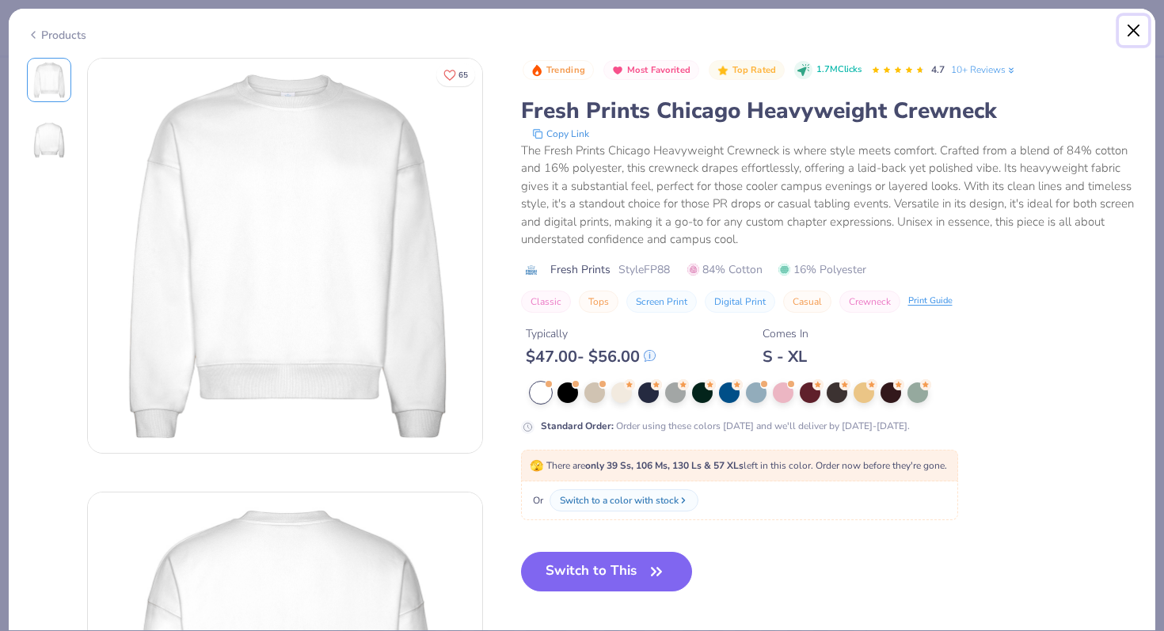
click at [1120, 30] on button "Close" at bounding box center [1134, 31] width 30 height 30
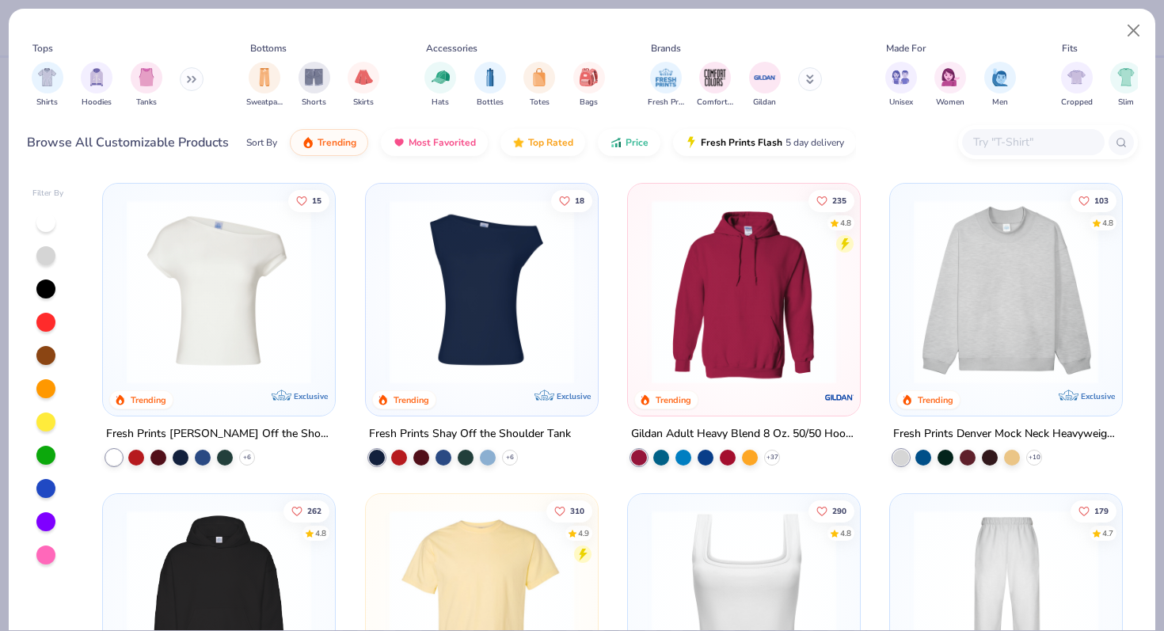
click at [994, 138] on input "text" at bounding box center [1033, 142] width 122 height 18
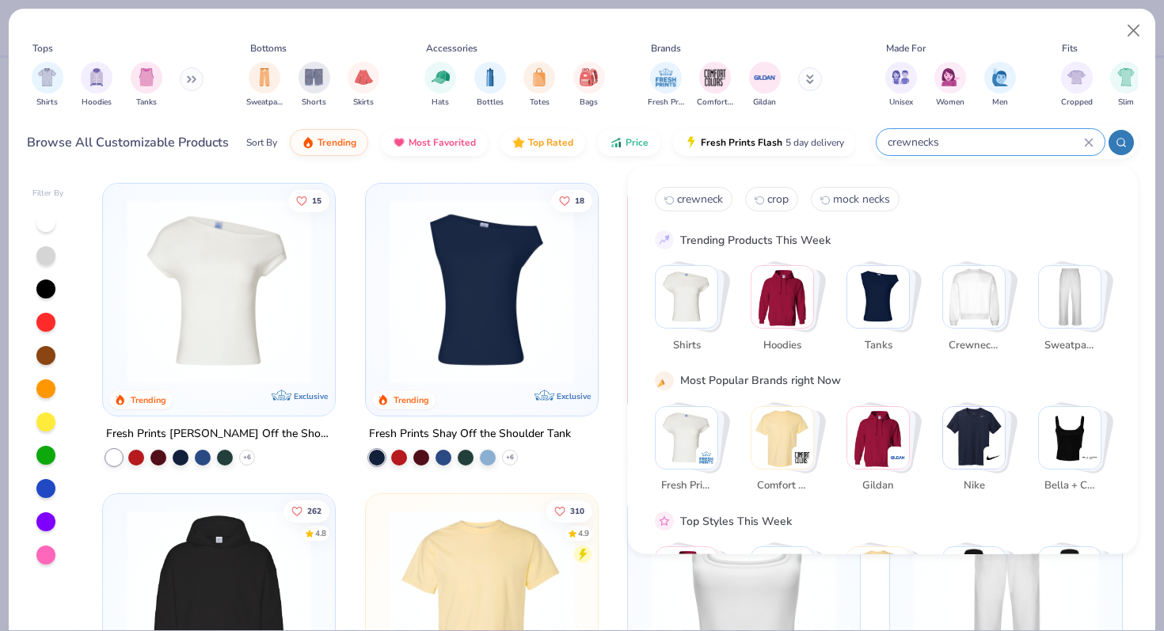
type input "crewnecks"
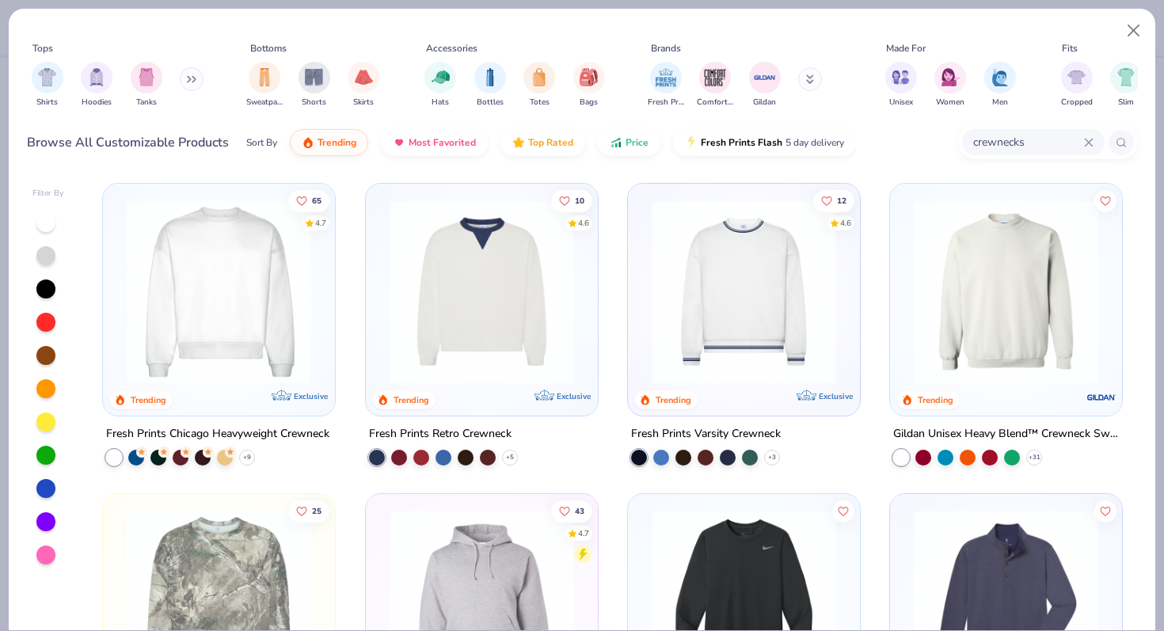
click at [483, 319] on img at bounding box center [482, 292] width 200 height 185
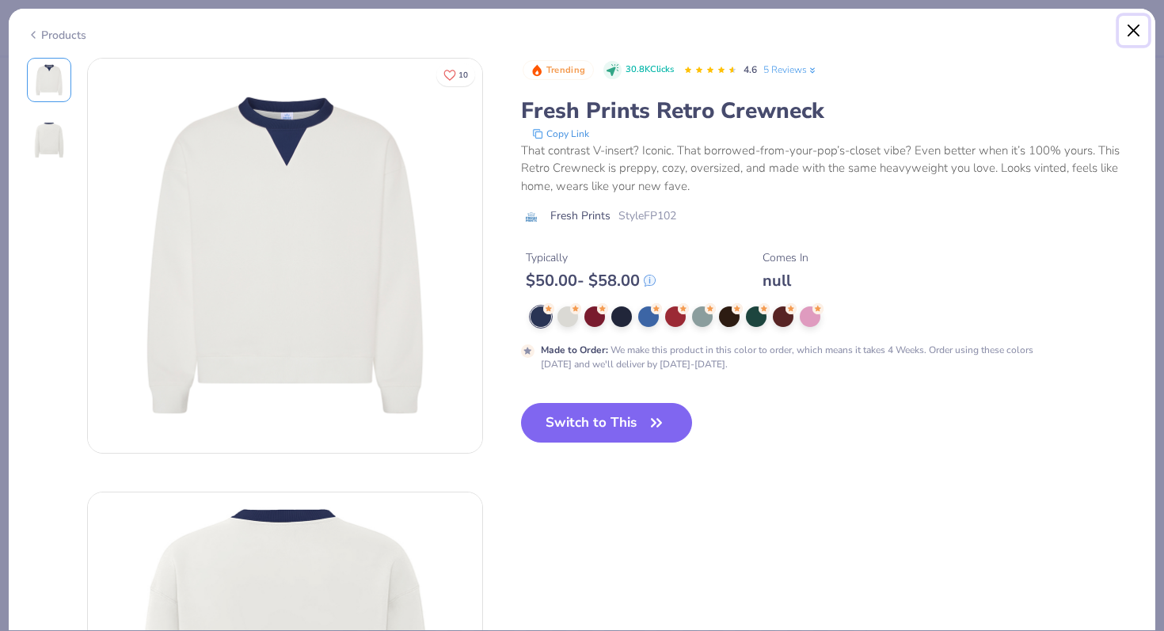
click at [1136, 32] on button "Close" at bounding box center [1134, 31] width 30 height 30
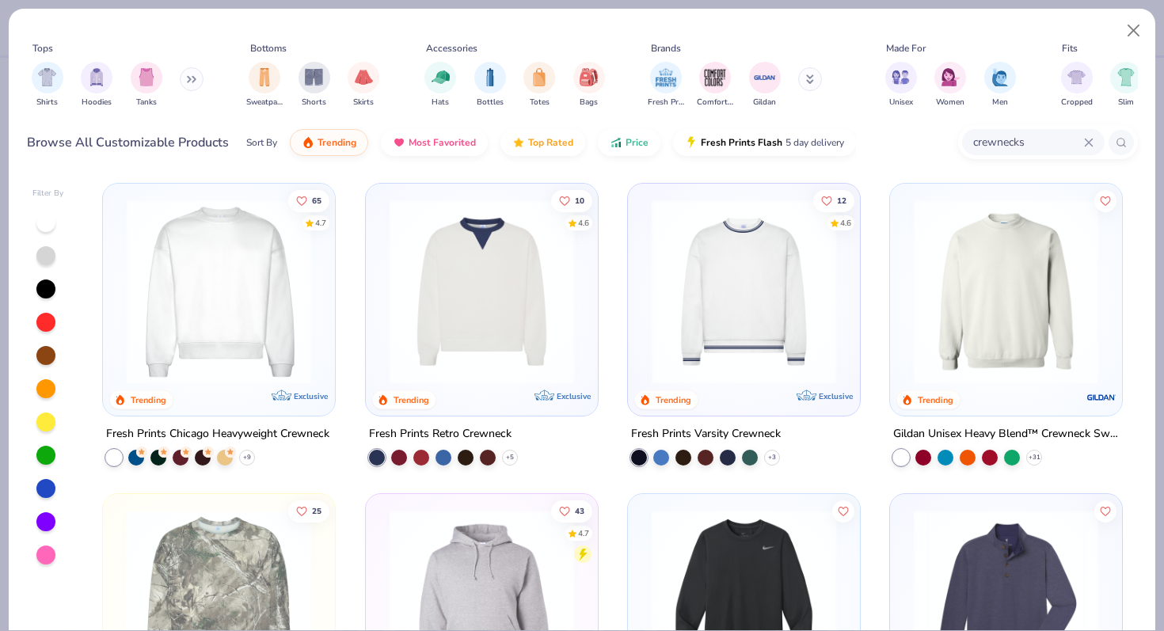
click at [455, 400] on div "10 4.6 Trending Exclusive" at bounding box center [482, 300] width 232 height 232
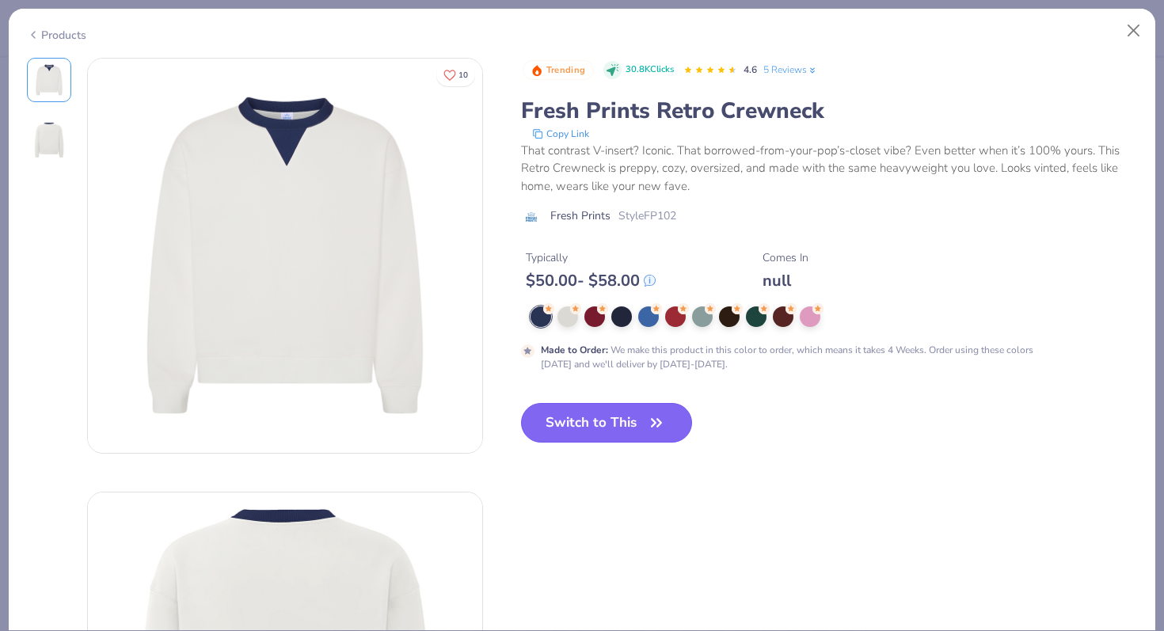
click at [621, 412] on button "Switch to This" at bounding box center [607, 423] width 172 height 40
type input "50"
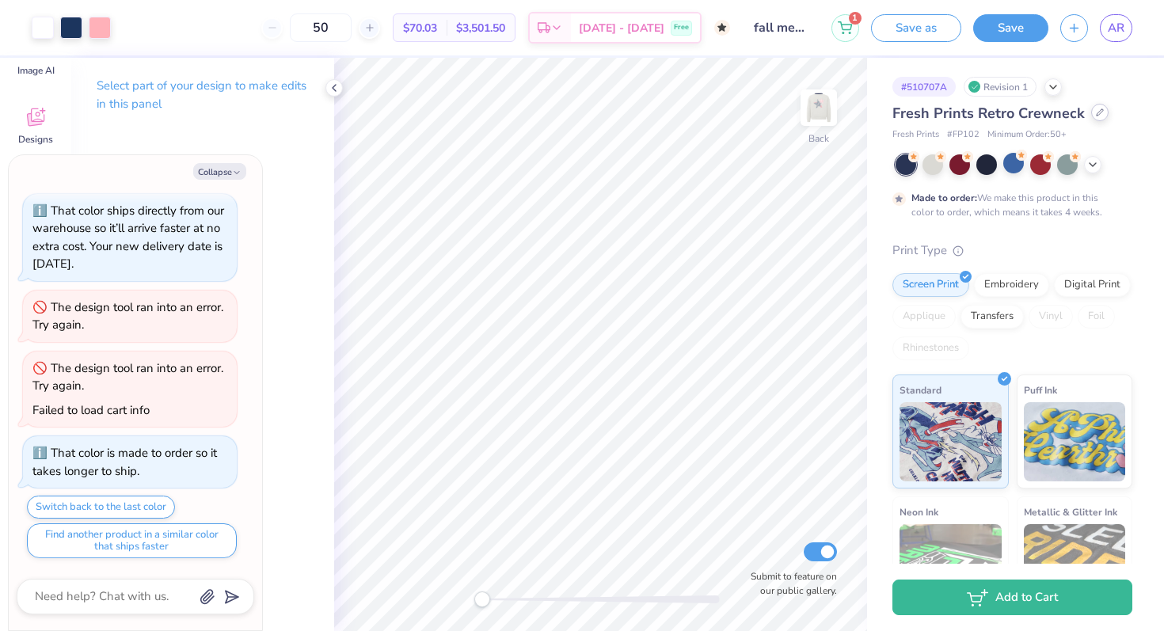
click at [1102, 112] on div at bounding box center [1099, 112] width 17 height 17
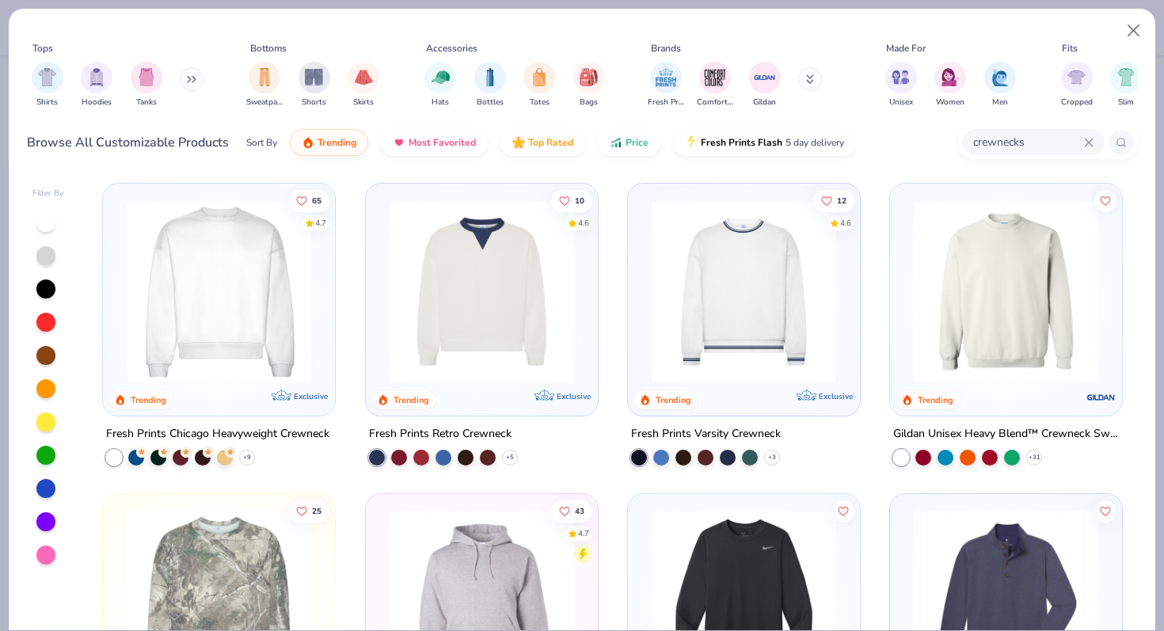
click at [1035, 253] on img at bounding box center [1006, 292] width 200 height 185
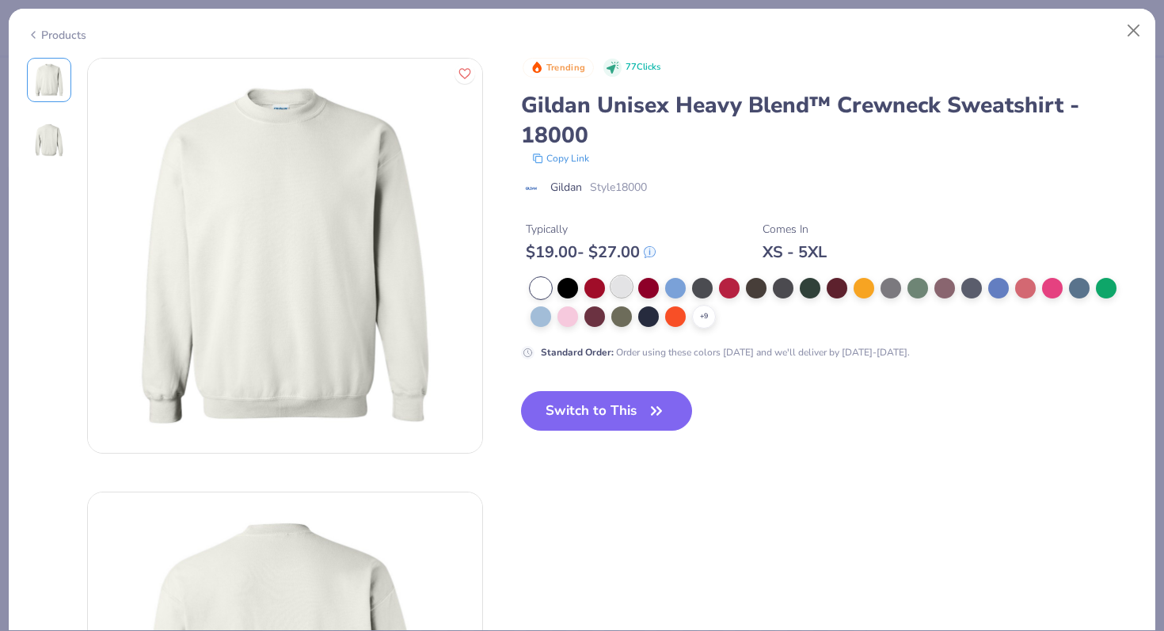
click at [617, 296] on div at bounding box center [621, 286] width 21 height 21
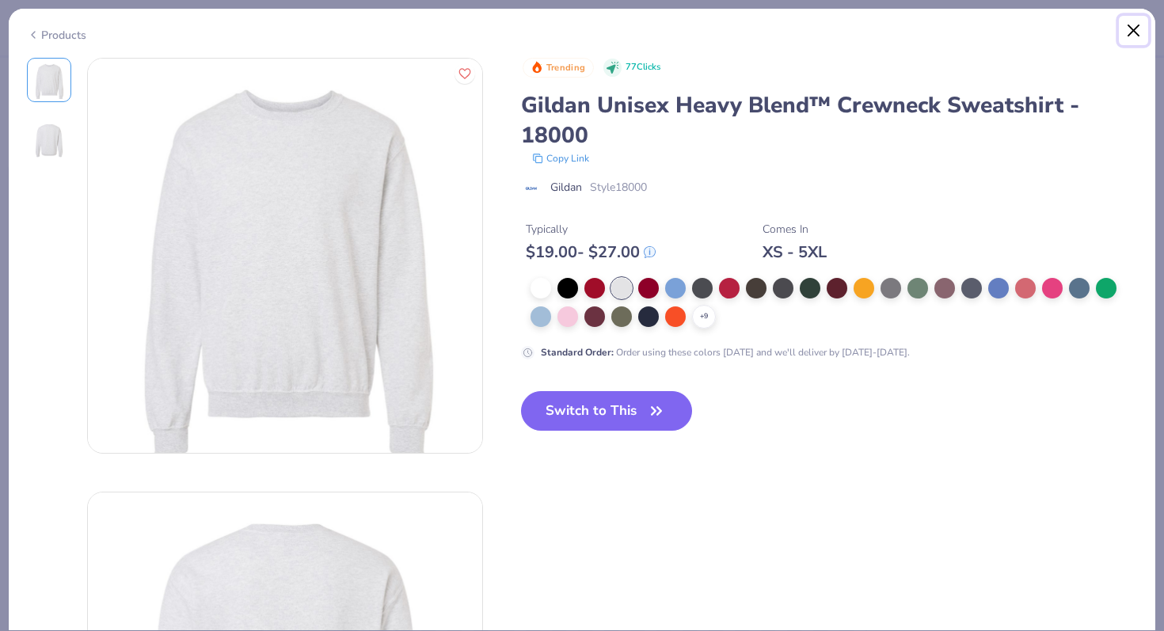
click at [1137, 32] on button "Close" at bounding box center [1134, 31] width 30 height 30
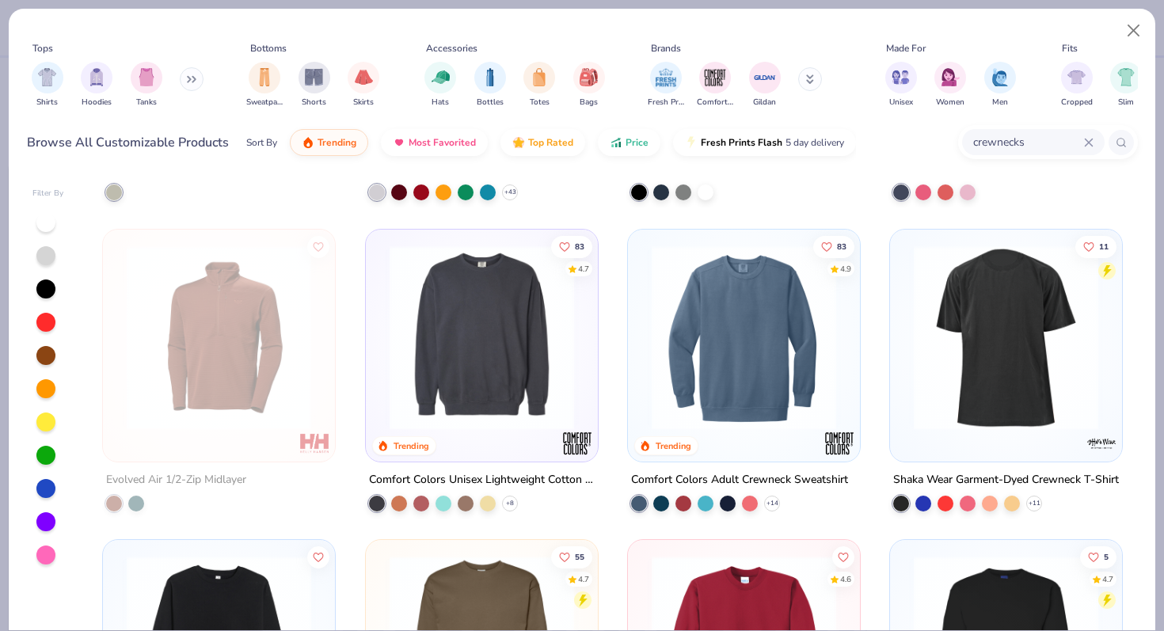
scroll to position [580, 0]
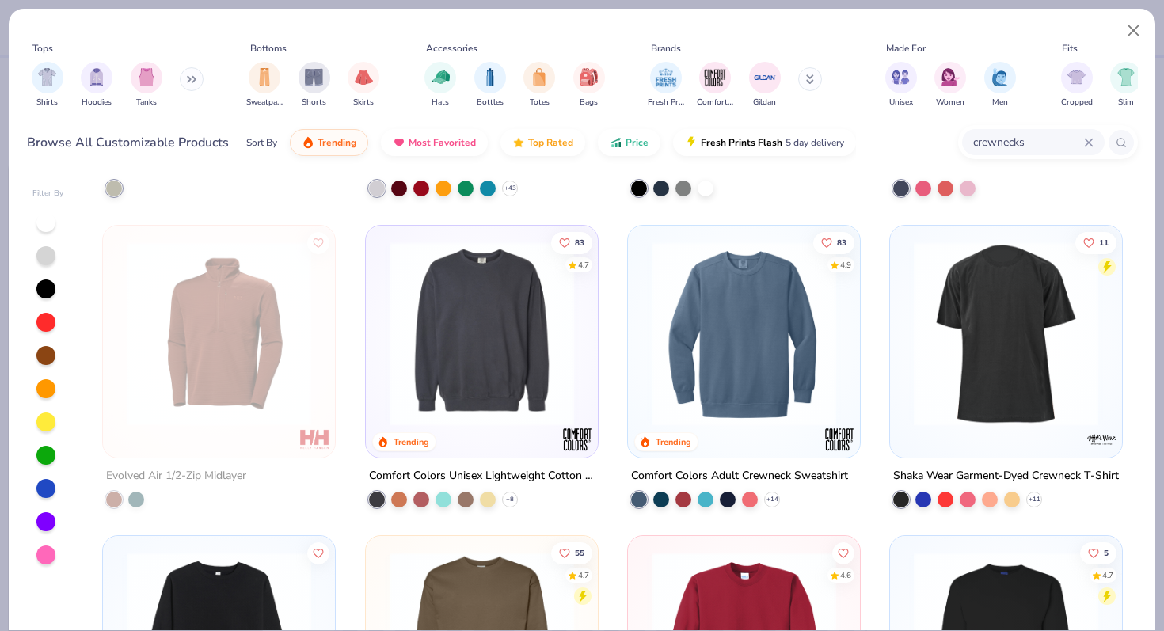
click at [496, 418] on img at bounding box center [482, 333] width 200 height 185
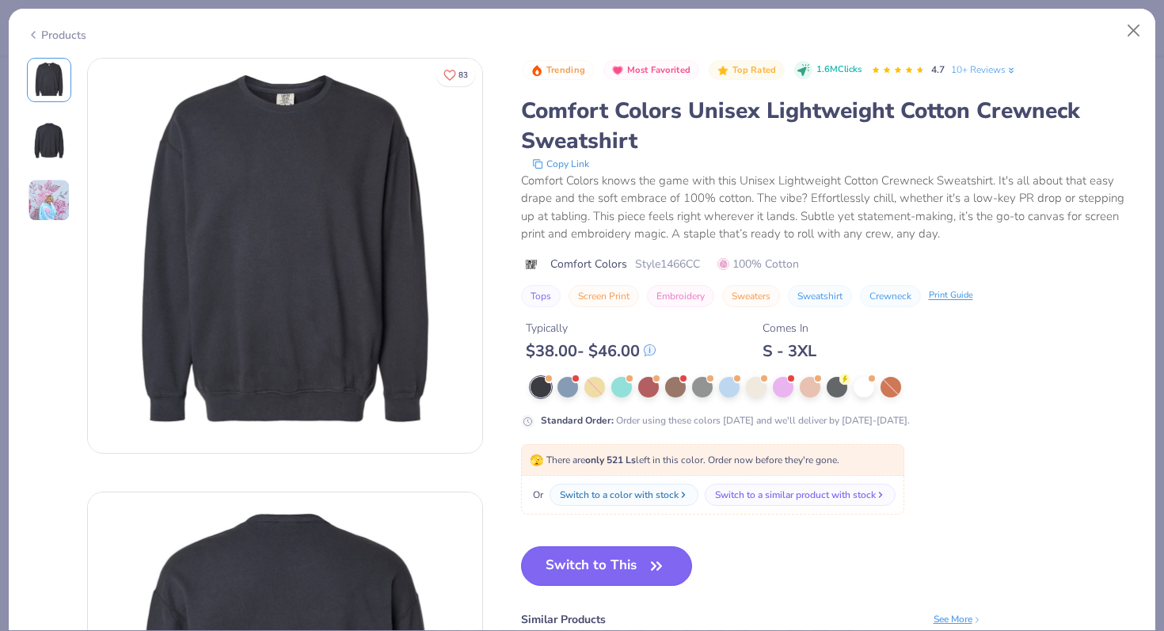
click at [615, 575] on button "Switch to This" at bounding box center [607, 566] width 172 height 40
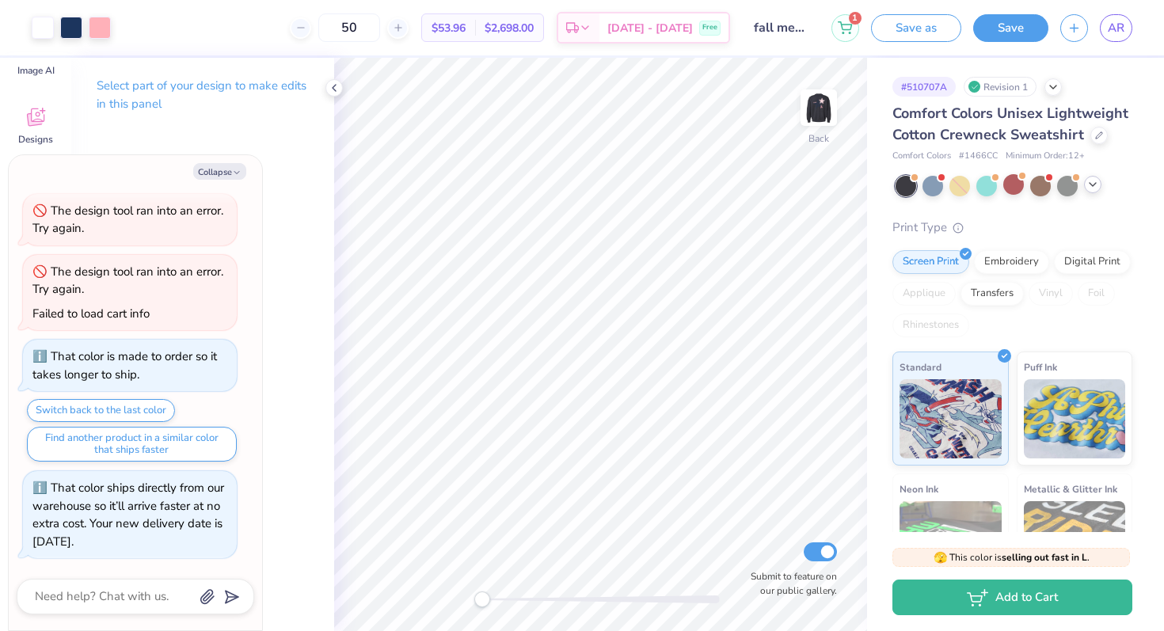
click at [1091, 180] on icon at bounding box center [1093, 184] width 13 height 13
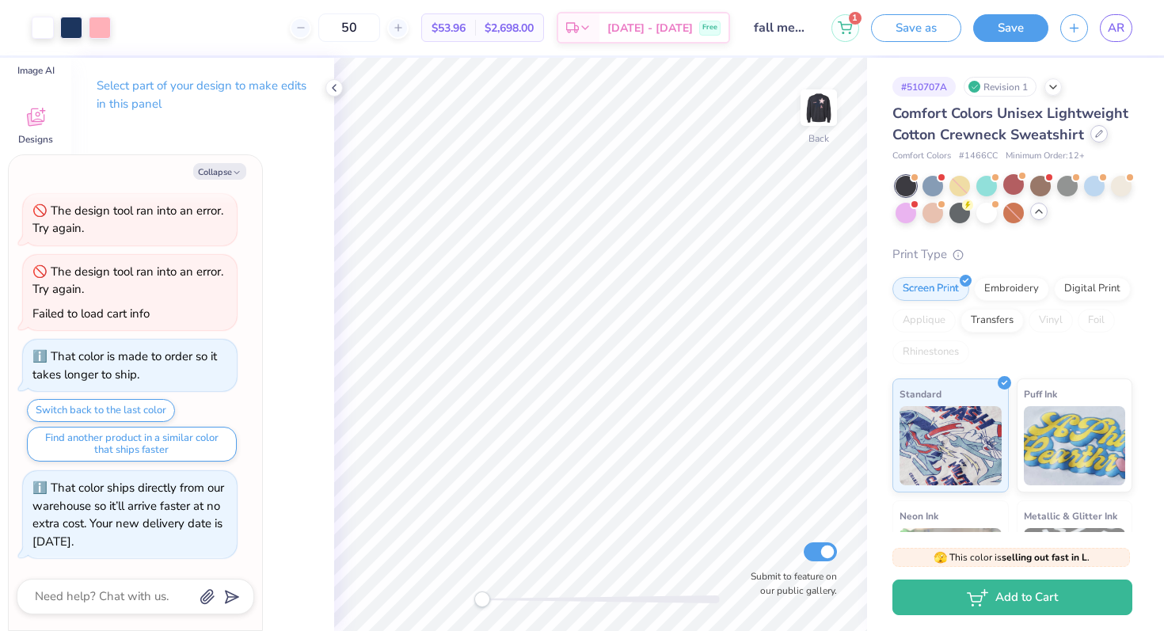
click at [1090, 137] on div at bounding box center [1098, 133] width 17 height 17
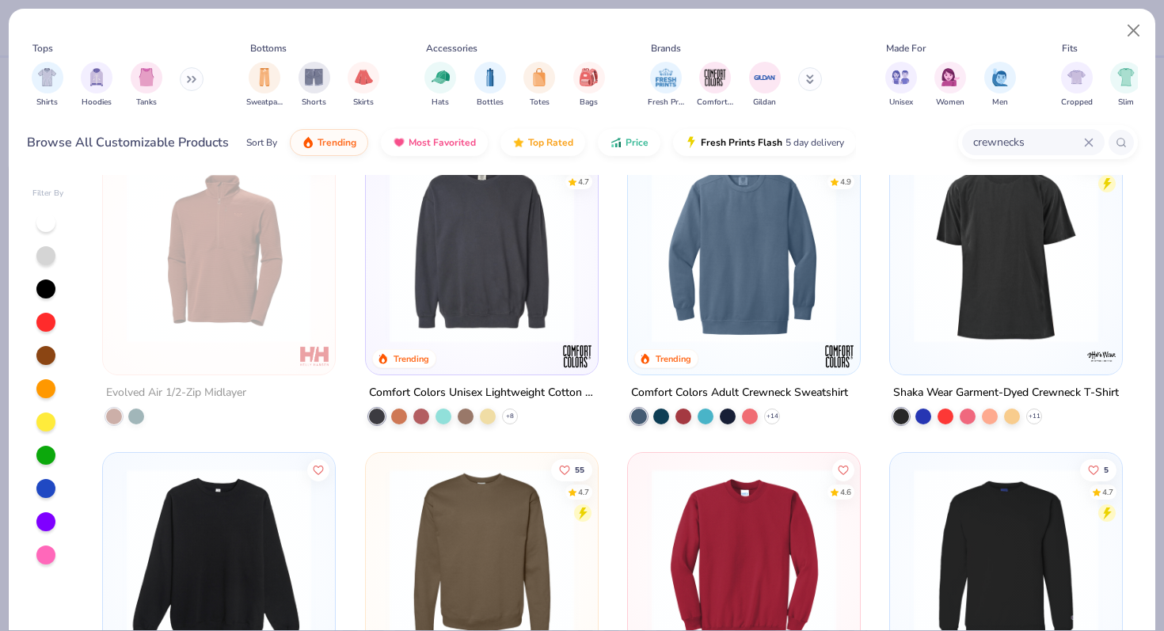
scroll to position [620, 0]
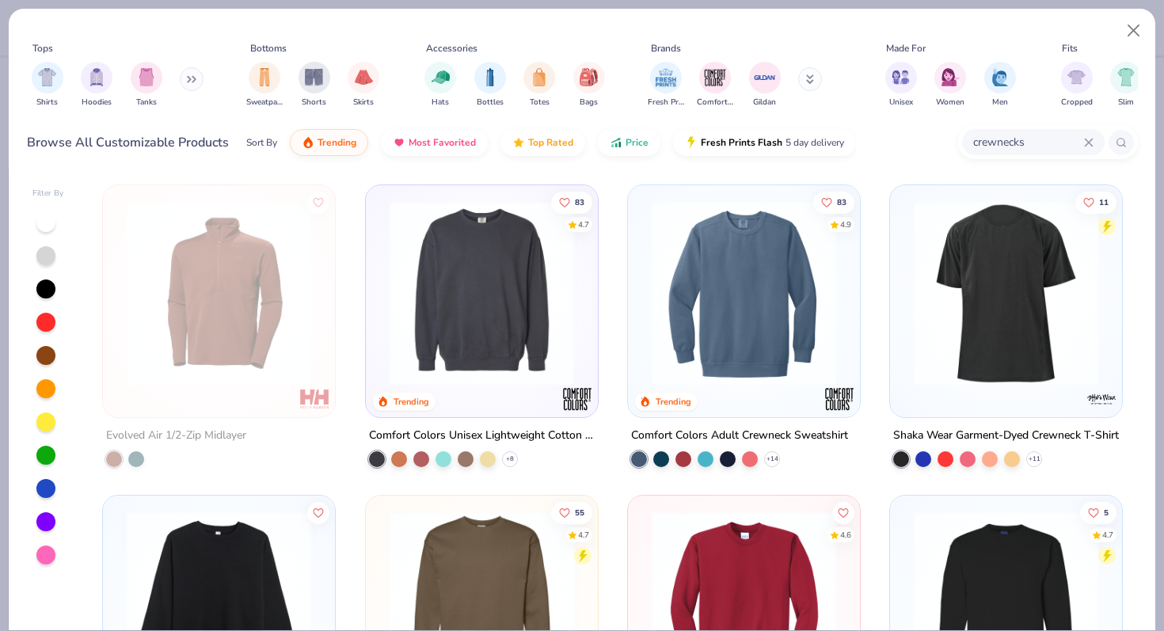
click at [707, 405] on div "83 4.9 Trending" at bounding box center [744, 301] width 232 height 232
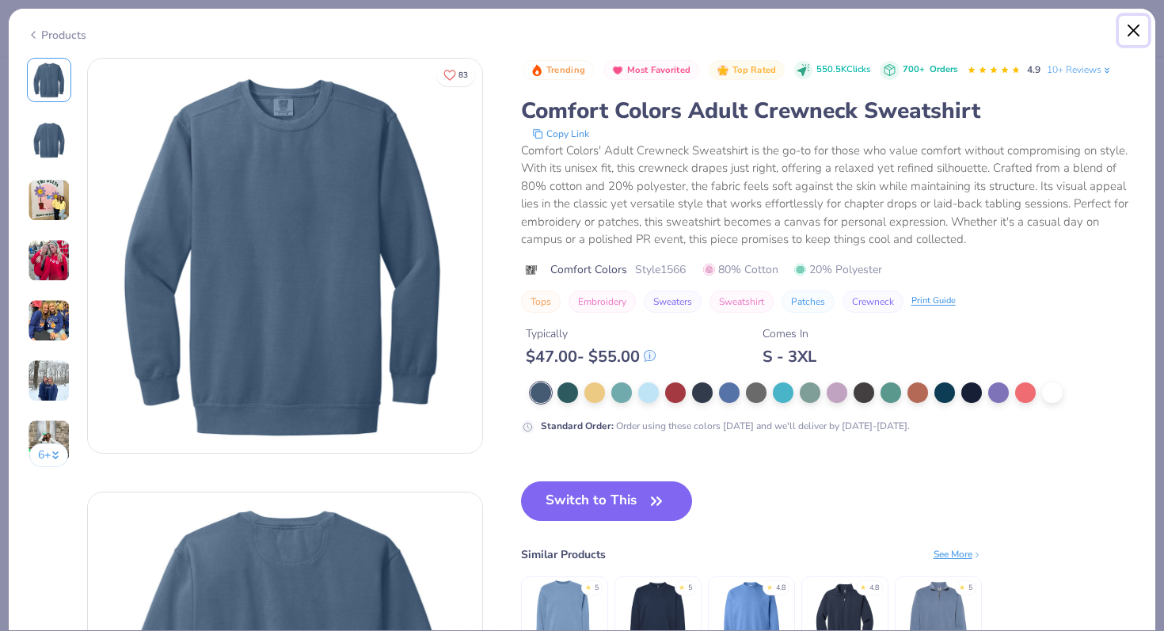
click at [1134, 35] on button "Close" at bounding box center [1134, 31] width 30 height 30
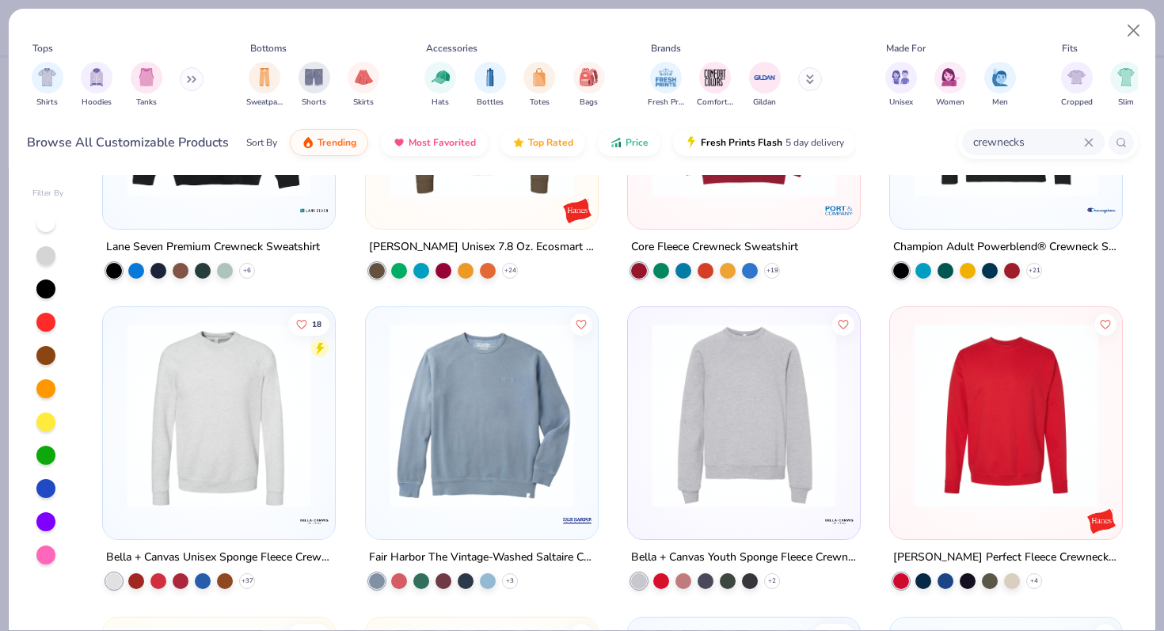
scroll to position [1120, 0]
click at [752, 508] on div at bounding box center [744, 418] width 216 height 208
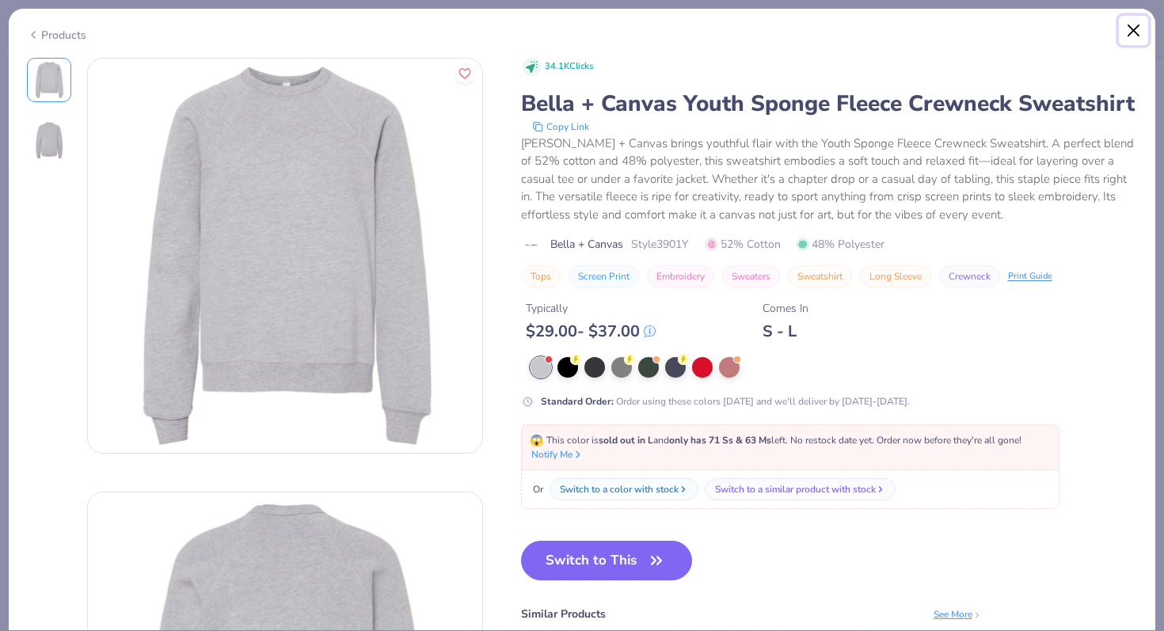
click at [1136, 32] on button "Close" at bounding box center [1134, 31] width 30 height 30
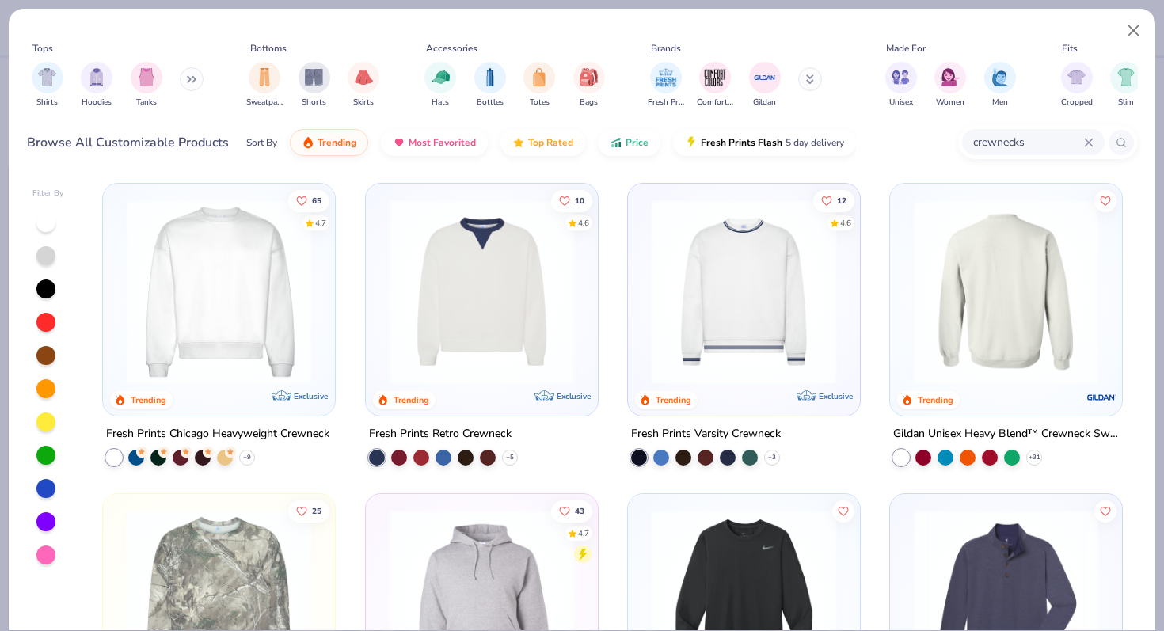
click at [906, 354] on img at bounding box center [806, 292] width 200 height 185
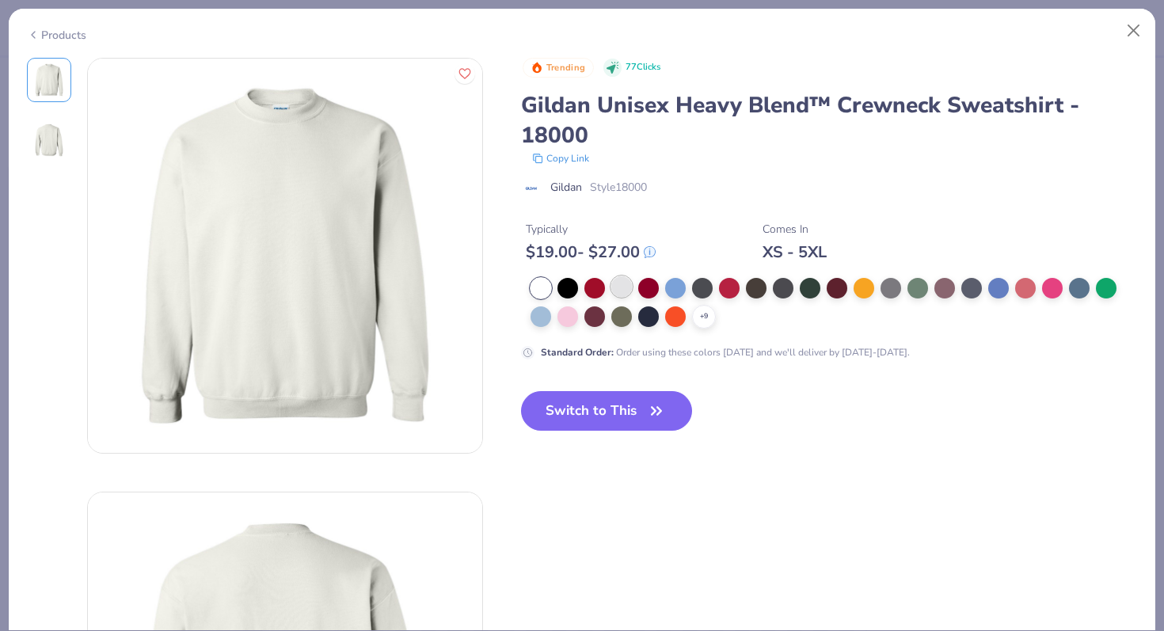
click at [624, 287] on div at bounding box center [621, 286] width 21 height 21
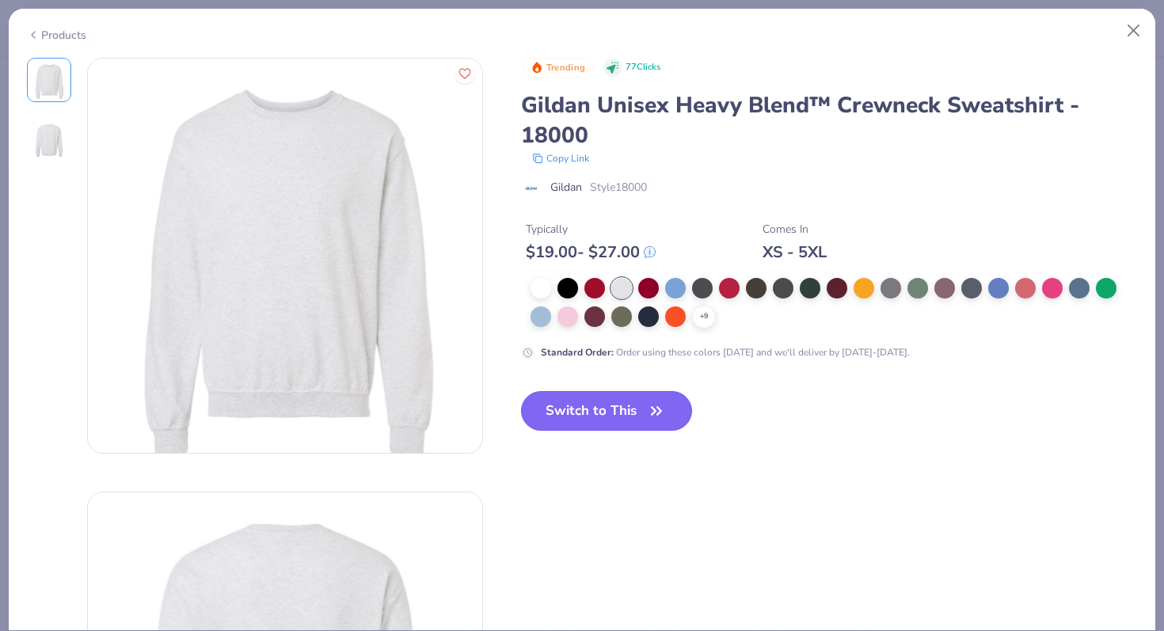
click at [597, 418] on button "Switch to This" at bounding box center [607, 411] width 172 height 40
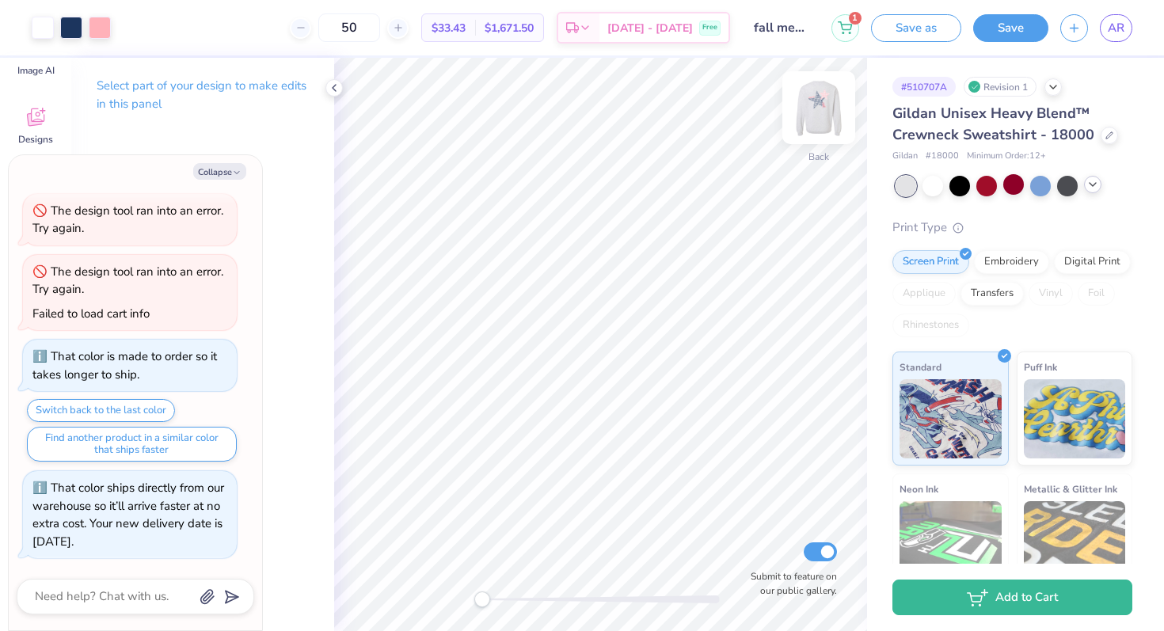
click at [809, 120] on img at bounding box center [818, 107] width 63 height 63
click at [1080, 427] on img at bounding box center [1075, 416] width 102 height 79
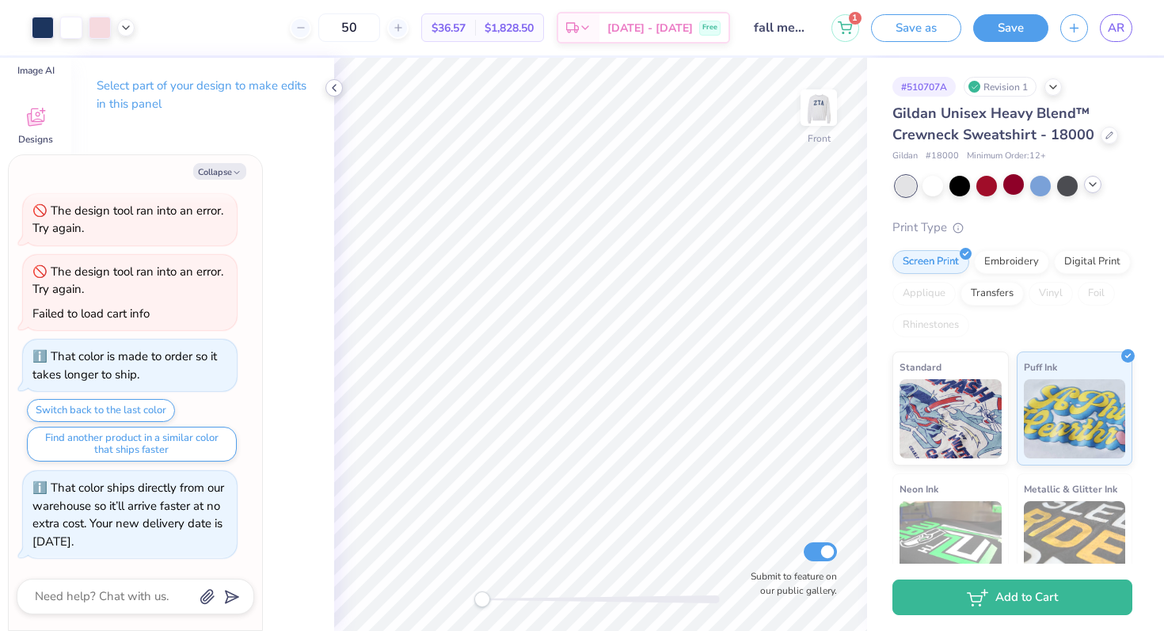
click at [335, 88] on icon at bounding box center [334, 88] width 13 height 13
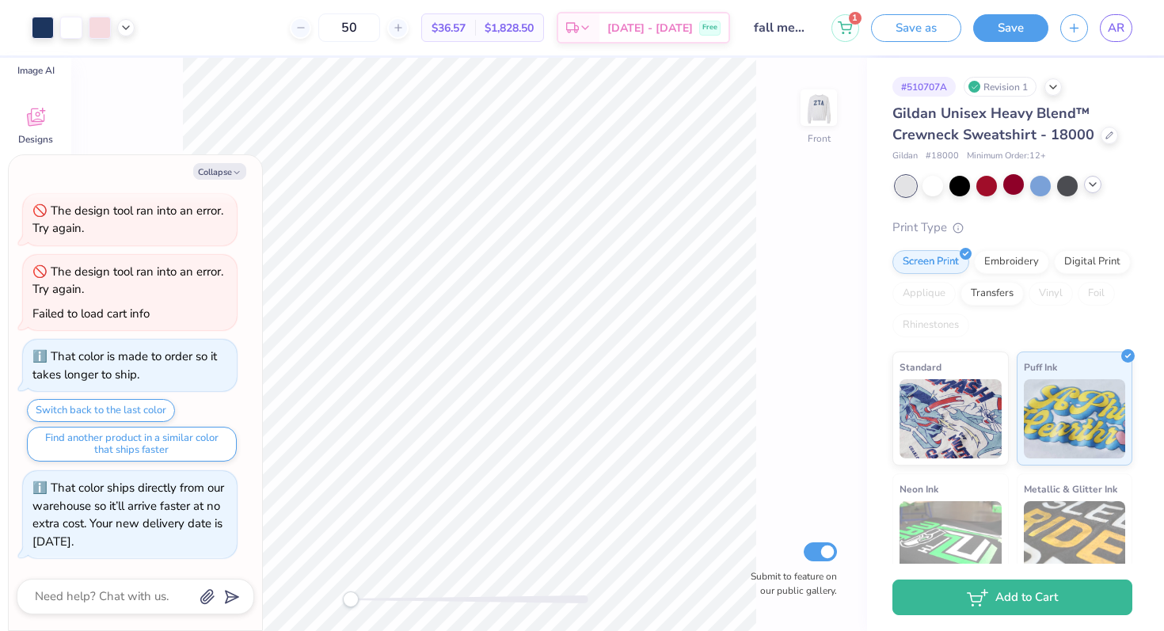
click at [1091, 192] on div at bounding box center [1092, 184] width 17 height 17
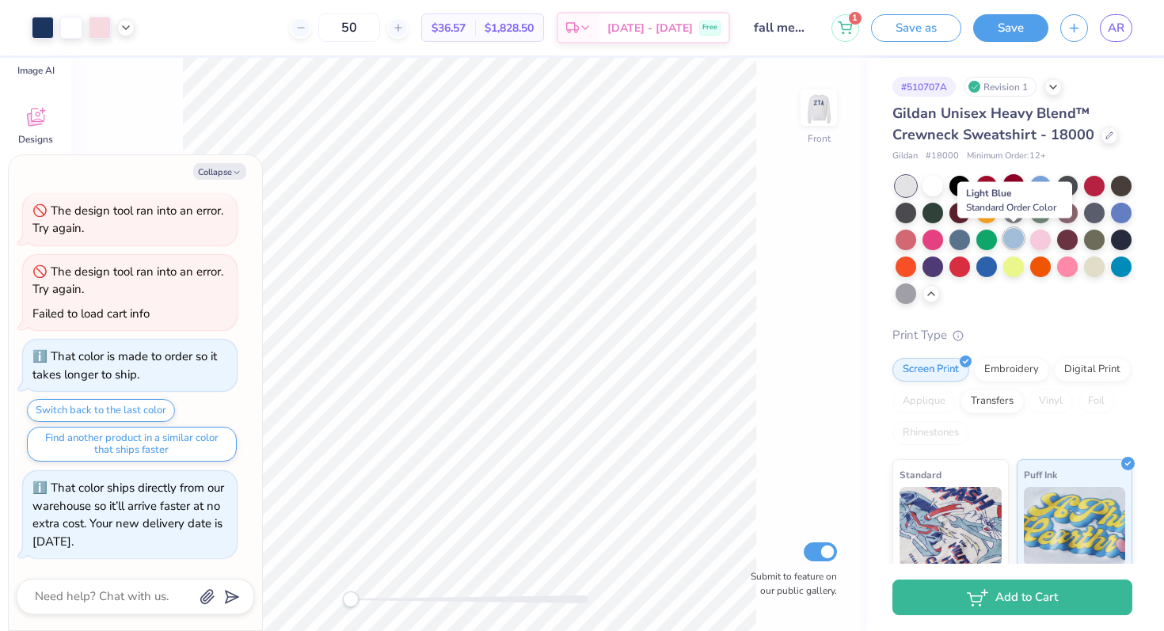
click at [1022, 237] on div at bounding box center [1013, 238] width 21 height 21
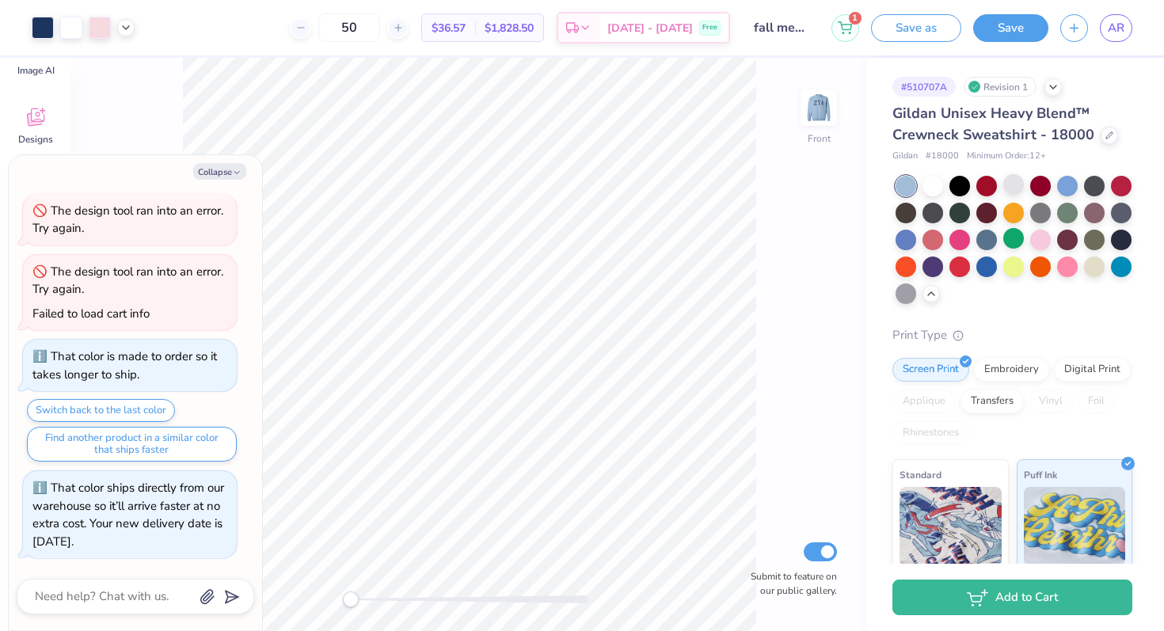
click at [839, 112] on div "Front Submit to feature on our public gallery." at bounding box center [469, 344] width 796 height 573
click at [828, 110] on img at bounding box center [818, 107] width 63 height 63
click at [1016, 188] on div at bounding box center [1013, 184] width 21 height 21
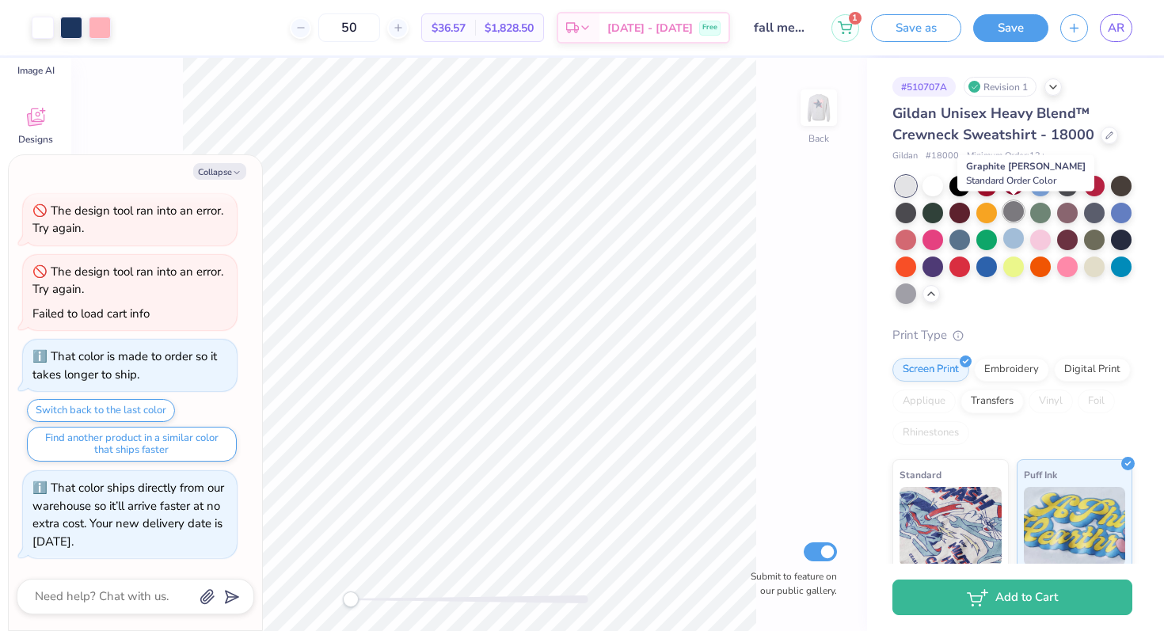
click at [1010, 209] on div at bounding box center [1013, 211] width 21 height 21
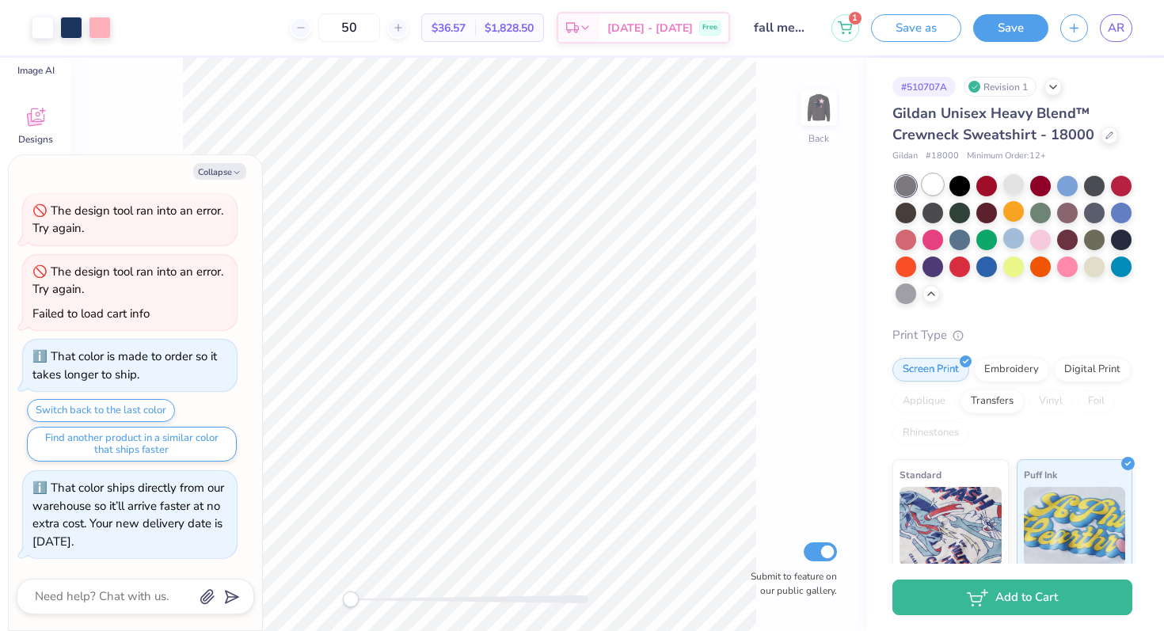
click at [935, 186] on div at bounding box center [933, 184] width 21 height 21
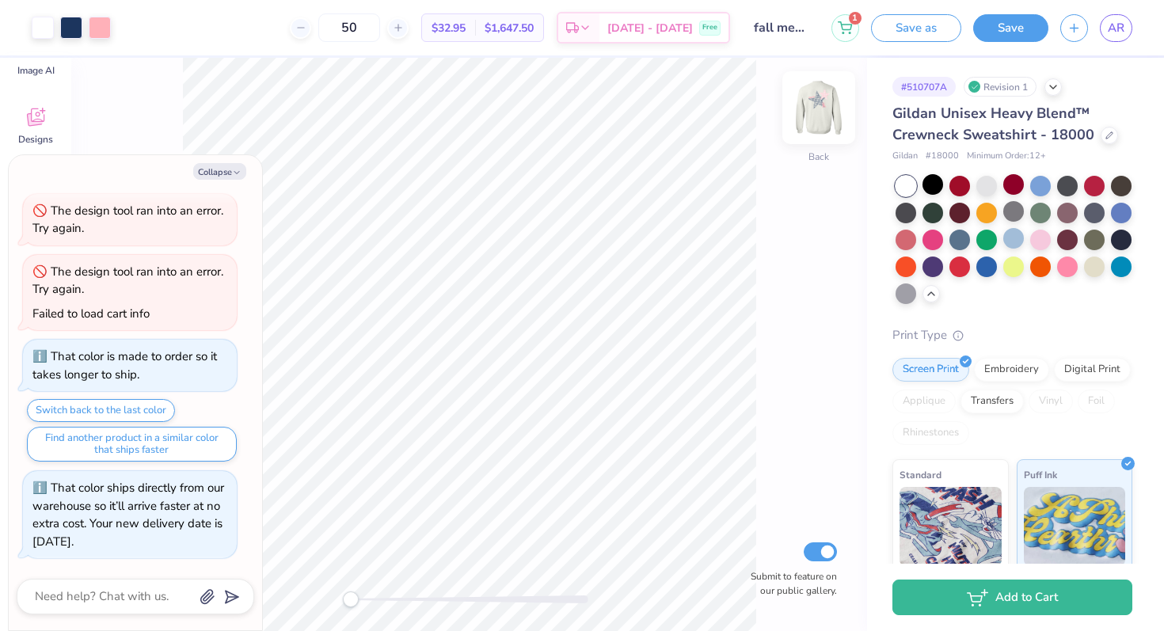
click at [812, 115] on img at bounding box center [818, 107] width 63 height 63
click at [812, 115] on img at bounding box center [819, 108] width 32 height 32
click at [985, 182] on div at bounding box center [986, 184] width 21 height 21
type textarea "x"
click at [360, 29] on input "50" at bounding box center [349, 27] width 62 height 29
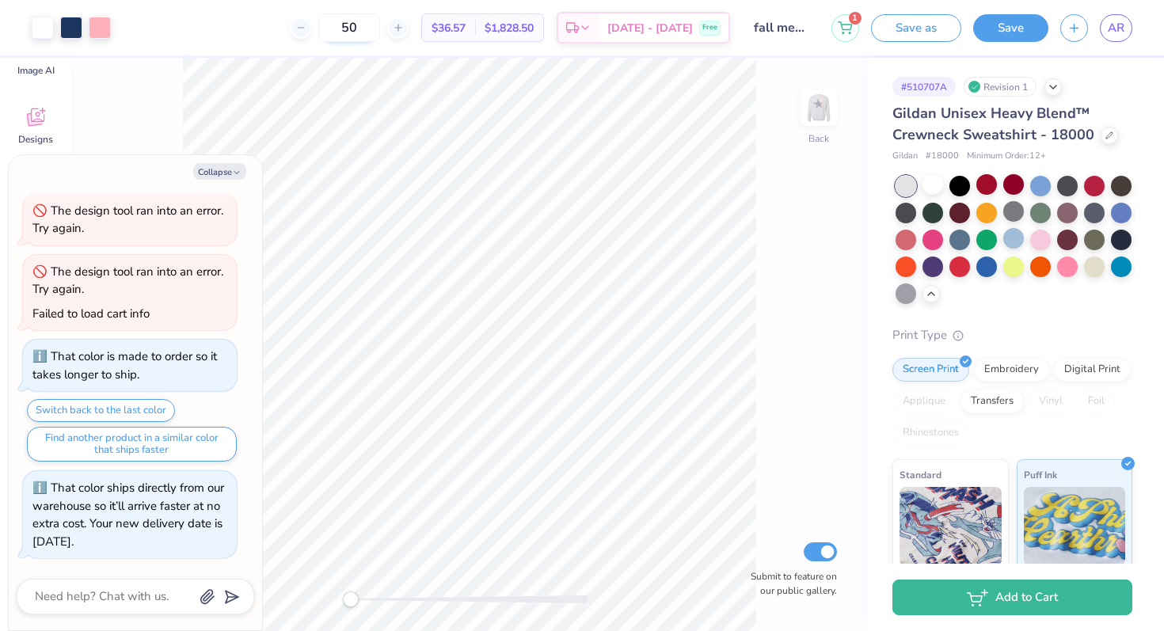
drag, startPoint x: 385, startPoint y: 28, endPoint x: 364, endPoint y: 28, distance: 20.6
click at [365, 28] on input "50" at bounding box center [349, 27] width 62 height 29
type textarea "x"
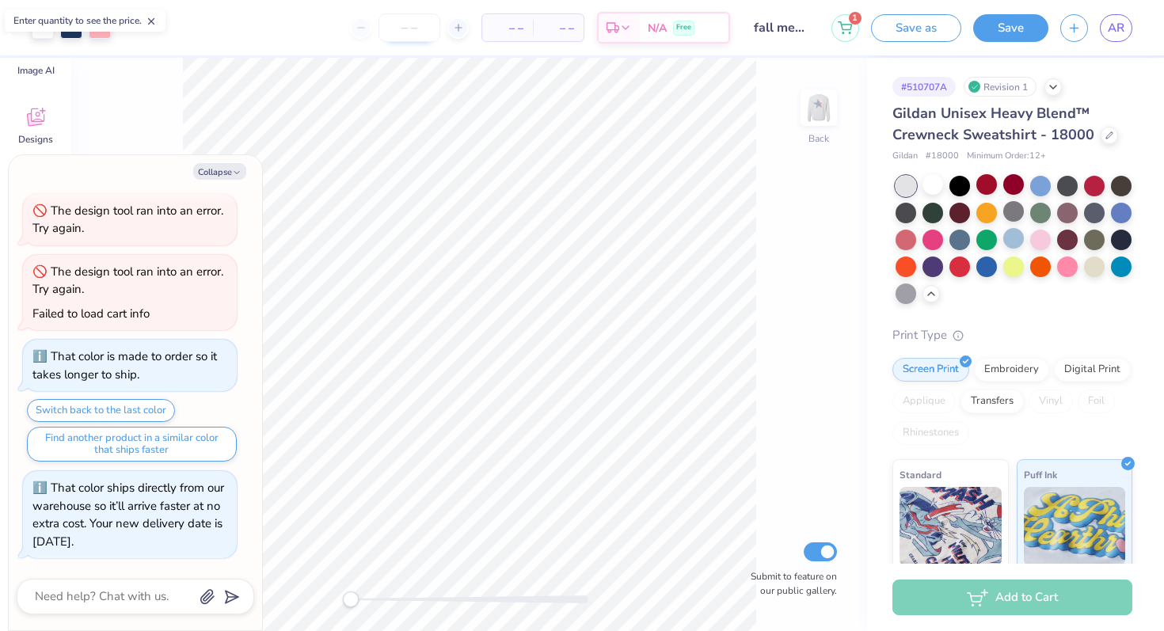
type input "3"
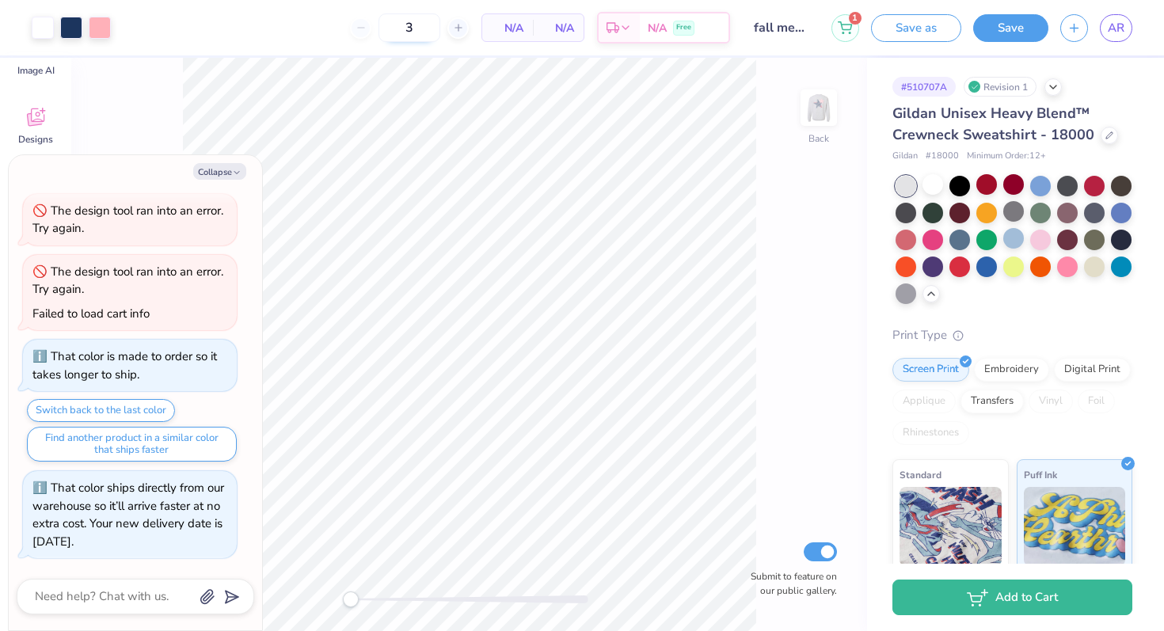
type textarea "x"
type input "35"
type textarea "x"
type input "35"
click at [953, 521] on img at bounding box center [951, 524] width 102 height 79
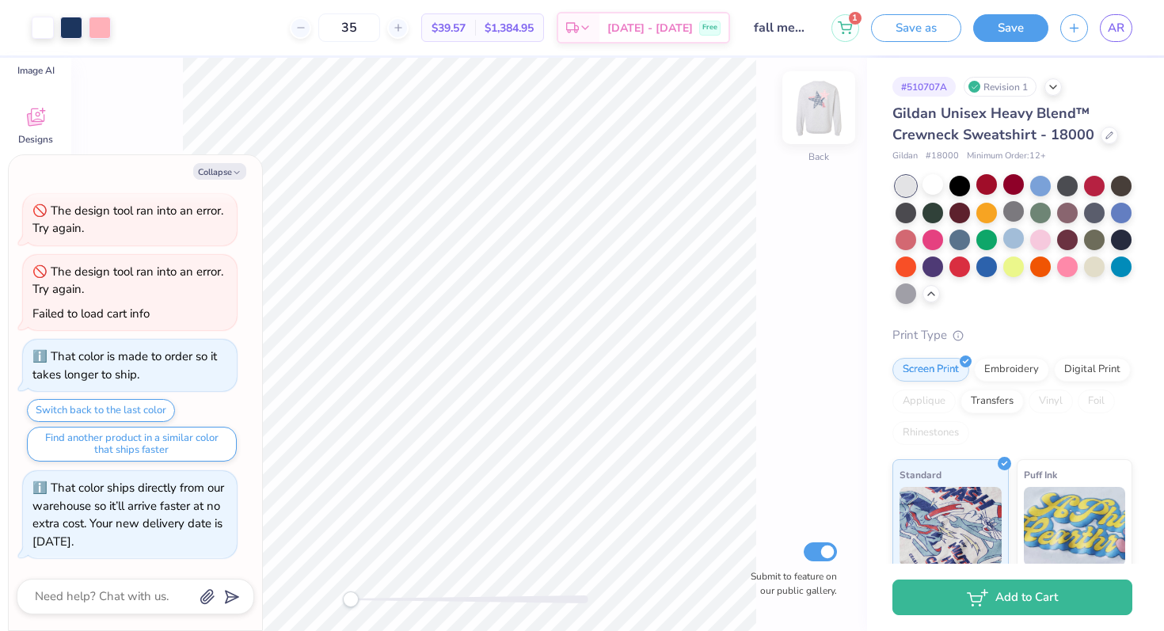
click at [827, 111] on img at bounding box center [818, 107] width 63 height 63
click at [1003, 40] on div "Save" at bounding box center [1010, 28] width 75 height 28
click at [1004, 29] on button "Save" at bounding box center [1010, 26] width 75 height 28
click at [822, 125] on img at bounding box center [818, 107] width 63 height 63
click at [821, 99] on img at bounding box center [818, 107] width 63 height 63
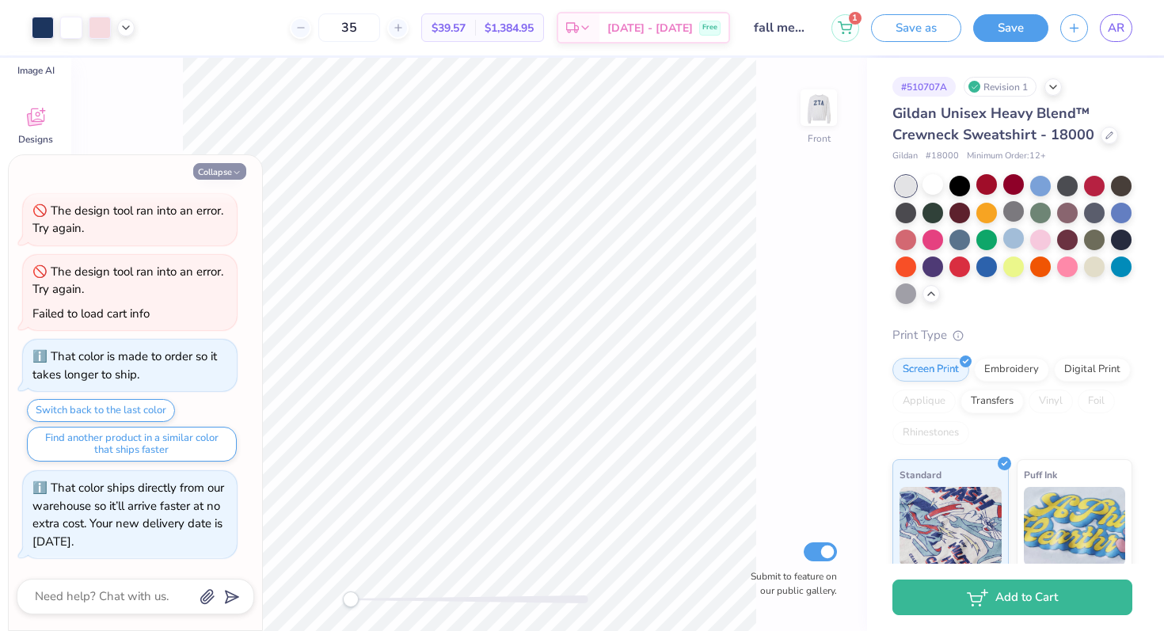
click at [236, 168] on icon "button" at bounding box center [237, 173] width 10 height 10
type textarea "x"
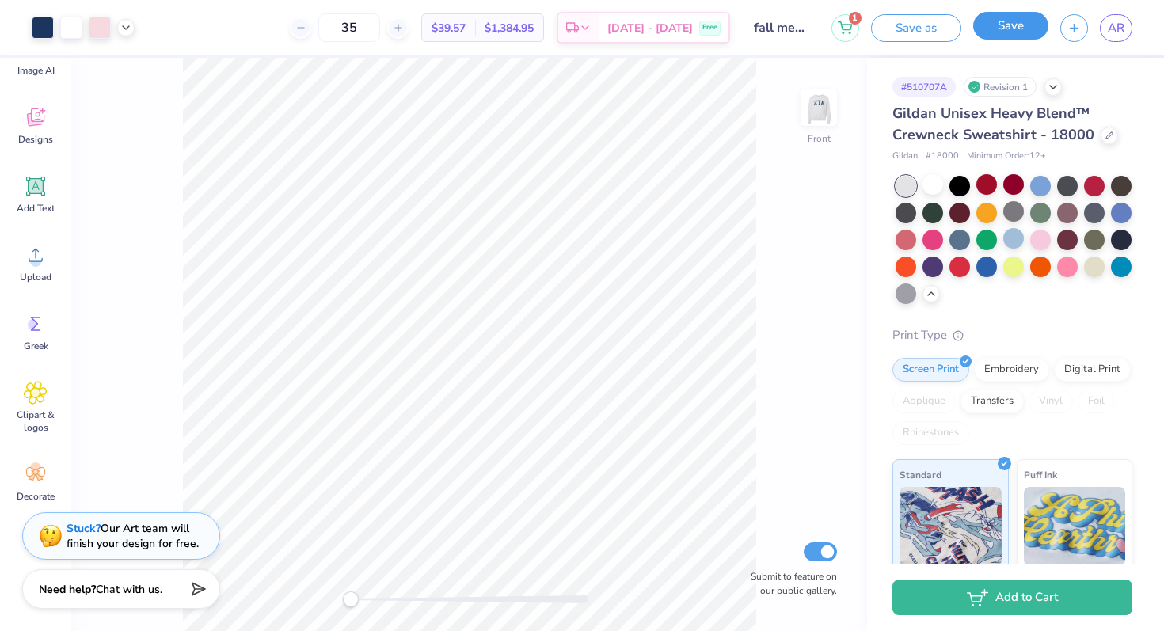
click at [1016, 29] on button "Save" at bounding box center [1010, 26] width 75 height 28
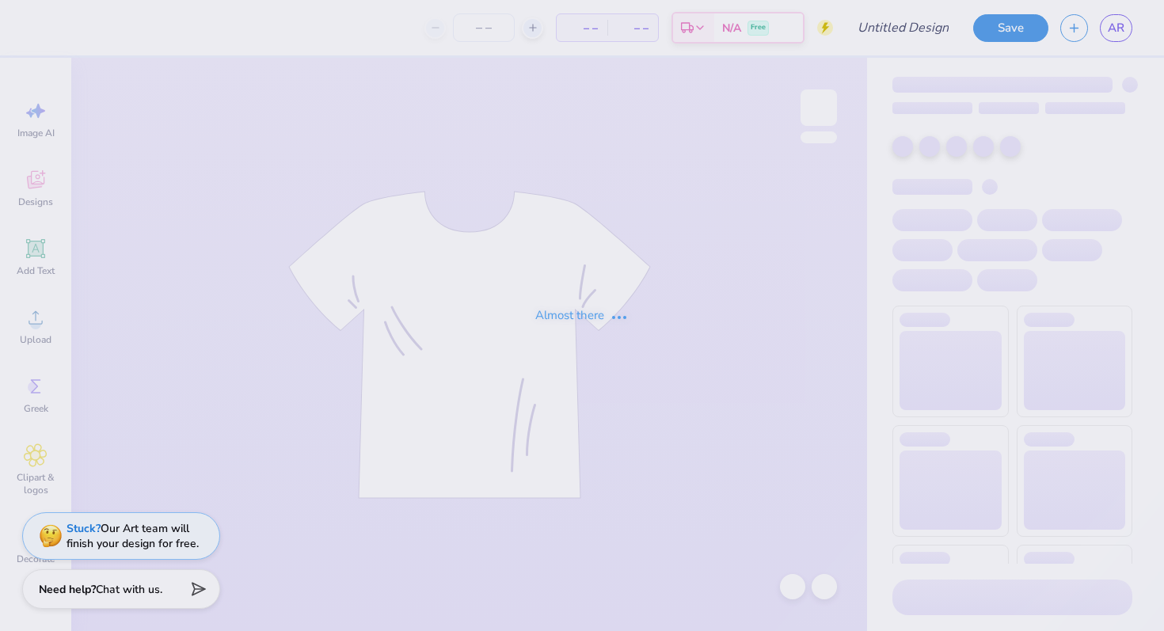
type input "think pink maybe"
type input "36"
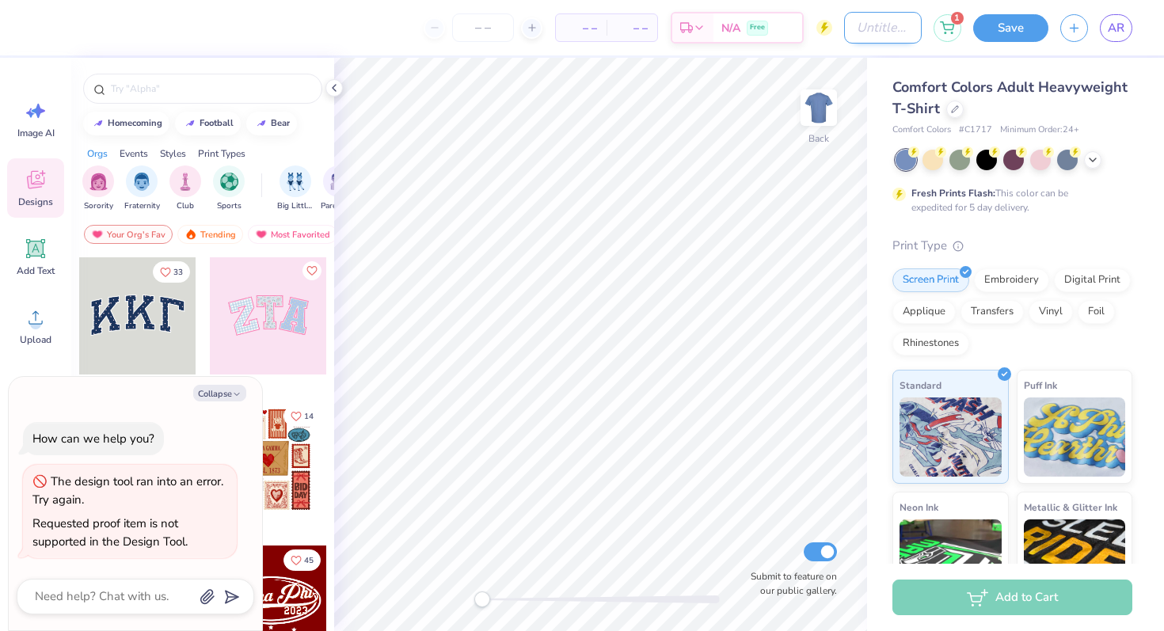
click at [873, 30] on input "Design Title" at bounding box center [883, 28] width 78 height 32
type textarea "x"
type input "t"
type textarea "x"
type input "th"
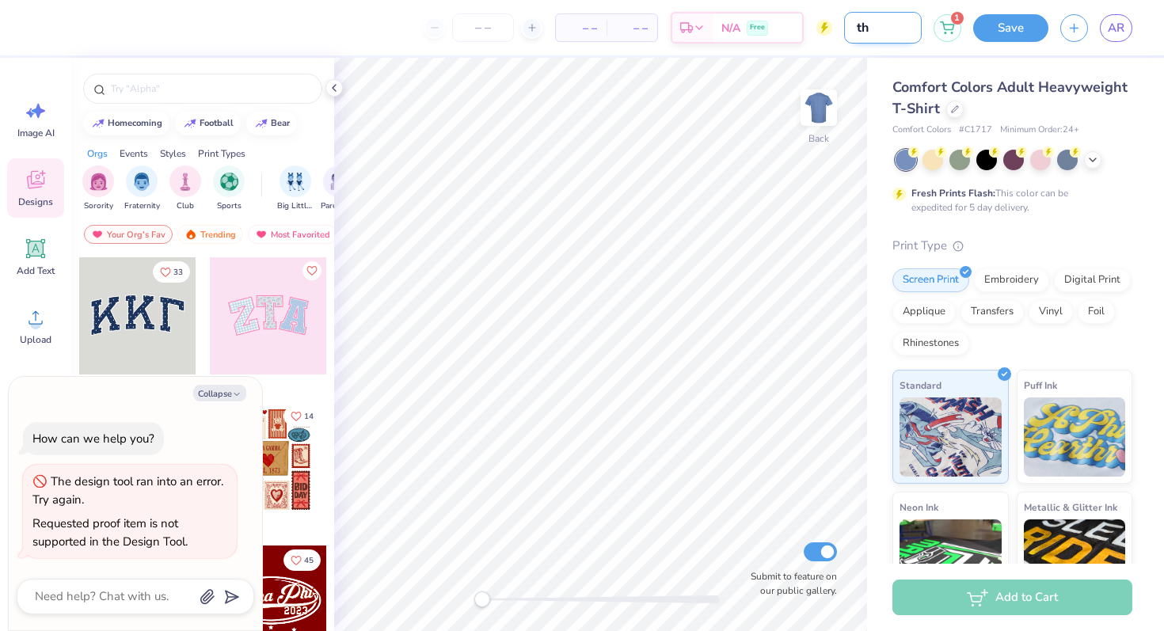
type textarea "x"
type input "th"
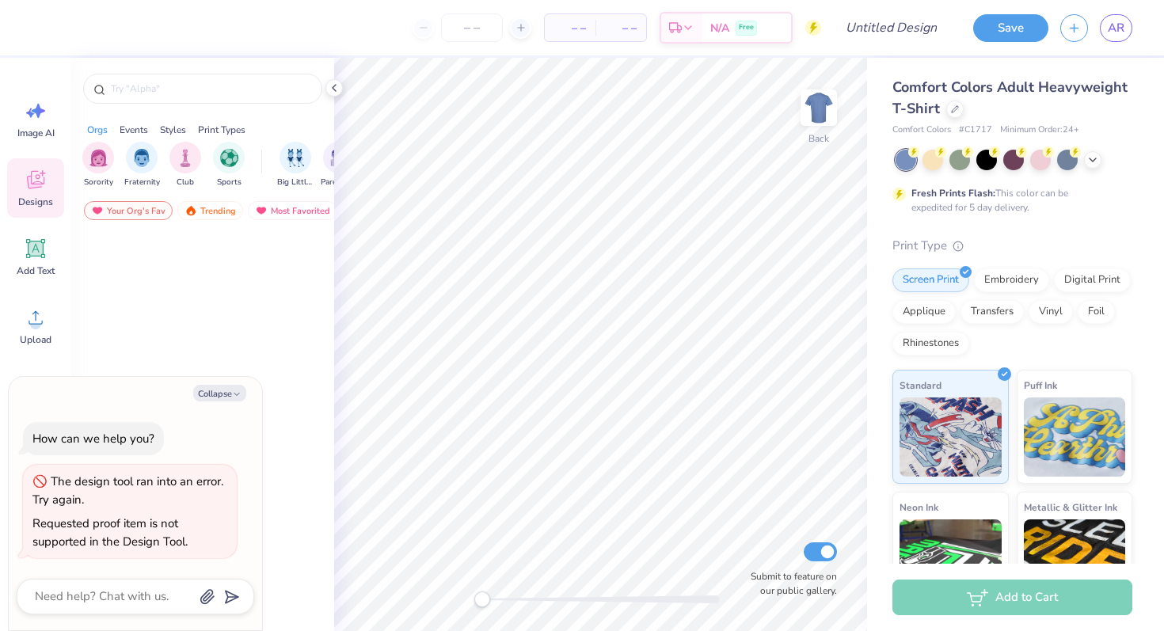
type textarea "x"
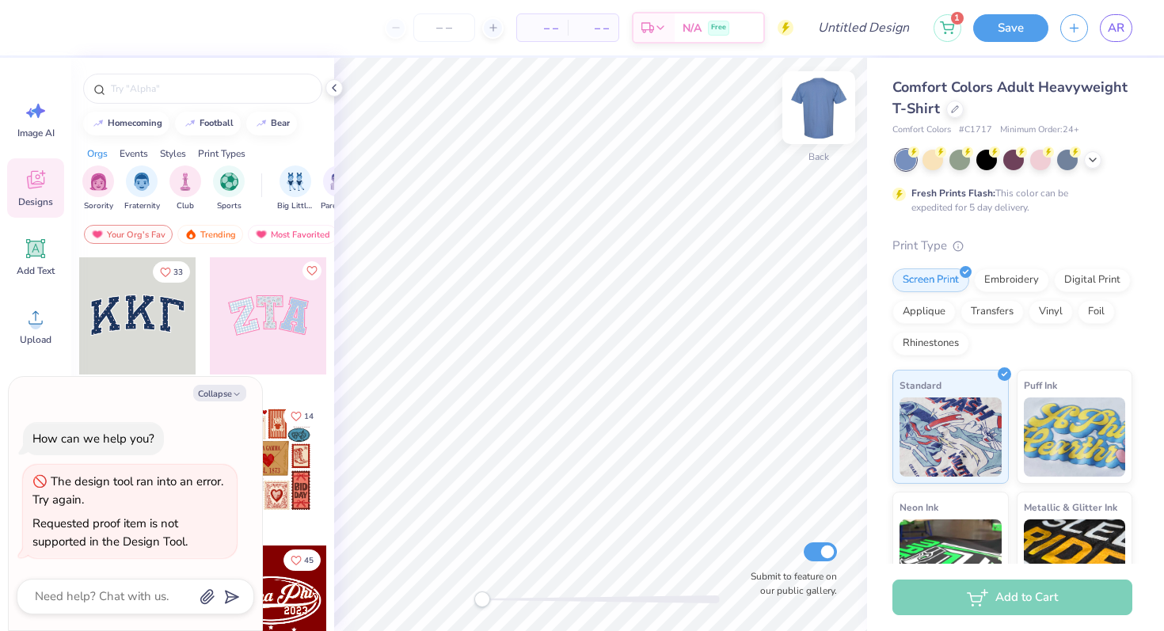
click at [805, 131] on div at bounding box center [818, 107] width 73 height 73
click at [223, 394] on button "Collapse" at bounding box center [219, 393] width 53 height 17
type textarea "x"
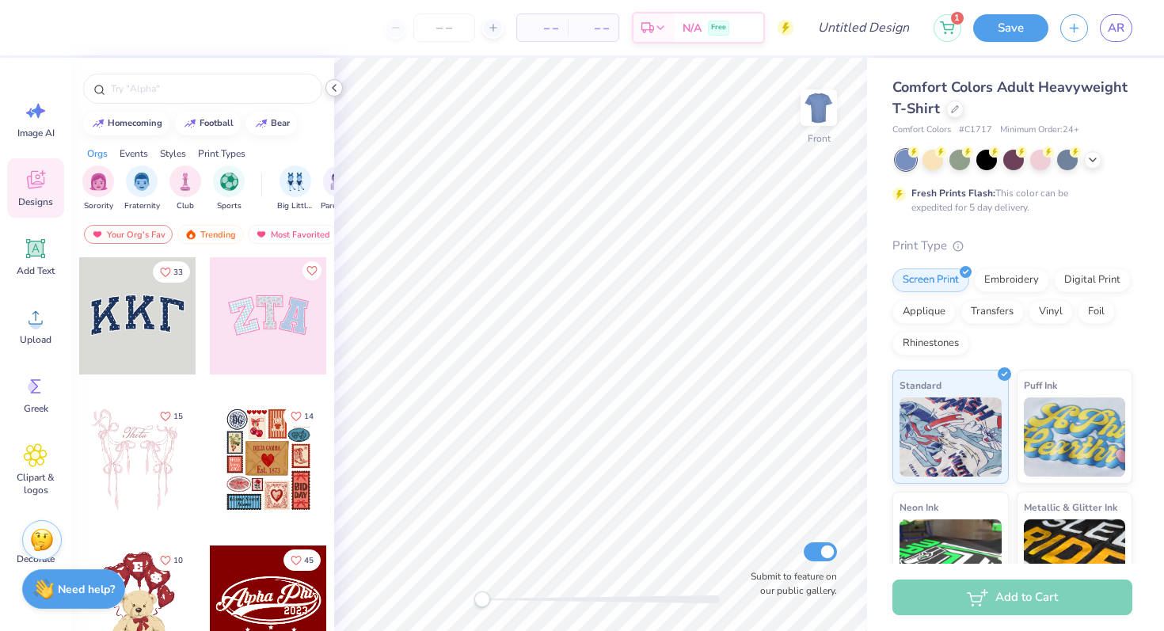
click at [335, 89] on icon at bounding box center [334, 88] width 13 height 13
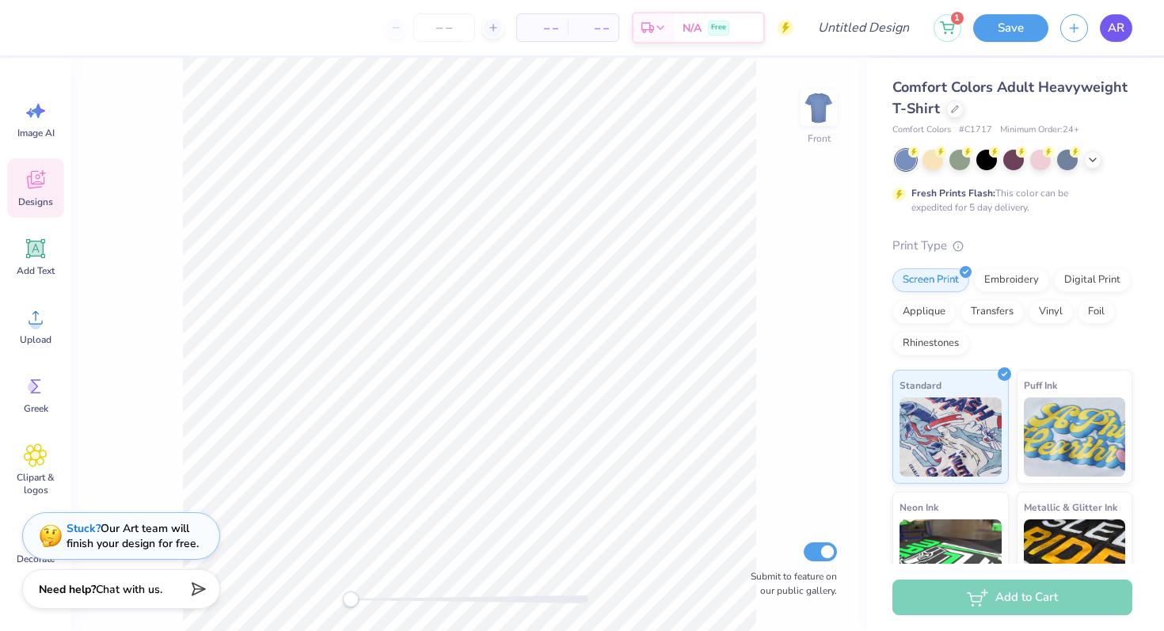
click at [1121, 19] on span "AR" at bounding box center [1116, 28] width 17 height 18
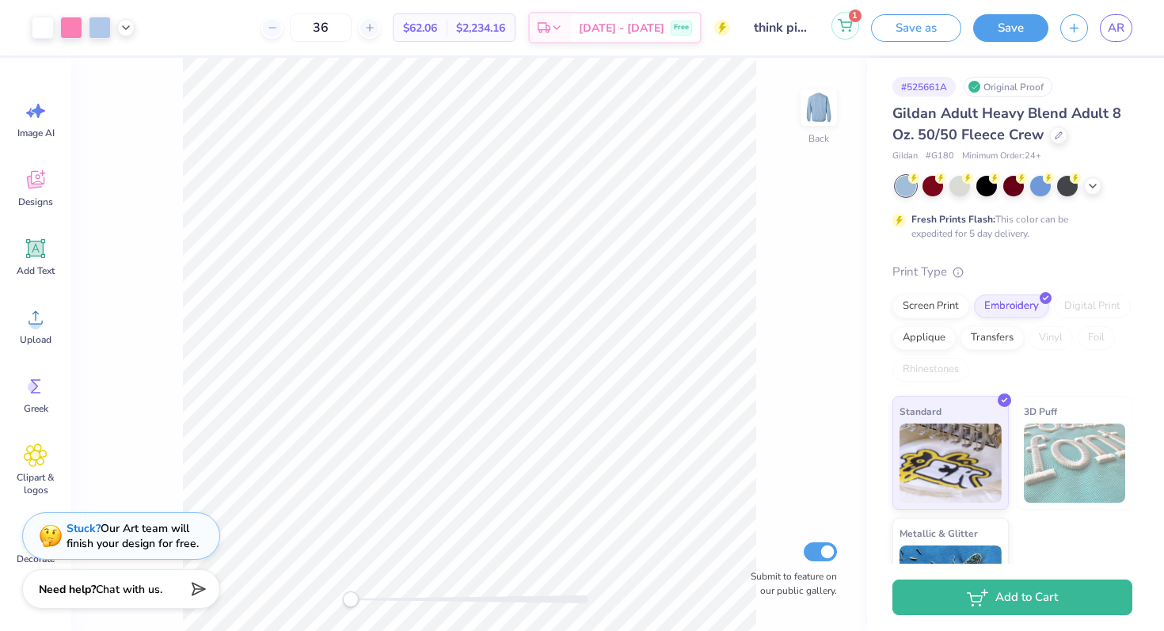
click at [848, 31] on icon at bounding box center [845, 25] width 14 height 13
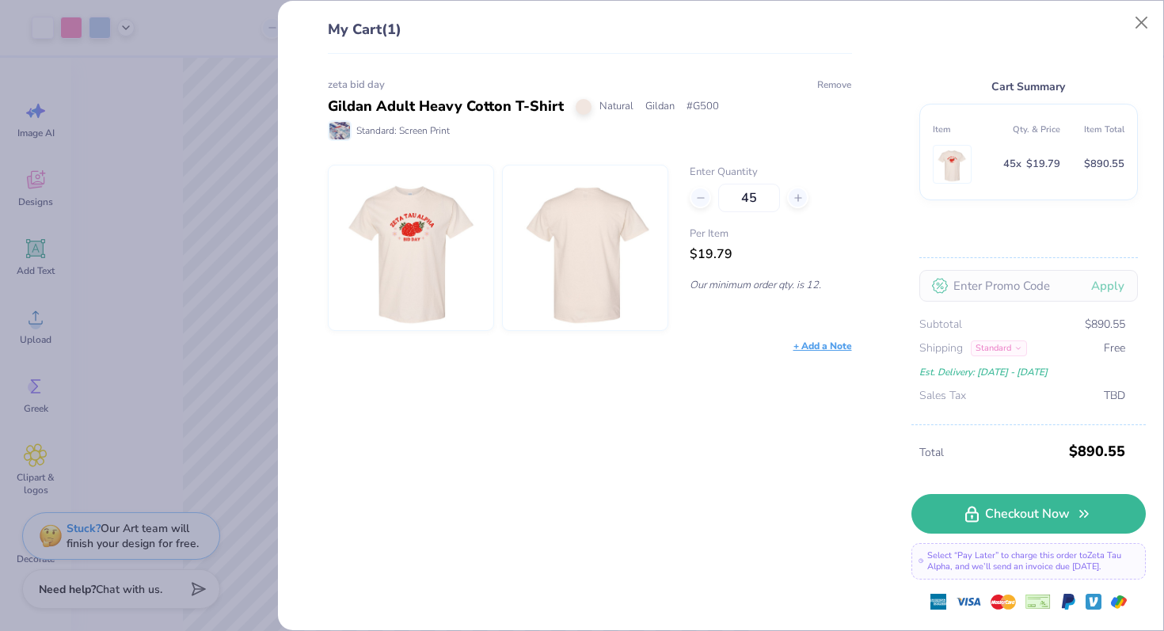
click at [838, 86] on button "Remove" at bounding box center [834, 85] width 36 height 14
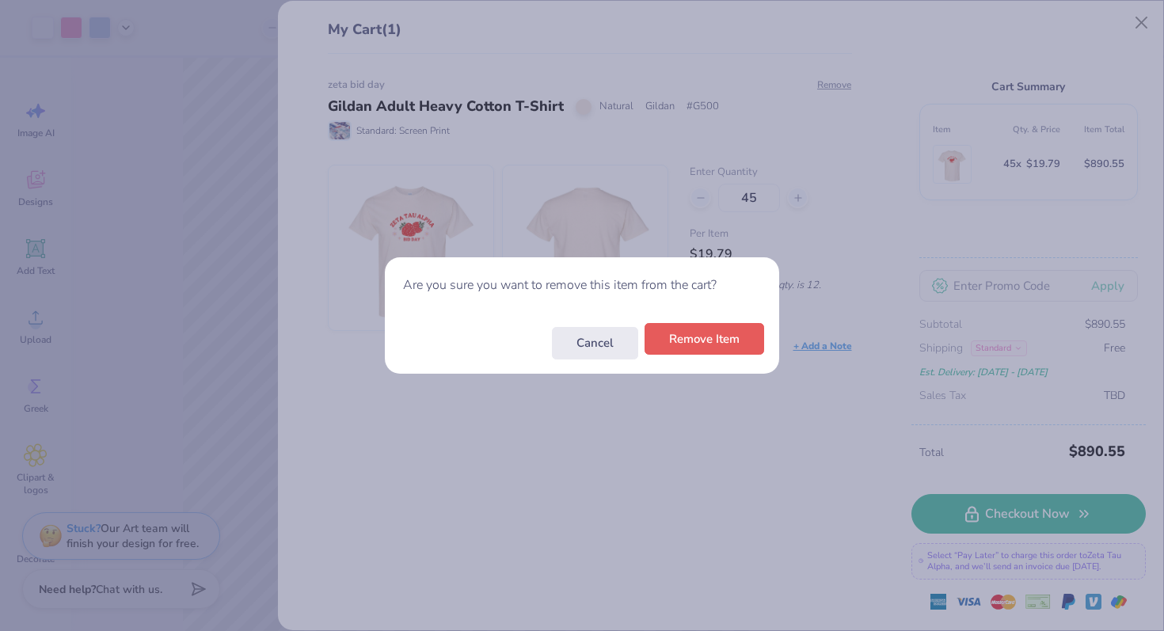
click at [736, 337] on button "Remove Item" at bounding box center [705, 339] width 120 height 32
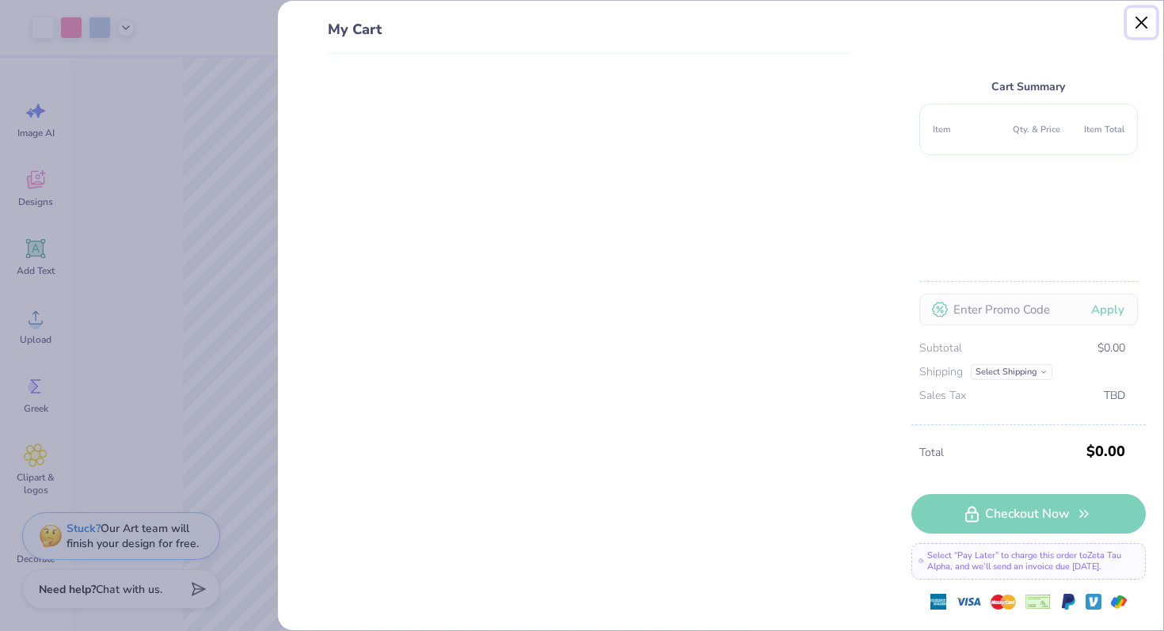
click at [1142, 20] on button "Close" at bounding box center [1142, 23] width 30 height 30
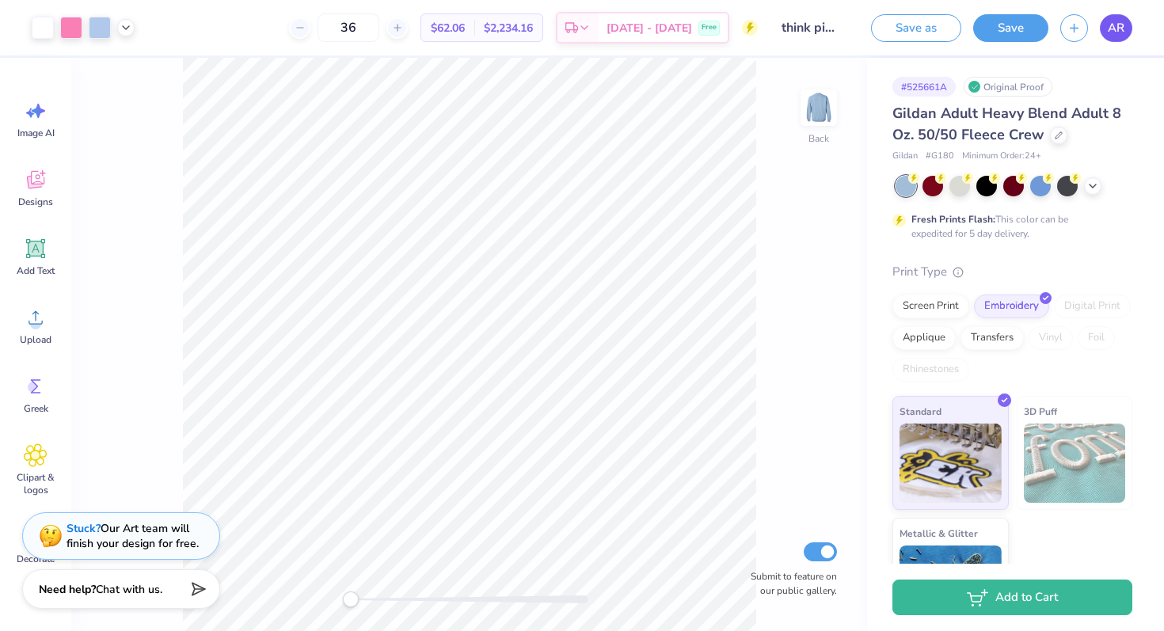
click at [1118, 37] on link "AR" at bounding box center [1116, 28] width 32 height 28
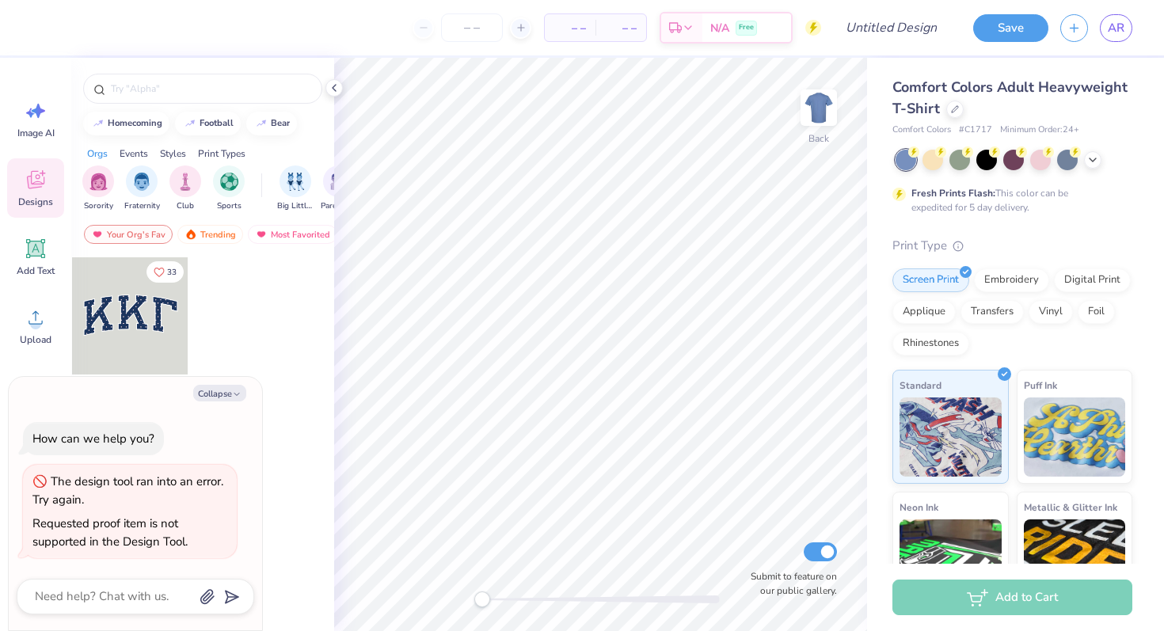
type textarea "x"
